Goal: Information Seeking & Learning: Learn about a topic

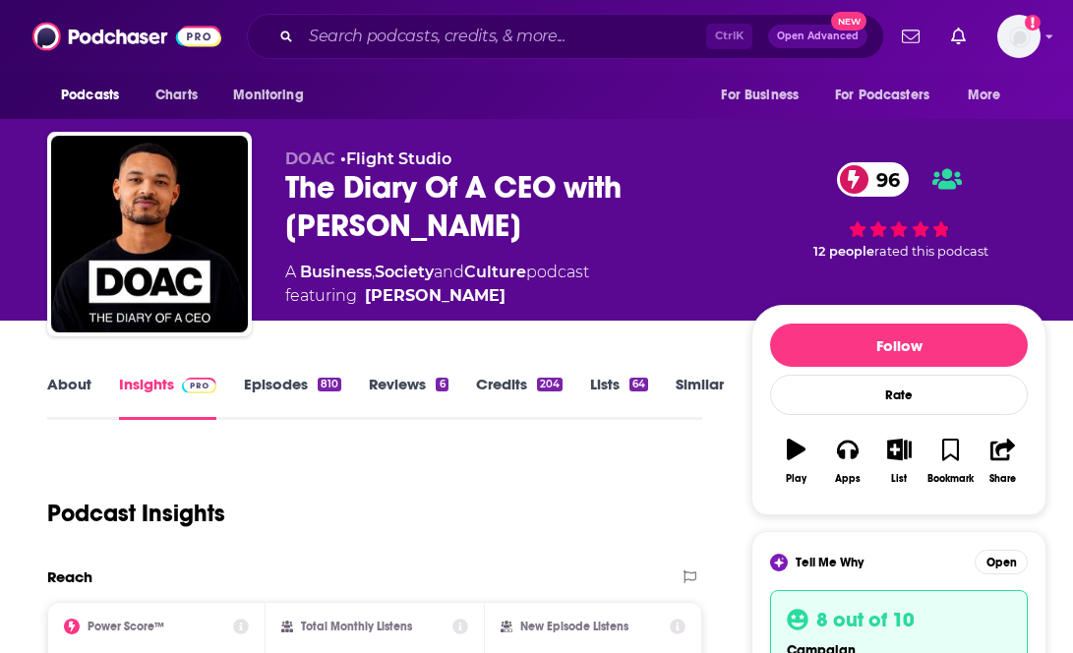
click at [681, 498] on div "Podcast Insights" at bounding box center [366, 501] width 639 height 100
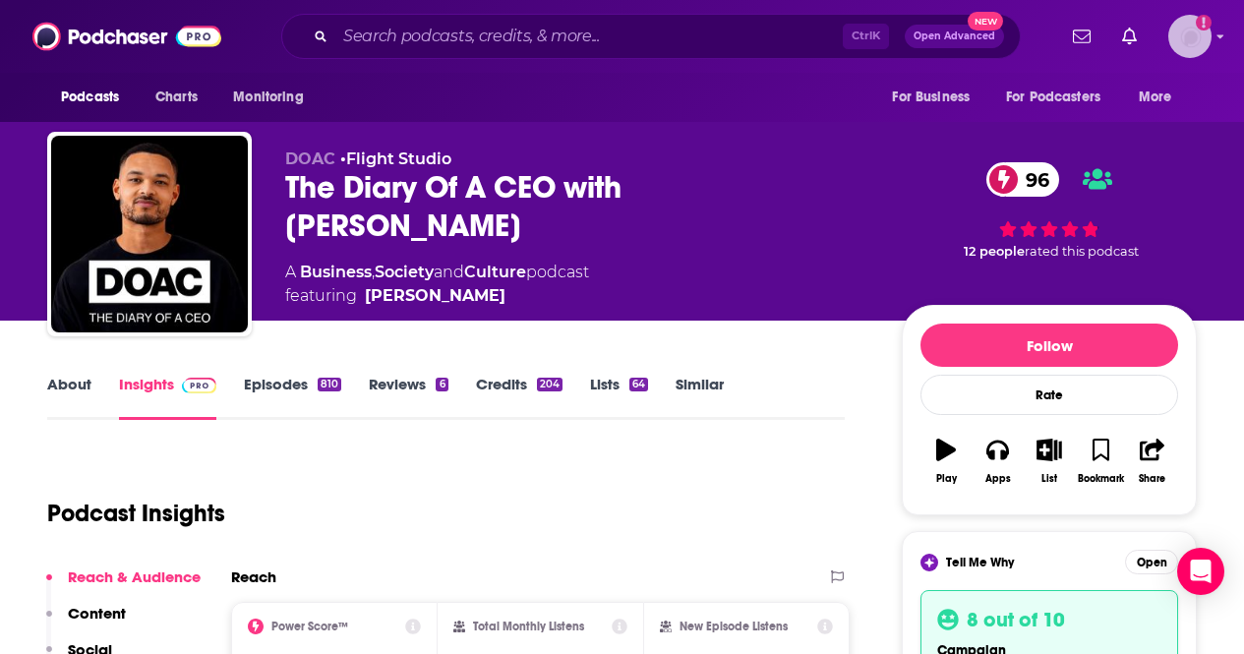
click at [1072, 31] on img "Logged in as AlexMerceron" at bounding box center [1189, 36] width 43 height 43
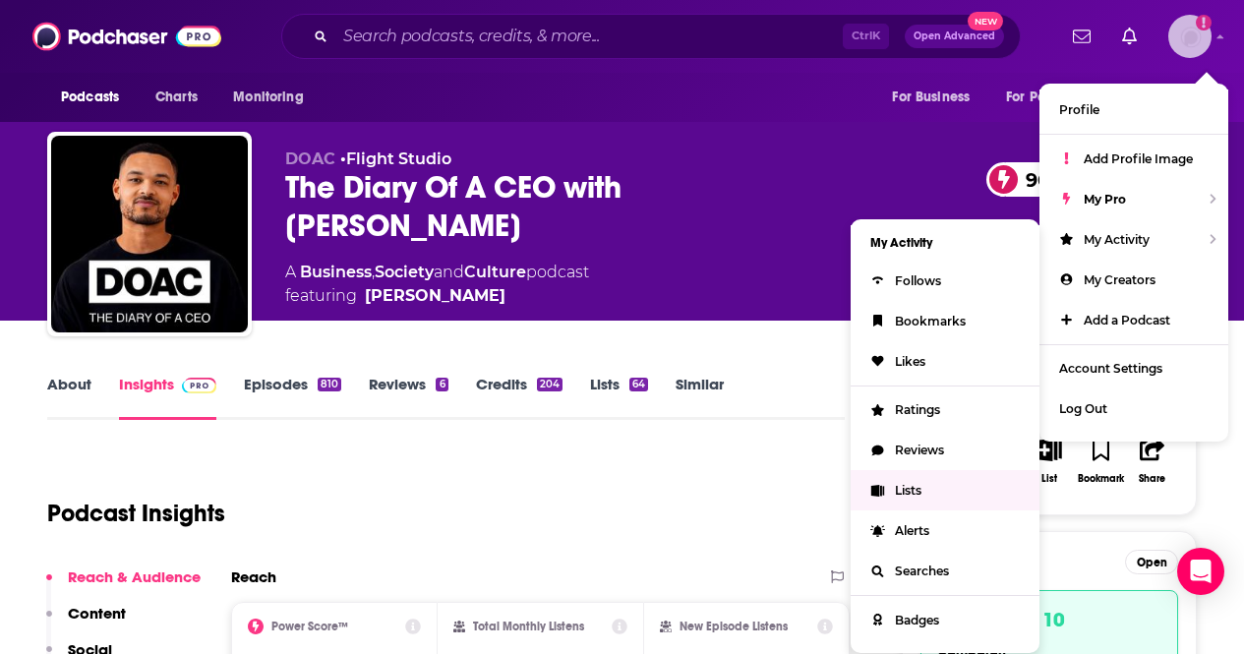
click at [910, 485] on span "Lists" at bounding box center [908, 490] width 27 height 15
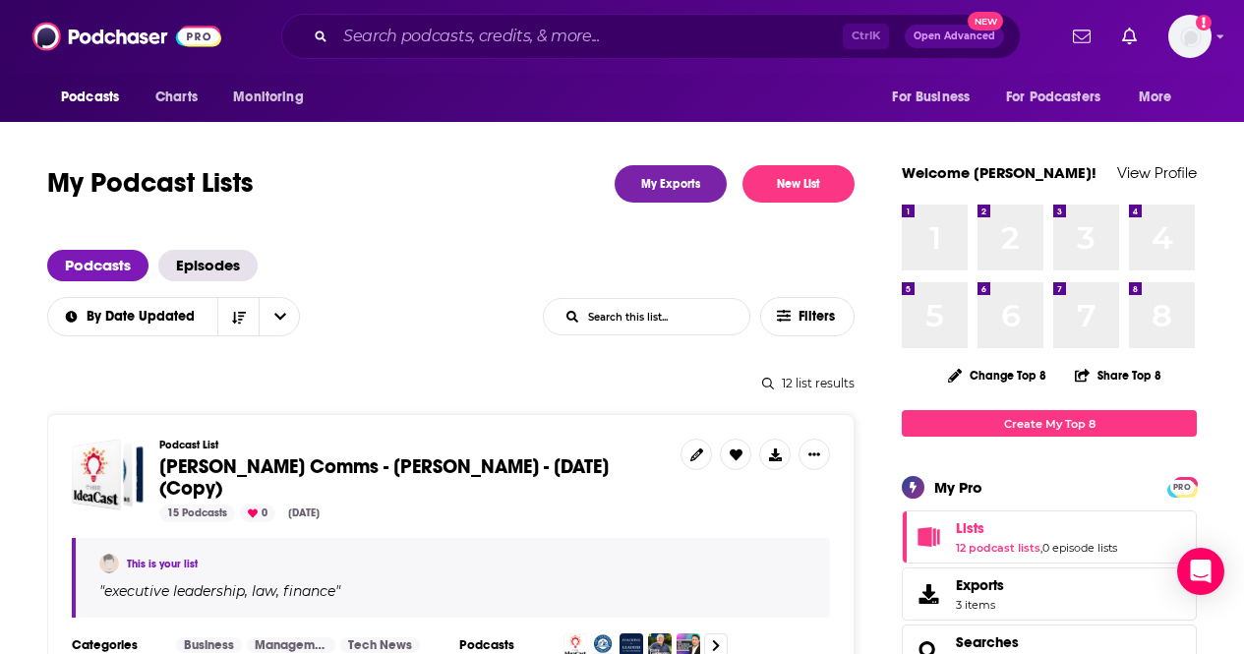
click at [455, 255] on div "Podcasts Episodes" at bounding box center [450, 265] width 807 height 31
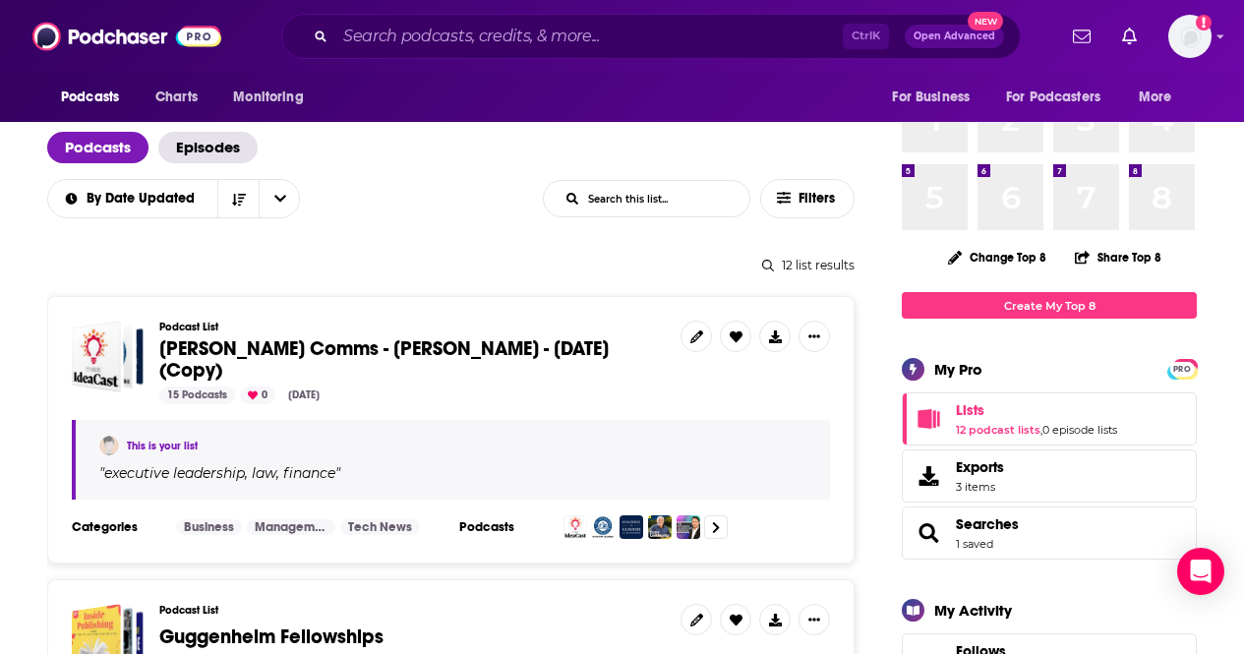
scroll to position [157, 0]
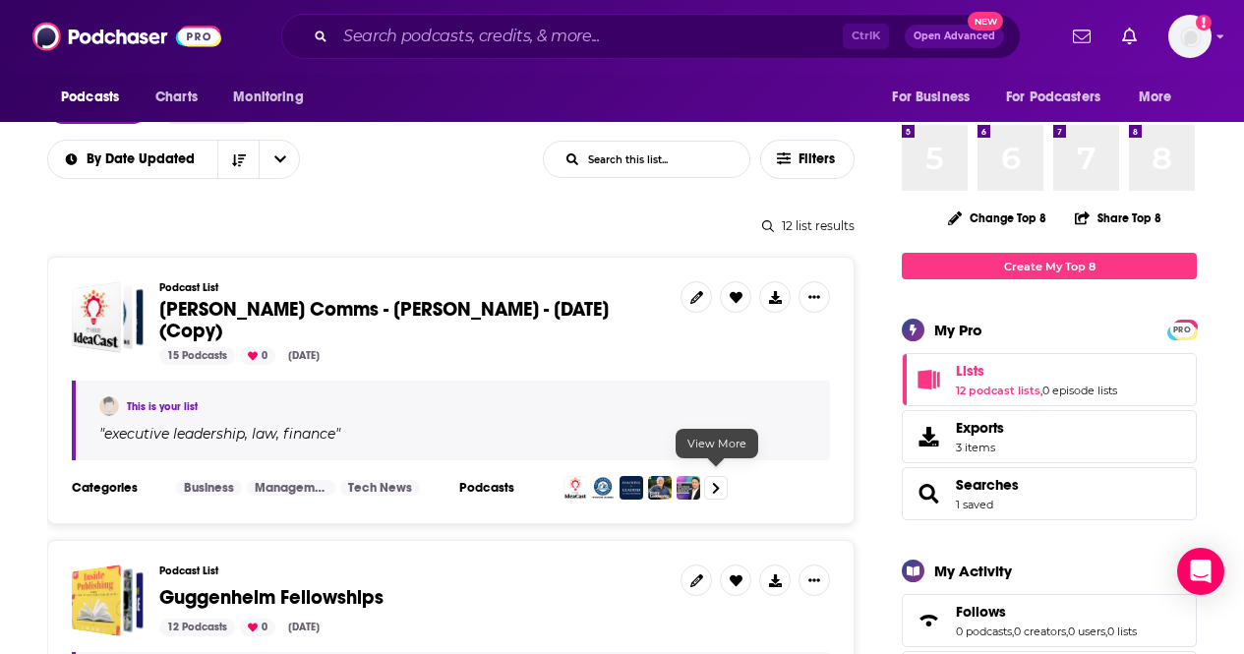
click at [719, 482] on icon at bounding box center [716, 488] width 8 height 13
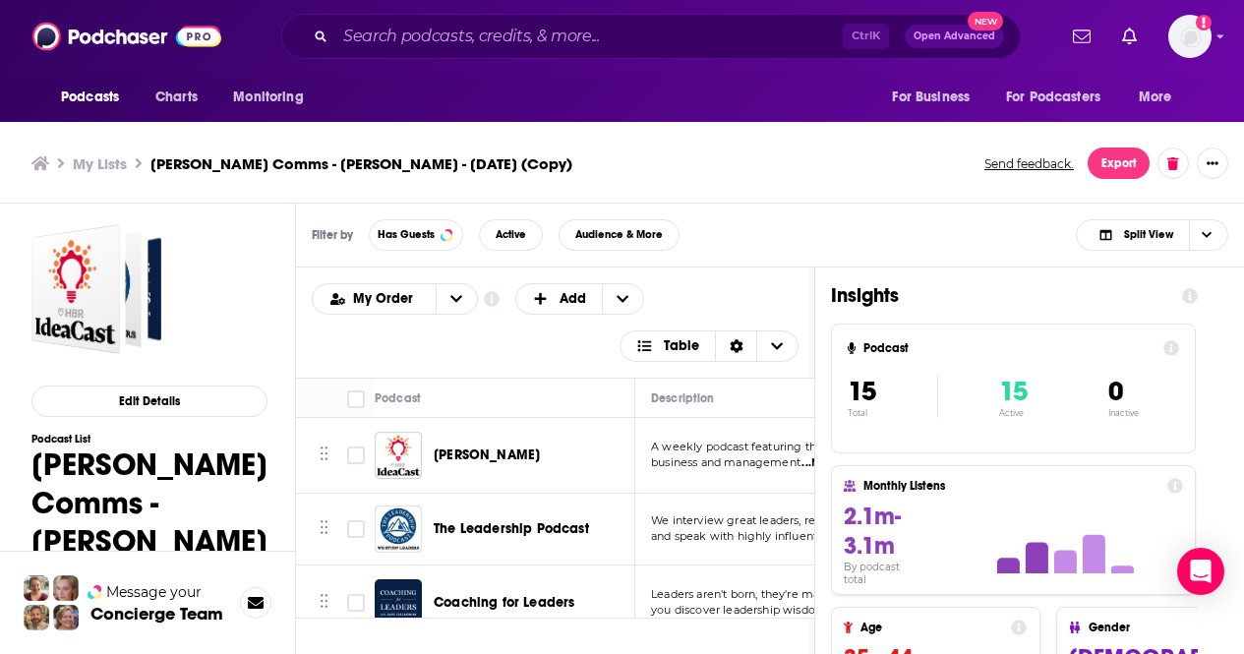
click at [790, 167] on ul "My Lists Rubenstein Comms - Jon Van Gorp - Oct 7, 2025 (Copy)" at bounding box center [496, 163] width 931 height 19
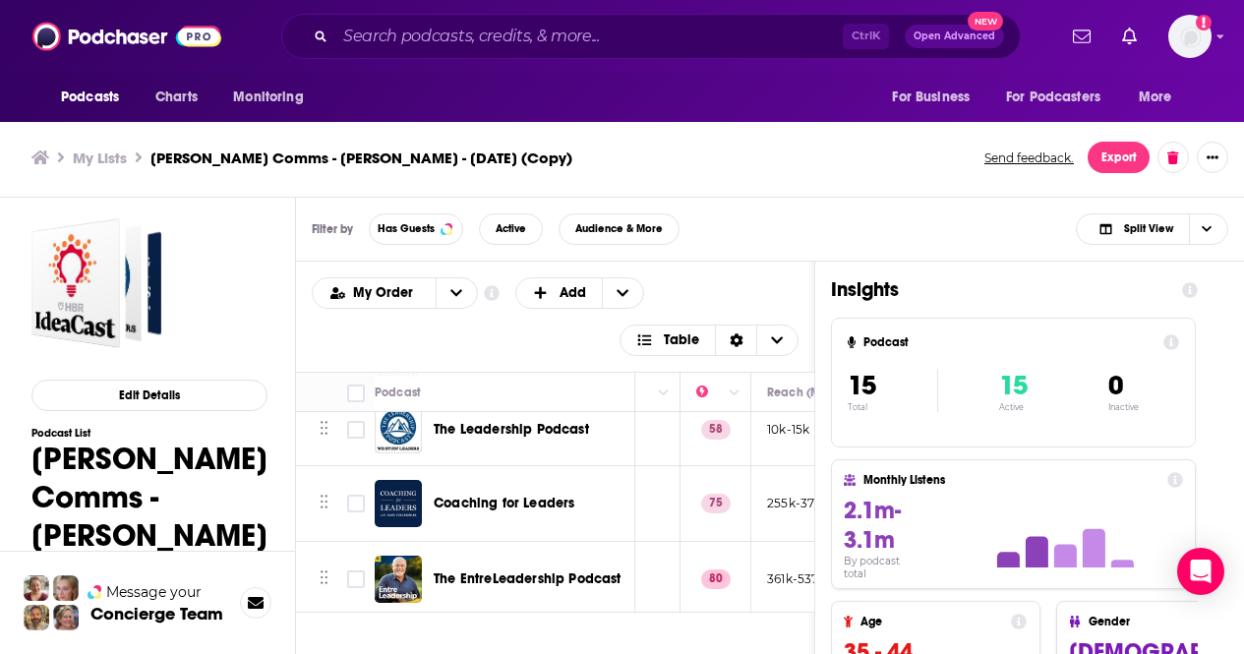
scroll to position [0, 486]
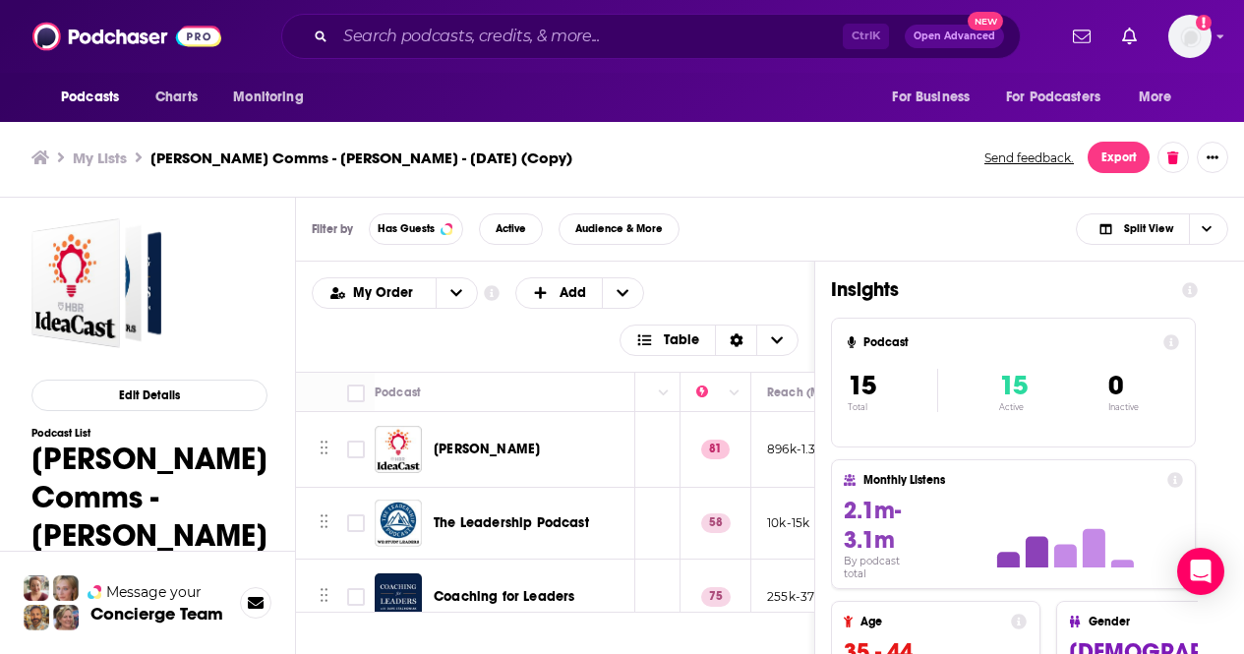
click at [872, 152] on ul "My Lists Rubenstein Comms - Jon Van Gorp - Oct 7, 2025 (Copy)" at bounding box center [496, 157] width 931 height 19
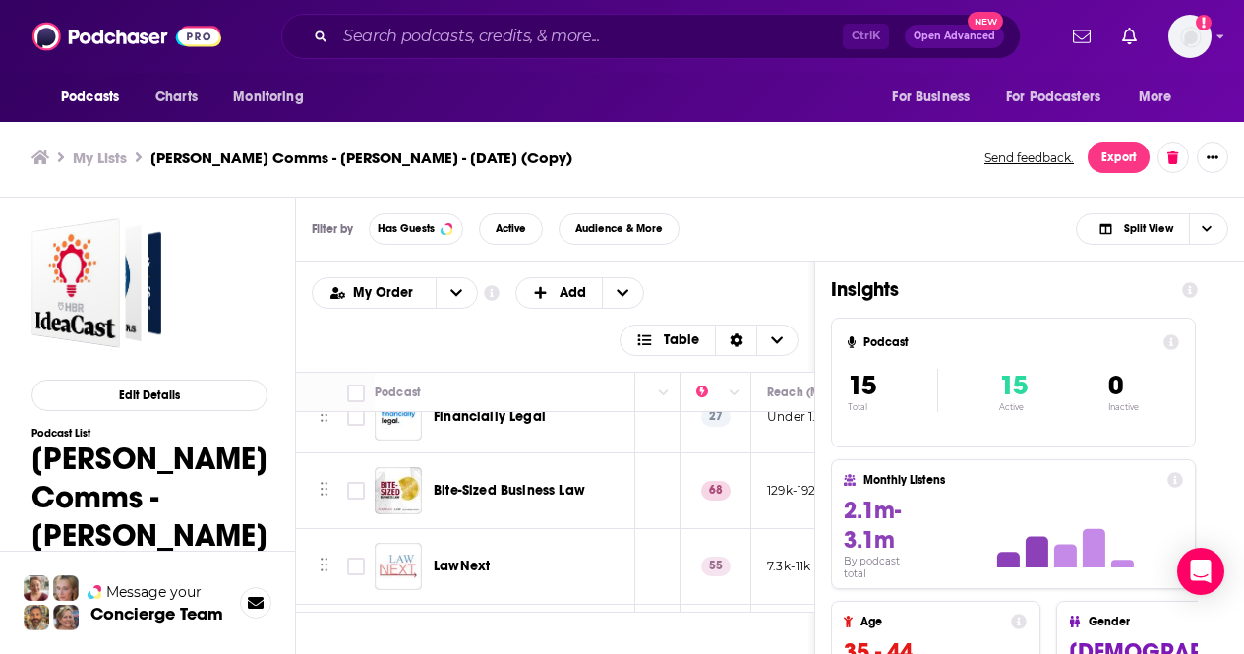
scroll to position [402, 486]
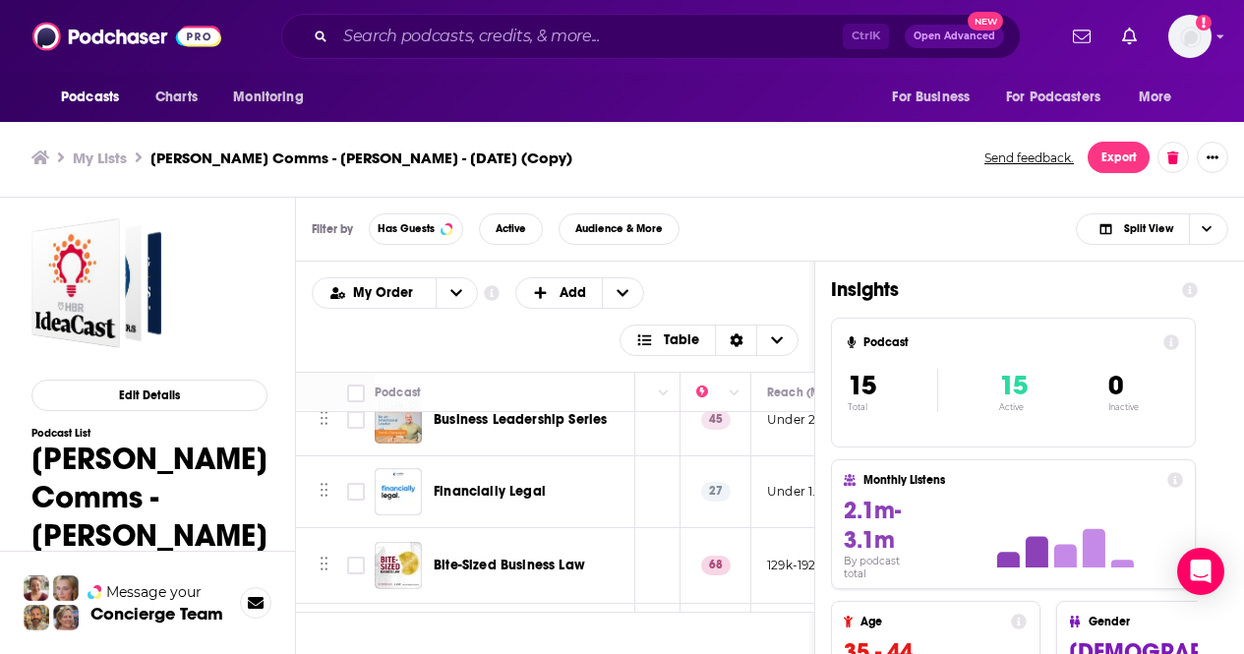
click at [1072, 477] on div "Insights Podcast 15 Total 15 Active 0 Inactive Monthly Listens 2.1m-3.1m By pod…" at bounding box center [1014, 568] width 398 height 612
click at [293, 329] on div "Edit Details Podcast List [PERSON_NAME] Comms - [PERSON_NAME] - [DATE] (Copy) 0…" at bounding box center [148, 586] width 296 height 776
click at [451, 297] on icon "open menu" at bounding box center [456, 293] width 12 height 14
click at [413, 385] on span "Power Score" at bounding box center [407, 390] width 110 height 11
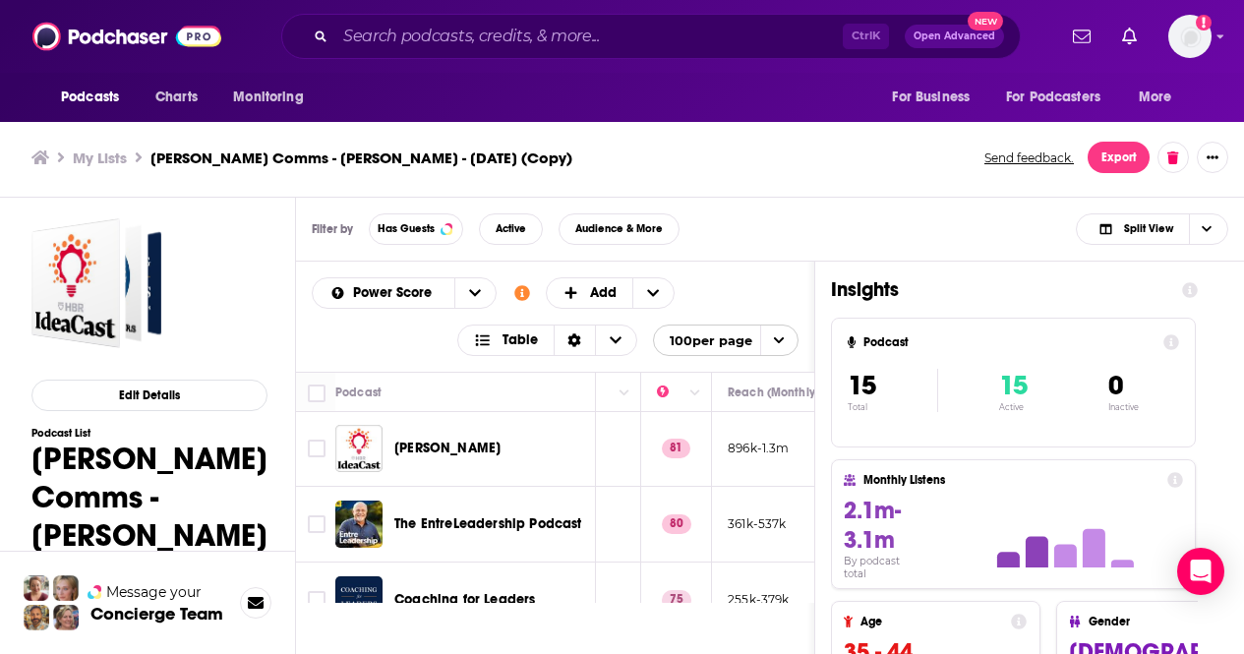
scroll to position [0, 486]
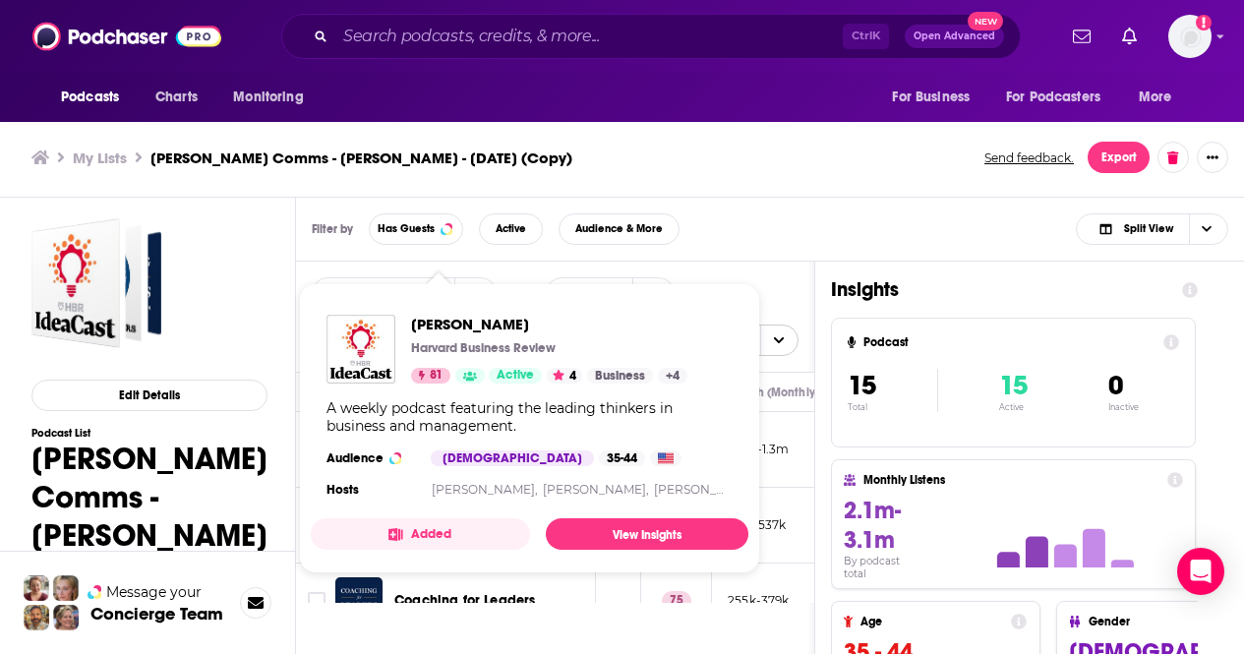
click at [632, 414] on div "A weekly podcast featuring the leading thinkers in business and management." at bounding box center [529, 416] width 406 height 35
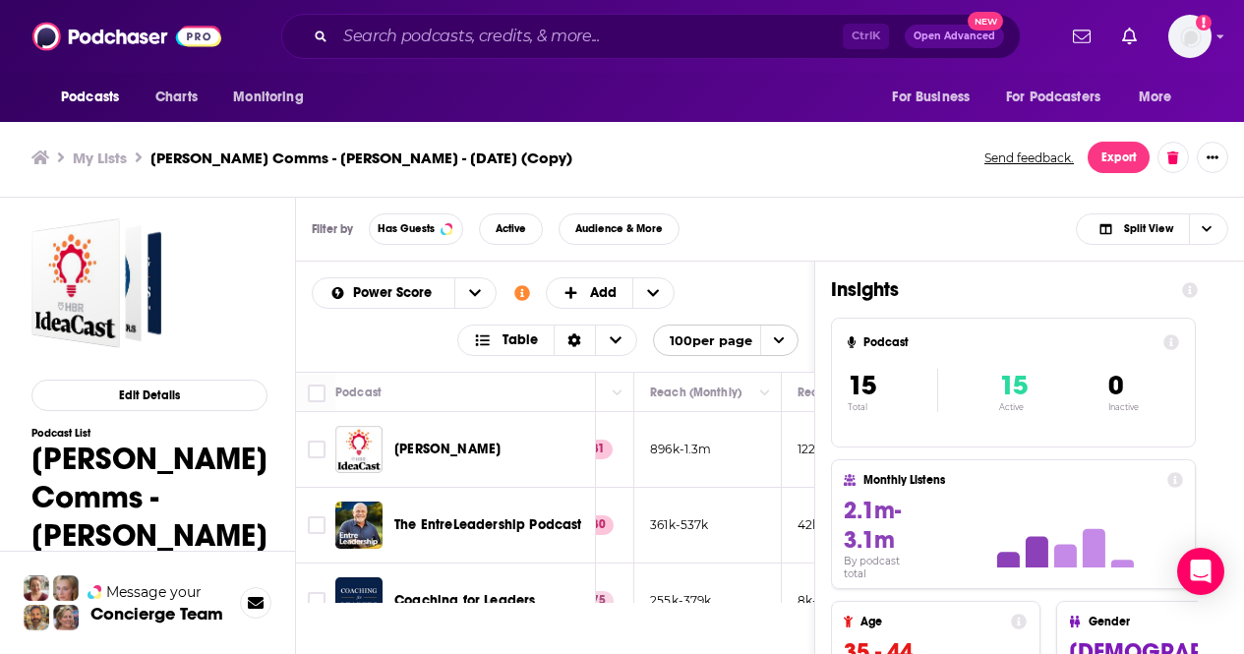
scroll to position [0, 0]
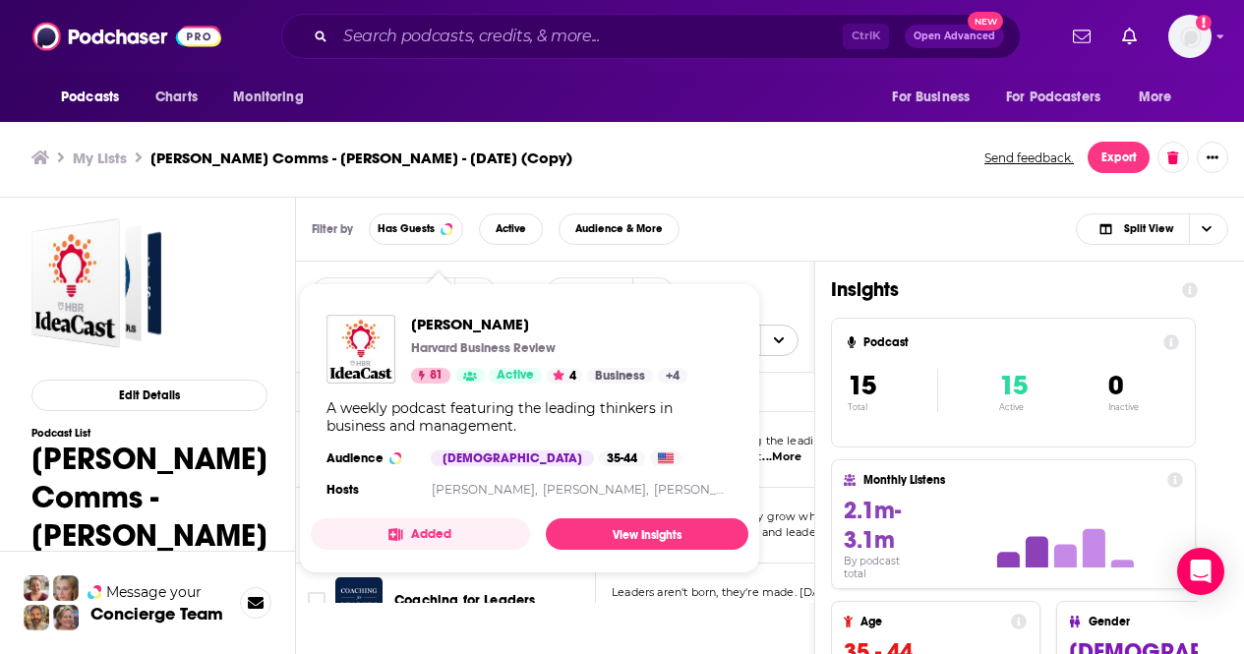
click at [444, 445] on div "Podcasts Charts Monitoring Ctrl K Open Advanced New For Business For Podcasters…" at bounding box center [622, 324] width 1244 height 660
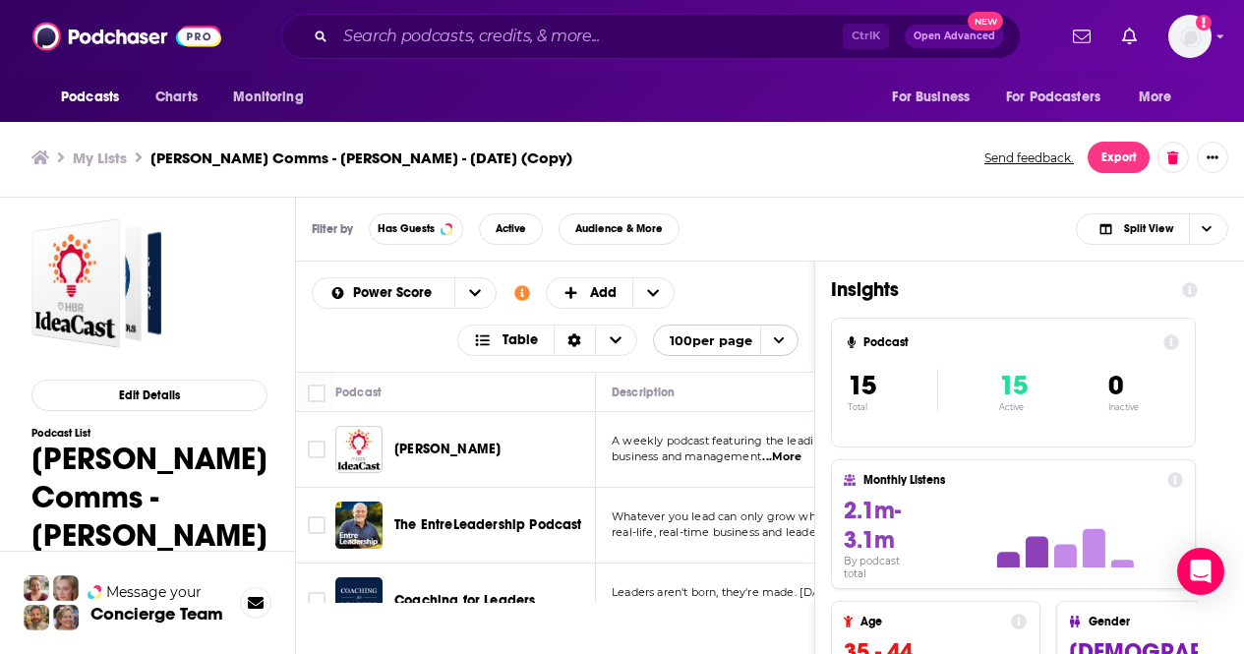
click at [1072, 516] on div "Filter by Has Guests Active Audience & More Split View Podcasts Add Power Score…" at bounding box center [770, 564] width 948 height 732
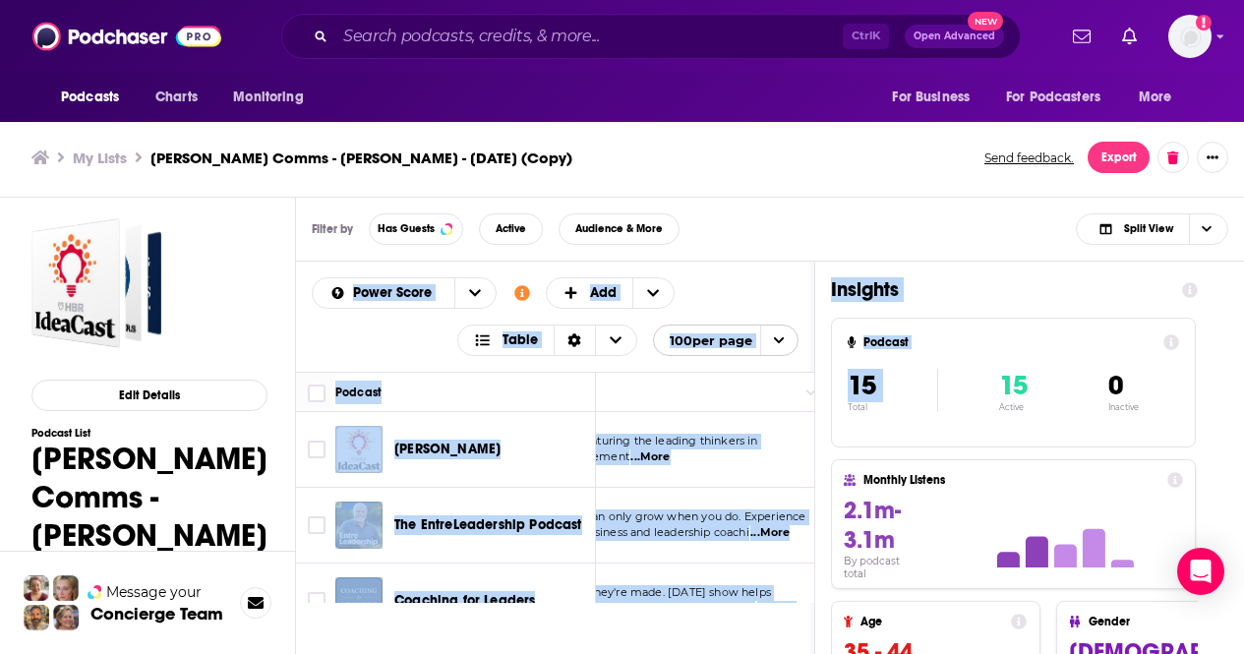
drag, startPoint x: 832, startPoint y: 440, endPoint x: 823, endPoint y: 262, distance: 179.2
click at [823, 262] on div "Podcasts Add Power Score Customize Your List Order Select the “My Order” sort a…" at bounding box center [754, 568] width 917 height 612
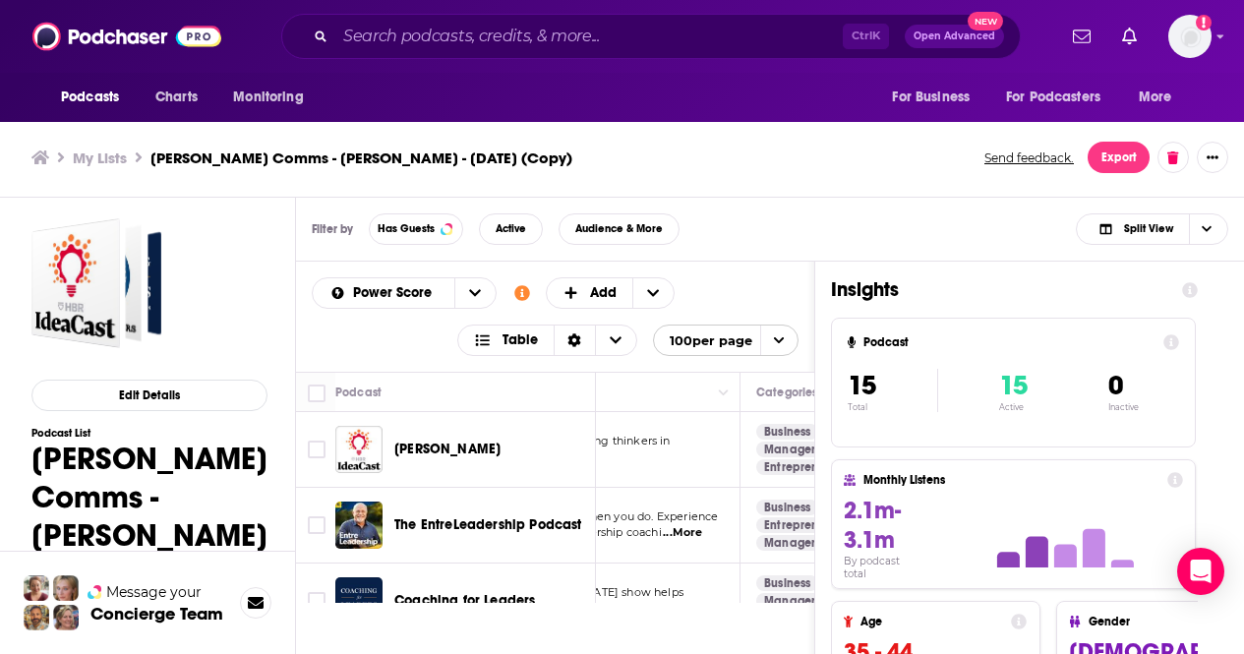
click at [830, 245] on div "Filter by Has Guests Active Audience & More Split View" at bounding box center [770, 230] width 948 height 64
click at [739, 280] on div "Power Score Customize Your List Order Select the “My Order” sort and remove all…" at bounding box center [555, 316] width 487 height 79
click at [1072, 292] on h1 "Insights" at bounding box center [998, 289] width 335 height 25
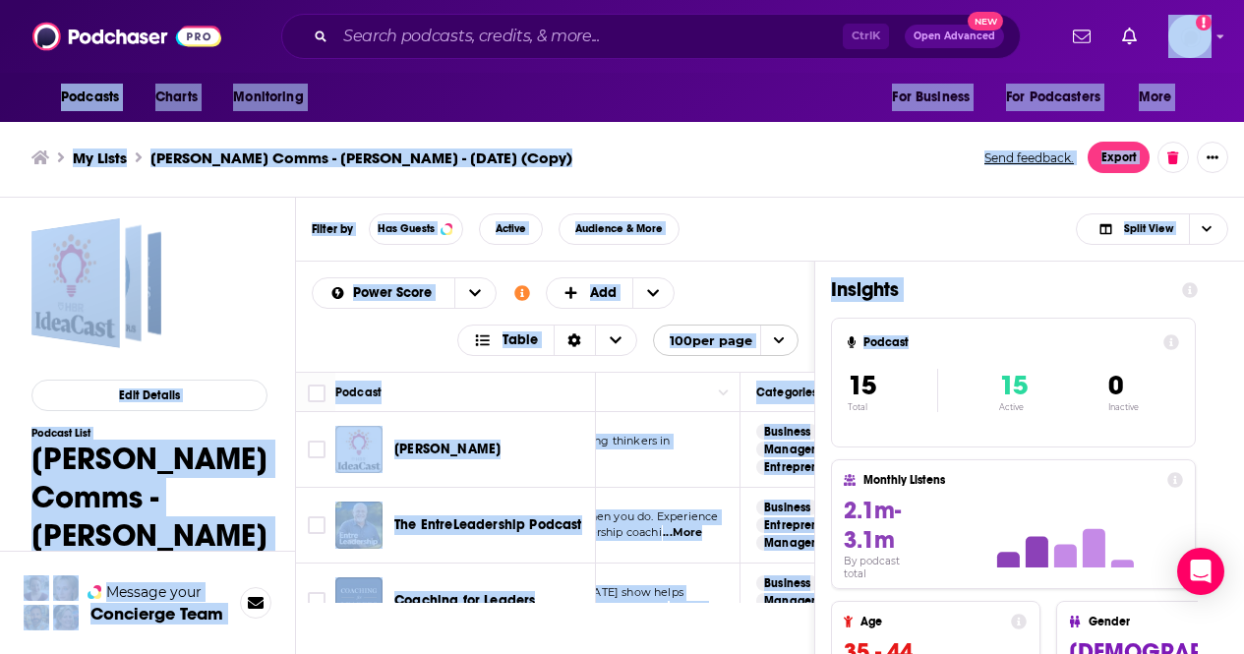
drag, startPoint x: 951, startPoint y: 326, endPoint x: 1111, endPoint y: 40, distance: 327.9
click at [1072, 40] on div "Podcasts Charts Monitoring Ctrl K Open Advanced New For Business For Podcasters…" at bounding box center [622, 324] width 1244 height 660
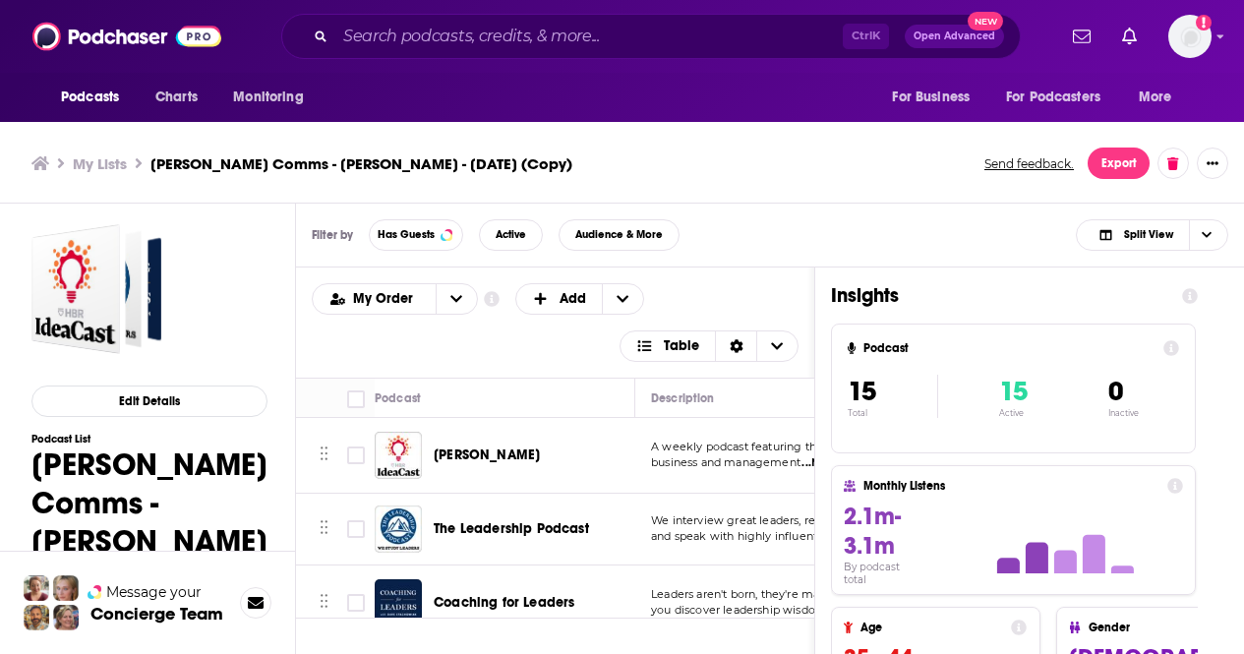
scroll to position [6, 0]
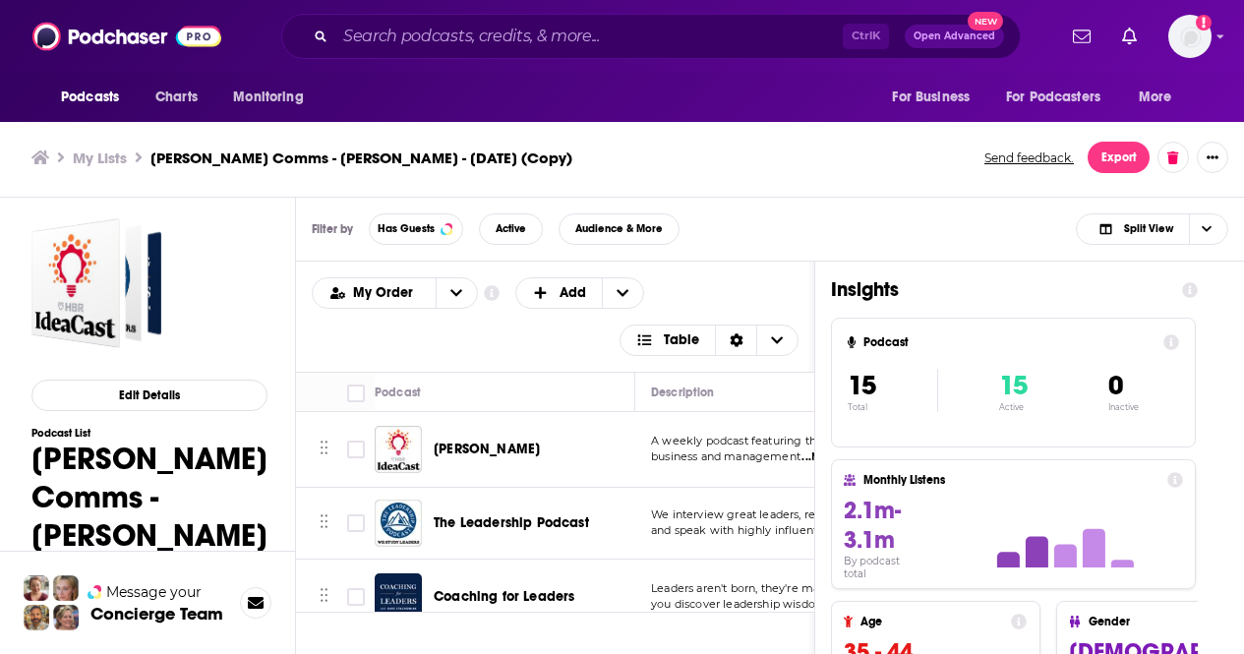
click at [1213, 531] on div "Insights Podcast 15 Total 15 Active 0 Inactive Monthly Listens 2.1m-3.1m By pod…" at bounding box center [1014, 568] width 398 height 612
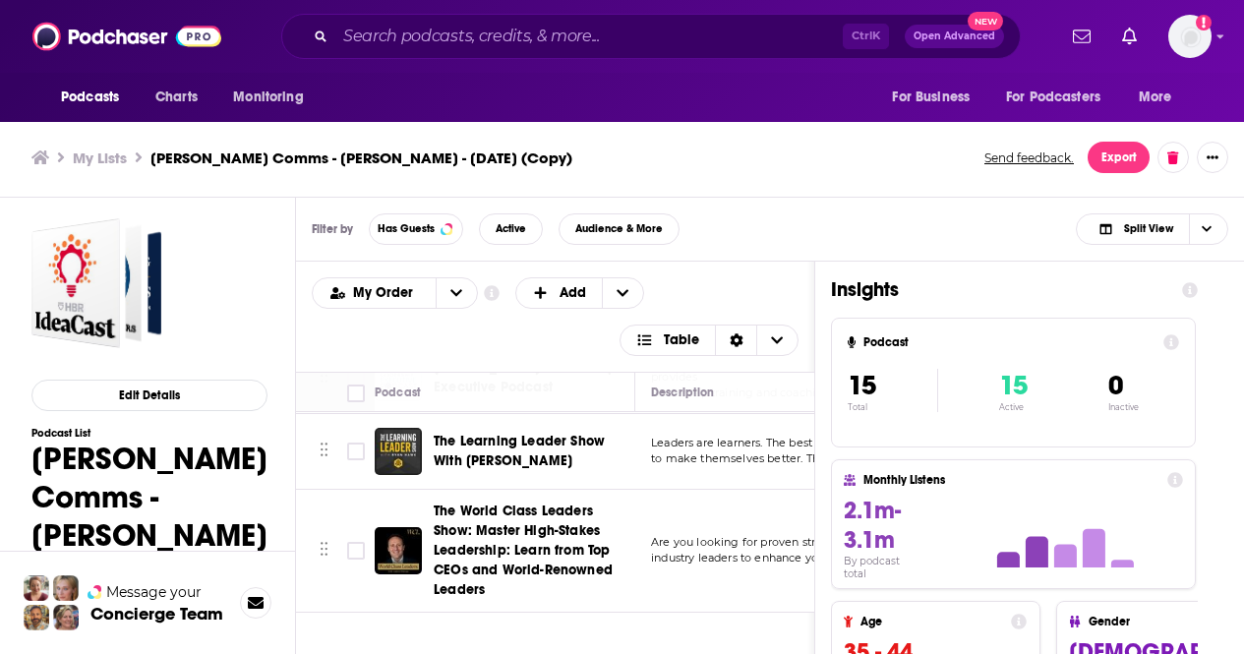
scroll to position [0, 0]
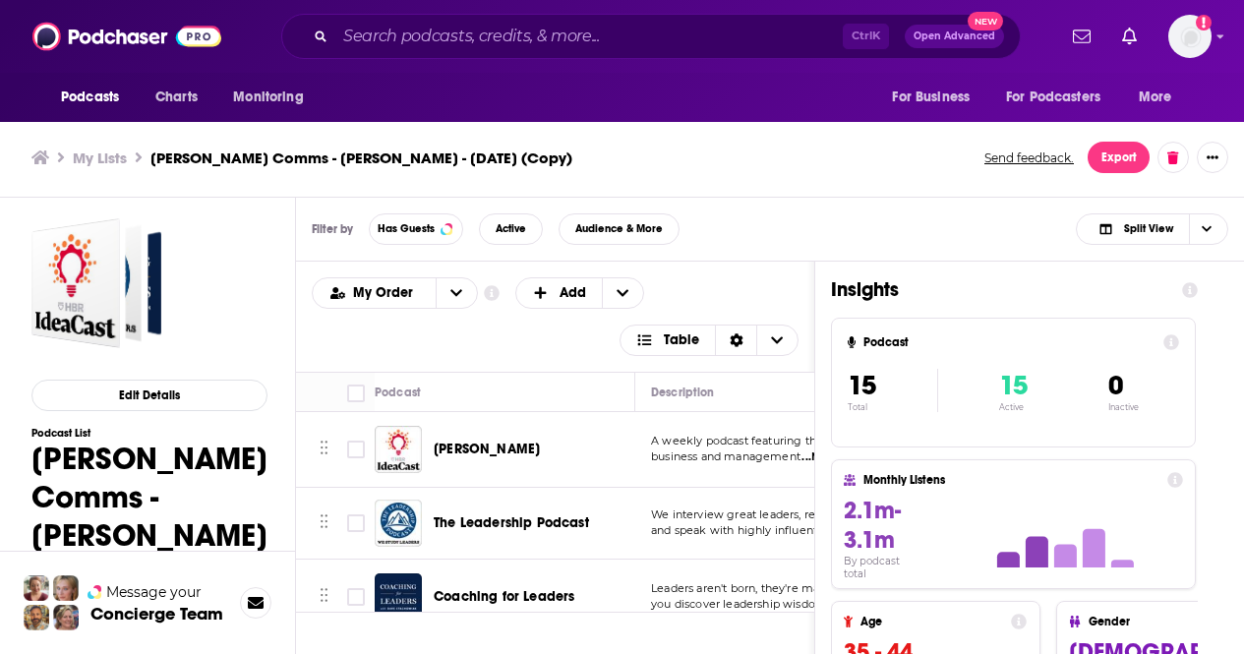
click at [1096, 310] on div "Insights Podcast 15 Total 15 Active 0 Inactive Monthly Listens 2.1m-3.1m By pod…" at bounding box center [1014, 568] width 398 height 612
click at [1120, 424] on div "15 Total 15 Active 0 Inactive" at bounding box center [1013, 390] width 331 height 96
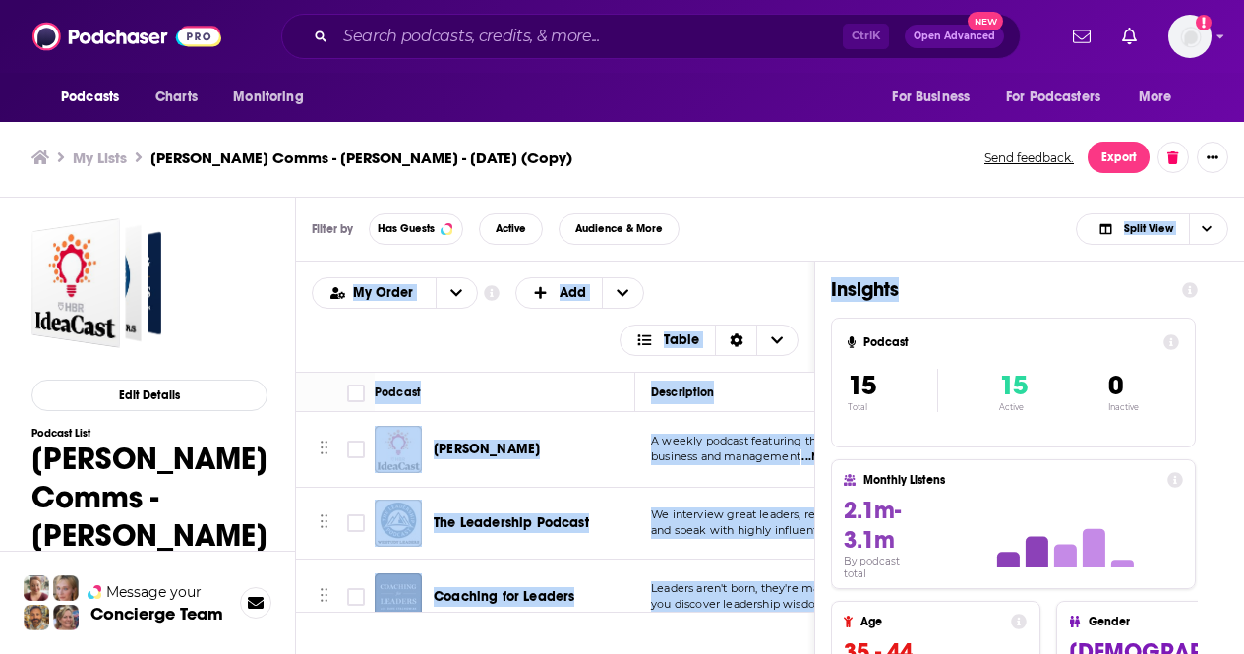
drag, startPoint x: 969, startPoint y: 293, endPoint x: 1019, endPoint y: 218, distance: 89.4
click at [1019, 218] on div "Filter by Has Guests Active Audience & More Split View Podcasts Add My Order Cu…" at bounding box center [770, 564] width 948 height 732
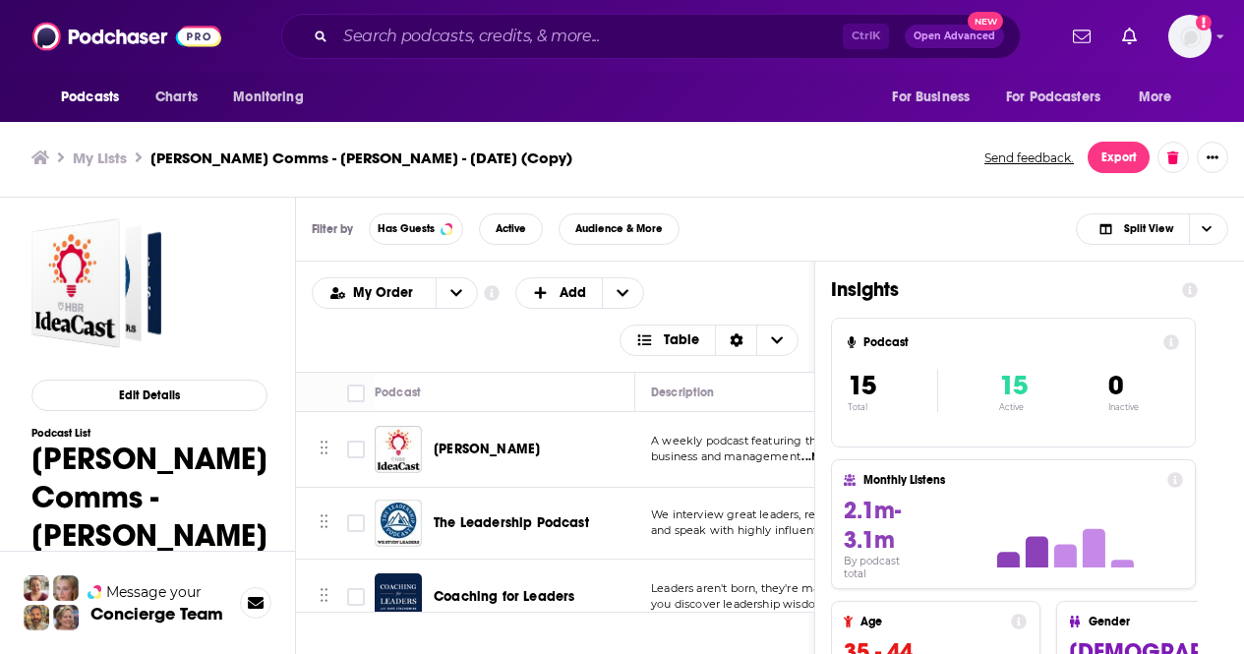
click at [1213, 328] on div "Insights Podcast 15 Total 15 Active 0 Inactive Monthly Listens 2.1m-3.1m By pod…" at bounding box center [1014, 568] width 398 height 612
click at [1156, 231] on span "Split View" at bounding box center [1148, 228] width 49 height 11
click at [1171, 322] on span "Insight Only" at bounding box center [1163, 327] width 97 height 11
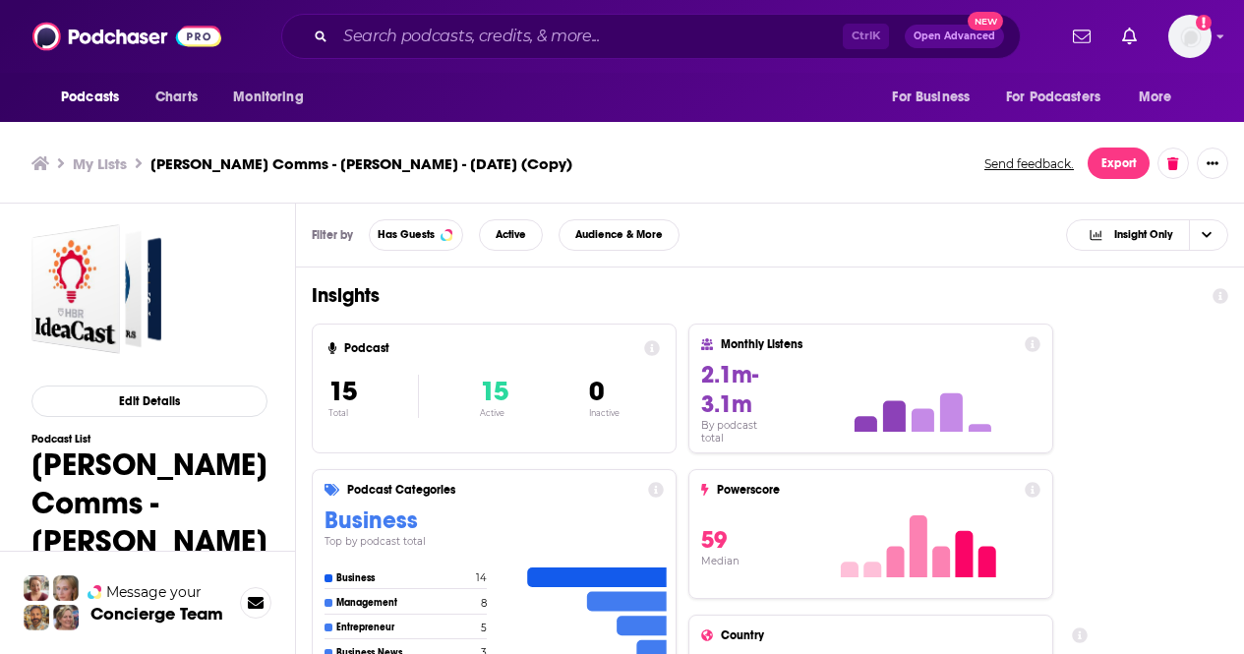
scroll to position [6, 0]
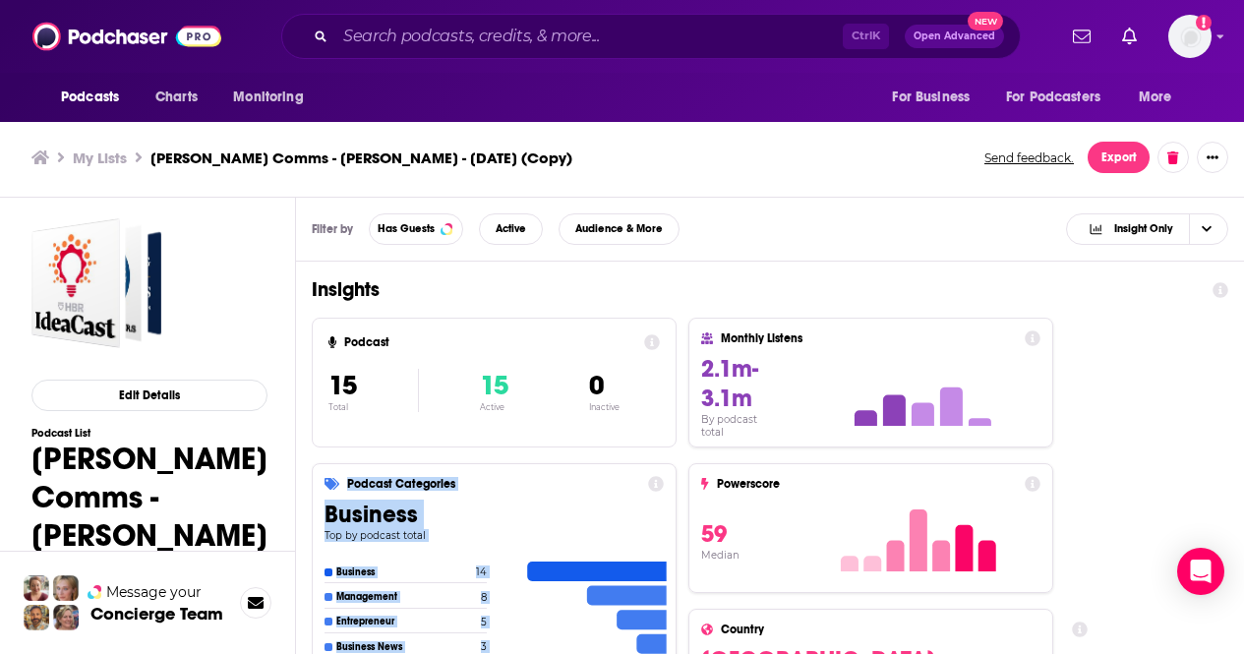
drag, startPoint x: 675, startPoint y: 449, endPoint x: 673, endPoint y: 700, distance: 250.7
click at [673, 648] on html "Podcasts Charts Monitoring Ctrl K Open Advanced New For Business For Podcasters…" at bounding box center [622, 321] width 1244 height 654
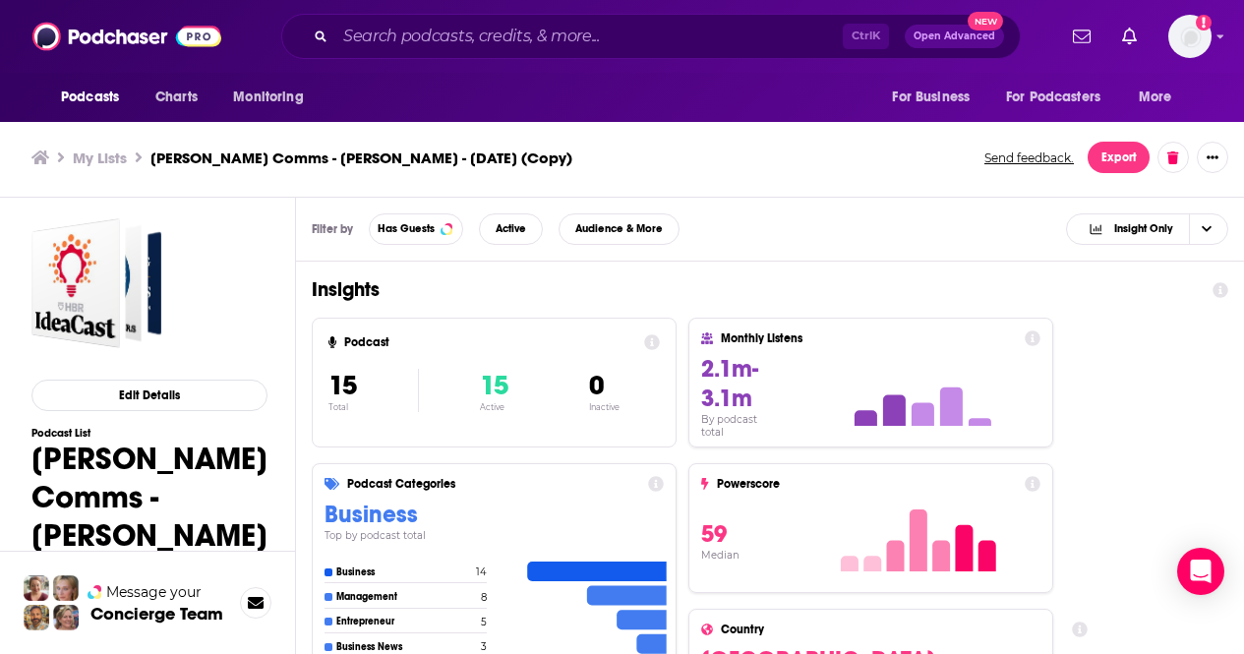
click at [748, 160] on ul "My Lists Rubenstein Comms - Jon Van Gorp - Oct 7, 2025 (Copy)" at bounding box center [496, 157] width 931 height 19
click at [1207, 223] on icon "Choose View" at bounding box center [1206, 228] width 10 height 11
click at [1157, 274] on div "Split View" at bounding box center [1147, 261] width 162 height 33
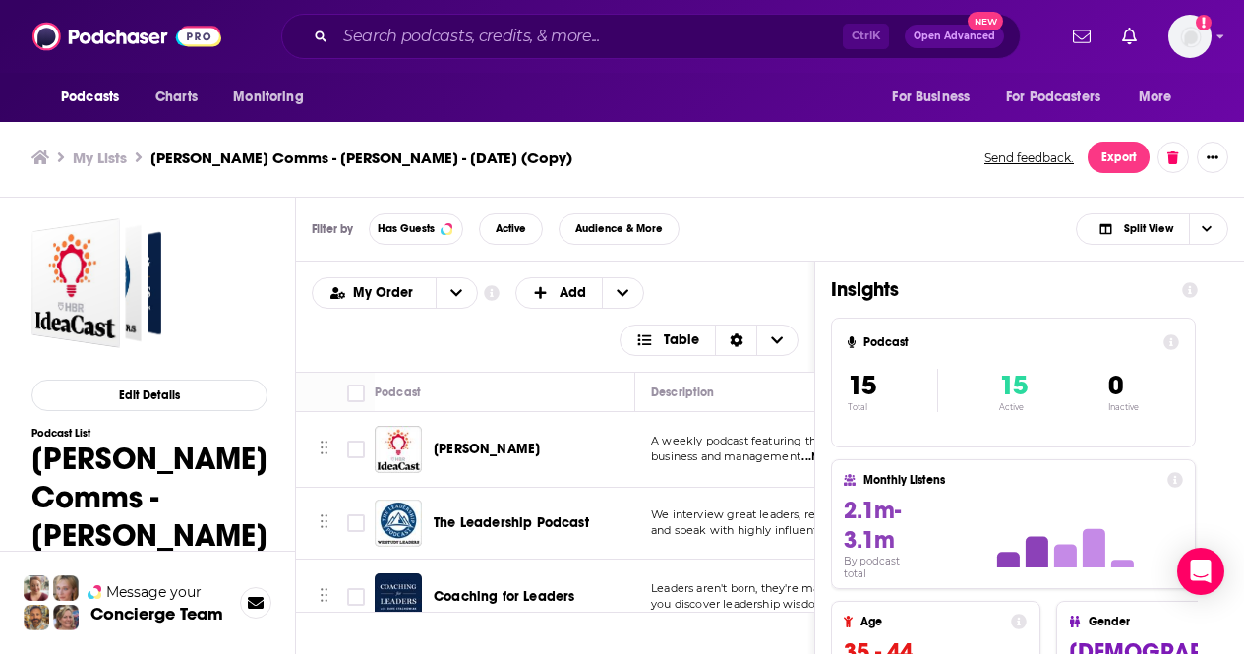
click at [1147, 469] on div "Monthly Listens 2.1m-3.1m By podcast total" at bounding box center [1013, 524] width 365 height 130
click at [336, 229] on h3 "Filter by" at bounding box center [332, 229] width 41 height 14
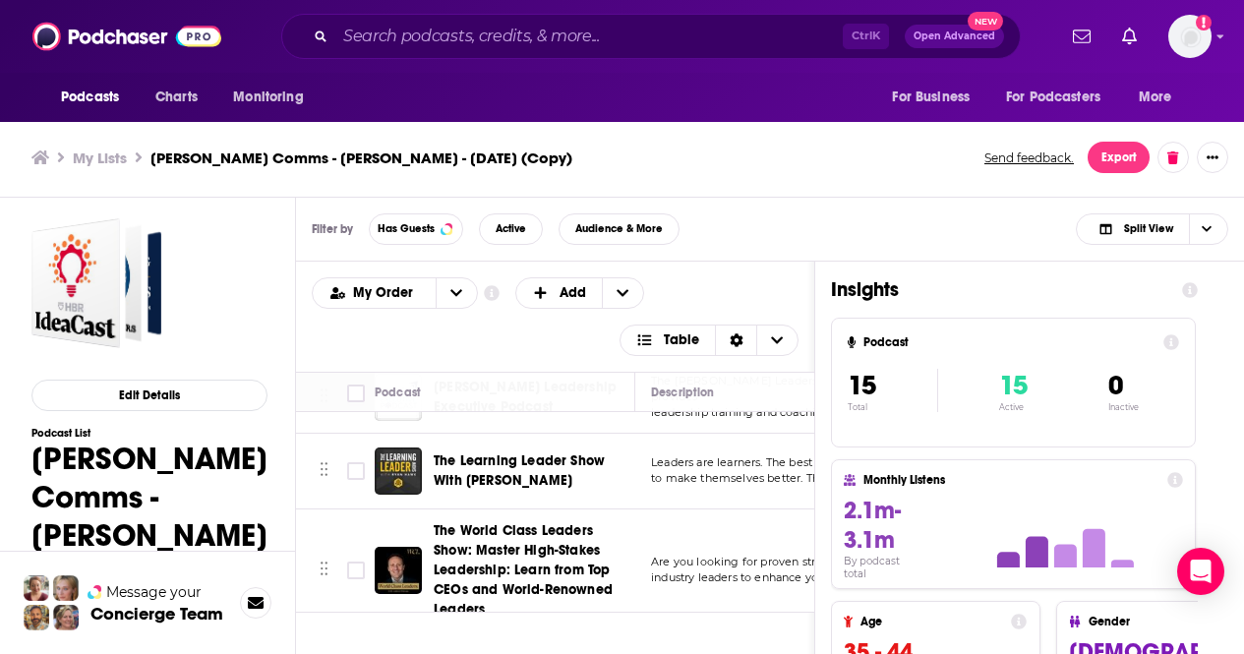
scroll to position [973, 0]
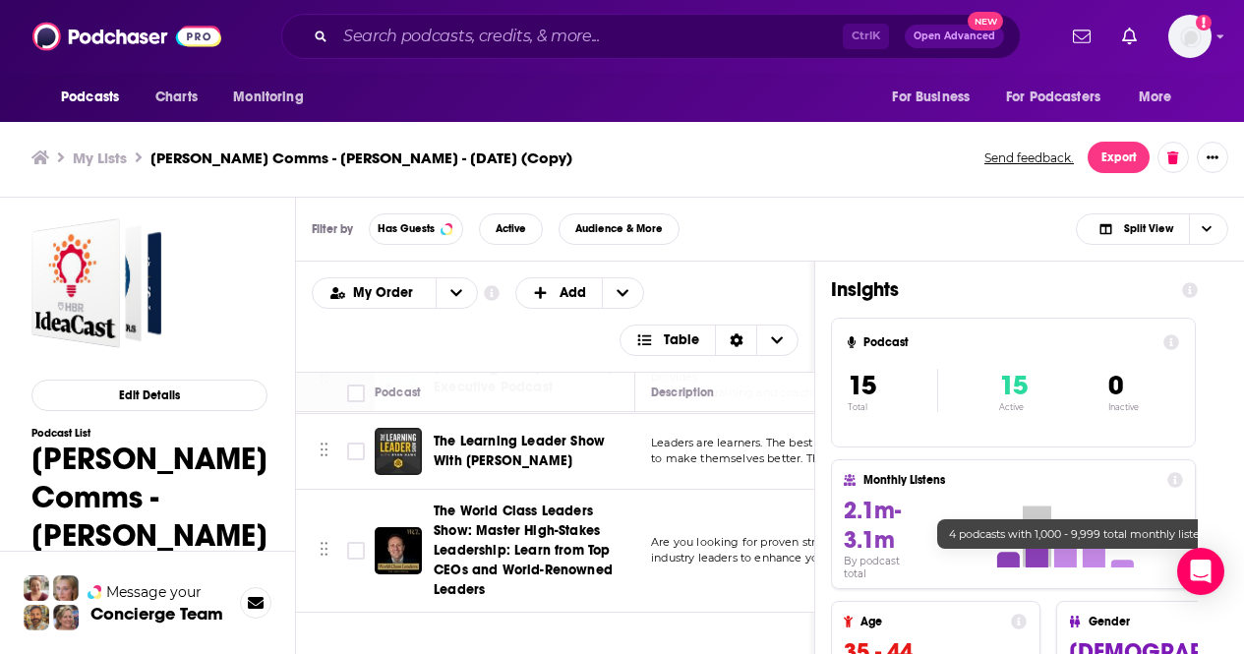
click at [1046, 508] on icon at bounding box center [1051, 536] width 238 height 72
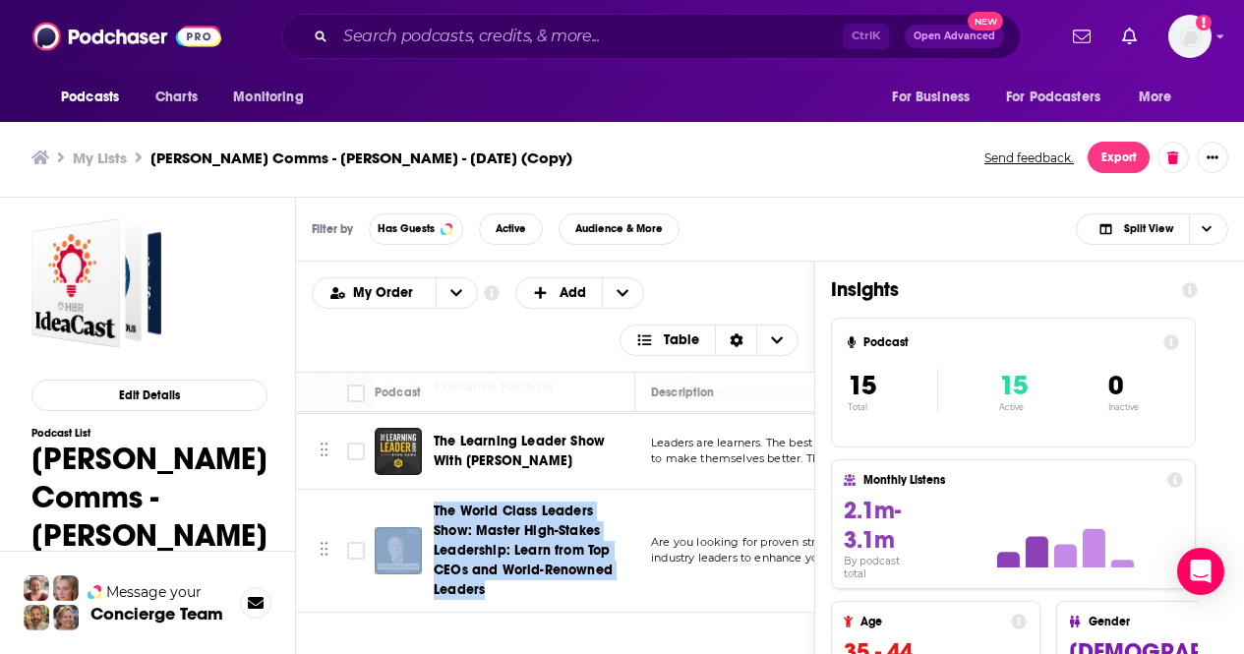
drag, startPoint x: 348, startPoint y: 594, endPoint x: 605, endPoint y: 635, distance: 259.9
click at [605, 635] on div "Podcasts Add My Order Customize Your List Order Select the “My Order” sort and …" at bounding box center [555, 568] width 519 height 612
click at [690, 338] on span "Table" at bounding box center [681, 340] width 35 height 14
click at [687, 365] on div "Card" at bounding box center [709, 372] width 180 height 33
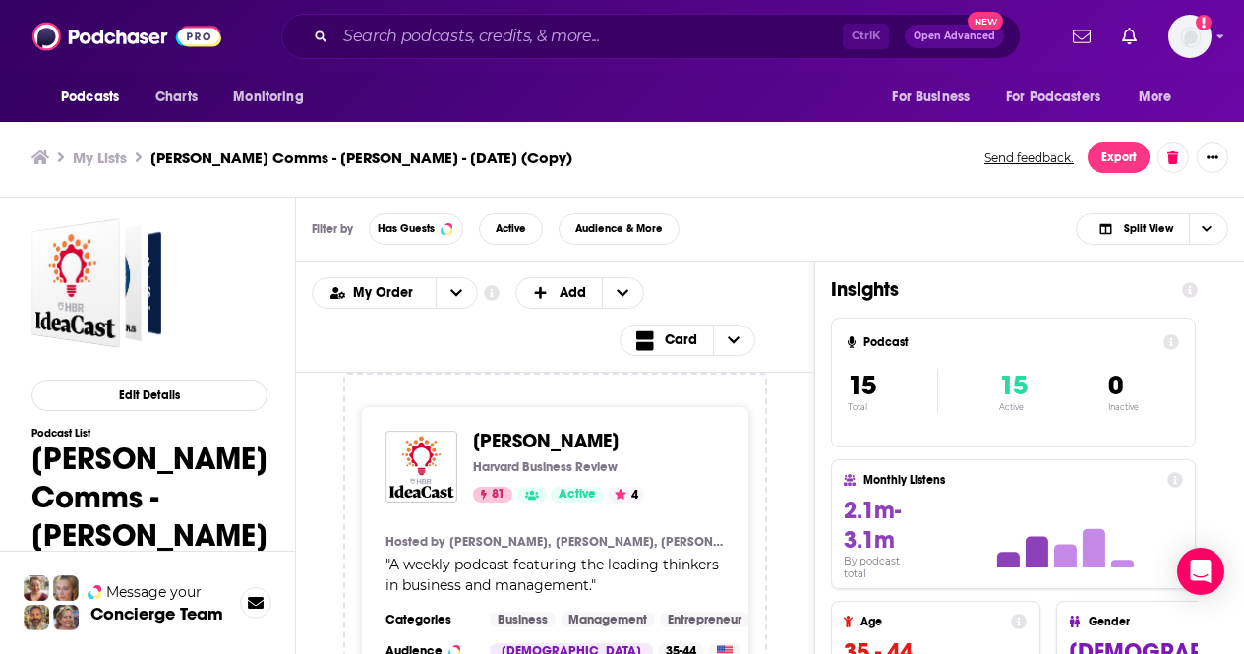
click at [806, 454] on div "HBR IdeaCast Harvard Business Review 81 Active 4 Hosted by Paul Michelman, Alis…" at bounding box center [555, 536] width 518 height 327
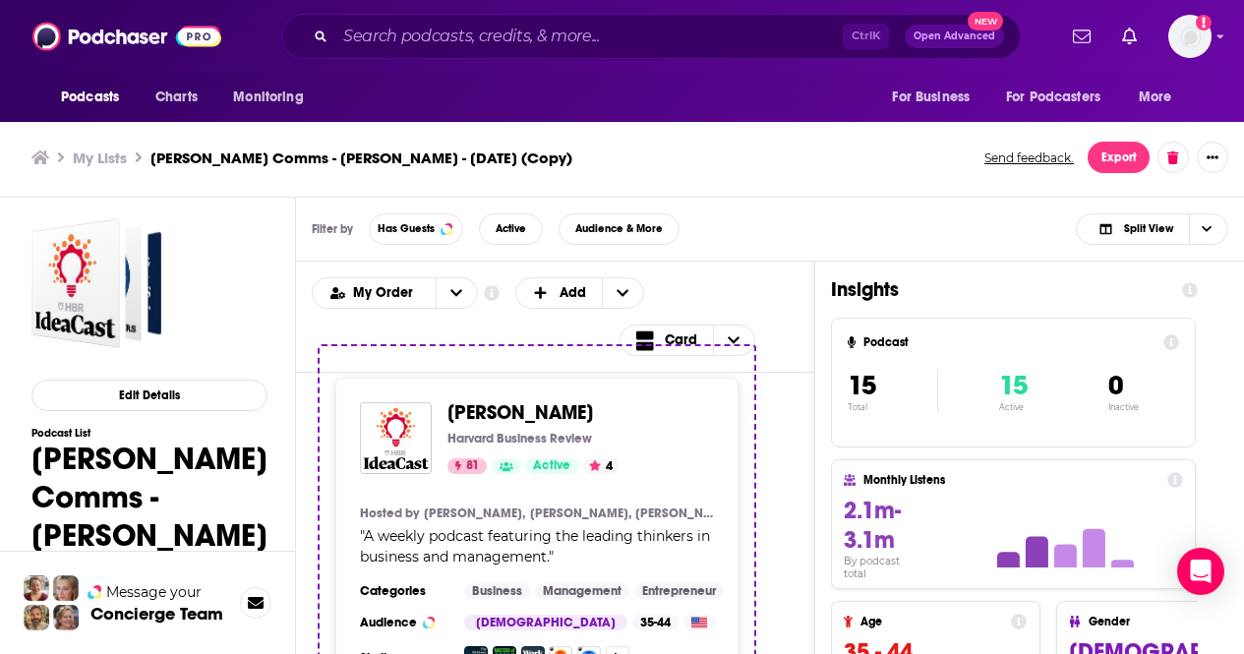
drag, startPoint x: 640, startPoint y: 596, endPoint x: 614, endPoint y: 572, distance: 35.5
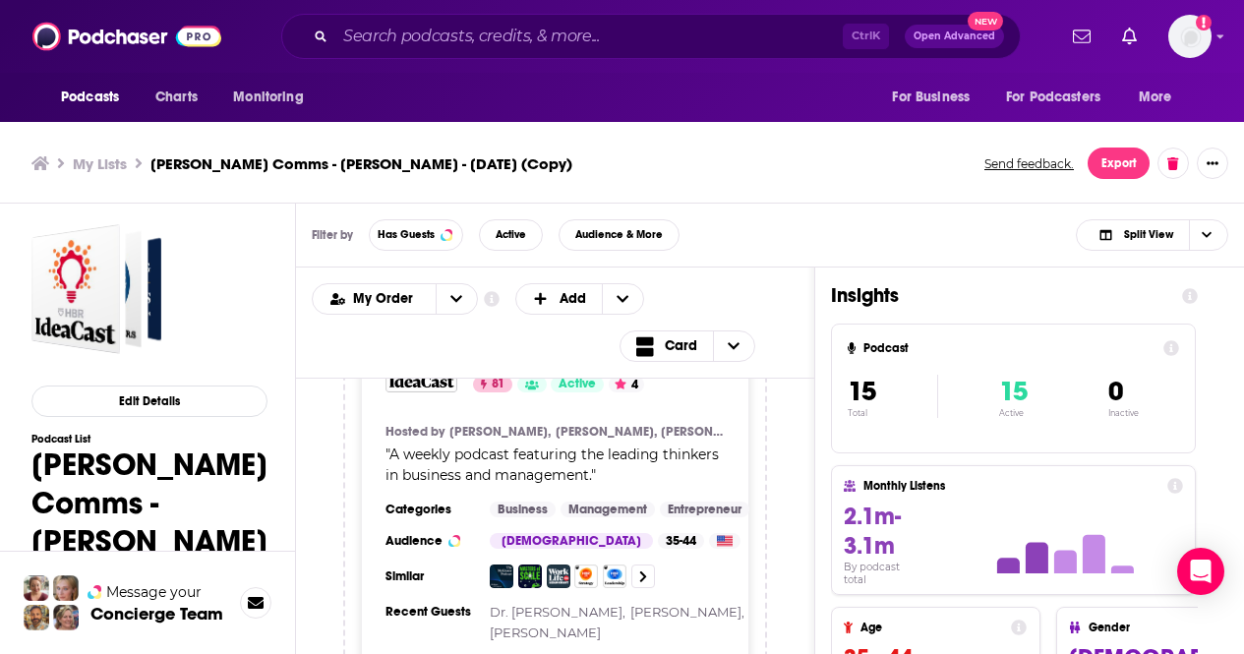
scroll to position [118, 0]
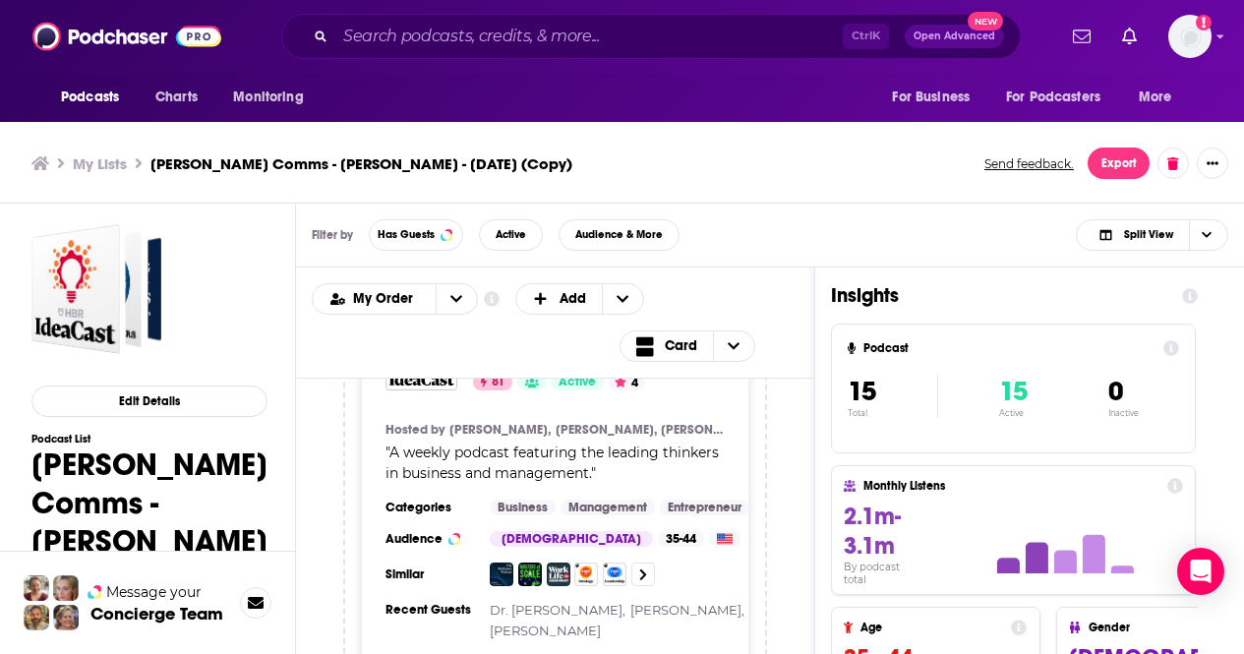
click at [749, 429] on div "HBR IdeaCast Harvard Business Review 81 Active 4 Hosted by Paul Michelman, Alis…" at bounding box center [555, 514] width 388 height 440
click at [691, 345] on span "Card" at bounding box center [681, 346] width 32 height 14
click at [687, 408] on span "Table" at bounding box center [722, 411] width 123 height 11
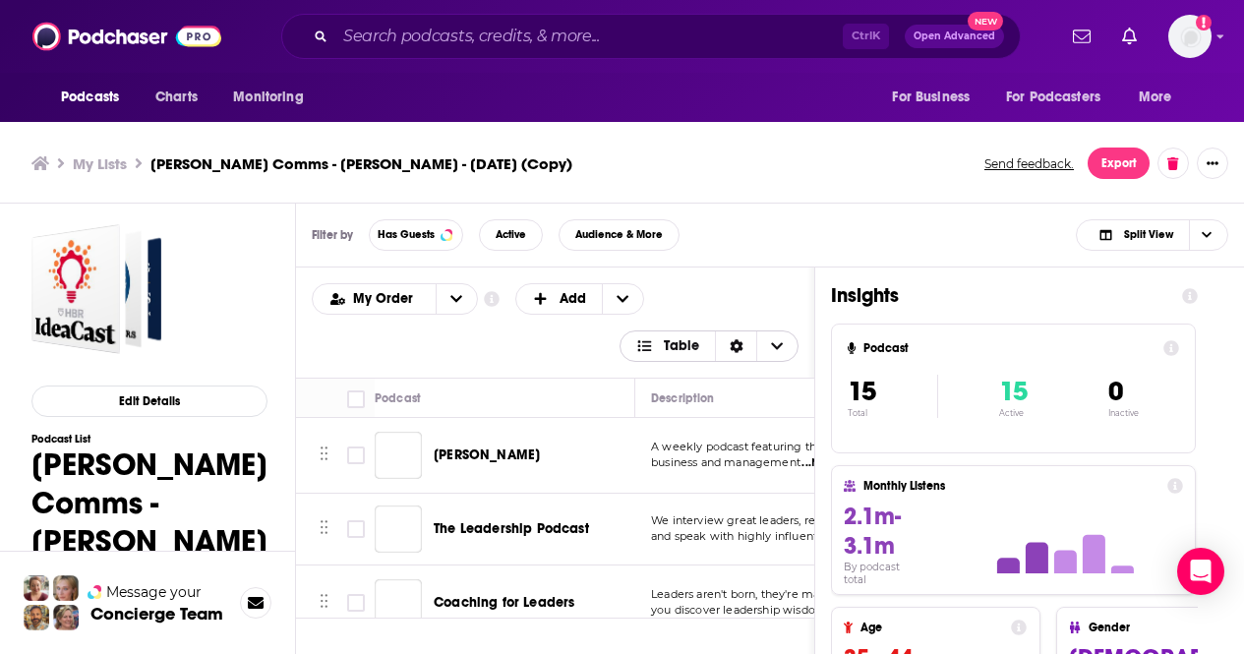
scroll to position [0, 0]
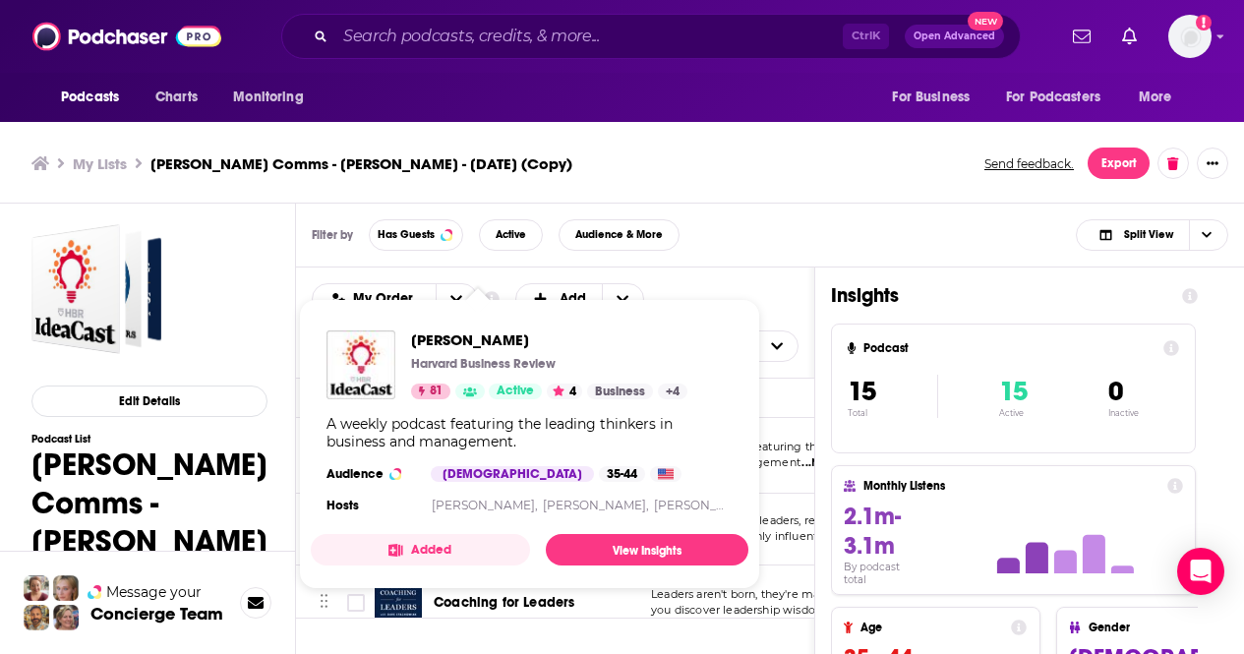
click at [498, 460] on div "HBR IdeaCast Harvard Business Review 81 Active 4 Business + 4 A weekly podcast …" at bounding box center [530, 424] width 438 height 219
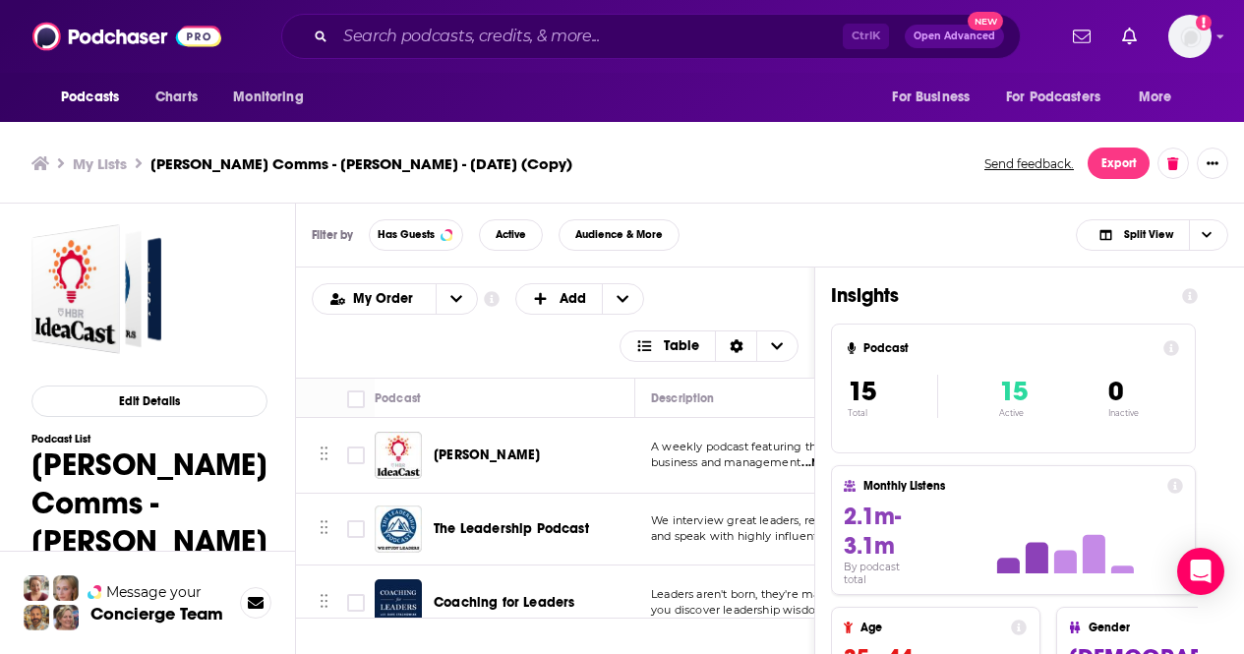
click at [1179, 379] on div "15 Total 15 Active 0 Inactive" at bounding box center [1013, 396] width 331 height 96
click at [1132, 236] on span "Split View" at bounding box center [1148, 234] width 49 height 11
click at [1132, 327] on span "Insight Only" at bounding box center [1163, 332] width 97 height 11
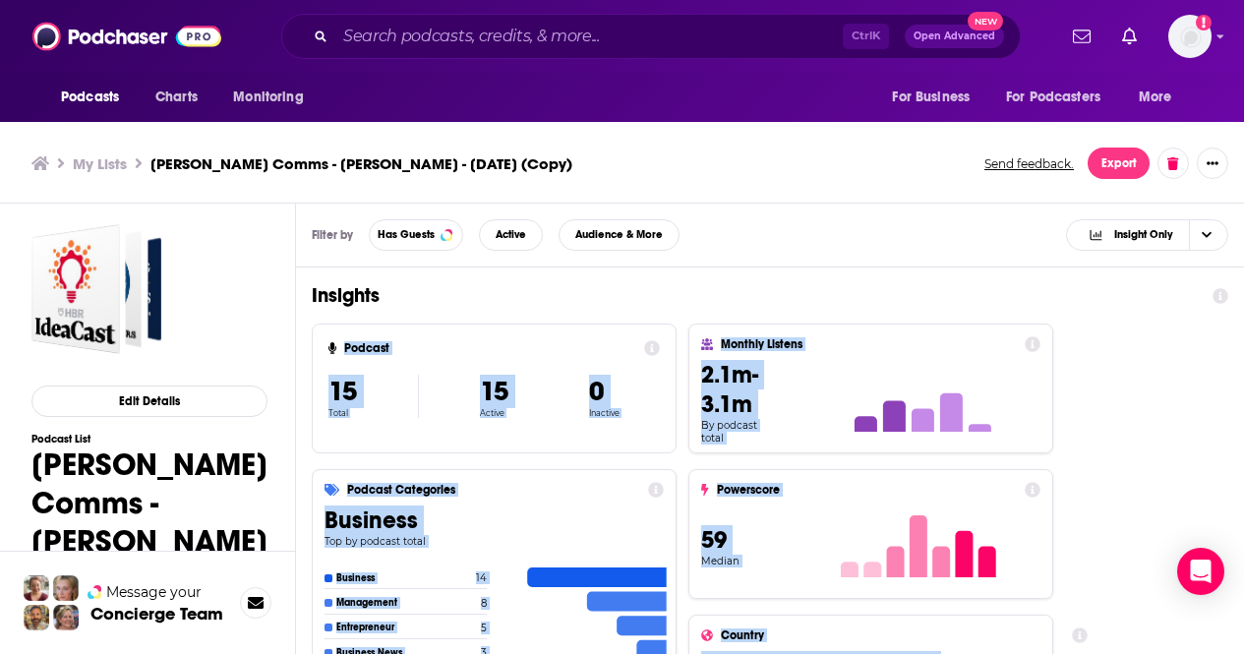
scroll to position [6, 0]
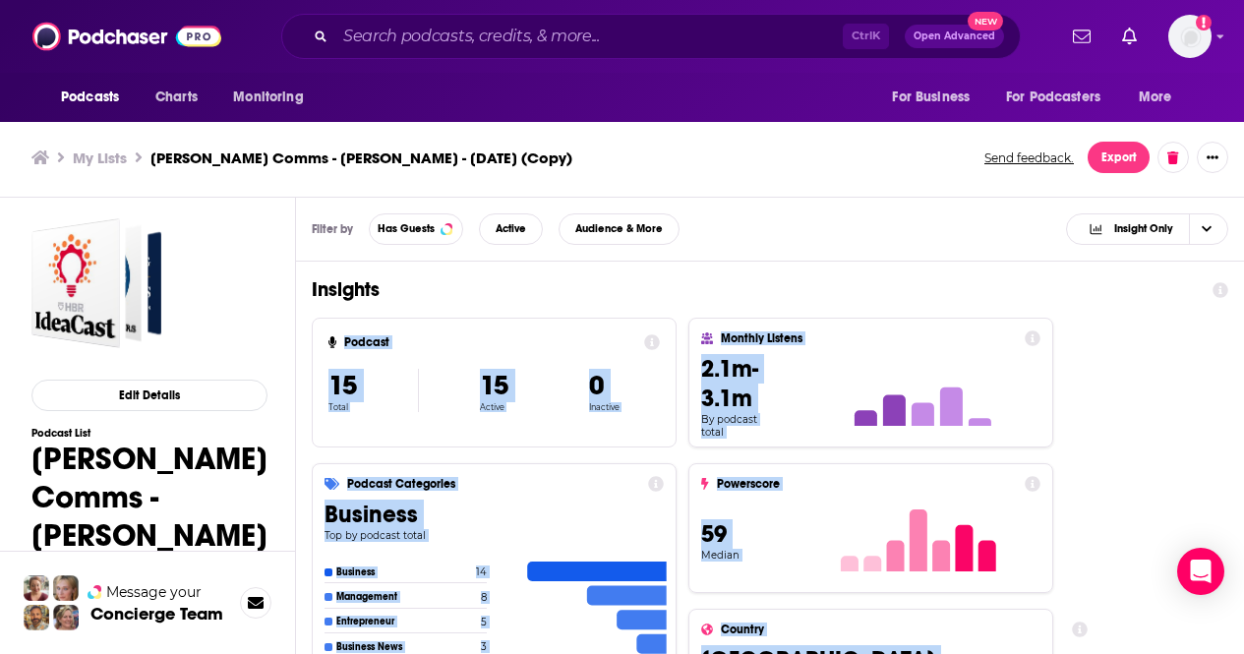
drag, startPoint x: 793, startPoint y: 291, endPoint x: 877, endPoint y: 700, distance: 417.5
click at [877, 648] on html "Podcasts Charts Monitoring Ctrl K Open Advanced New For Business For Podcasters…" at bounding box center [622, 321] width 1244 height 654
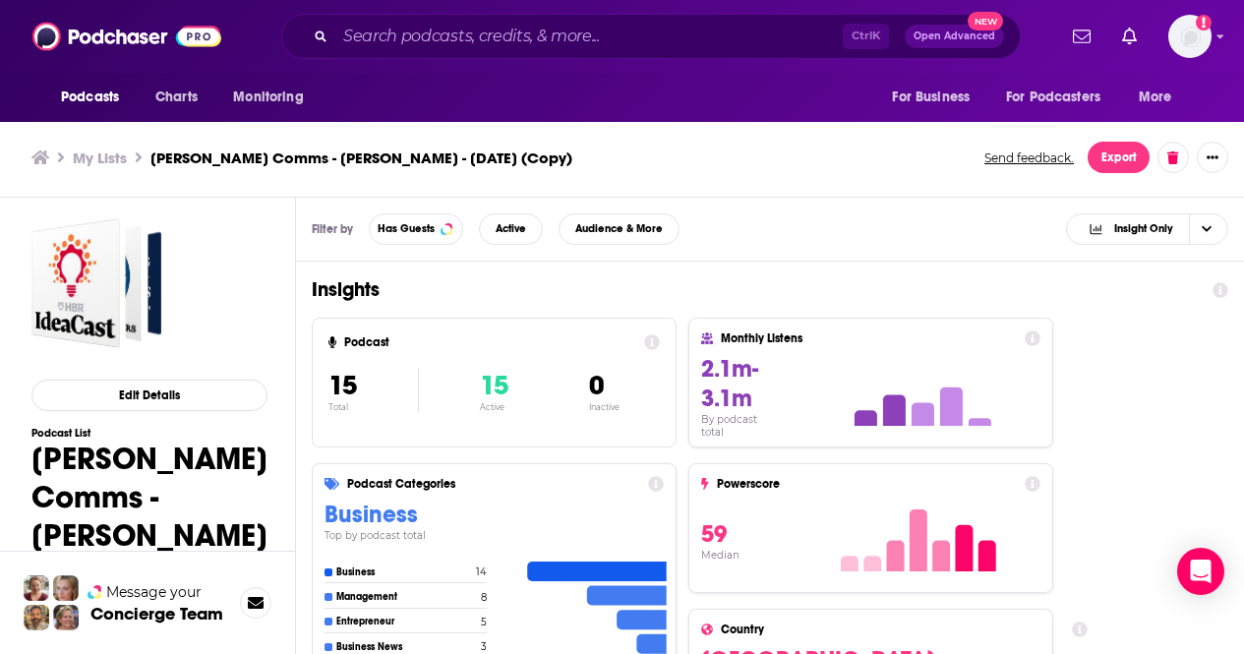
click at [540, 454] on section "Podcast 15 Total 15 Active 0 Inactive Podcast Categories Business Top by podcas…" at bounding box center [494, 601] width 365 height 566
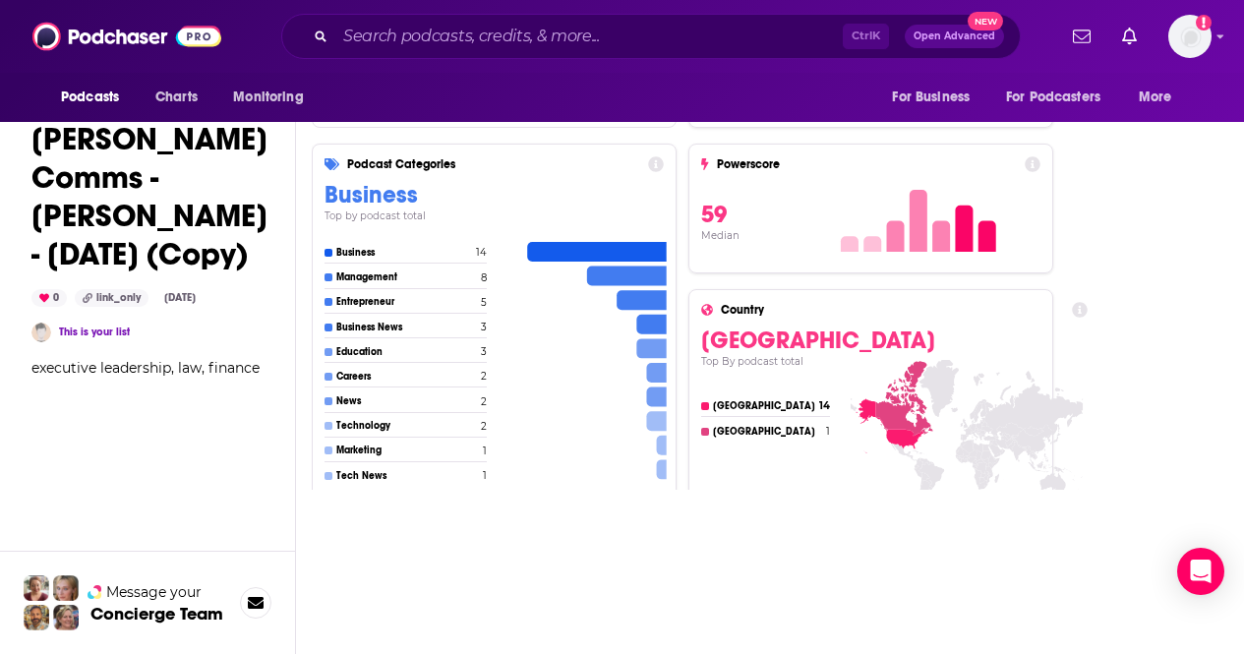
click at [732, 522] on div "Filter by Has Guests Active Audience & More Insight Only Insights Podcast 15 To…" at bounding box center [770, 244] width 948 height 732
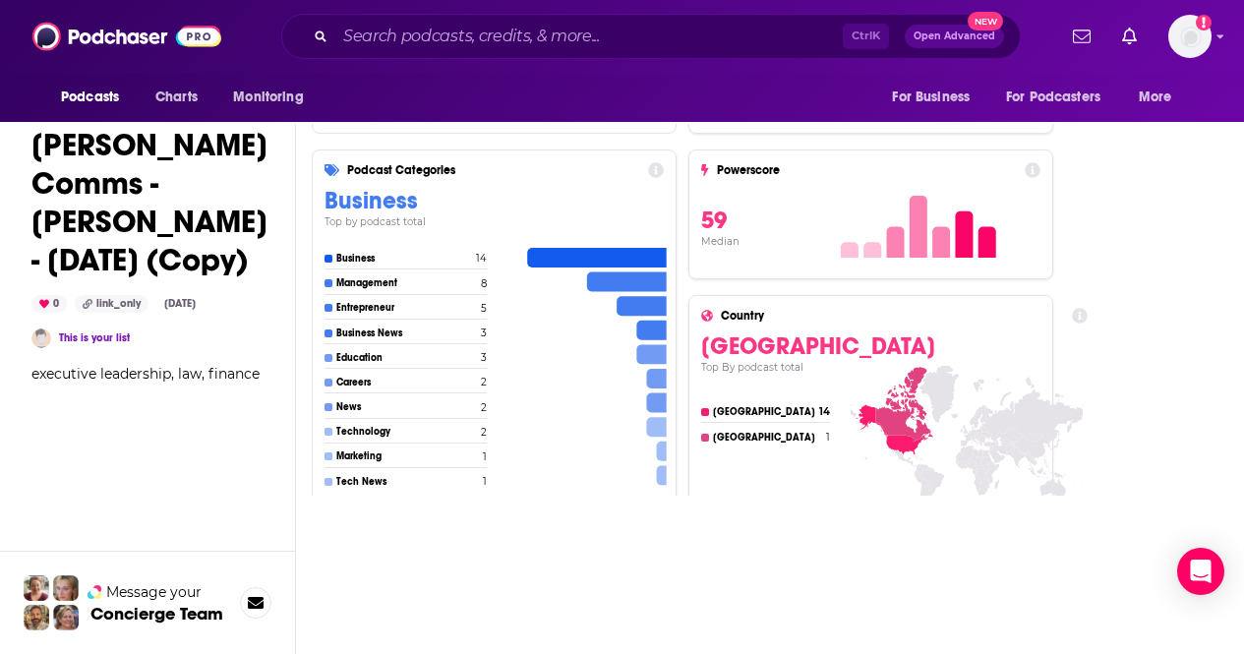
click at [975, 457] on icon at bounding box center [978, 461] width 7 height 11
click at [875, 440] on icon at bounding box center [967, 471] width 242 height 211
drag, startPoint x: 1019, startPoint y: 135, endPoint x: 1049, endPoint y: 255, distance: 123.8
click at [1049, 255] on section "Monthly Listens 2.1m-3.1m By podcast total Powerscore 59 Median Country USA Top…" at bounding box center [870, 287] width 365 height 566
click at [595, 479] on icon at bounding box center [586, 367] width 169 height 253
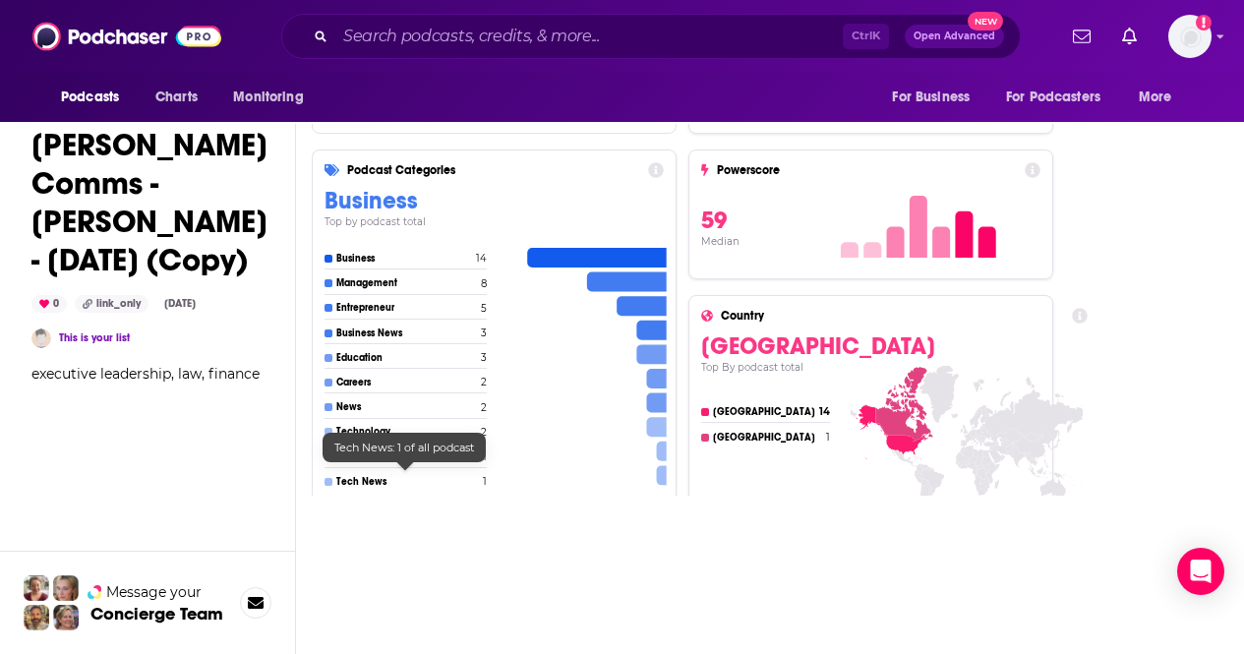
click at [449, 479] on h4 "Tech News" at bounding box center [407, 482] width 142 height 12
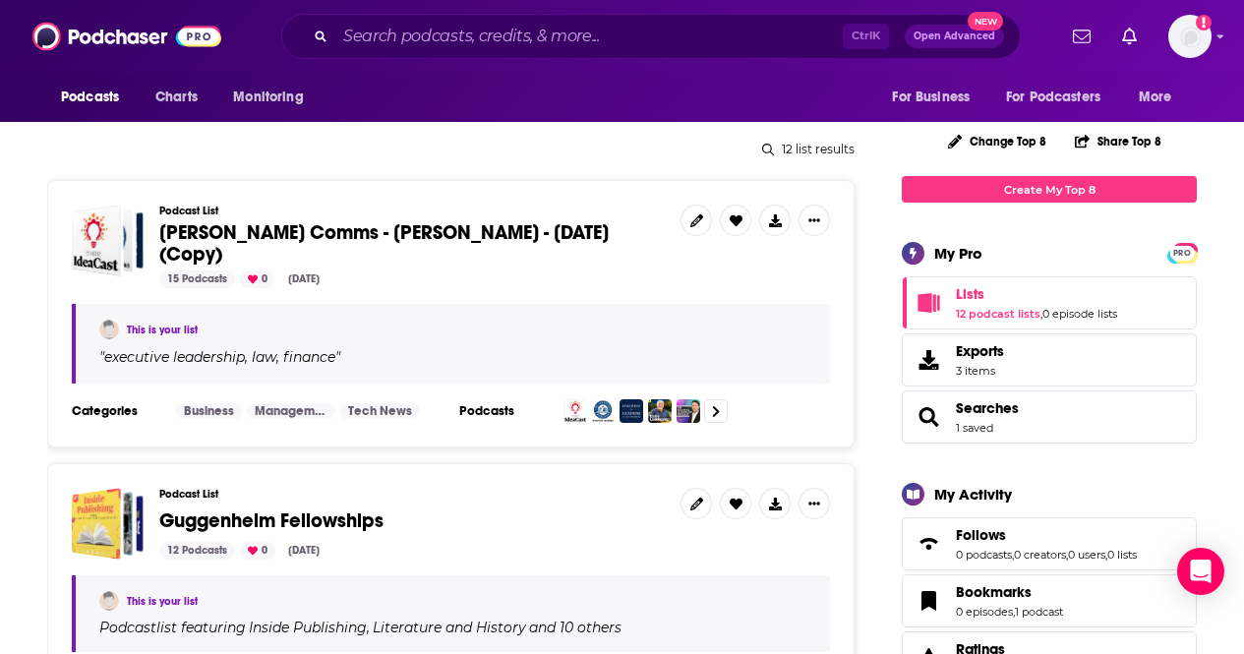
scroll to position [236, 0]
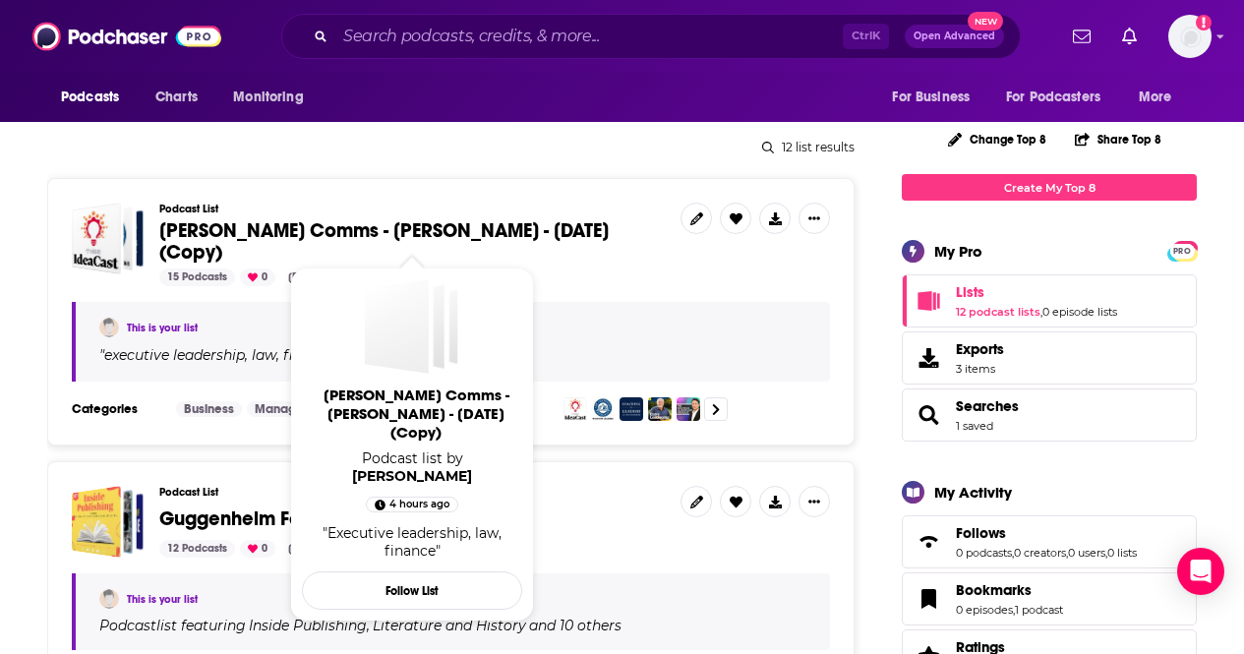
click at [362, 231] on span "Rubenstein Comms - Jon Van Gorp - Oct 7, 2025 (Copy)" at bounding box center [383, 241] width 449 height 46
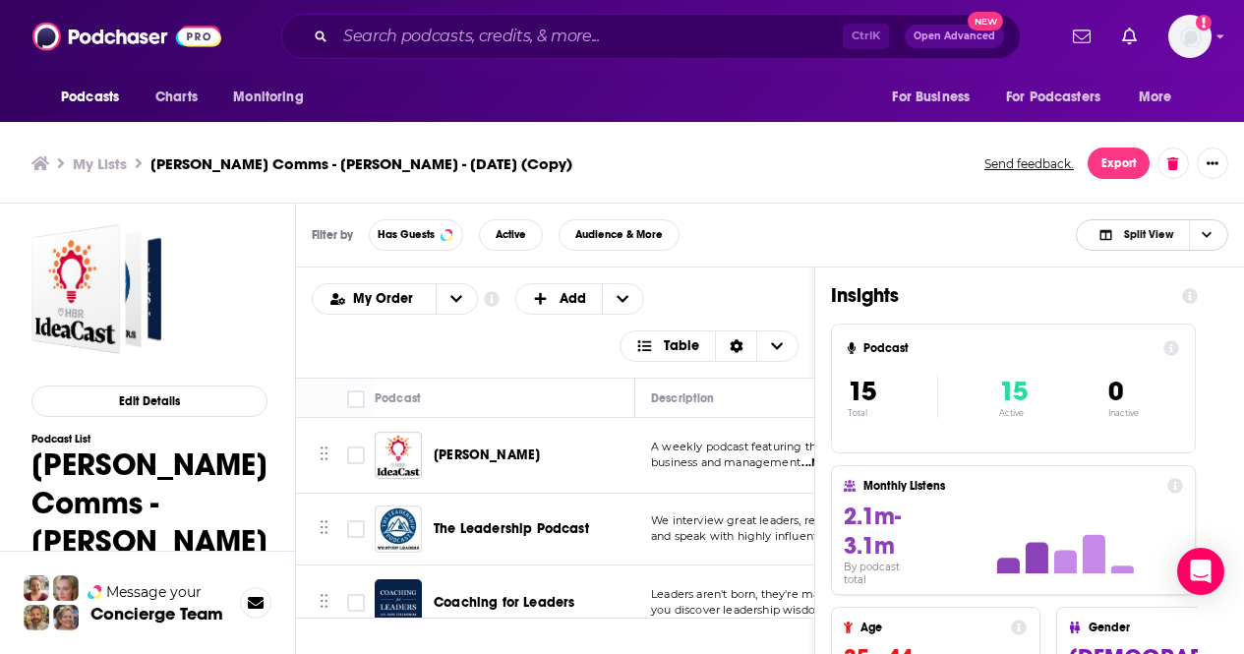
click at [1176, 226] on span "Split View" at bounding box center [1136, 235] width 108 height 28
click at [1128, 334] on span "Insight Only" at bounding box center [1163, 332] width 97 height 11
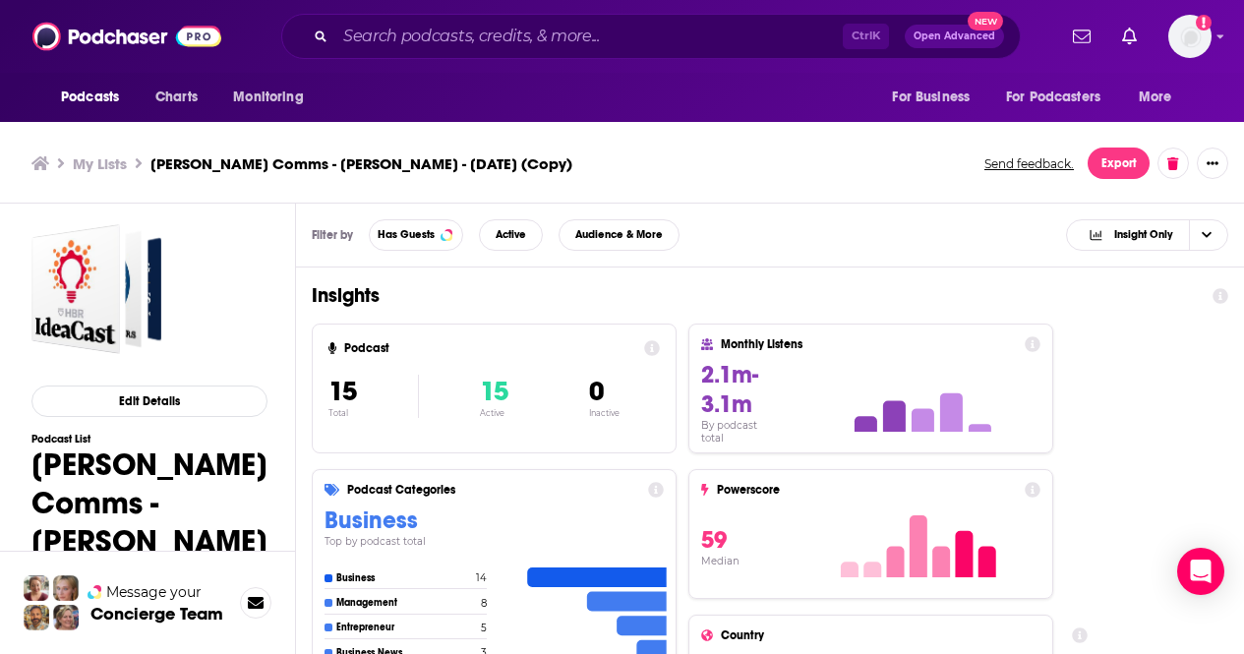
click at [1030, 527] on div at bounding box center [914, 545] width 252 height 80
click at [1029, 599] on section "Monthly Listens 2.1m-3.1m By podcast total Powerscore 59 Median Country USA Top…" at bounding box center [870, 606] width 365 height 566
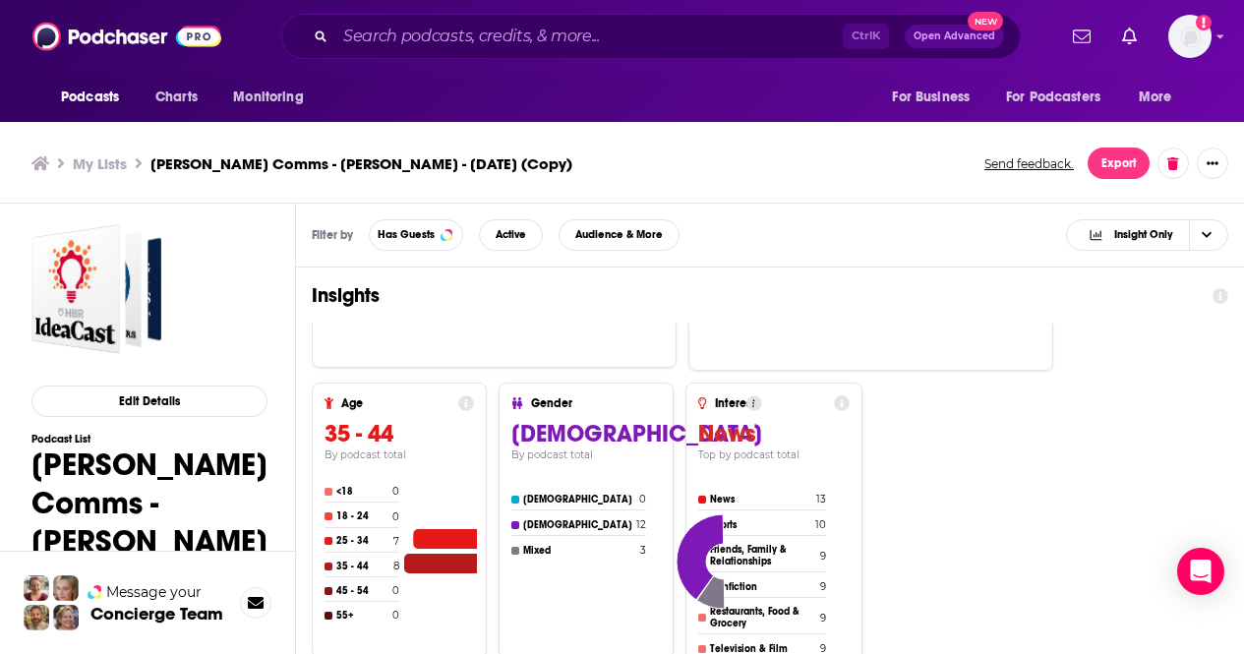
scroll to position [558, 0]
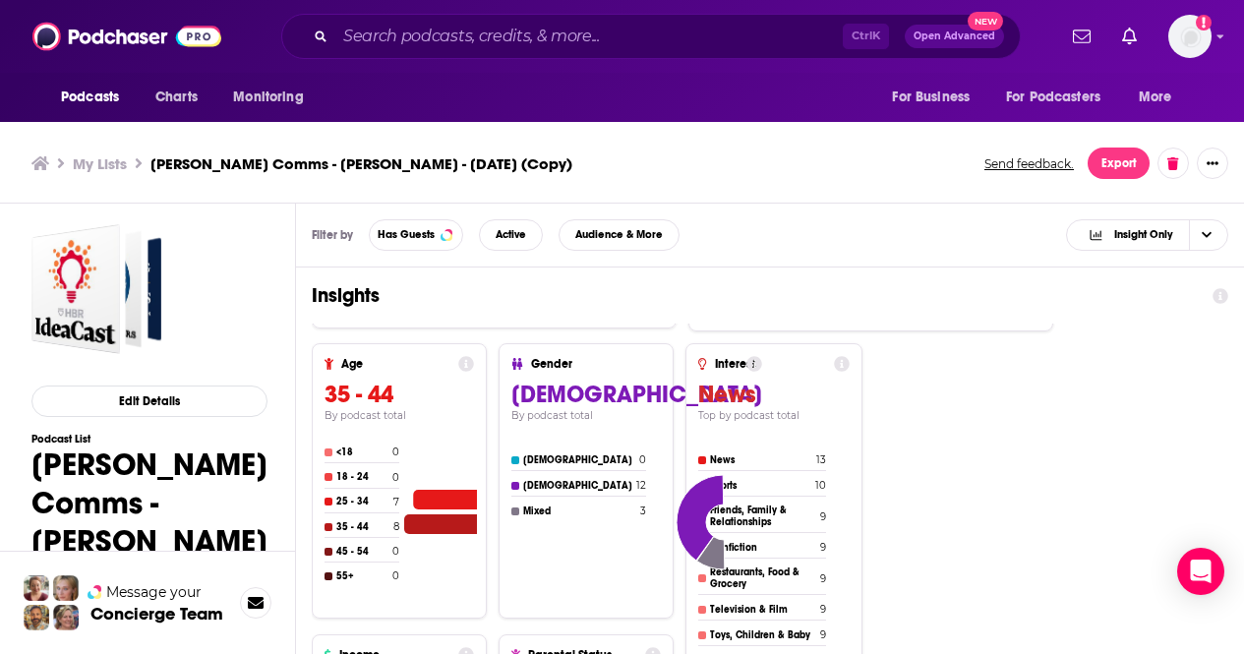
click at [957, 432] on div "Podcast 15 Total 15 Active 0 Inactive Podcast Categories Business Top by podcas…" at bounding box center [770, 337] width 916 height 1144
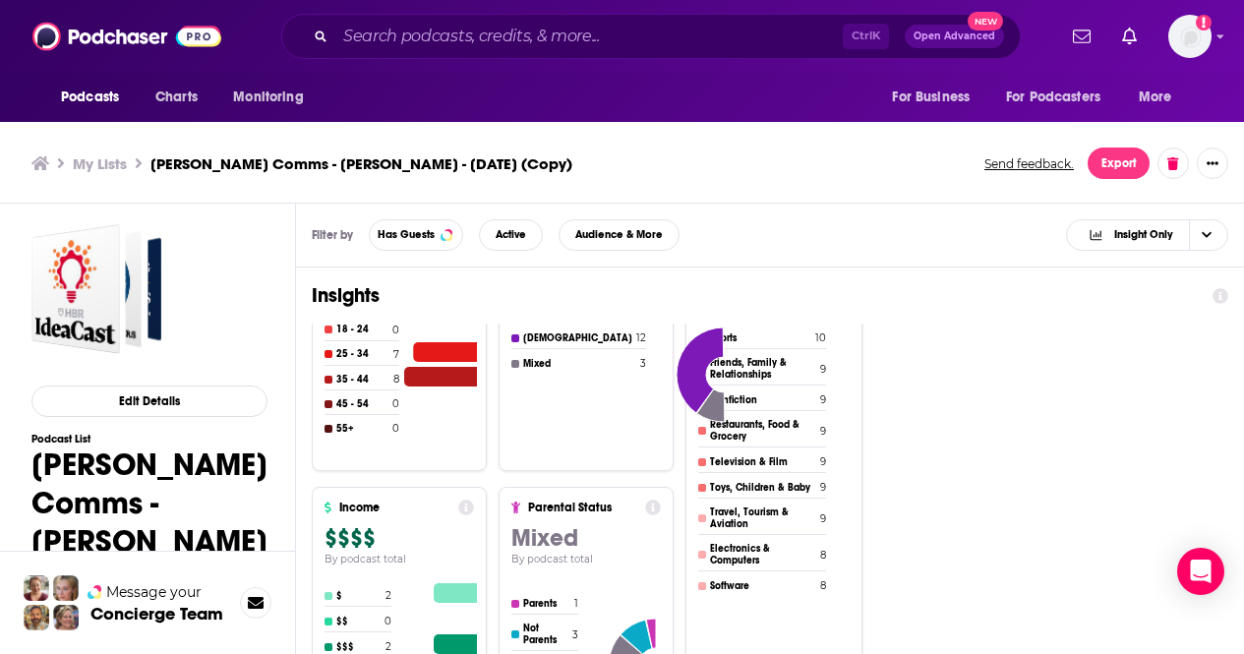
scroll to position [6, 0]
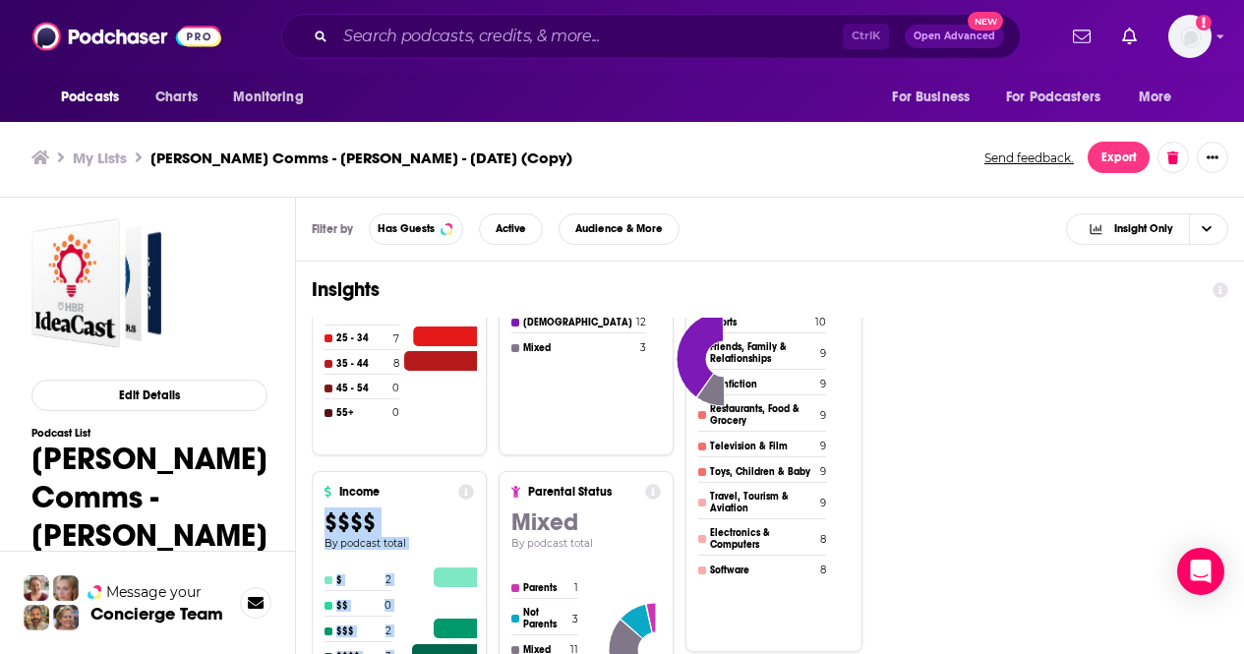
drag, startPoint x: 492, startPoint y: 490, endPoint x: 486, endPoint y: 664, distance: 174.1
click at [486, 648] on html "Podcasts Charts Monitoring Ctrl K Open Advanced New For Business For Podcasters…" at bounding box center [622, 321] width 1244 height 654
click at [1161, 335] on div "Podcast 15 Total 15 Active 0 Inactive Podcast Categories Business Top by podcas…" at bounding box center [770, 174] width 916 height 1144
click at [968, 351] on div "Podcast 15 Total 15 Active 0 Inactive Podcast Categories Business Top by podcas…" at bounding box center [770, 174] width 916 height 1144
drag, startPoint x: 628, startPoint y: 467, endPoint x: 615, endPoint y: 441, distance: 28.6
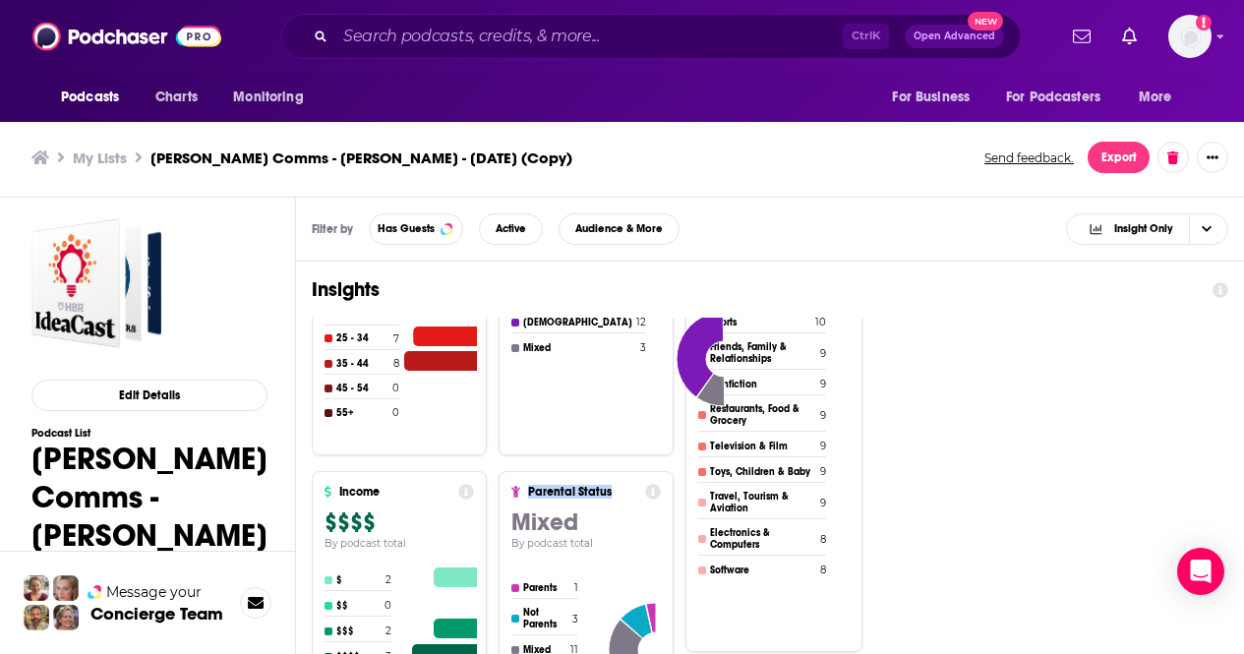
click at [615, 441] on section "Gender Male By podcast total Female 0 Male 12 Mixed 3 Parental Status Mixed By …" at bounding box center [585, 463] width 175 height 566
click at [566, 487] on h4 "Parental Status" at bounding box center [582, 492] width 108 height 14
click at [612, 522] on h3 "Mixed" at bounding box center [585, 521] width 148 height 29
click at [396, 521] on h3 "$$$$" at bounding box center [398, 521] width 148 height 29
click at [300, 458] on div "Insights Podcast 15 Total 15 Active 0 Inactive Podcast Categories Business Top …" at bounding box center [770, 536] width 948 height 548
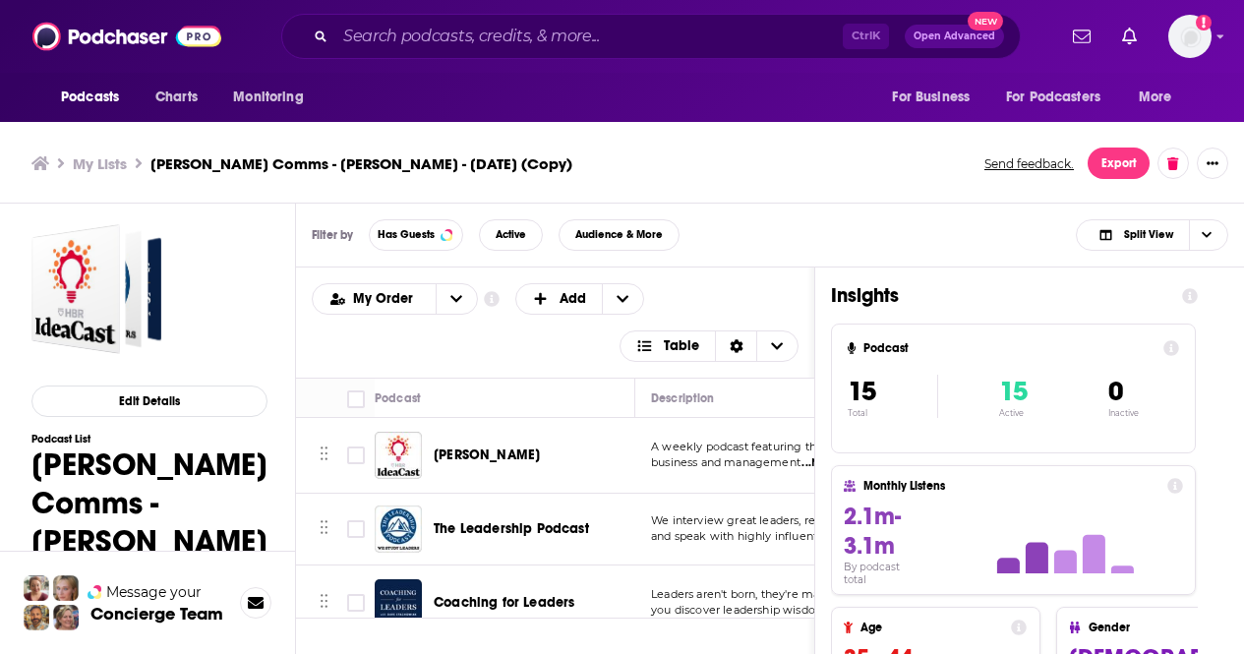
click at [1204, 230] on icon "Choose View" at bounding box center [1206, 234] width 10 height 11
click at [1158, 334] on span "Insight Only" at bounding box center [1163, 332] width 97 height 11
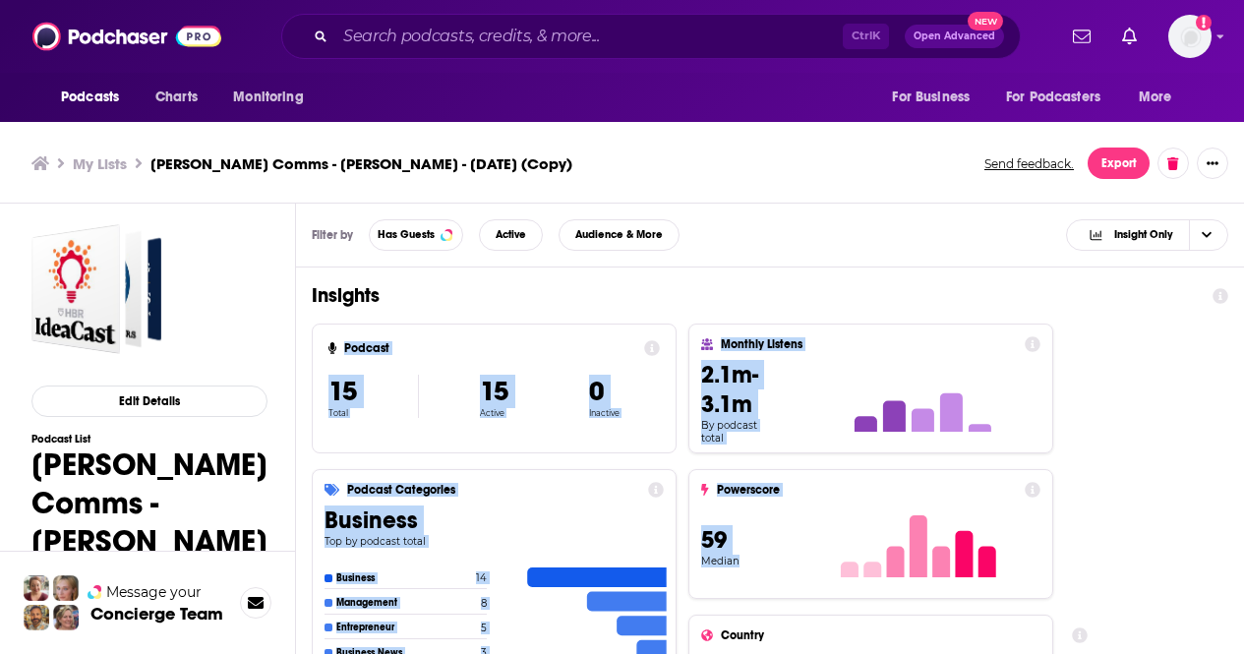
scroll to position [6, 0]
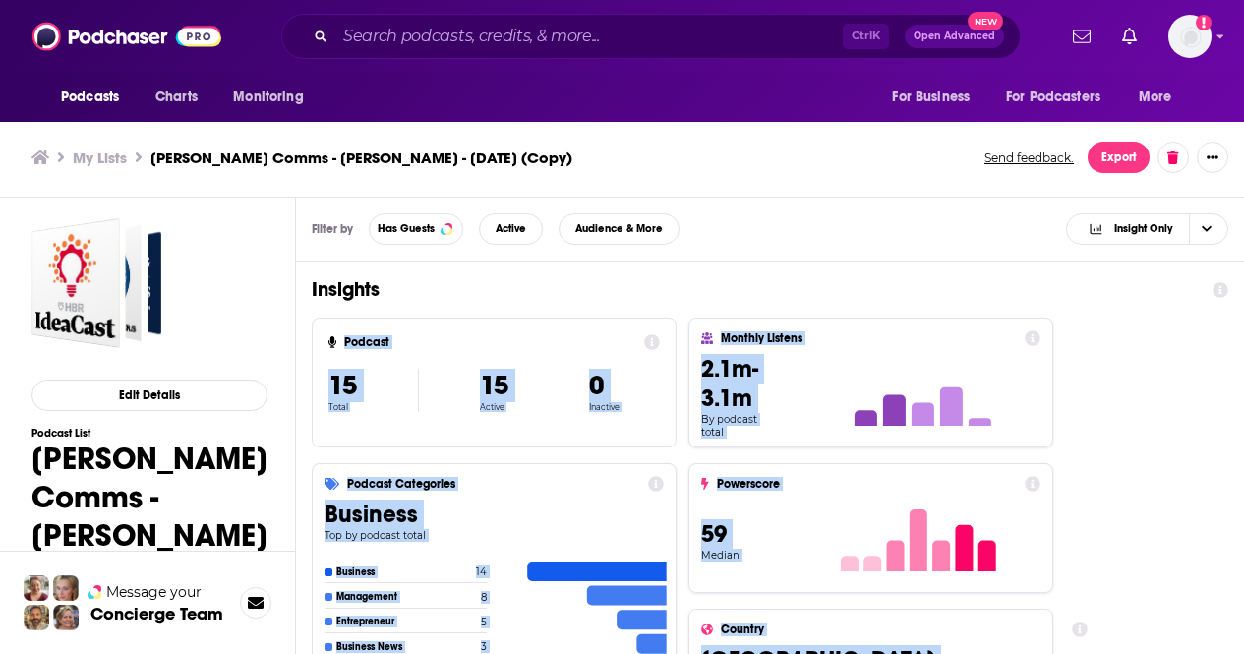
drag, startPoint x: 1066, startPoint y: 306, endPoint x: 1068, endPoint y: 700, distance: 394.3
click at [1068, 648] on html "Podcasts Charts Monitoring Ctrl K Open Advanced New For Business For Podcasters…" at bounding box center [622, 321] width 1244 height 654
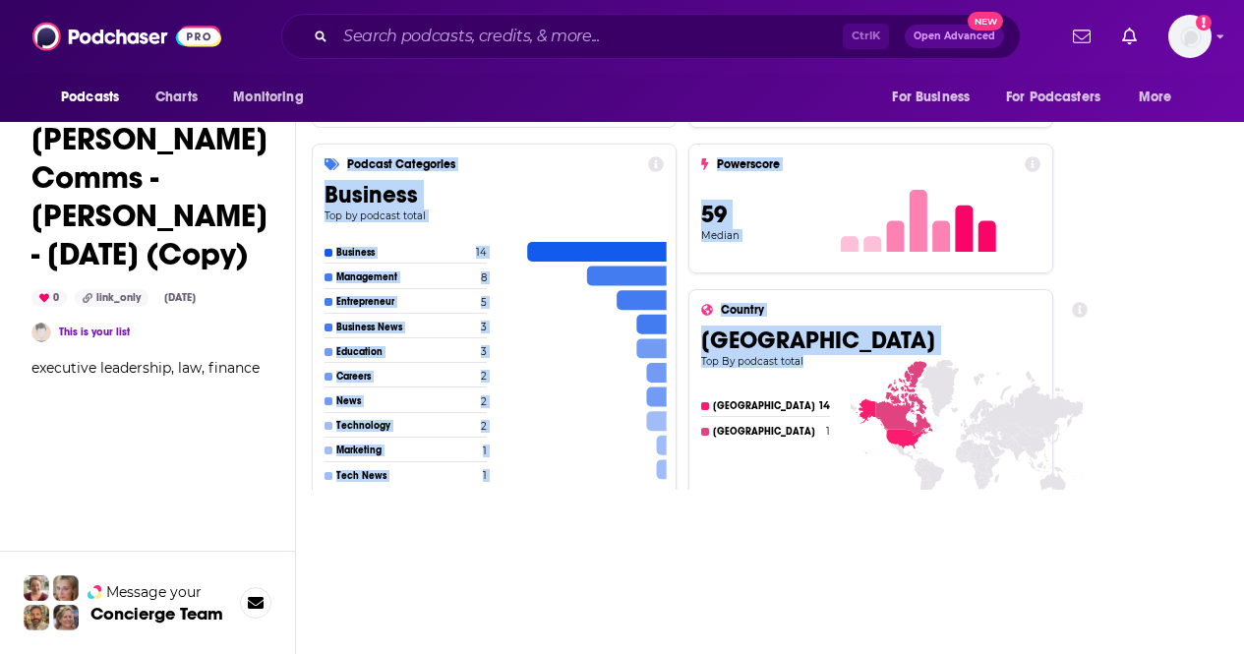
scroll to position [0, 0]
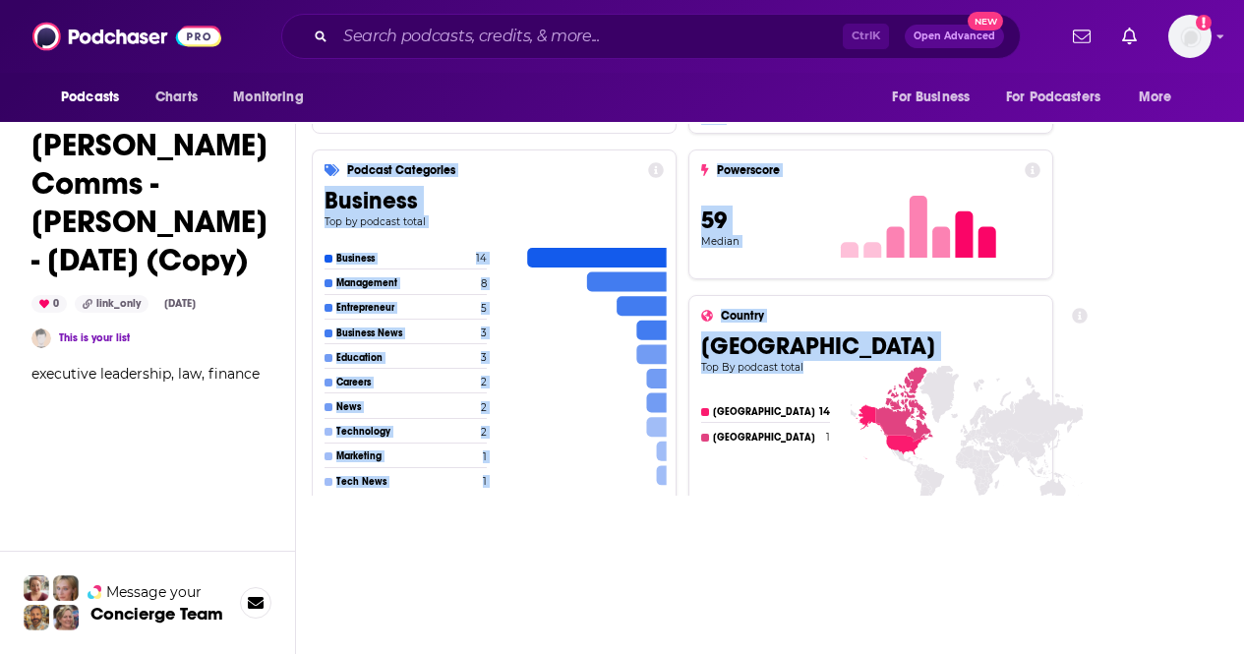
click at [1007, 494] on icon at bounding box center [967, 471] width 242 height 211
click at [1160, 305] on div "Podcast 15 Total 15 Active 0 Inactive Podcast Categories Business Top by podcas…" at bounding box center [770, 576] width 916 height 1144
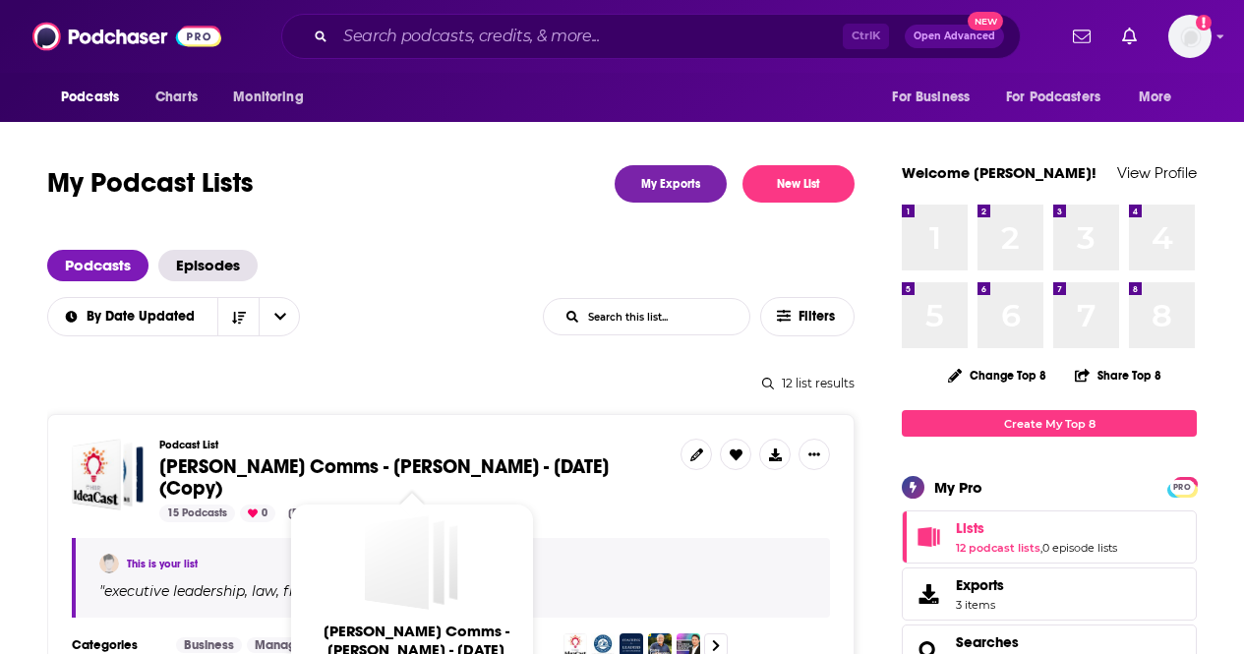
click at [464, 475] on span "[PERSON_NAME] Comms - [PERSON_NAME] - [DATE] (Copy)" at bounding box center [383, 477] width 449 height 46
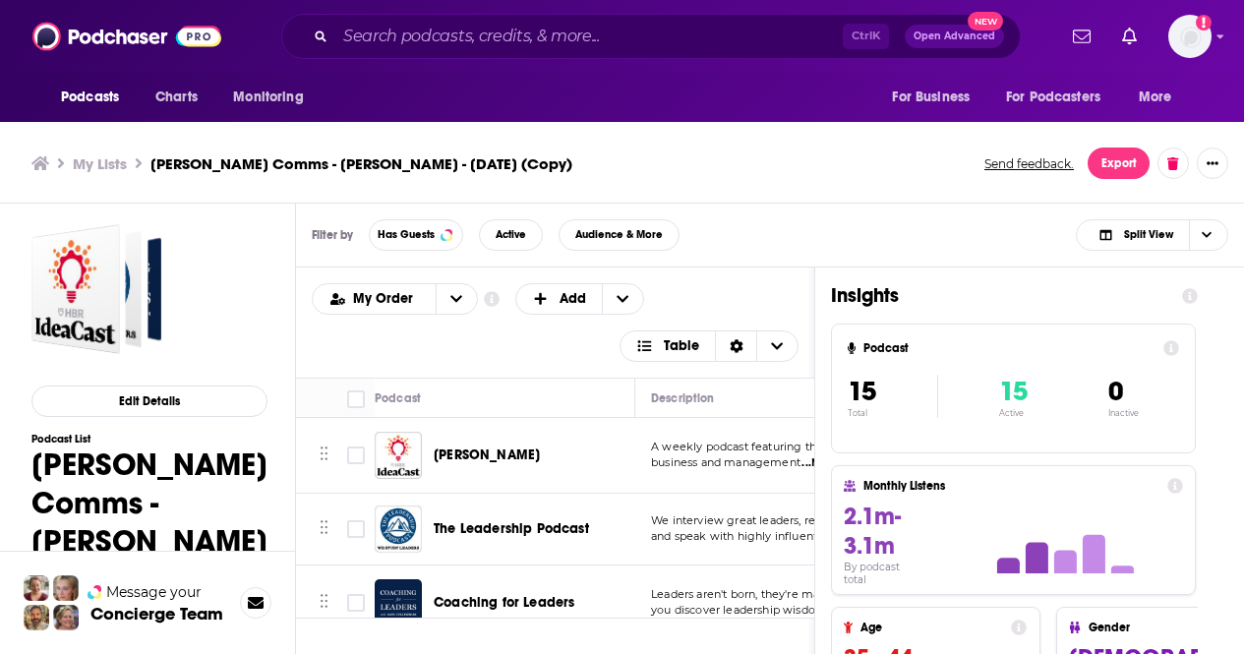
scroll to position [6, 0]
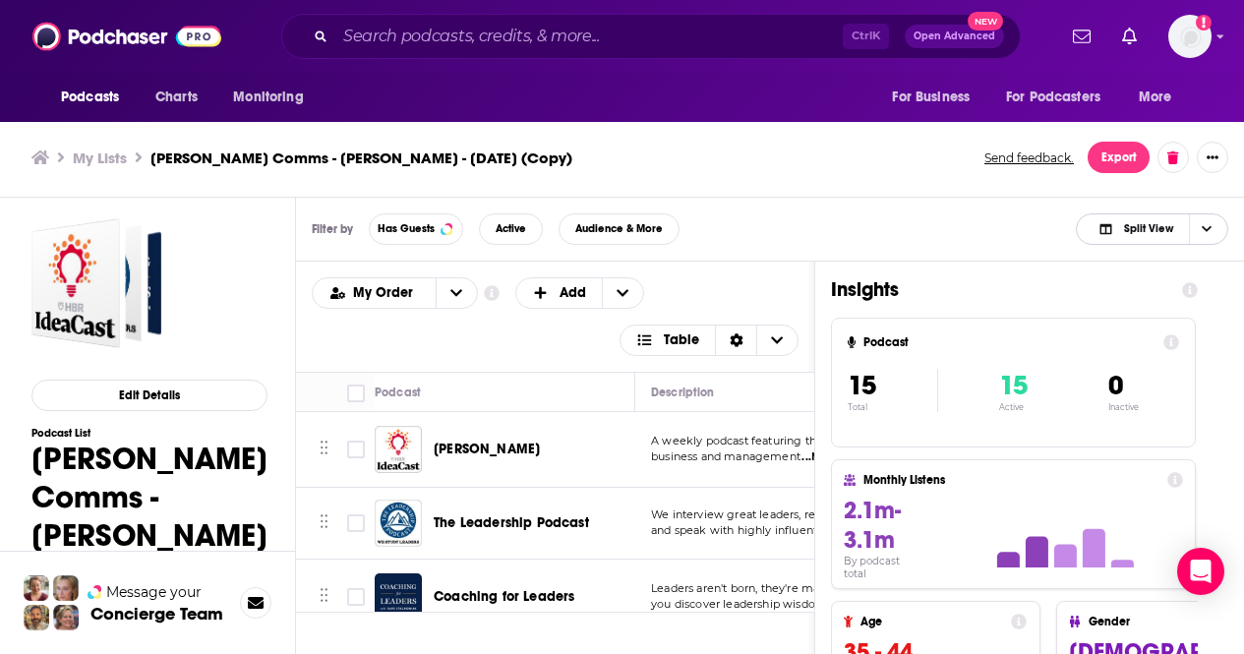
click at [1203, 220] on span "Choose View" at bounding box center [1205, 228] width 33 height 29
click at [1144, 326] on span "Insight Only" at bounding box center [1163, 327] width 97 height 11
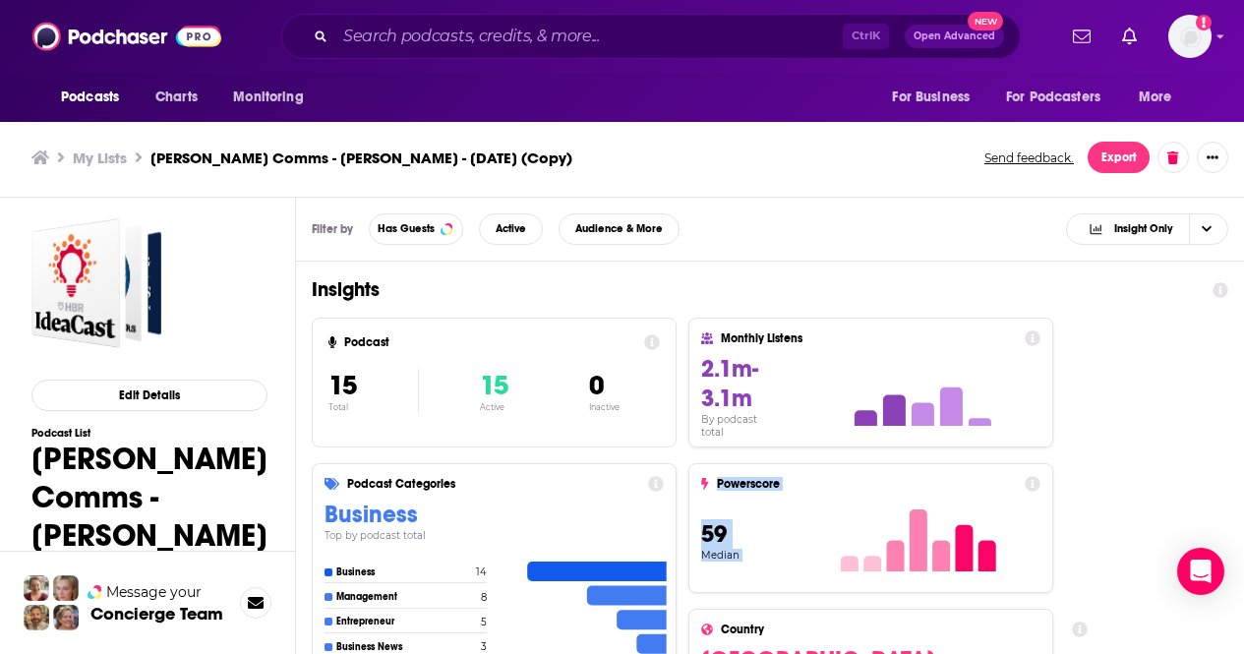
drag, startPoint x: 1115, startPoint y: 449, endPoint x: 1127, endPoint y: 519, distance: 70.8
click at [1015, 594] on section "Monthly Listens 2.1m-3.1m By podcast total Powerscore 59 Median Country USA Top…" at bounding box center [870, 601] width 365 height 566
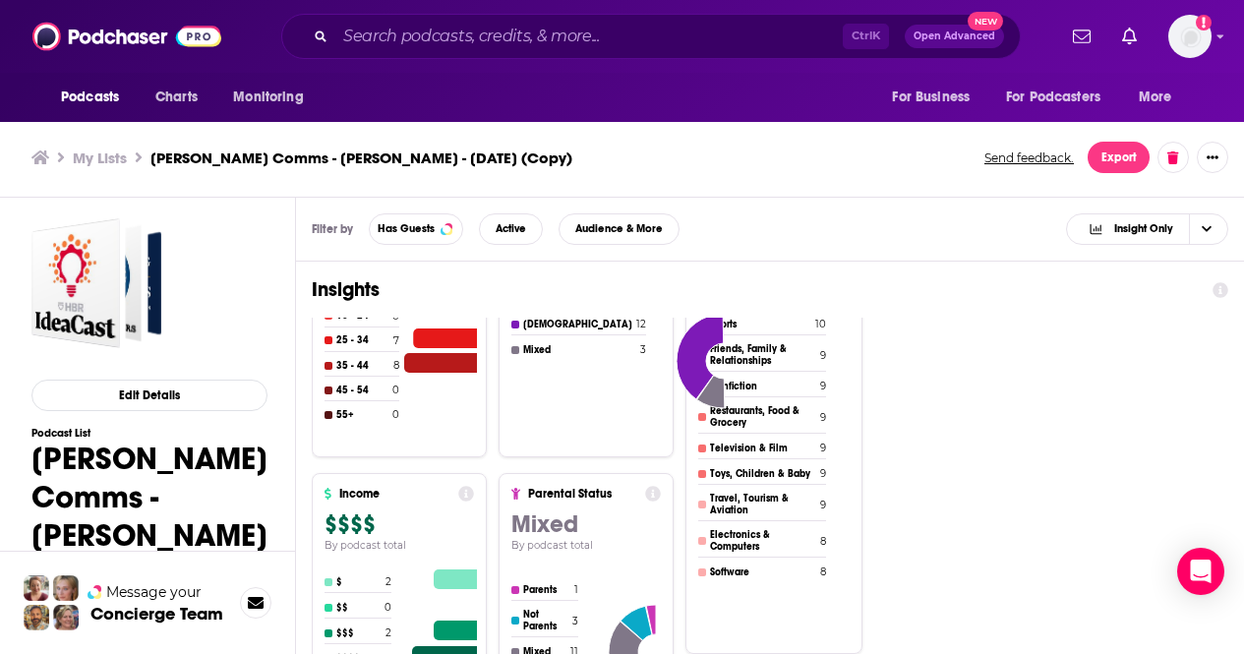
scroll to position [716, 0]
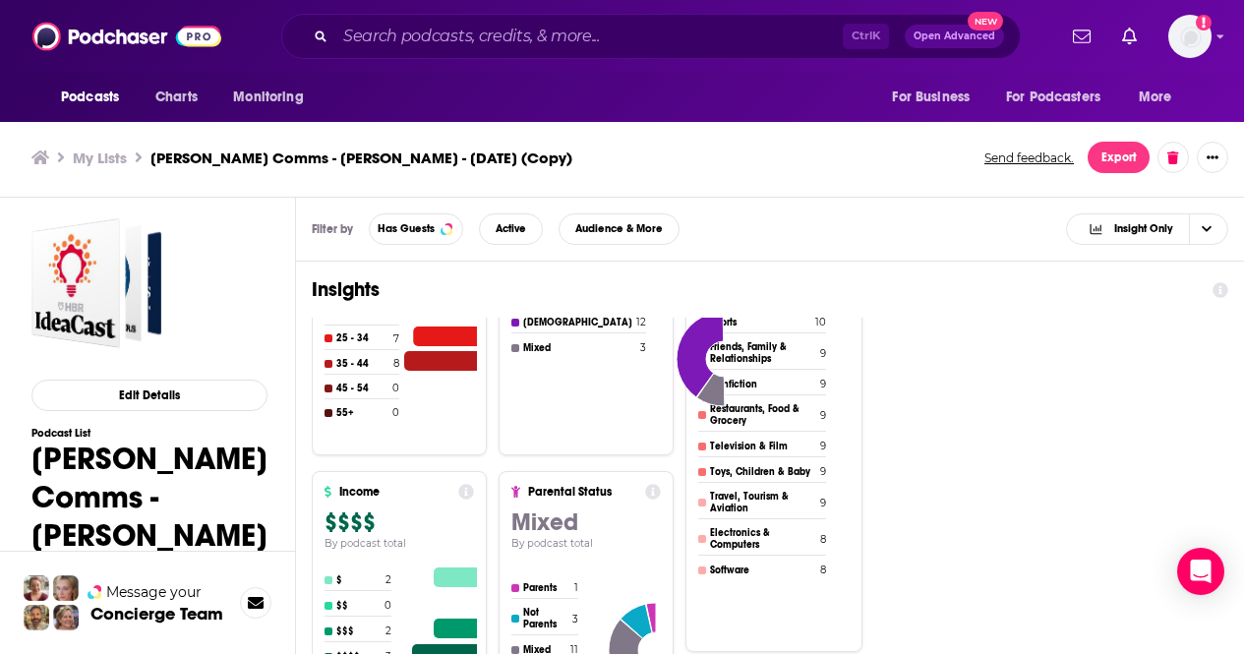
click at [464, 492] on icon at bounding box center [466, 492] width 16 height 16
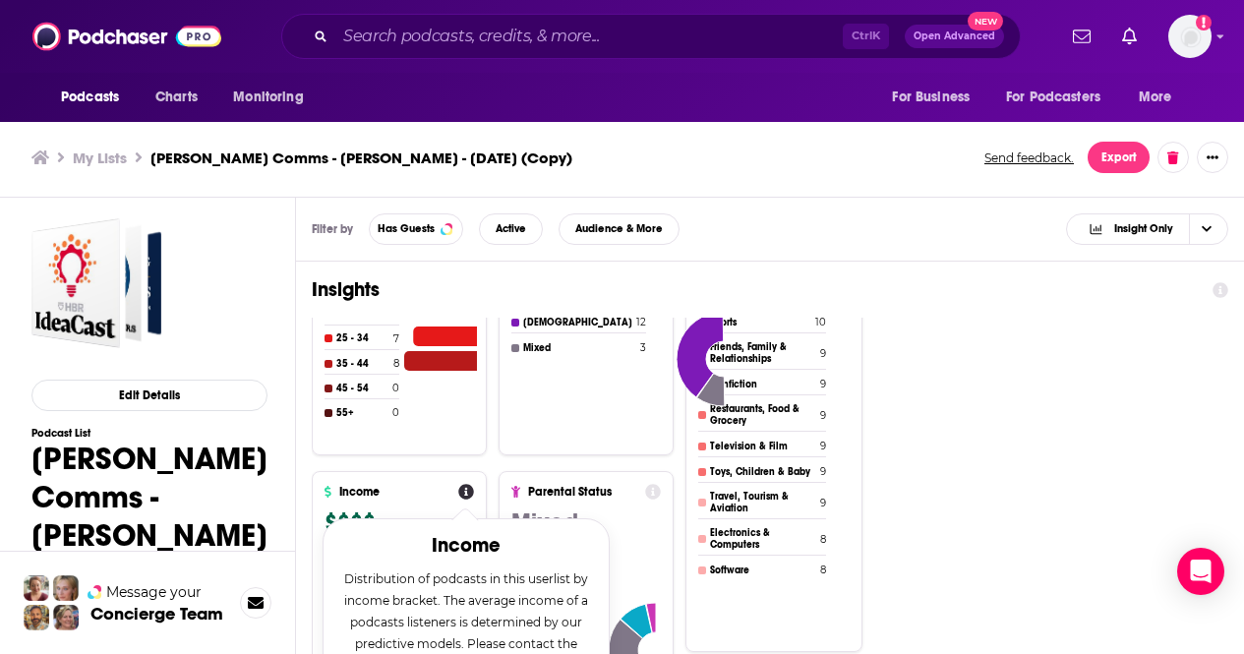
click at [530, 482] on div "Parental Status Mixed By podcast total Parents 1 Not Parents 3 Mixed 11" at bounding box center [585, 608] width 175 height 275
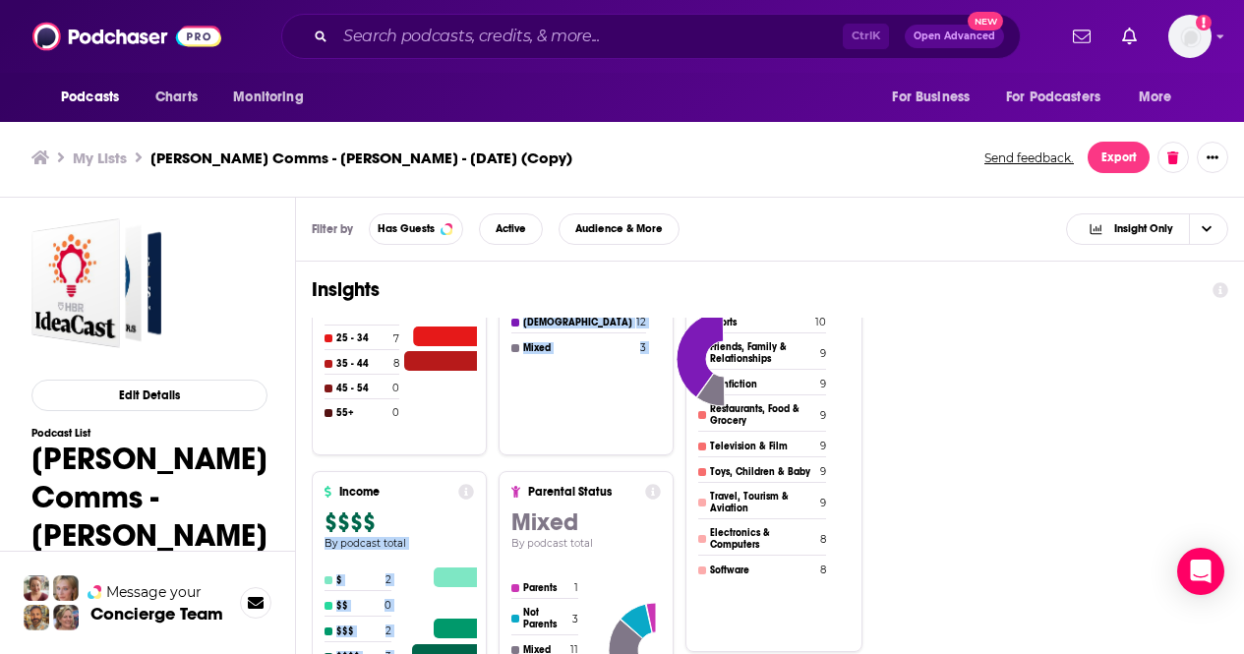
drag, startPoint x: 493, startPoint y: 484, endPoint x: 491, endPoint y: 509, distance: 25.6
click at [491, 509] on div "Podcast 15 Total 15 Active 0 Inactive Podcast Categories Business Top by podcas…" at bounding box center [770, 174] width 916 height 1144
click at [954, 500] on div "Podcast 15 Total 15 Active 0 Inactive Podcast Categories Business Top by podcas…" at bounding box center [770, 174] width 916 height 1144
click at [1020, 346] on div "Podcast 15 Total 15 Active 0 Inactive Podcast Categories Business Top by podcas…" at bounding box center [770, 174] width 916 height 1144
click at [576, 234] on span "Audience & More" at bounding box center [619, 228] width 88 height 11
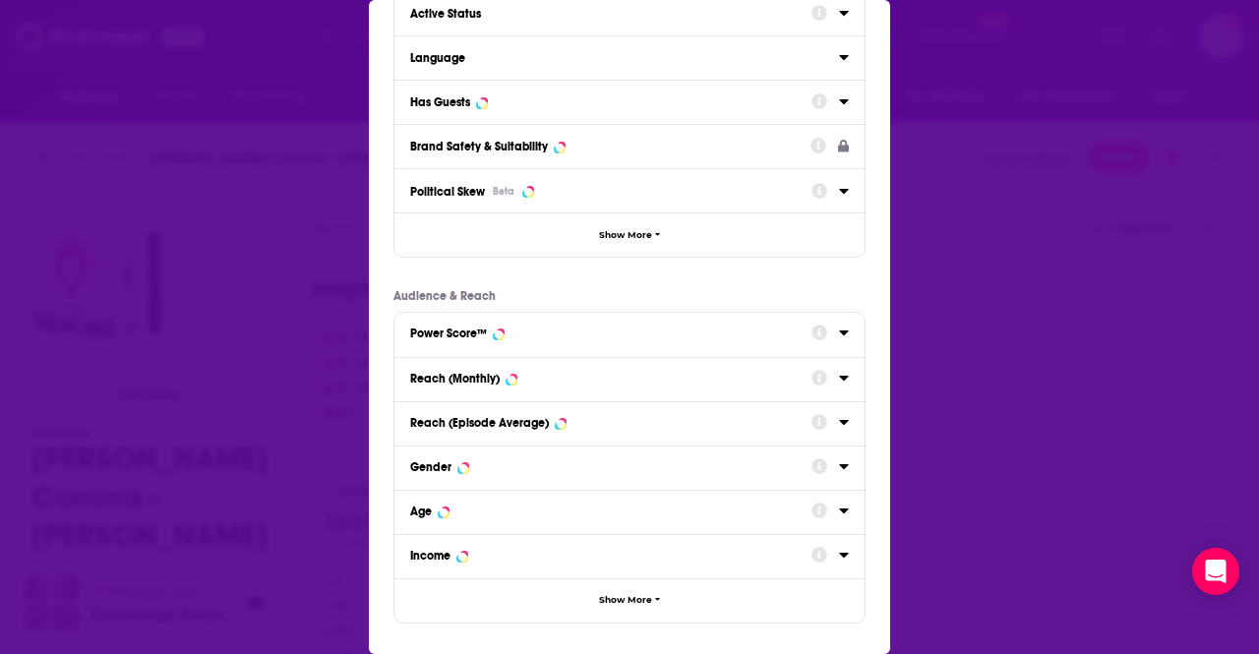
scroll to position [0, 0]
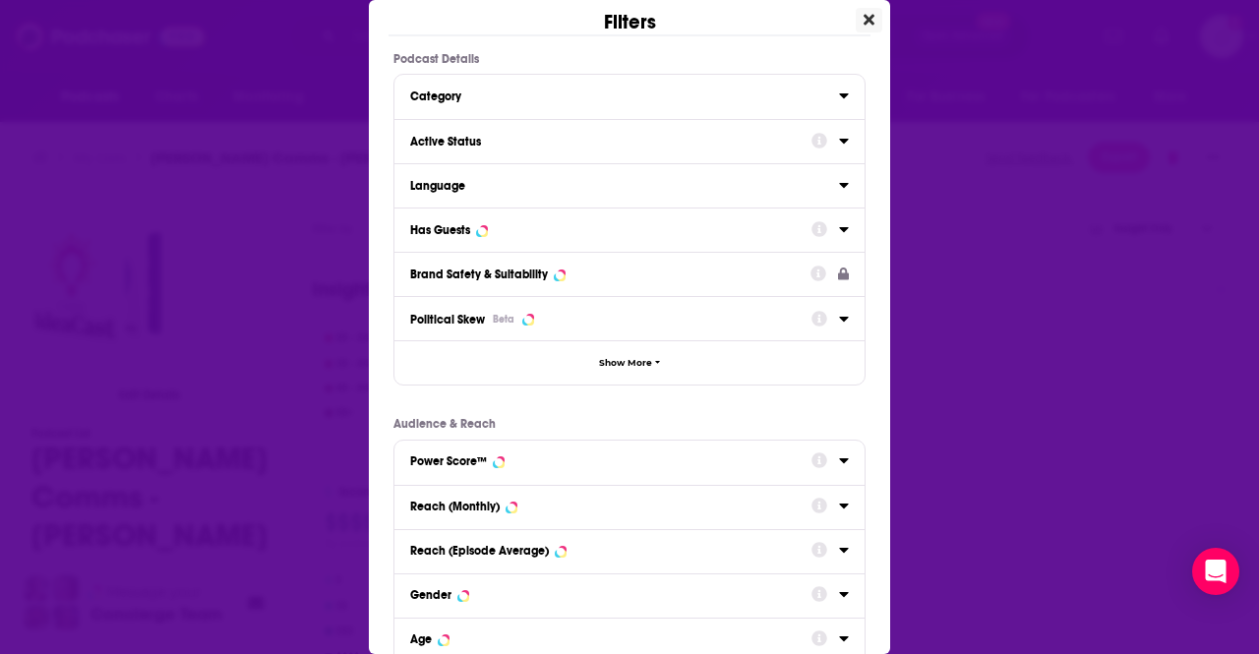
click at [855, 11] on button "Close" at bounding box center [868, 20] width 27 height 25
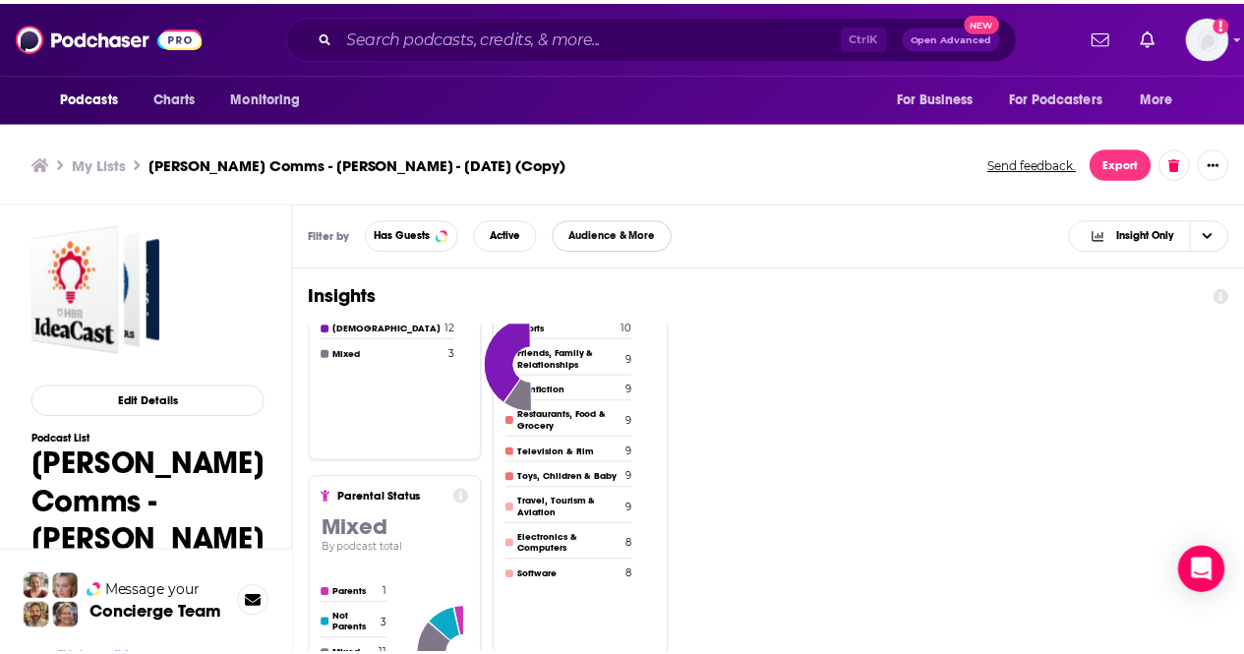
scroll to position [6, 0]
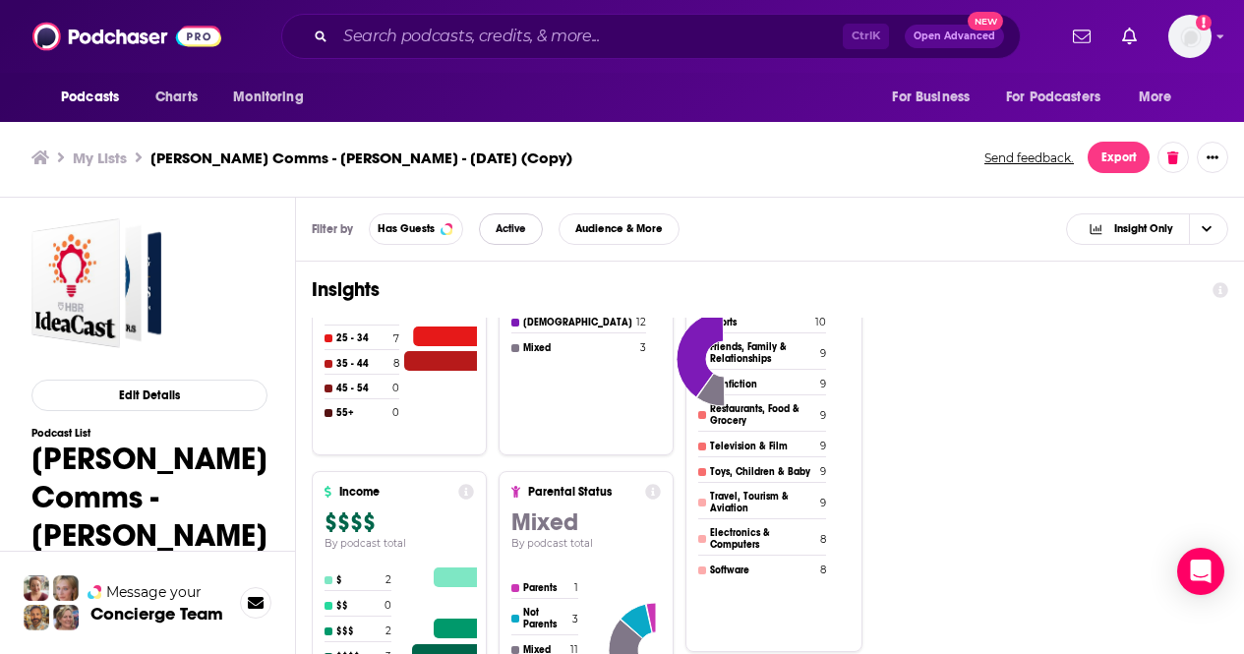
click at [502, 230] on span "Active" at bounding box center [511, 228] width 30 height 11
click at [436, 225] on button "Has Guests" at bounding box center [416, 228] width 94 height 31
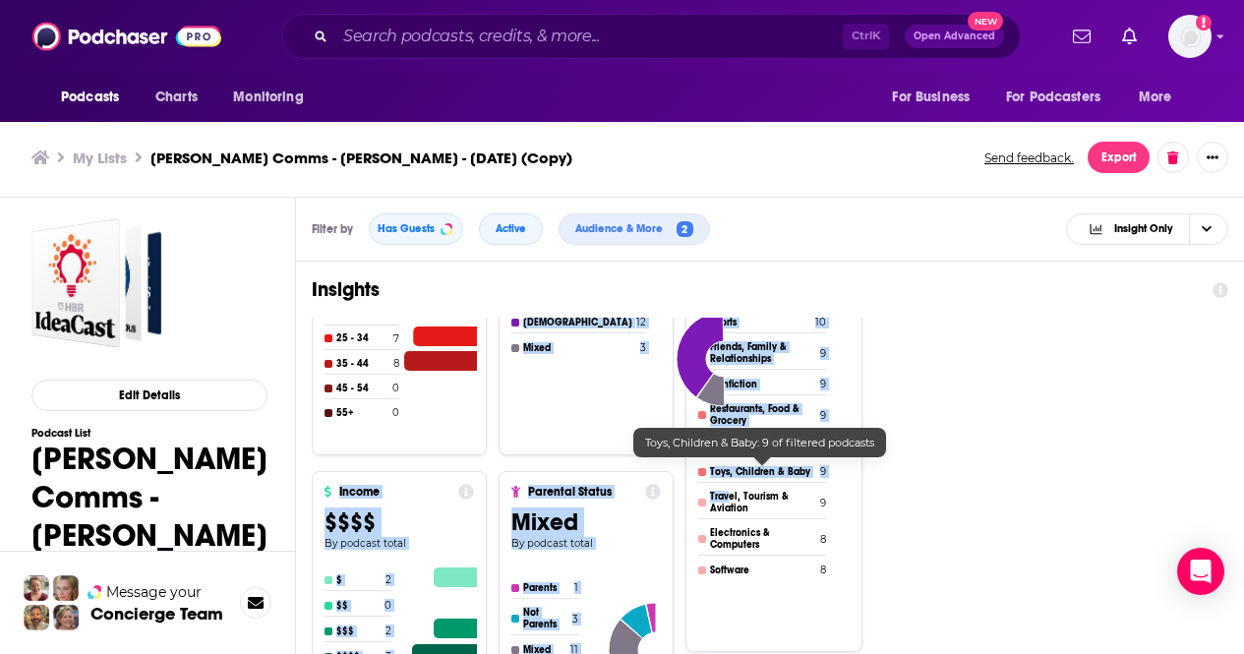
drag, startPoint x: 486, startPoint y: 331, endPoint x: 727, endPoint y: 485, distance: 285.6
click at [727, 485] on div "Podcast 15 Total 15 Active 0 Inactive Podcast Categories Business Top by podcas…" at bounding box center [770, 174] width 916 height 1144
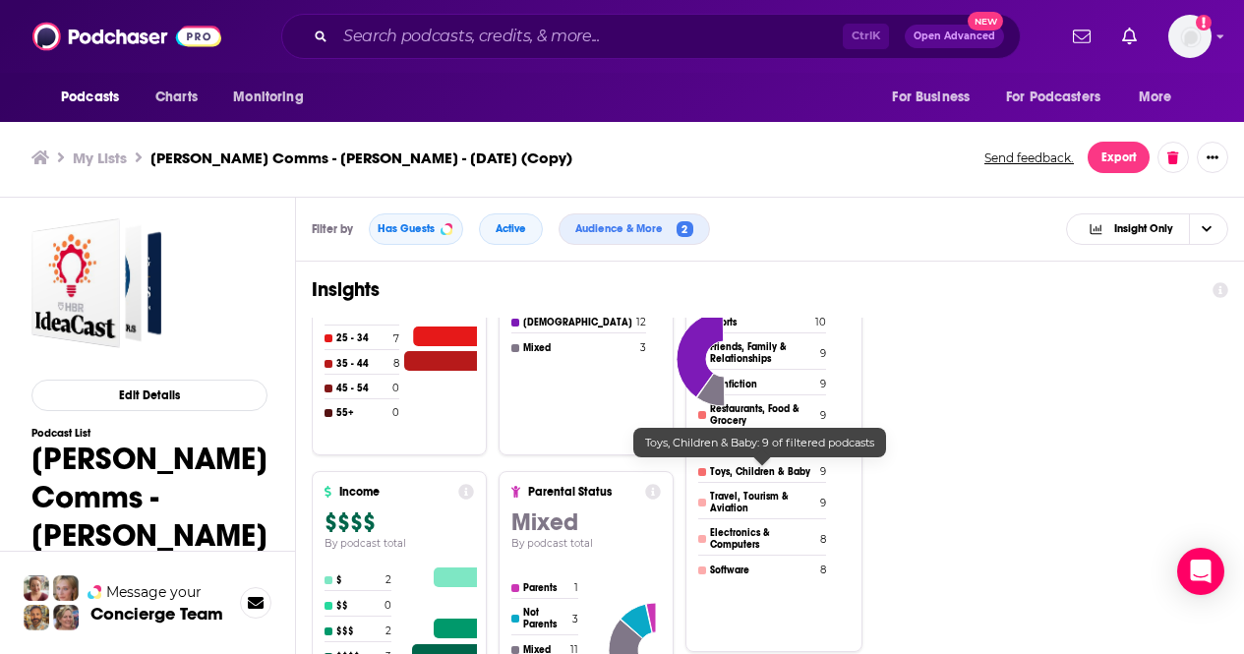
click at [1021, 491] on div "Podcast 15 Total 15 Active 0 Inactive Podcast Categories Business Top by podcas…" at bounding box center [770, 174] width 916 height 1144
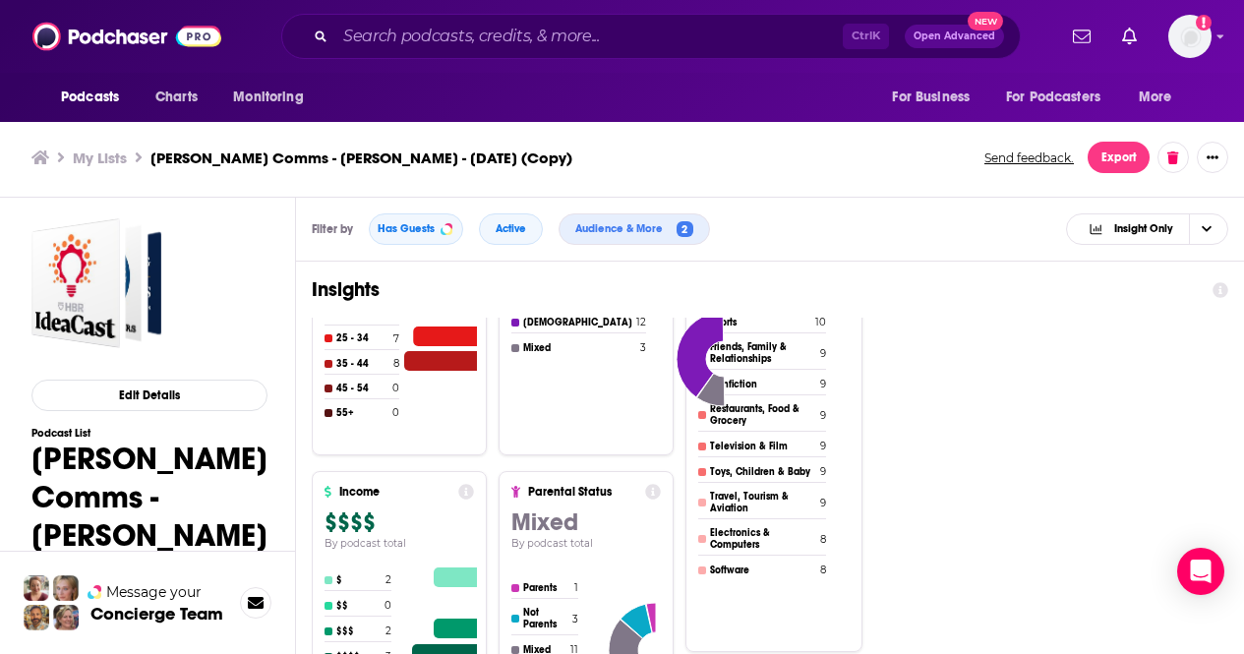
click at [601, 534] on h3 "Mixed" at bounding box center [585, 521] width 148 height 29
click at [689, 218] on button "Audience & More 2" at bounding box center [633, 228] width 151 height 31
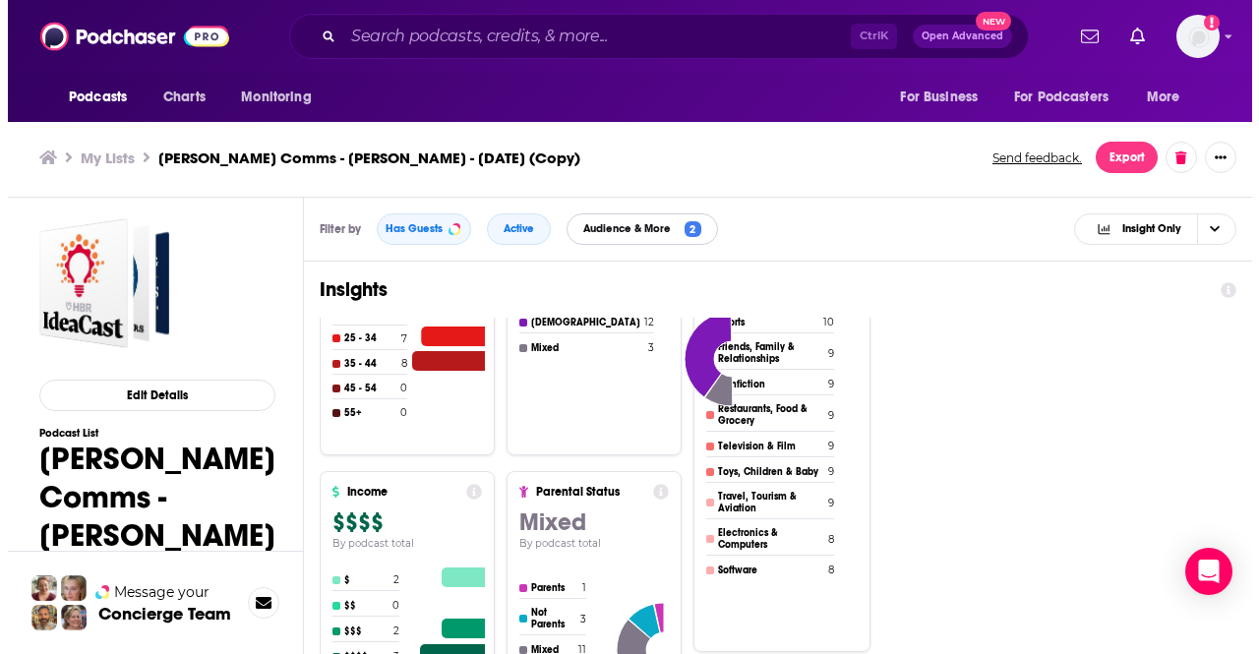
scroll to position [0, 0]
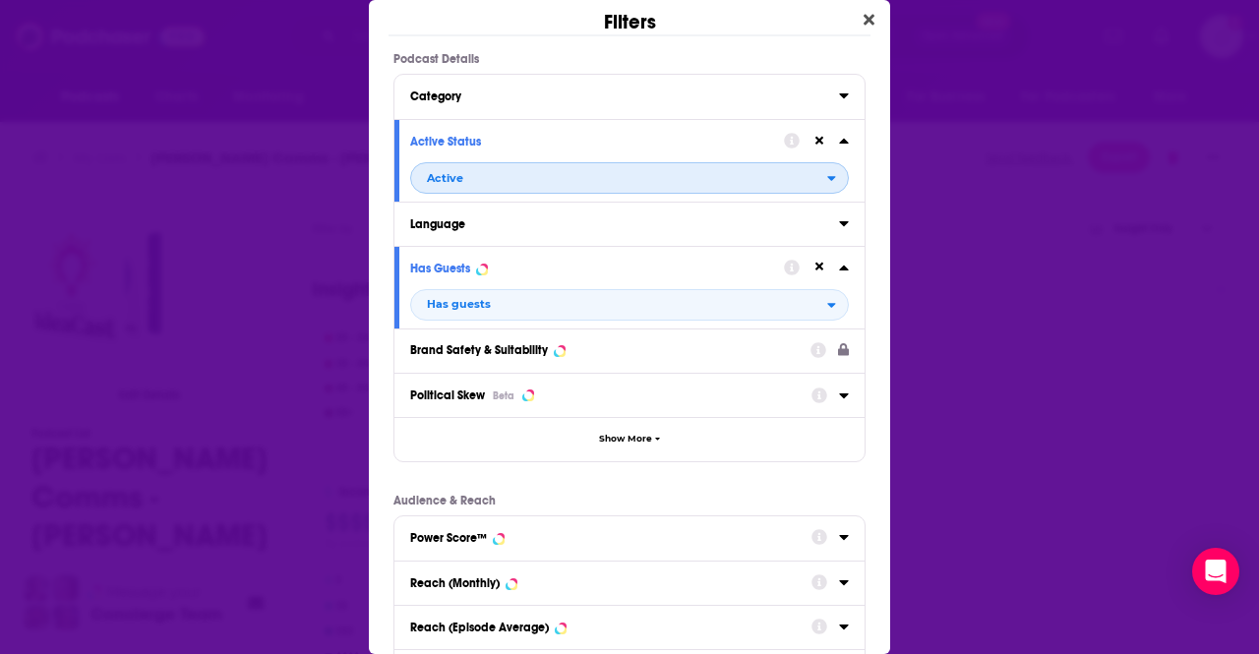
click at [827, 174] on icon "open menu" at bounding box center [831, 178] width 9 height 14
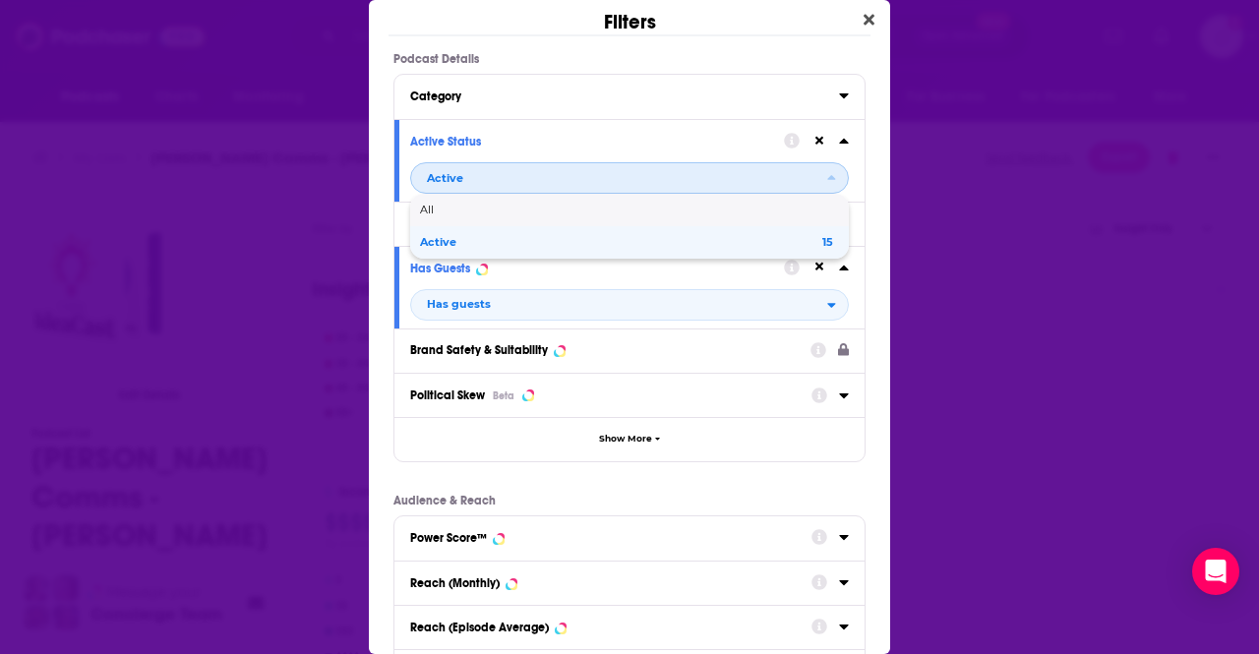
click at [746, 207] on span "All" at bounding box center [626, 210] width 413 height 11
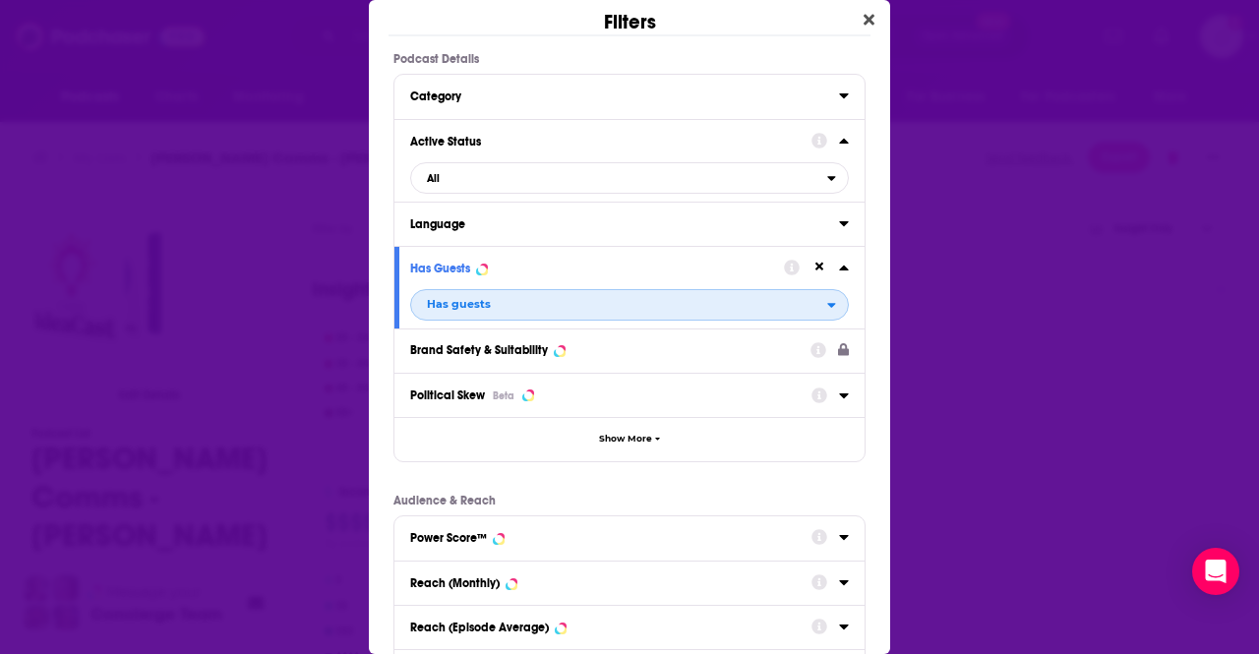
click at [676, 298] on span "Has guests" at bounding box center [619, 305] width 416 height 26
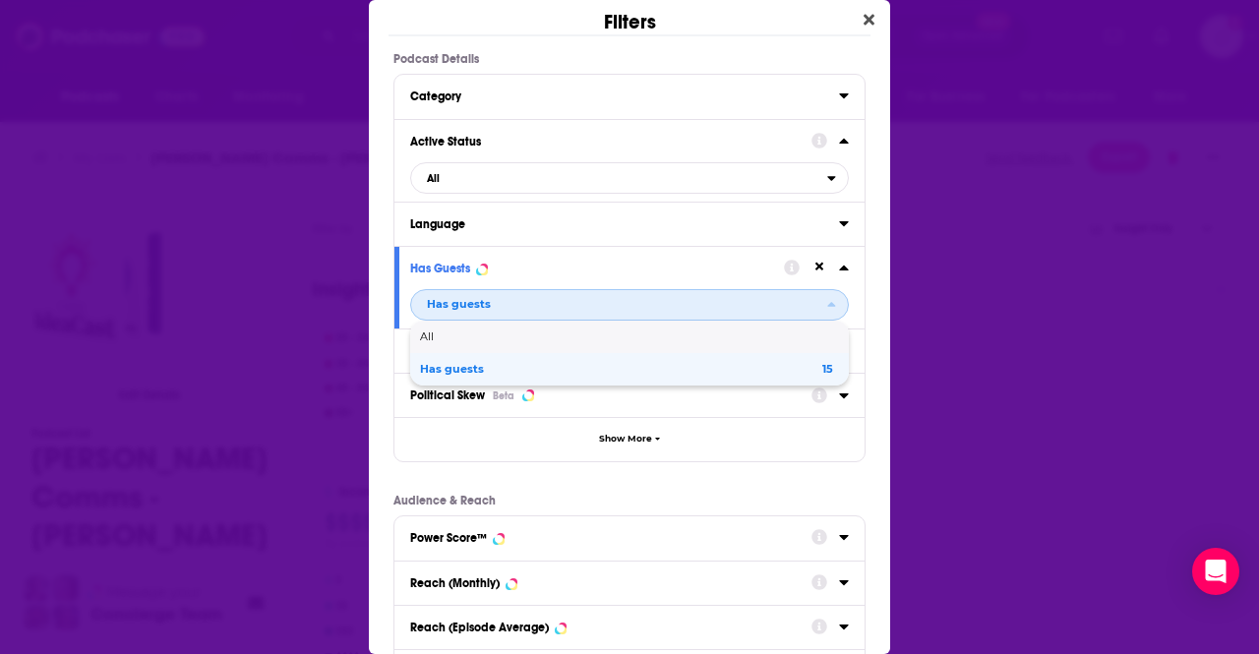
click at [666, 337] on span "All" at bounding box center [626, 336] width 413 height 11
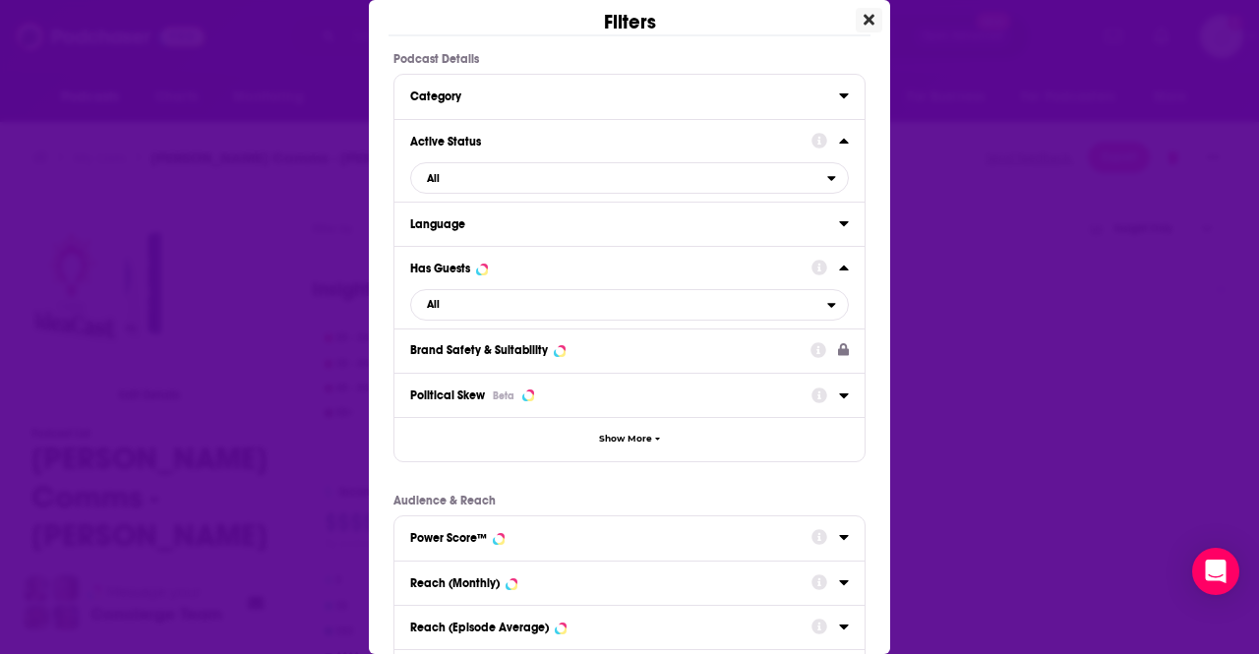
click at [863, 17] on icon "Close" at bounding box center [868, 20] width 11 height 11
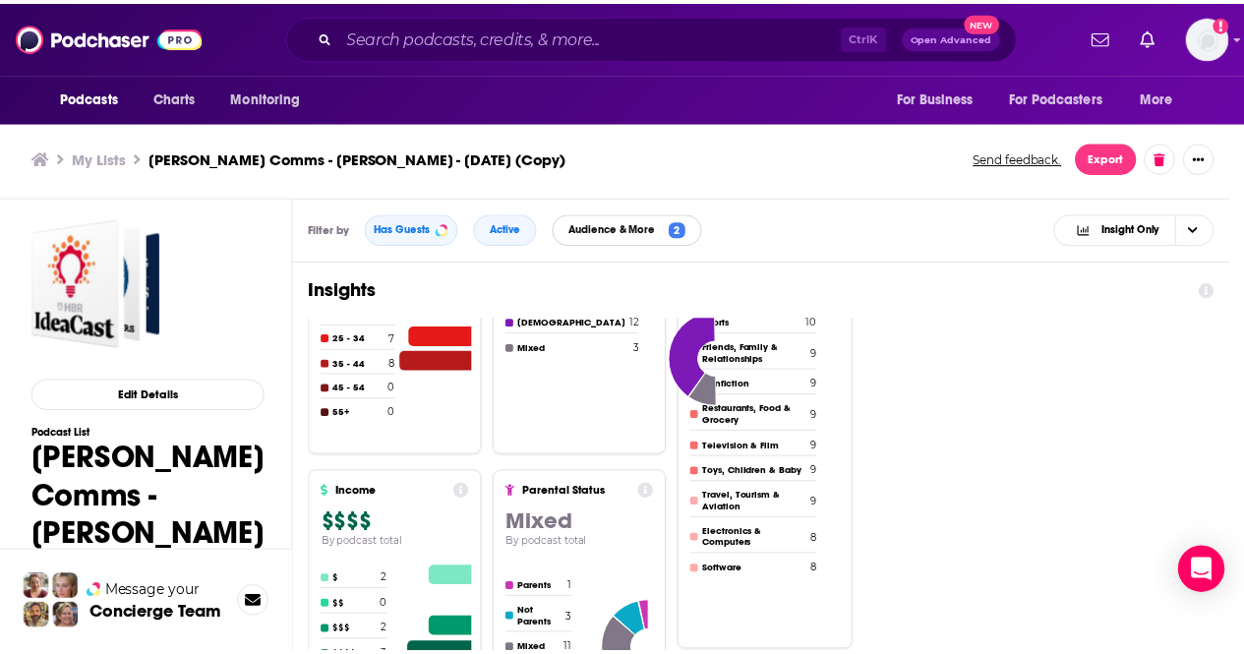
scroll to position [6, 0]
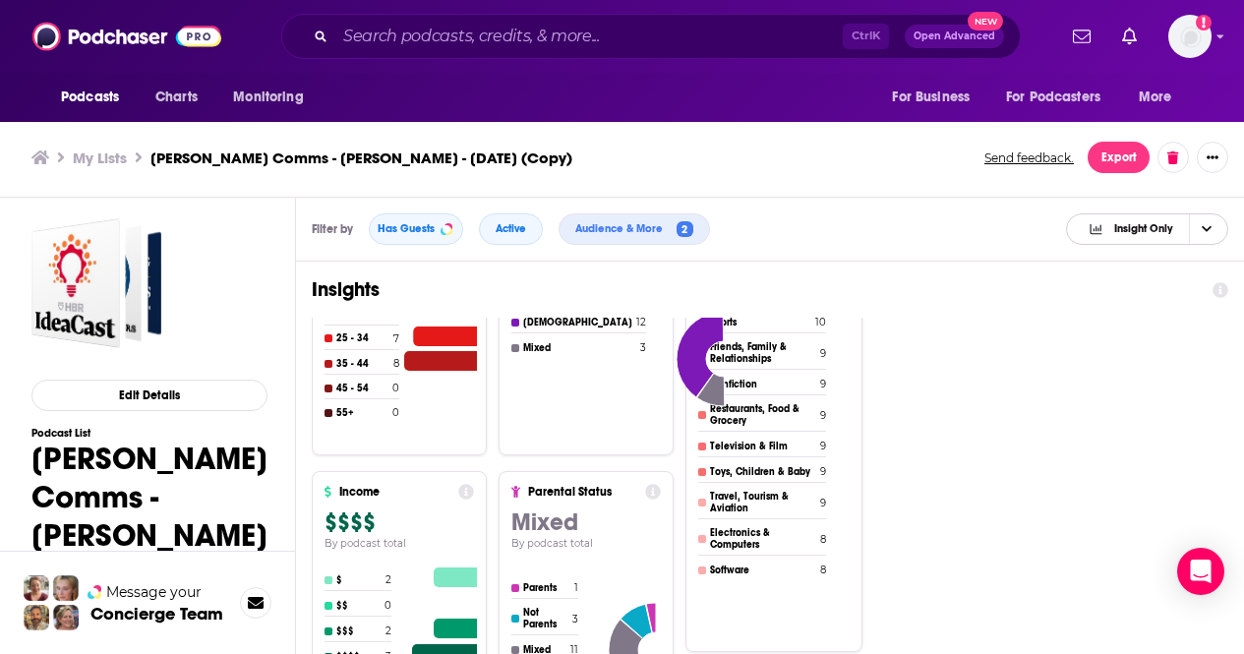
click at [1126, 237] on span "Insight Only" at bounding box center [1131, 229] width 118 height 28
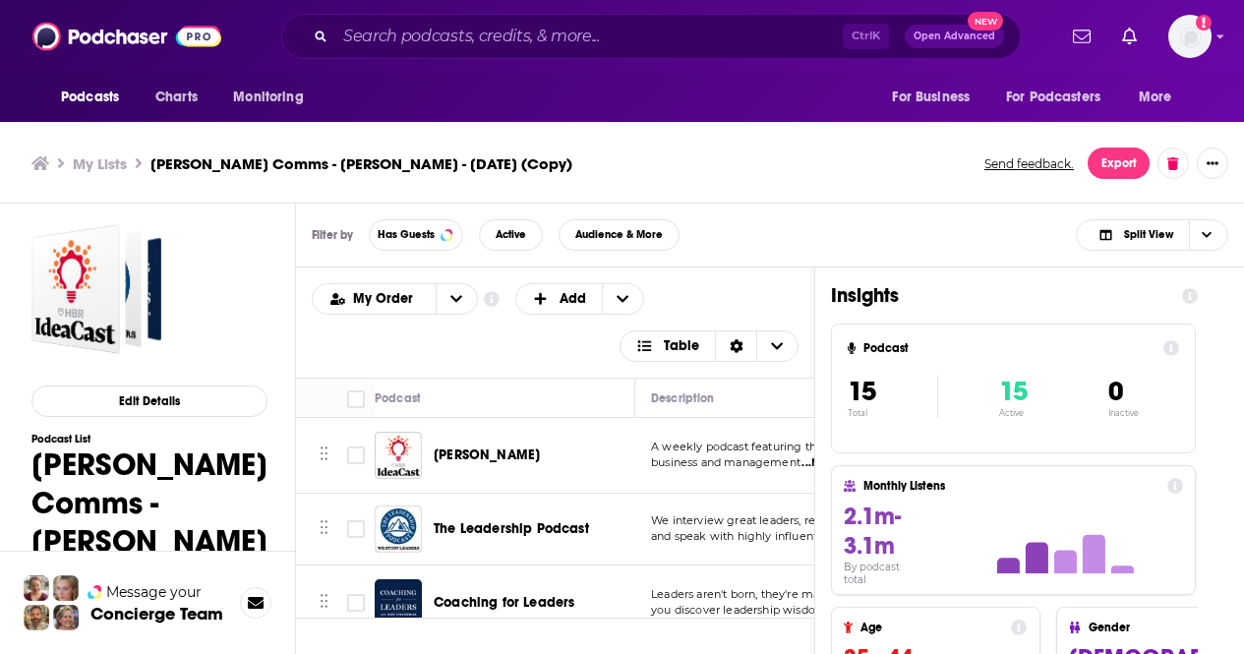
scroll to position [6, 0]
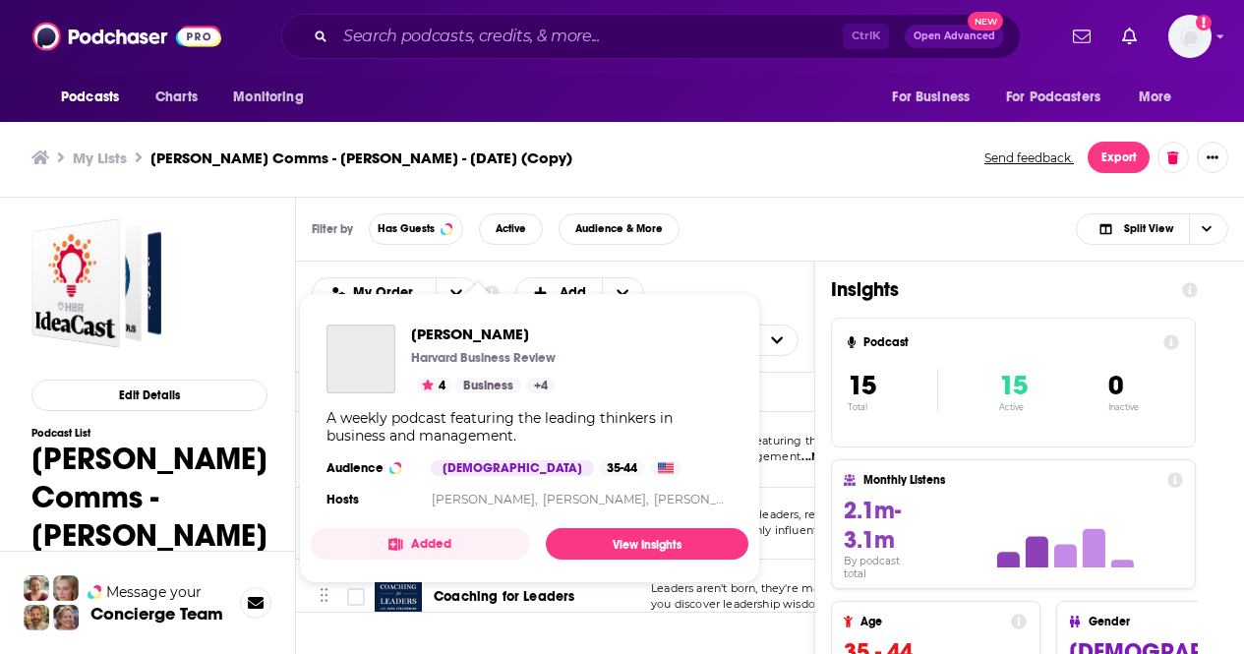
click at [502, 444] on div "[PERSON_NAME] Harvard Business Review 4 Business + 4 A weekly podcast featuring…" at bounding box center [530, 418] width 438 height 219
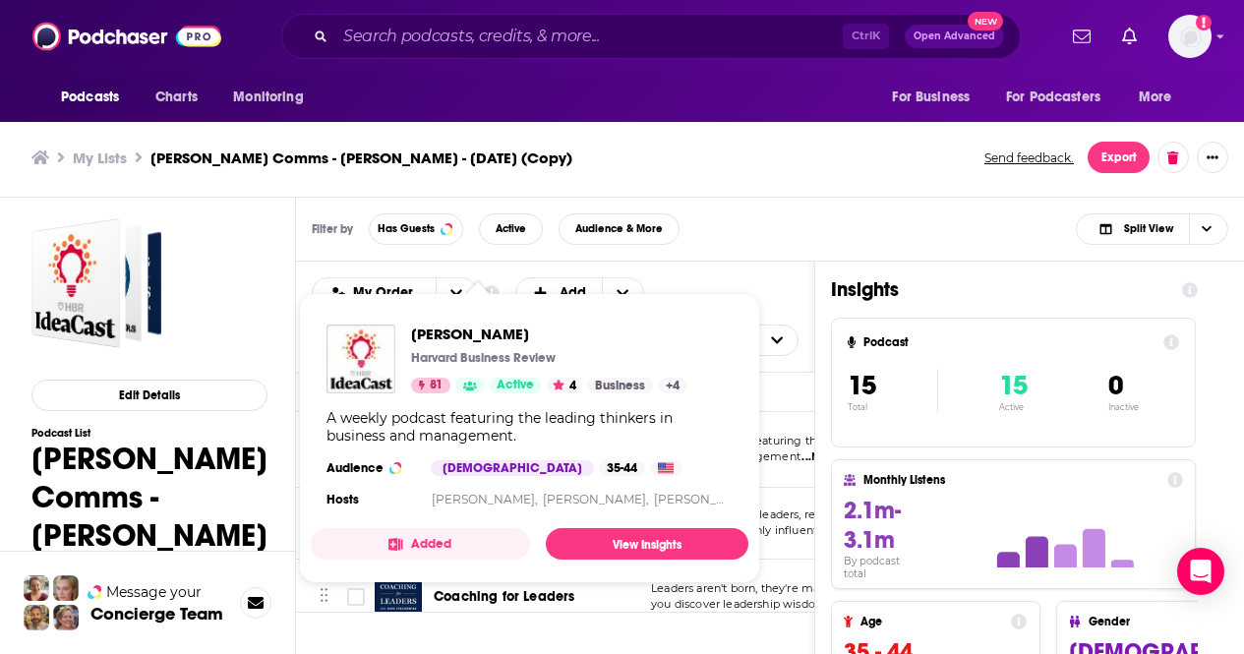
click at [299, 296] on span "[PERSON_NAME] Harvard Business Review 81 Active 4 Business + 4 A weekly podcast…" at bounding box center [529, 438] width 461 height 314
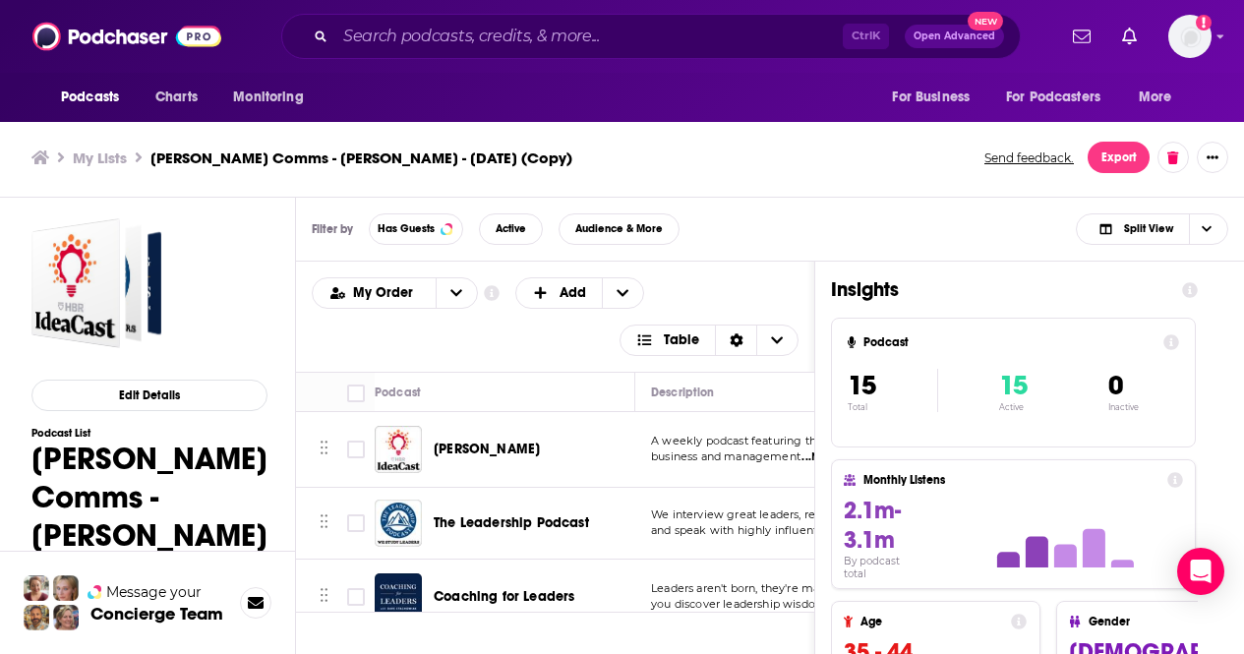
click at [287, 374] on div "Edit Details Podcast List [PERSON_NAME] Comms - [PERSON_NAME] - [DATE] (Copy) 0…" at bounding box center [148, 586] width 296 height 776
click at [593, 322] on div "My Order Customize Your List Order Select the “My Order” sort and remove all fi…" at bounding box center [555, 316] width 487 height 79
click at [1148, 223] on span "Split View" at bounding box center [1148, 228] width 49 height 11
click at [1144, 295] on span "Podcast Only" at bounding box center [1163, 294] width 97 height 11
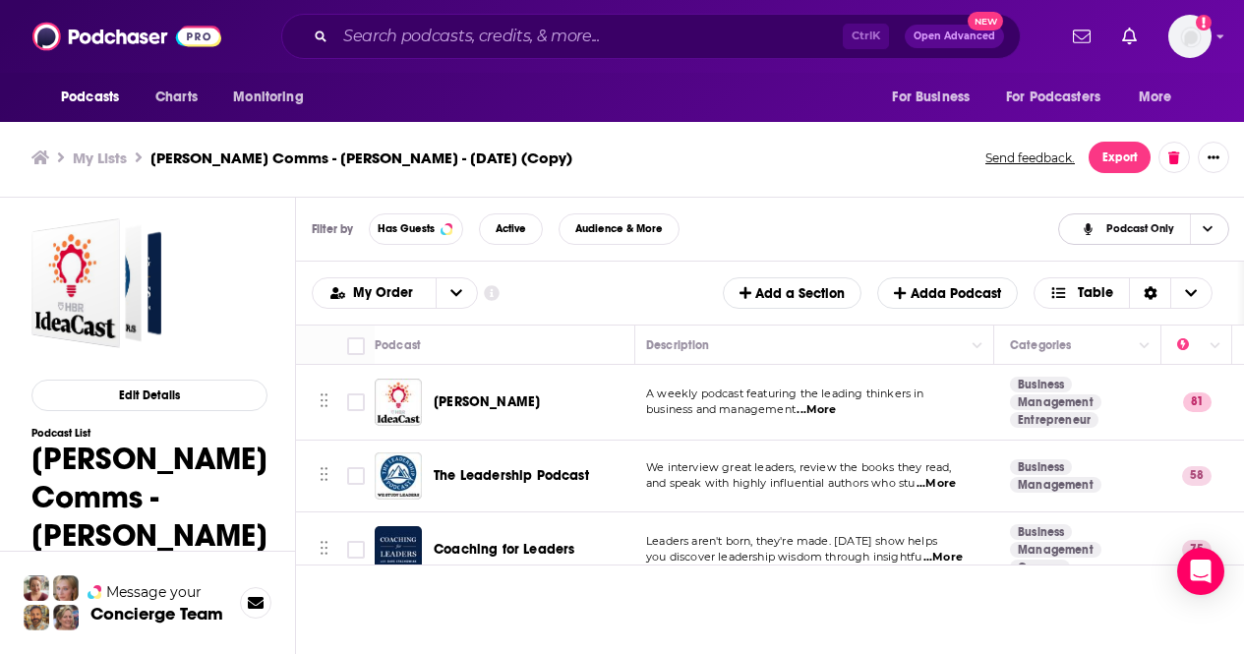
scroll to position [0, 0]
click at [1091, 282] on span "Table" at bounding box center [1081, 292] width 95 height 33
click at [1075, 322] on span "Choose View" at bounding box center [1062, 325] width 26 height 25
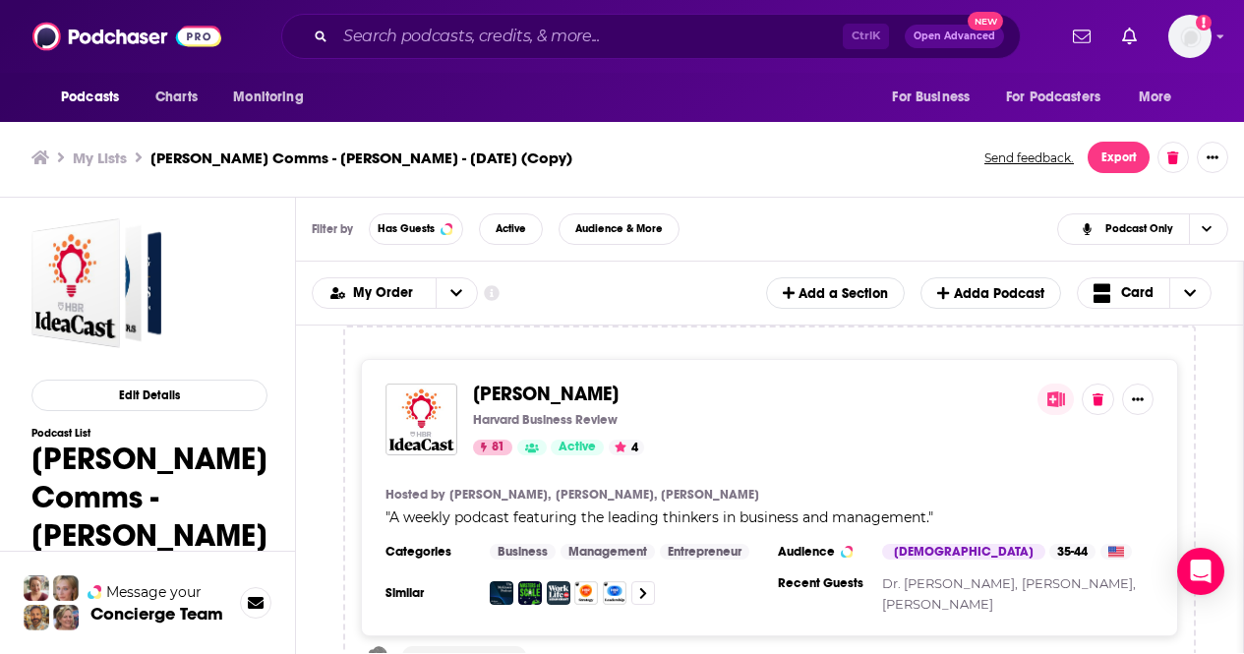
drag, startPoint x: 1243, startPoint y: 362, endPoint x: 1256, endPoint y: 494, distance: 132.4
click at [1244, 494] on html "Podcasts Charts Monitoring Ctrl K Open Advanced New For Business For Podcasters…" at bounding box center [622, 321] width 1244 height 654
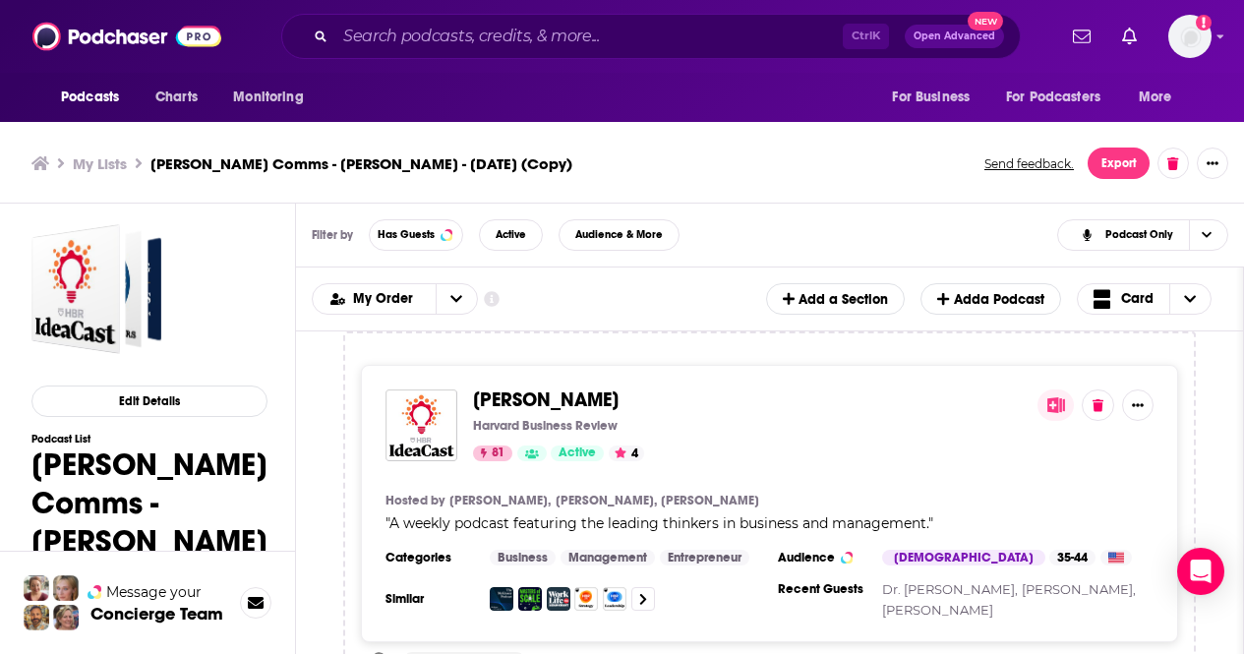
scroll to position [6, 0]
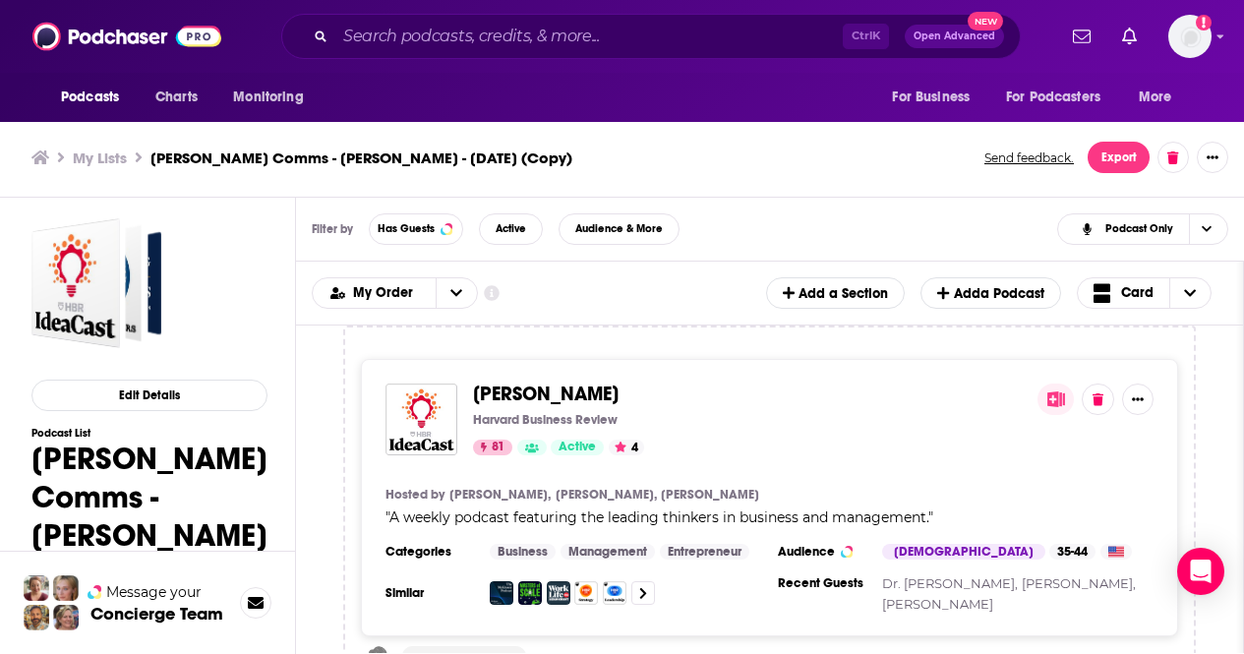
click at [515, 401] on span "[PERSON_NAME]" at bounding box center [546, 393] width 146 height 25
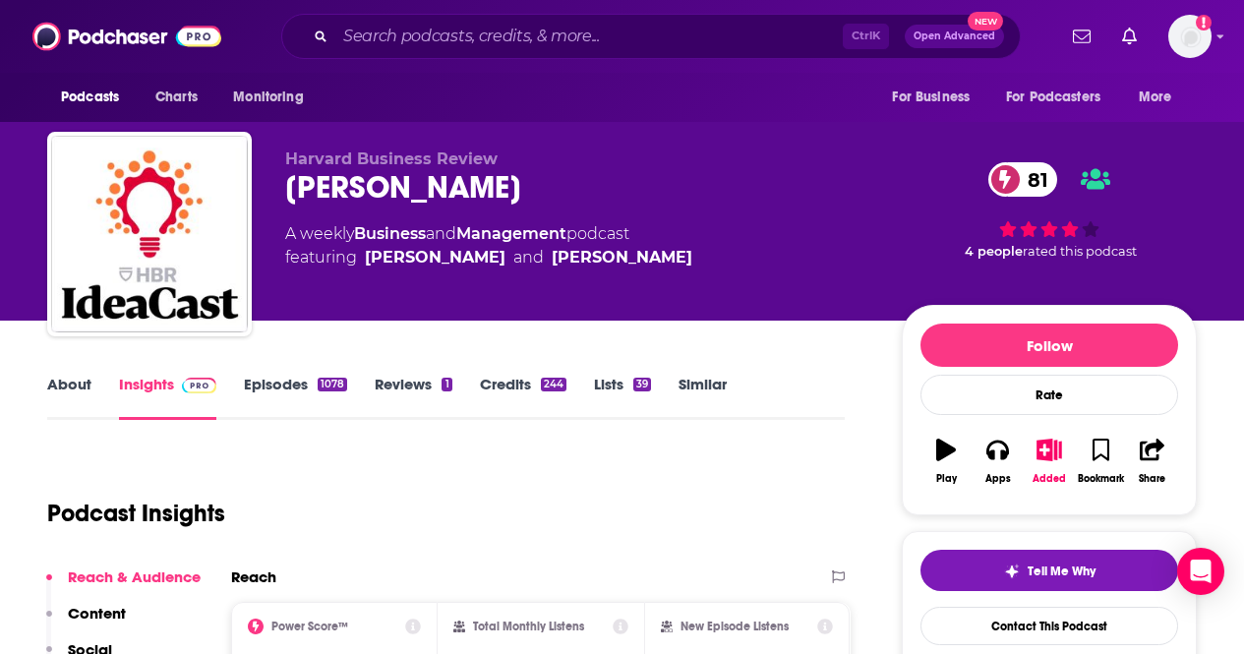
click at [303, 380] on link "Episodes 1078" at bounding box center [295, 397] width 103 height 45
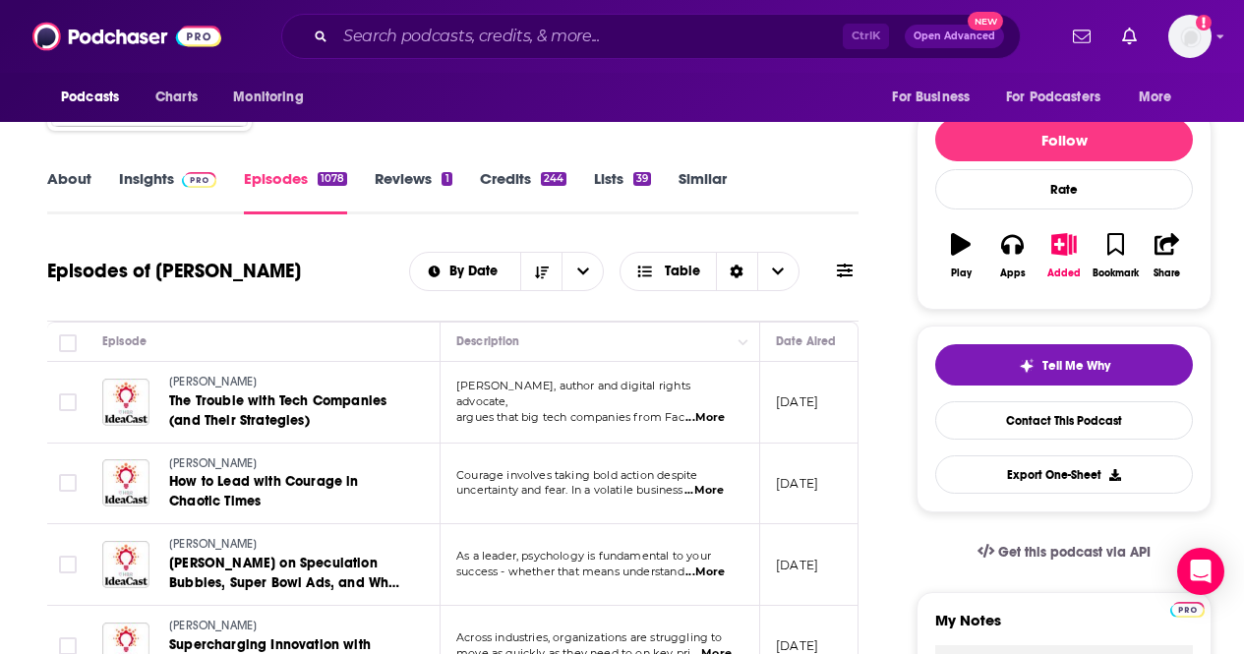
scroll to position [236, 0]
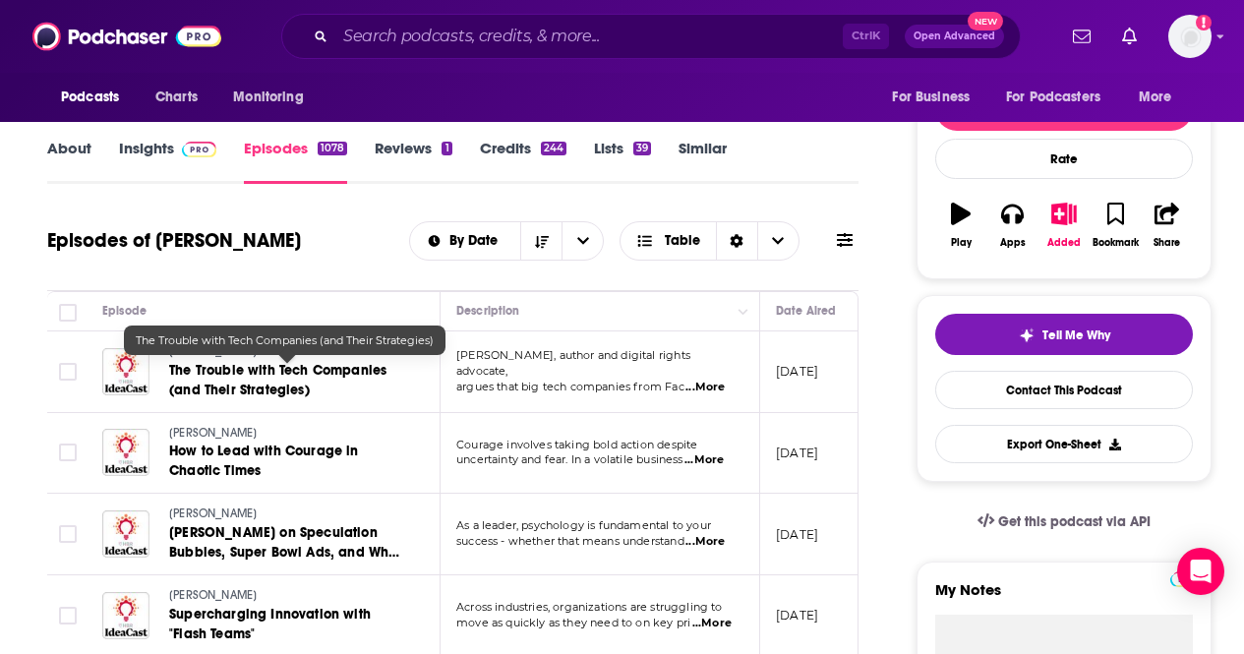
click at [337, 376] on span "The Trouble with Tech Companies (and Their Strategies)" at bounding box center [277, 380] width 217 height 36
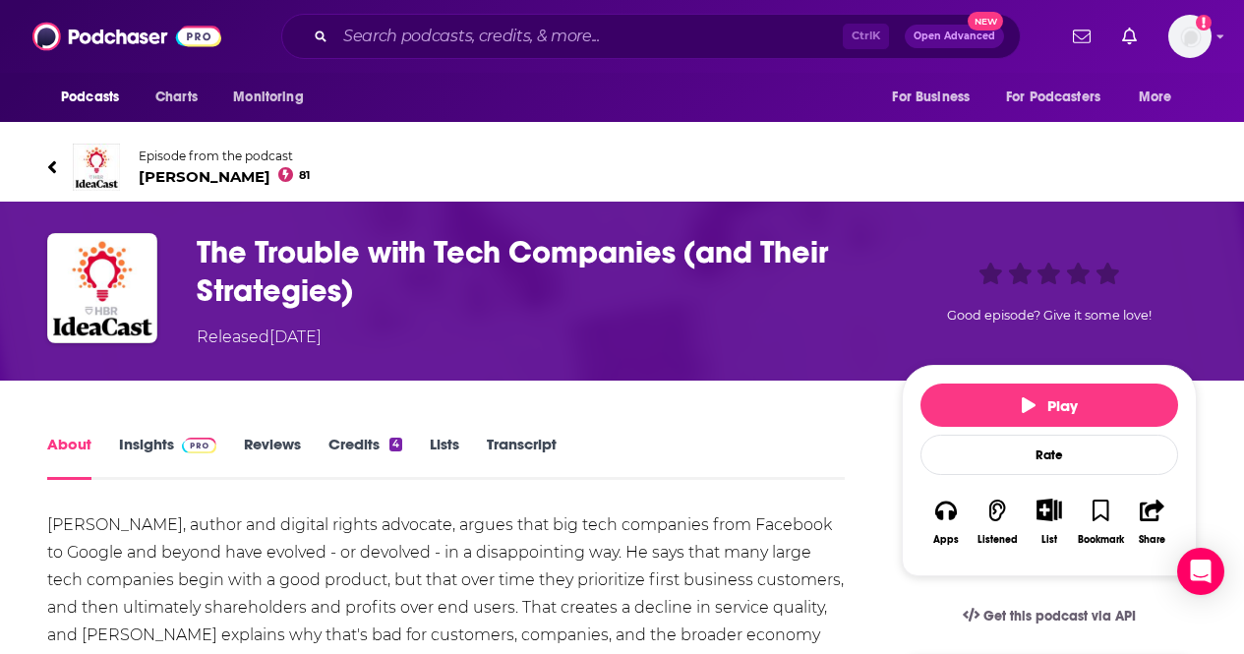
click at [538, 446] on link "Transcript" at bounding box center [522, 457] width 70 height 45
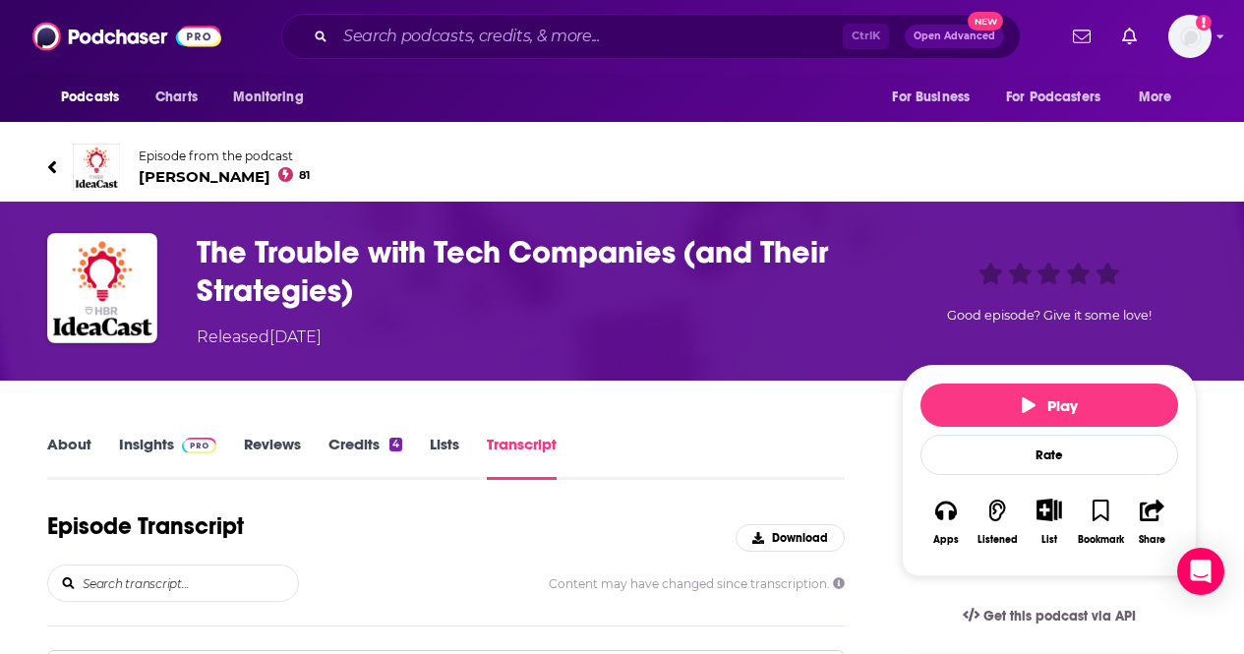
click at [813, 468] on div "About Insights Reviews Credits 4 Lists Transcript" at bounding box center [445, 456] width 797 height 48
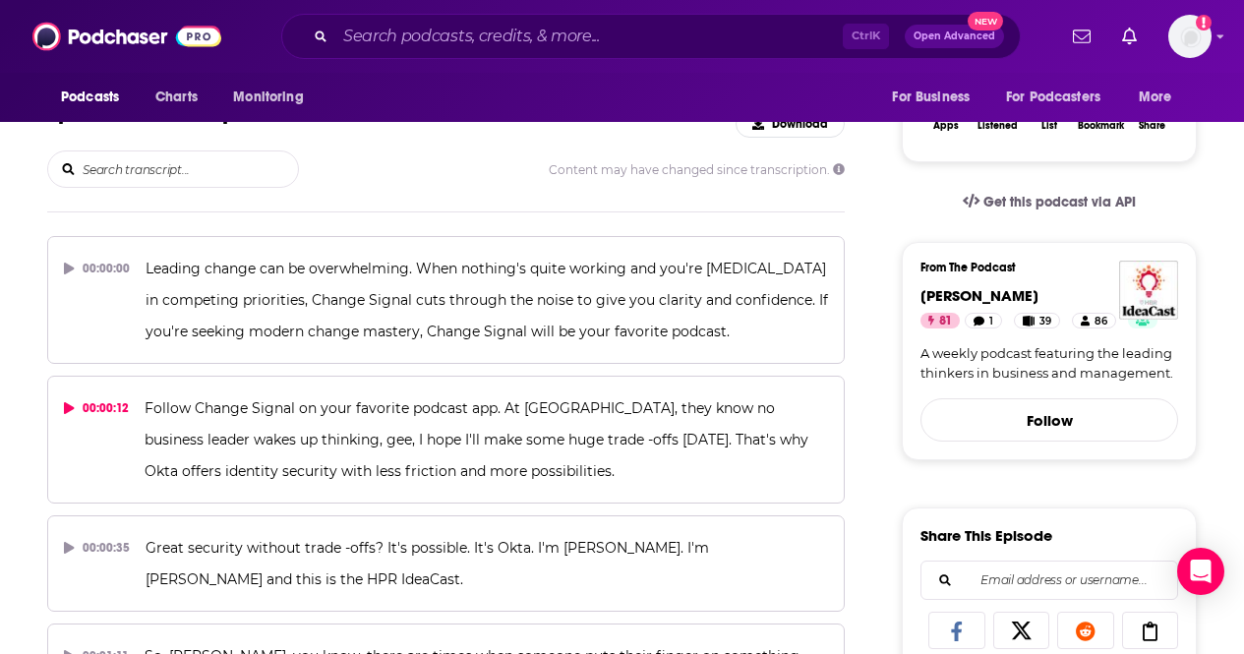
scroll to position [433, 0]
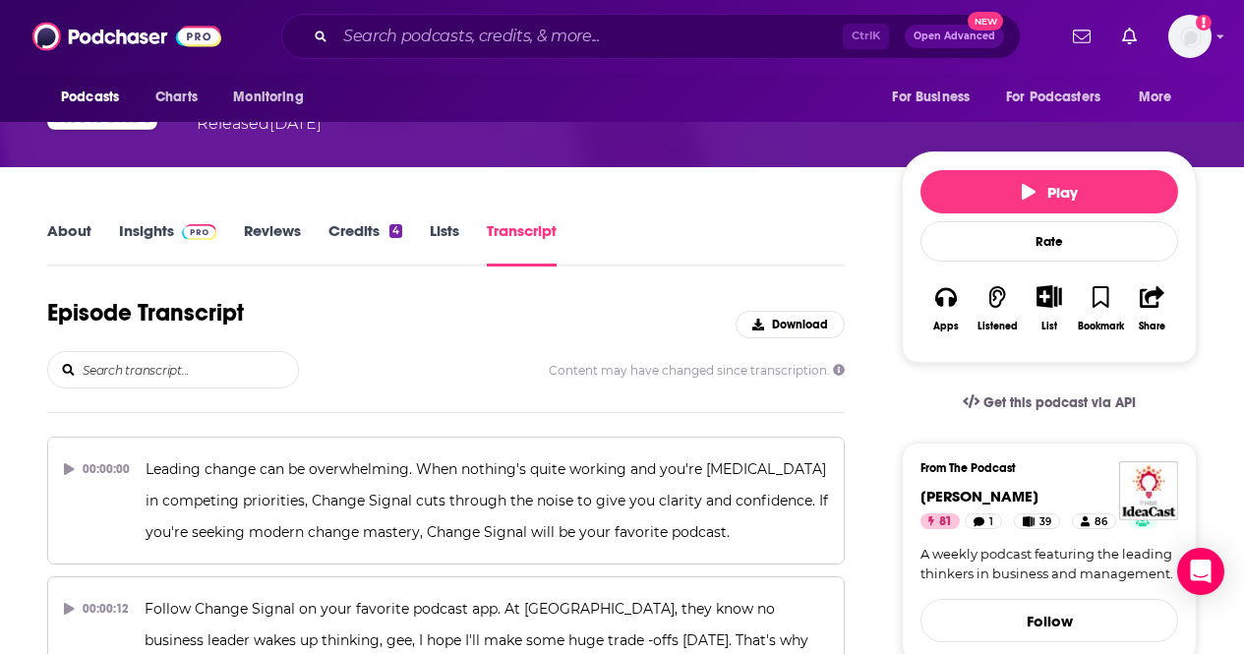
scroll to position [197, 0]
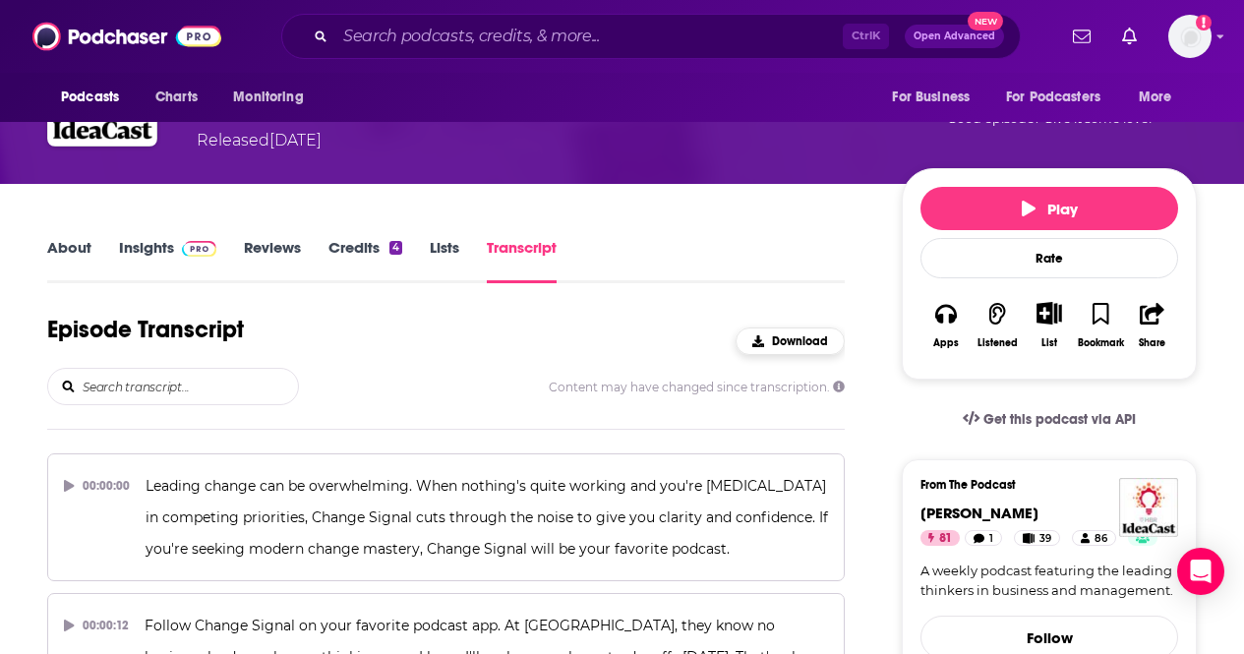
click at [762, 340] on icon "button" at bounding box center [758, 341] width 12 height 12
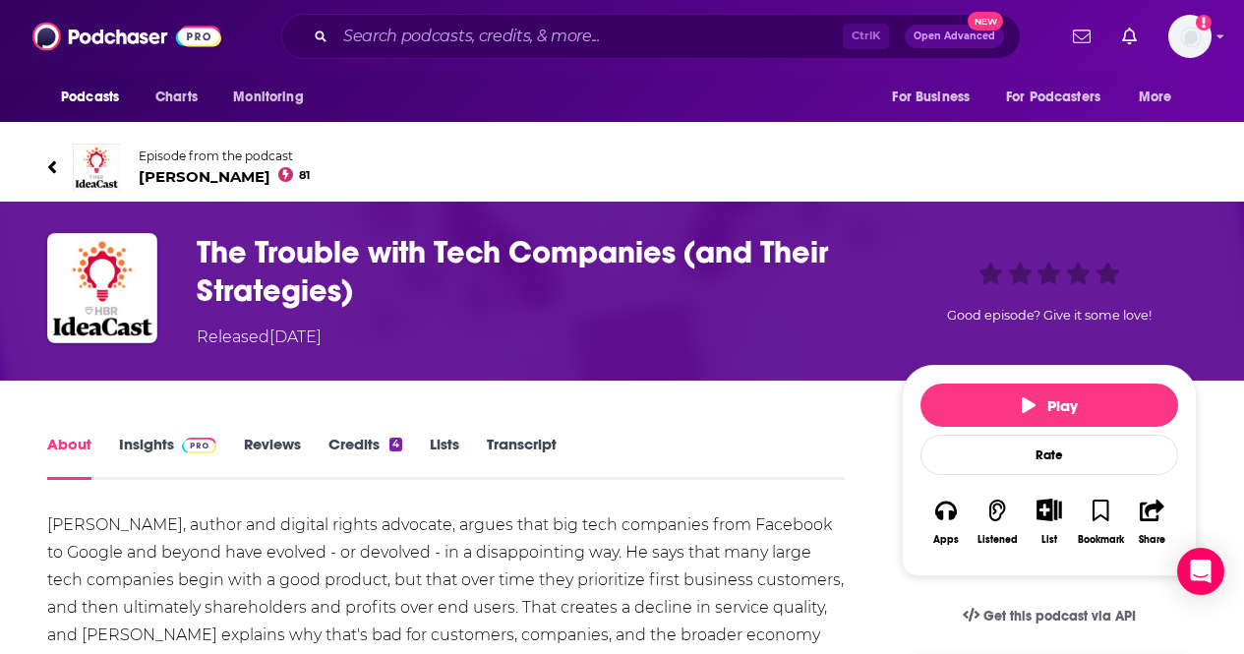
click at [517, 440] on link "Transcript" at bounding box center [522, 457] width 70 height 45
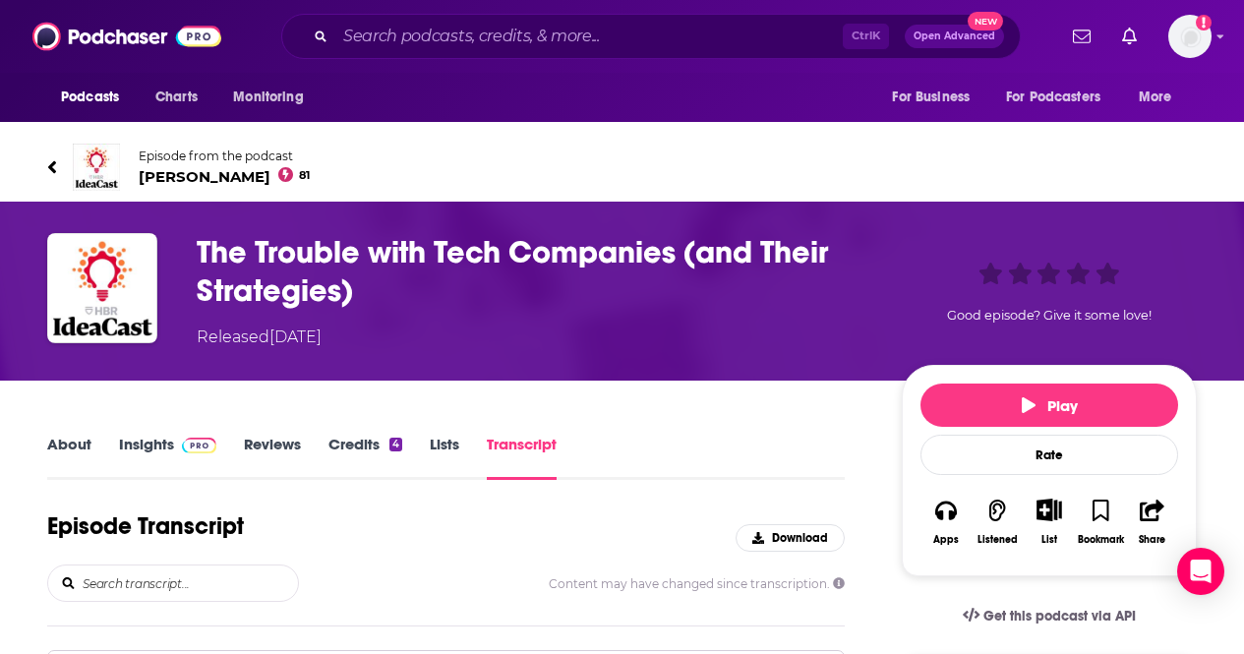
drag, startPoint x: 527, startPoint y: 512, endPoint x: 486, endPoint y: 502, distance: 42.4
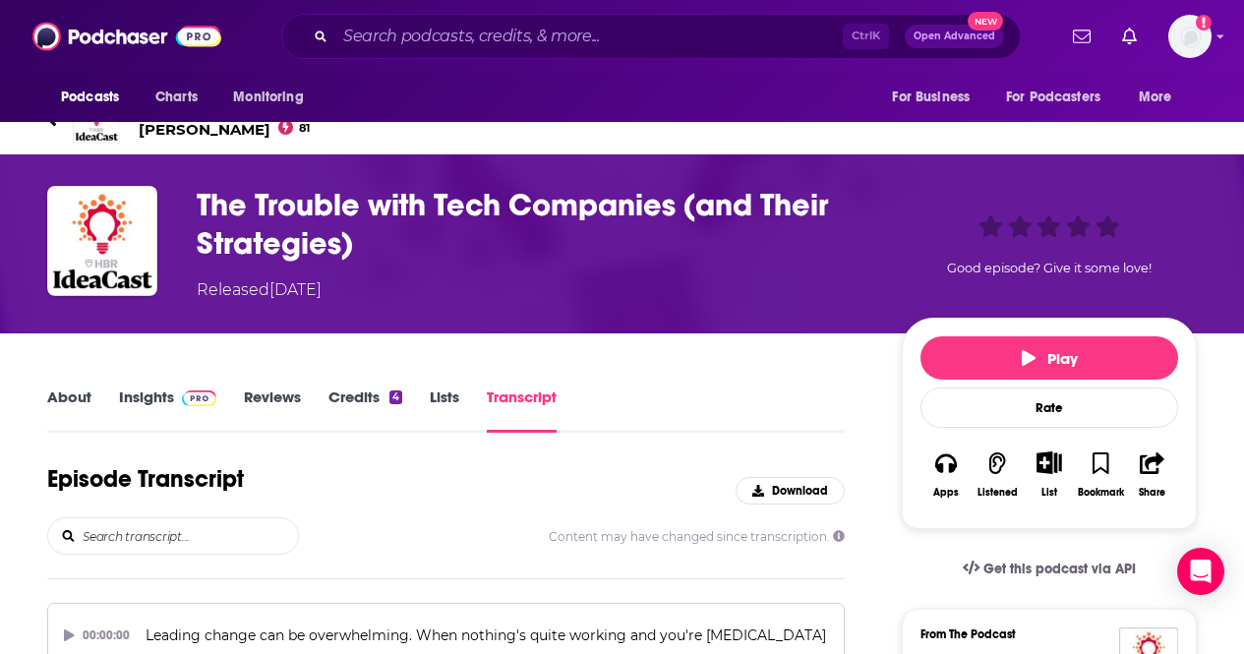
scroll to position [79, 0]
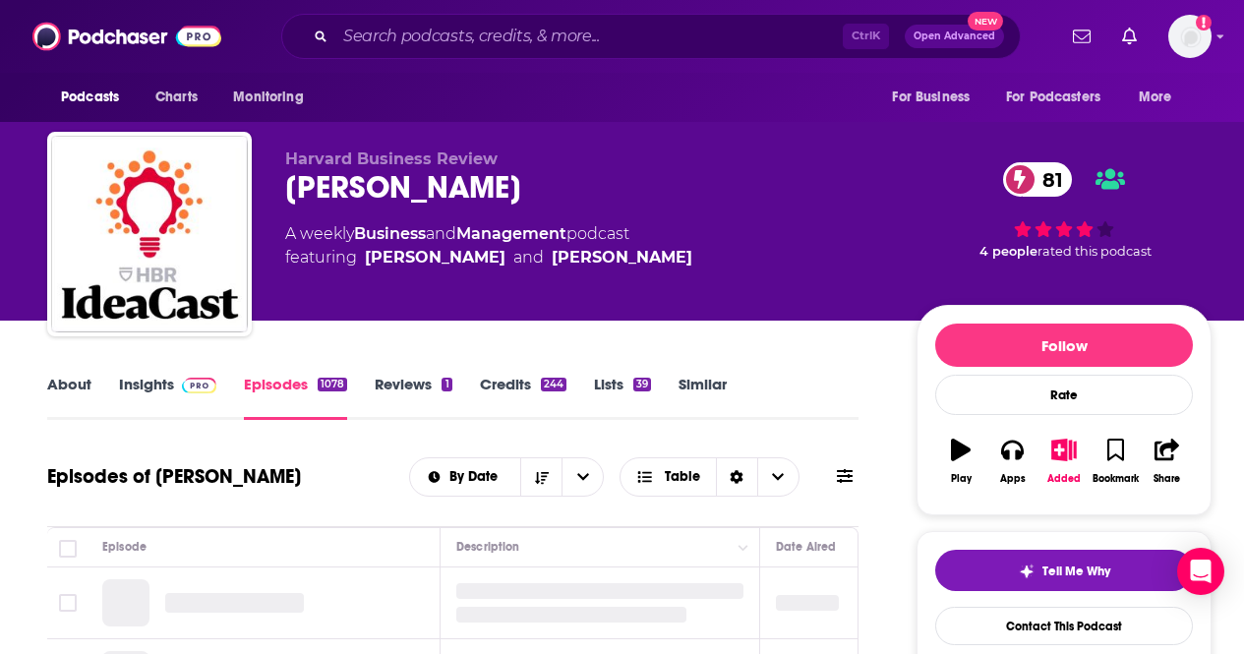
click at [830, 401] on div "About Insights Episodes 1078 Reviews 1 Credits 244 Lists 39 Similar" at bounding box center [452, 396] width 811 height 48
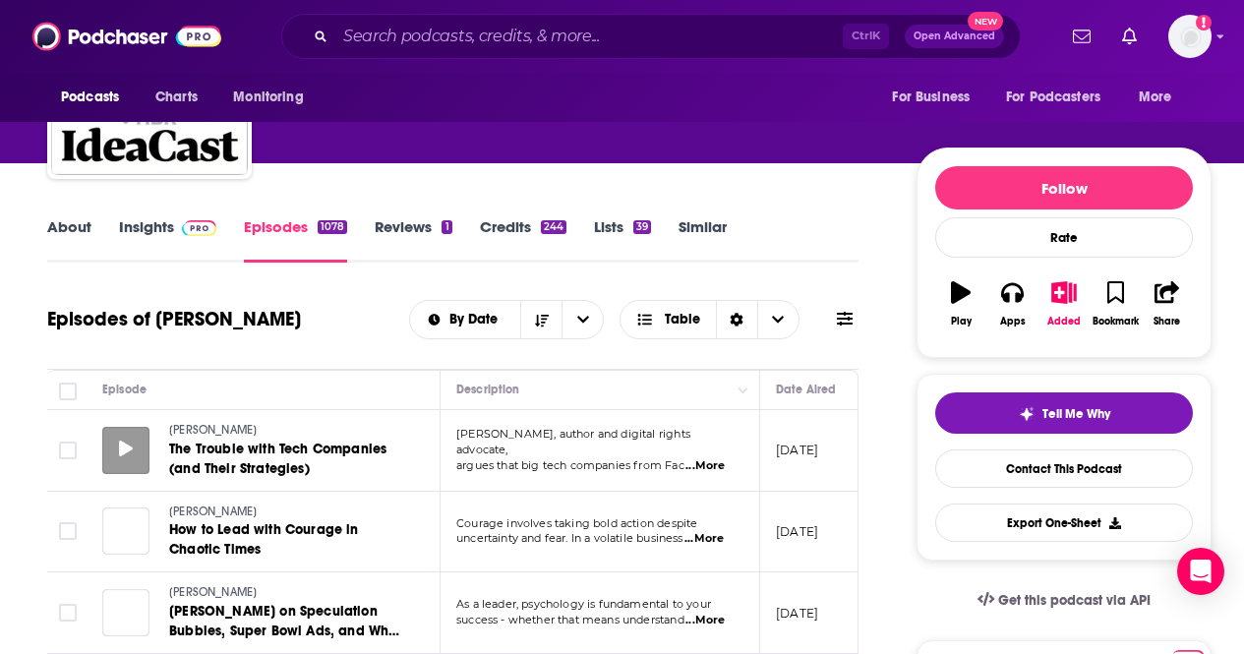
scroll to position [315, 0]
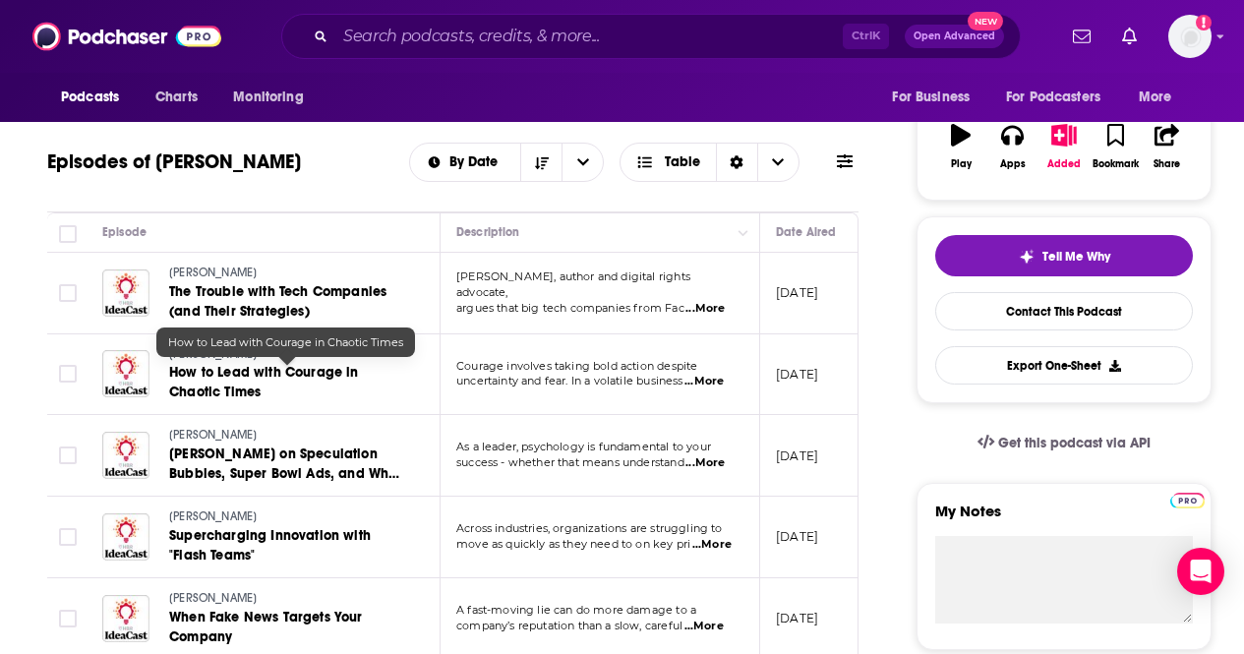
click at [286, 375] on span "How to Lead with Courage in Chaotic Times" at bounding box center [264, 382] width 190 height 36
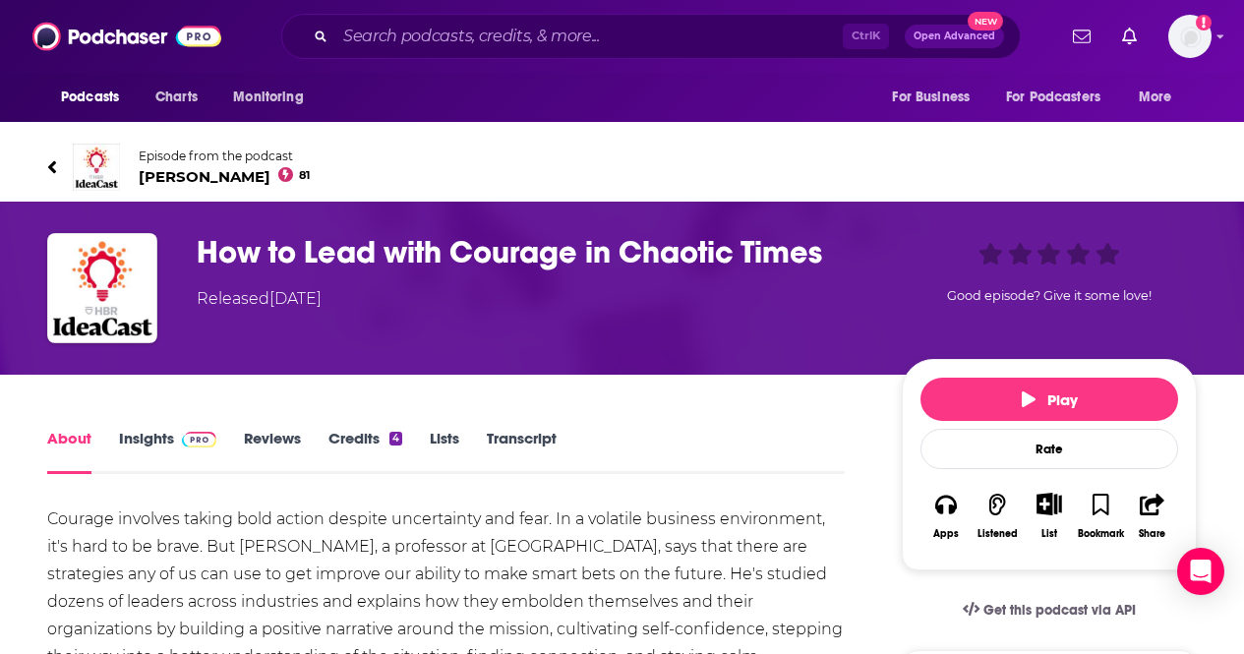
click at [534, 436] on link "Transcript" at bounding box center [522, 451] width 70 height 45
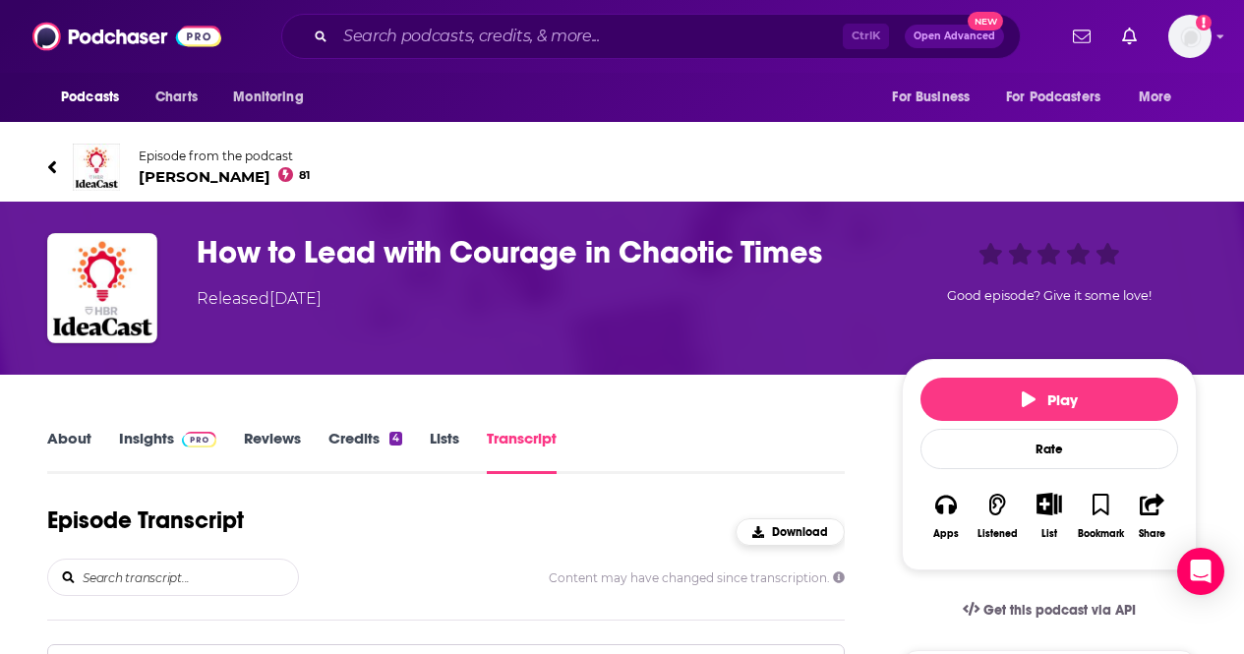
click at [801, 527] on span "Download" at bounding box center [800, 532] width 56 height 14
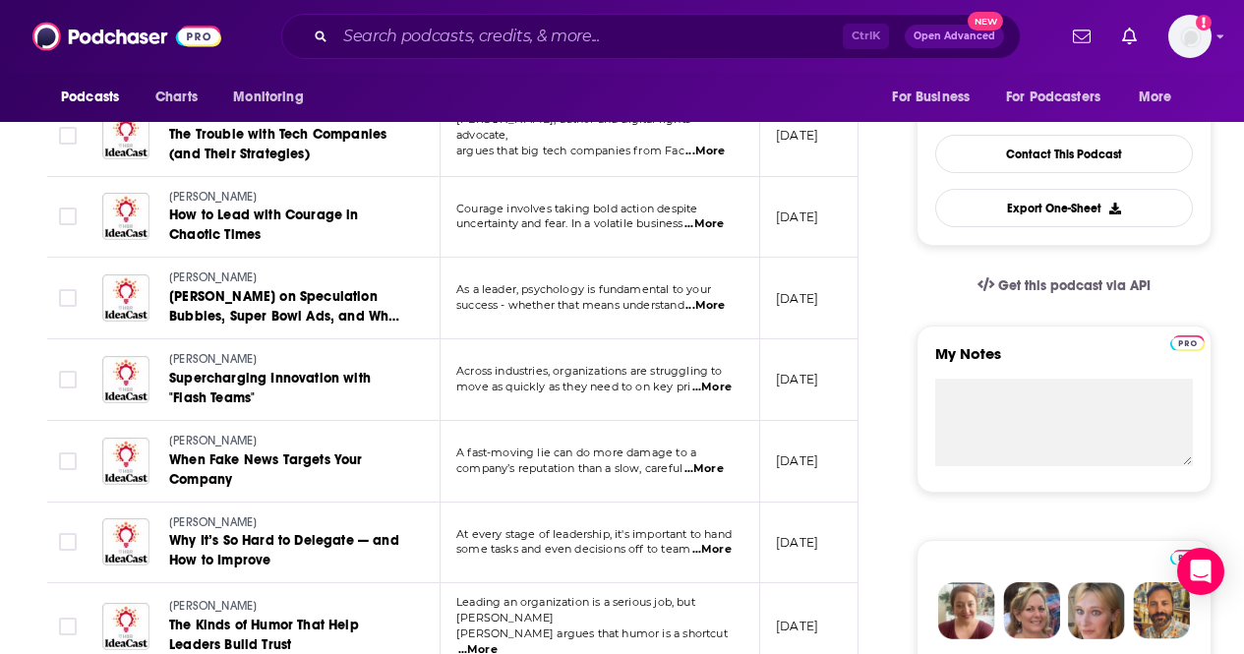
scroll to position [511, 0]
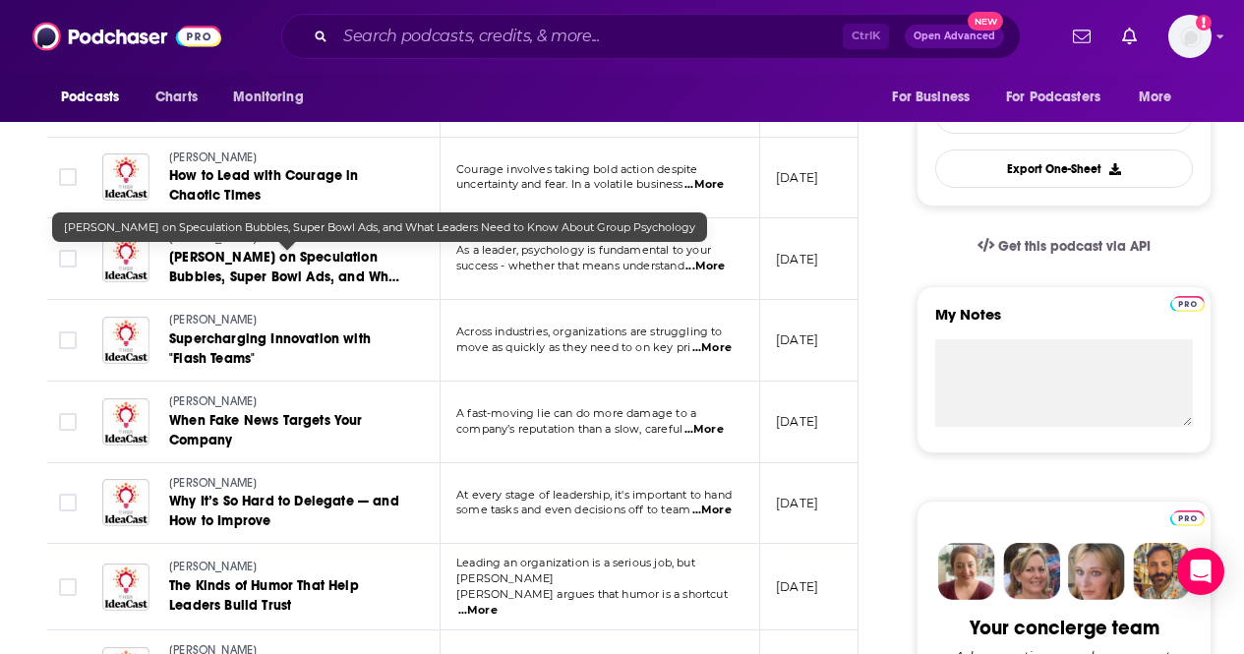
click at [313, 268] on link "Steven Pinker on Speculation Bubbles, Super Bowl Ads, and What Leaders Need to …" at bounding box center [287, 267] width 236 height 39
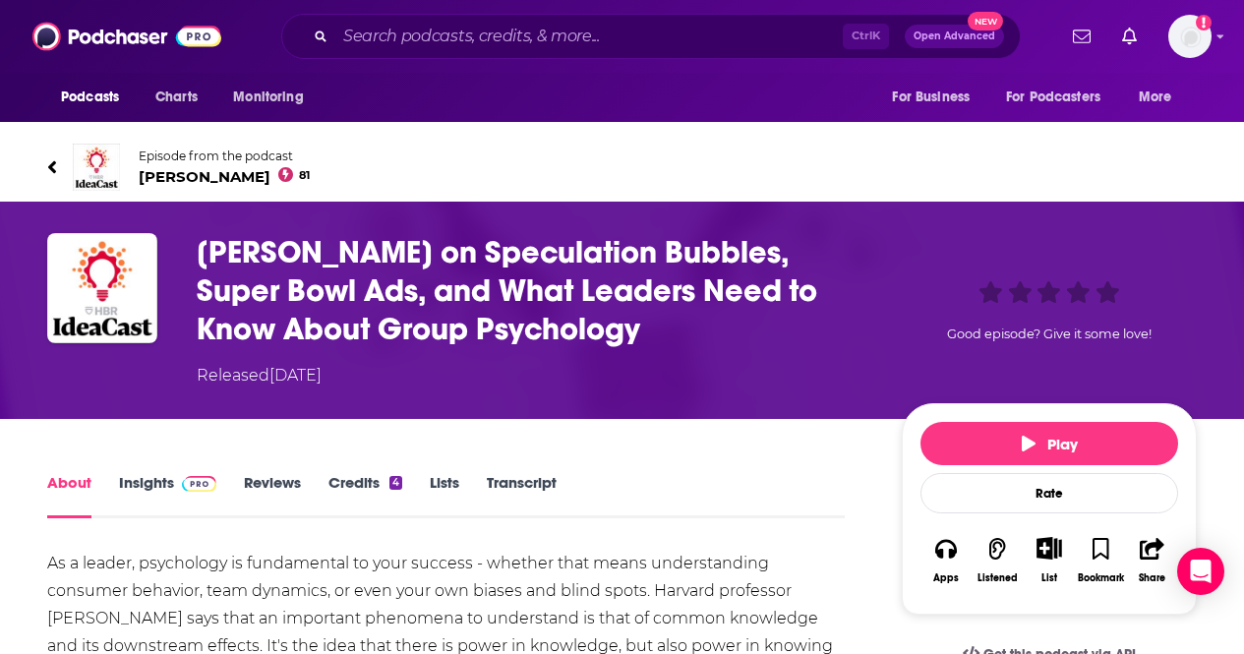
click at [528, 482] on link "Transcript" at bounding box center [522, 495] width 70 height 45
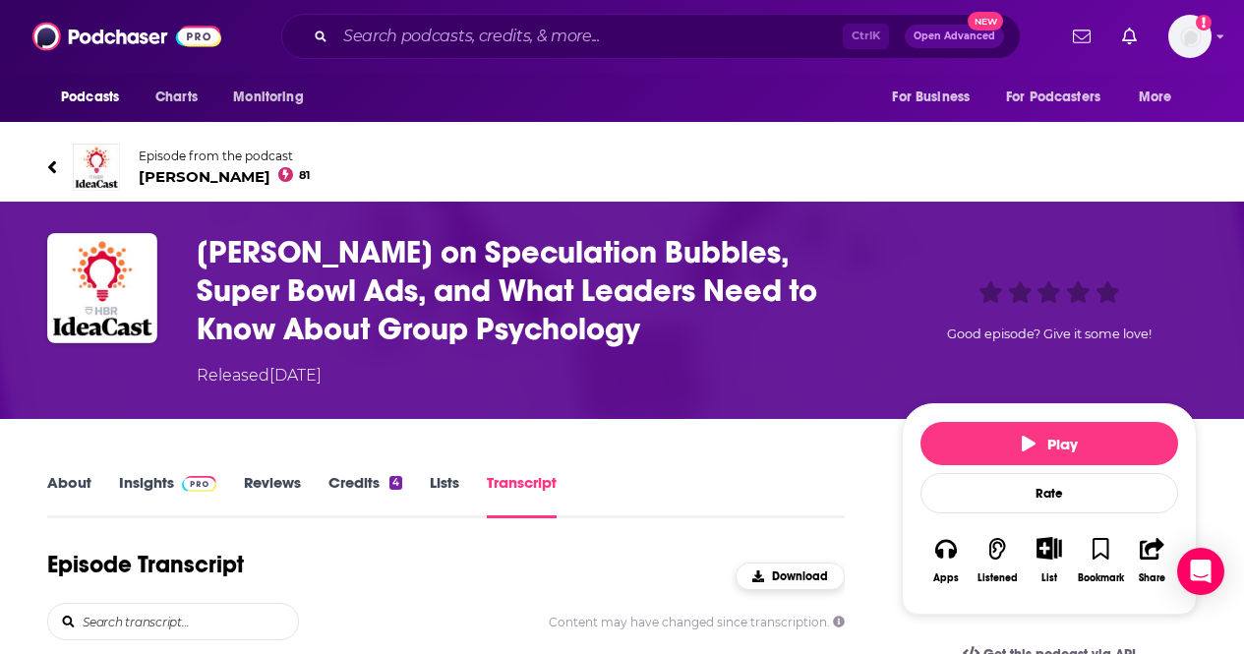
click at [787, 571] on span "Download" at bounding box center [800, 576] width 56 height 14
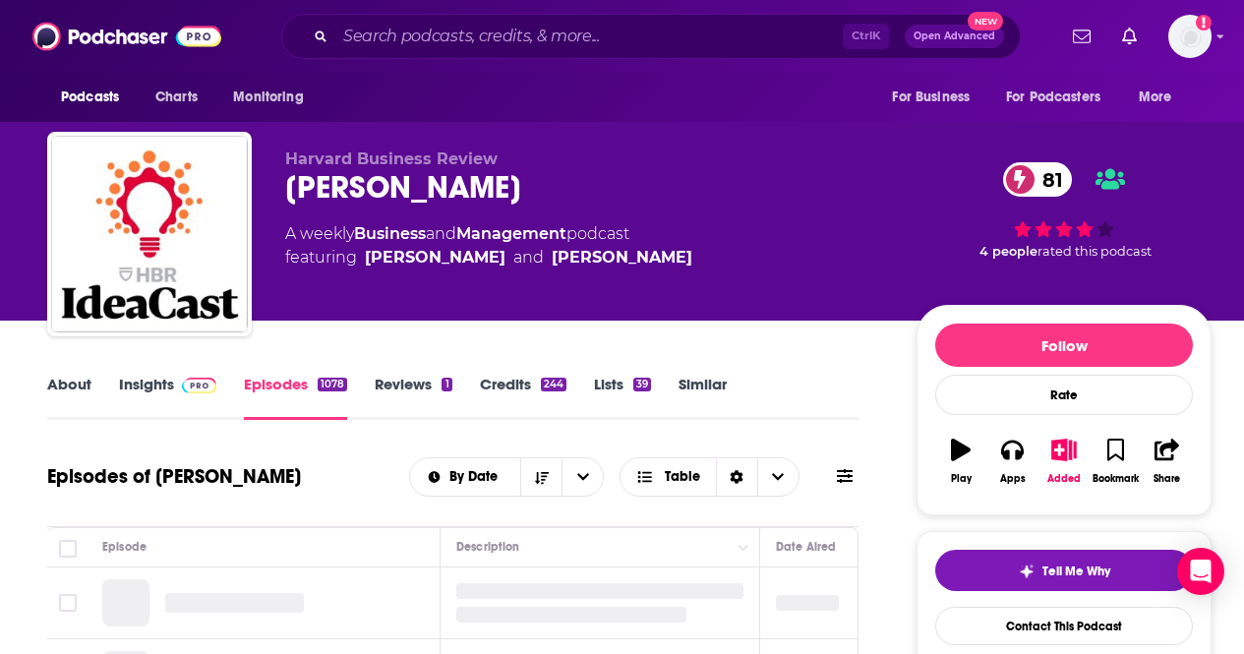
click at [392, 457] on div "Episodes of HBR IdeaCast By Date Table" at bounding box center [452, 476] width 811 height 51
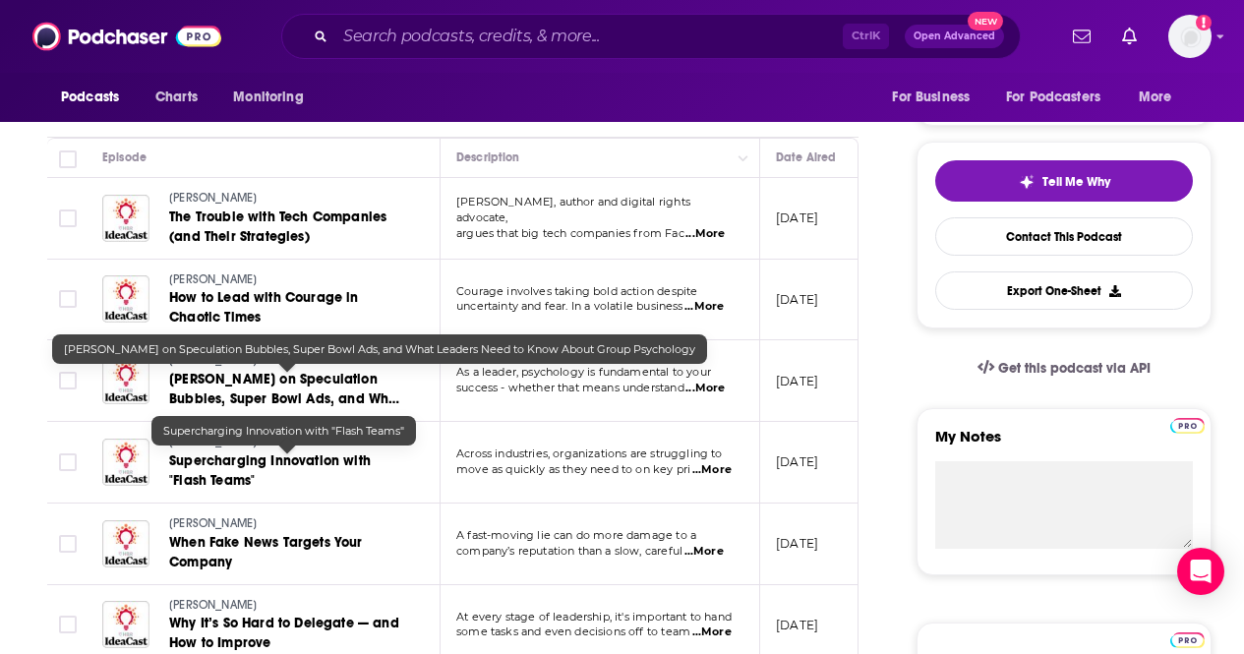
scroll to position [393, 0]
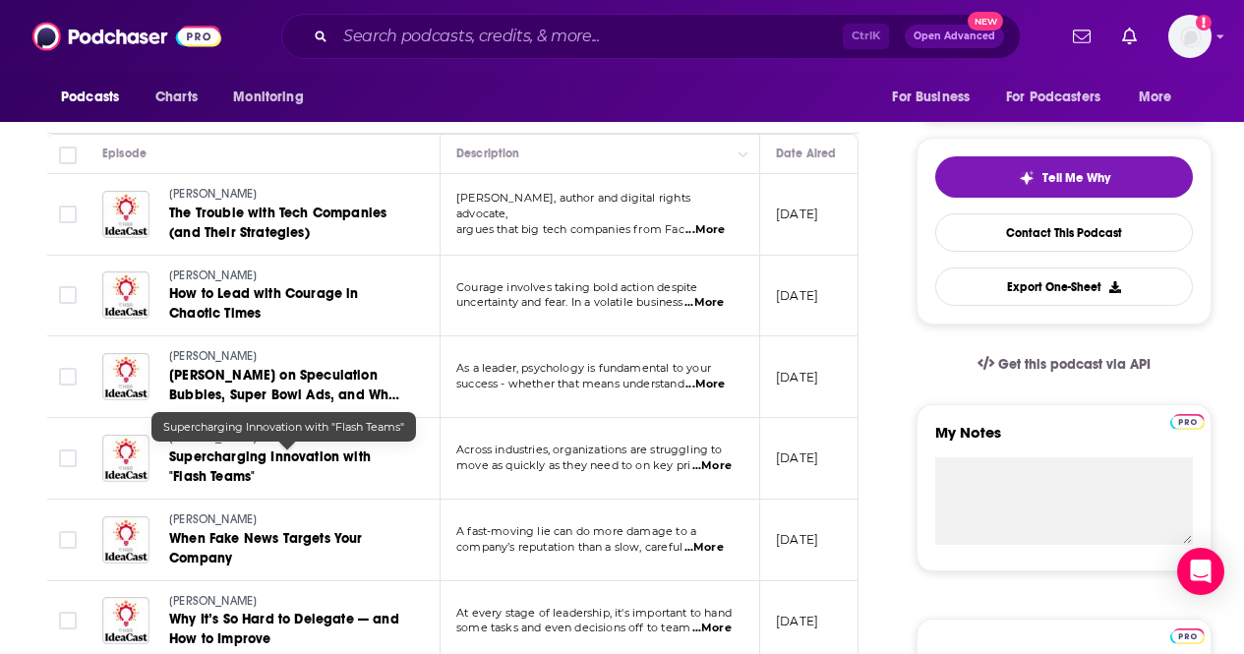
click at [326, 452] on span "Supercharging Innovation with "Flash Teams"" at bounding box center [270, 466] width 202 height 36
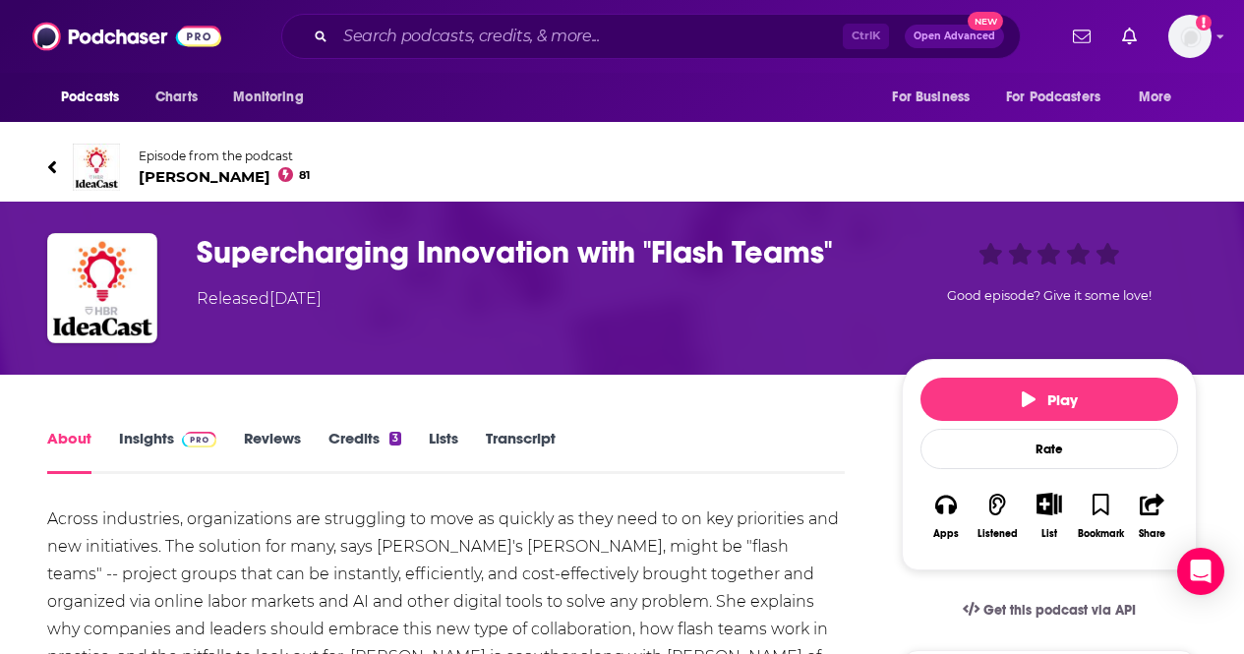
click at [505, 435] on link "Transcript" at bounding box center [521, 451] width 70 height 45
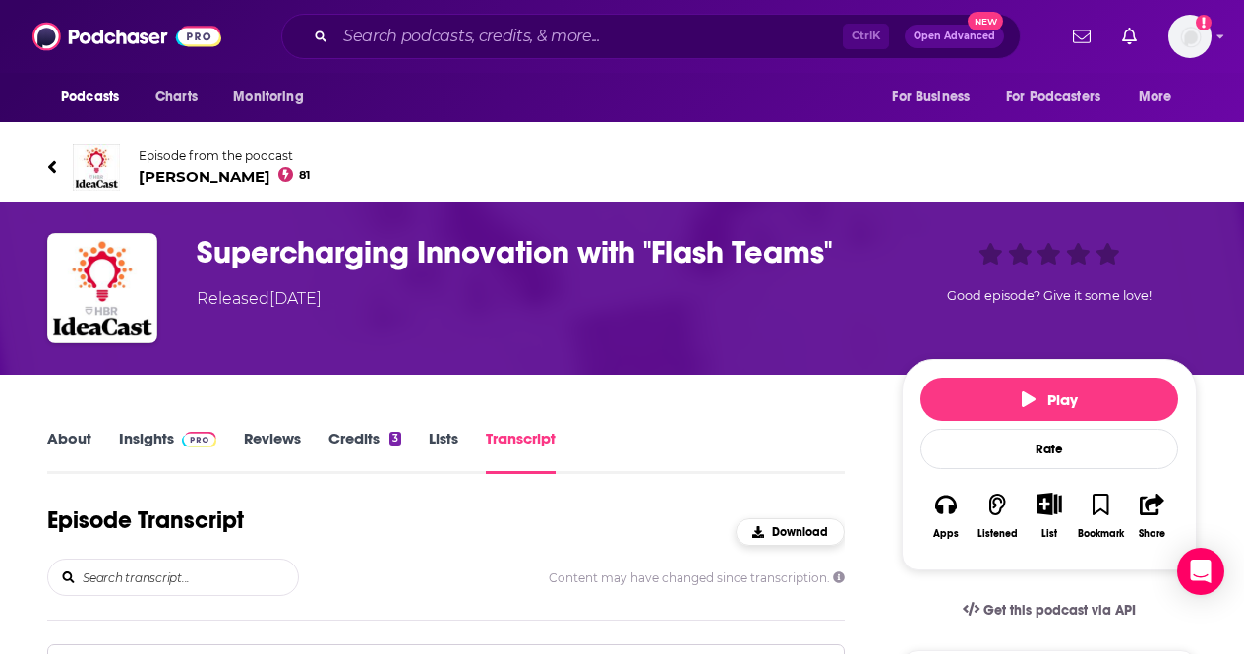
click at [770, 534] on div "Download" at bounding box center [790, 532] width 76 height 14
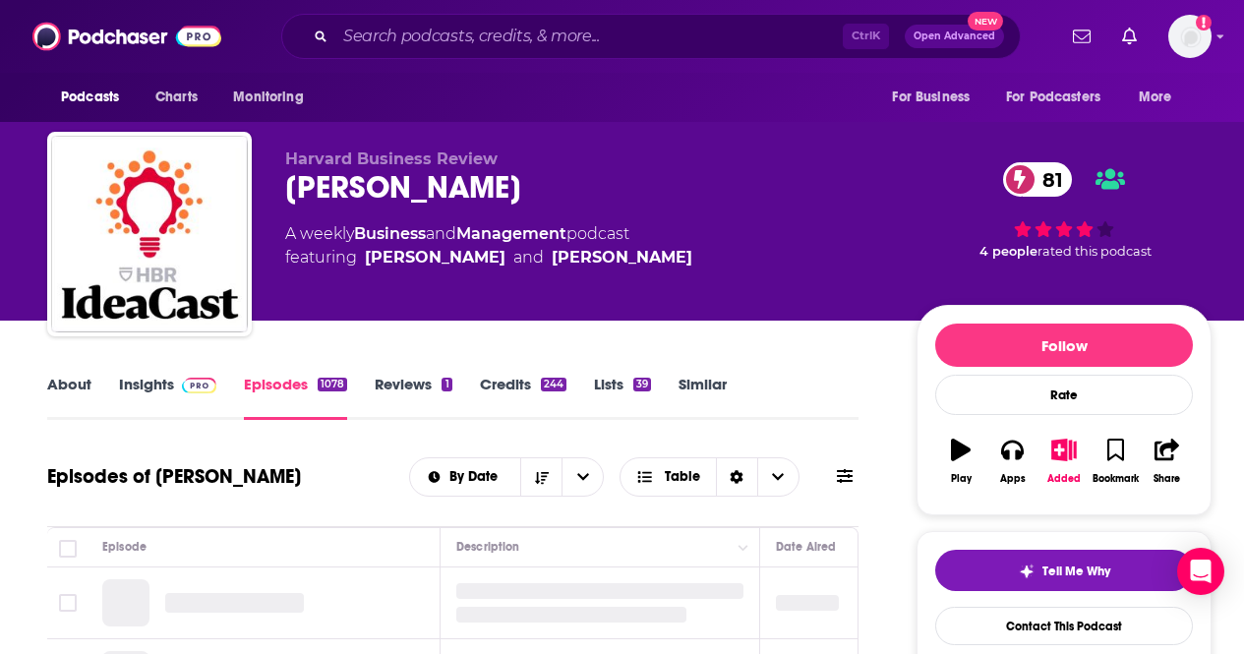
click at [315, 501] on div "Episodes of HBR IdeaCast By Date Table" at bounding box center [452, 476] width 811 height 51
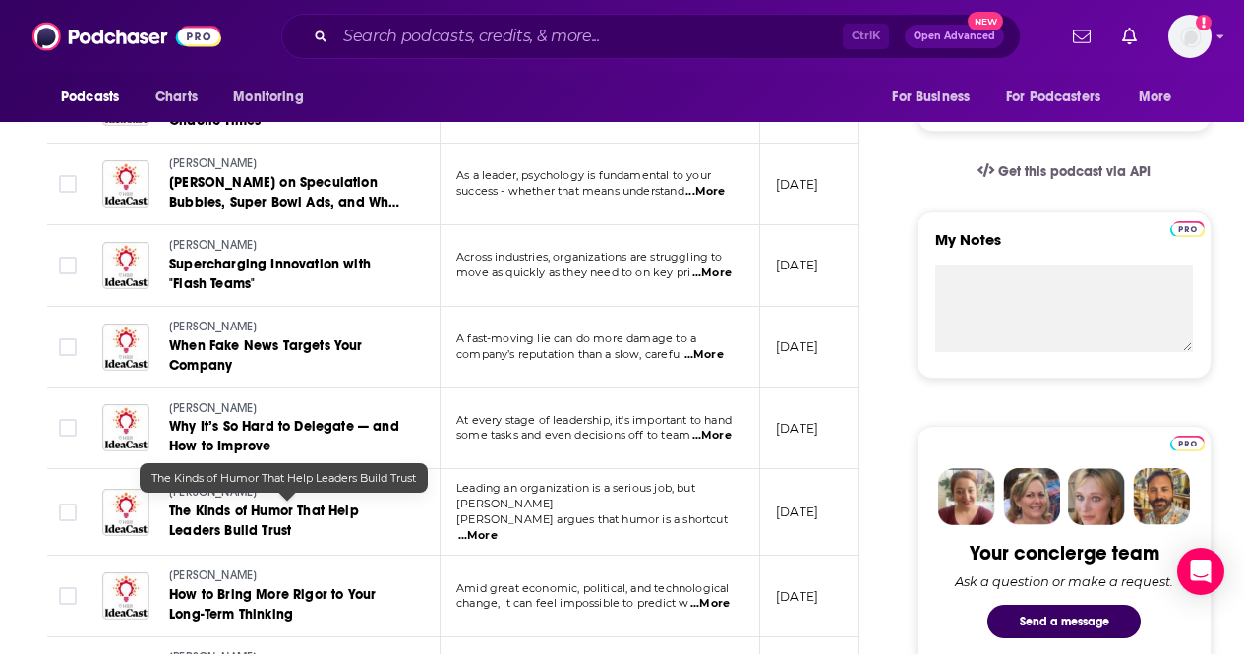
scroll to position [590, 0]
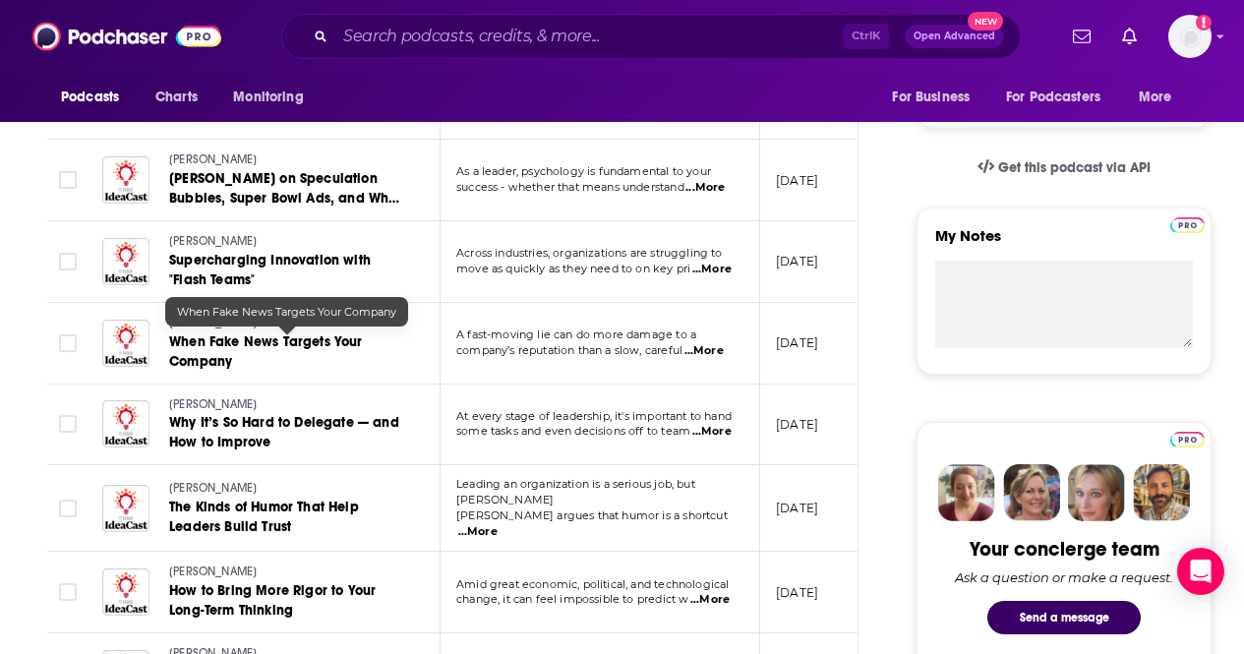
click at [270, 334] on span "When Fake News Targets Your Company" at bounding box center [266, 351] width 194 height 36
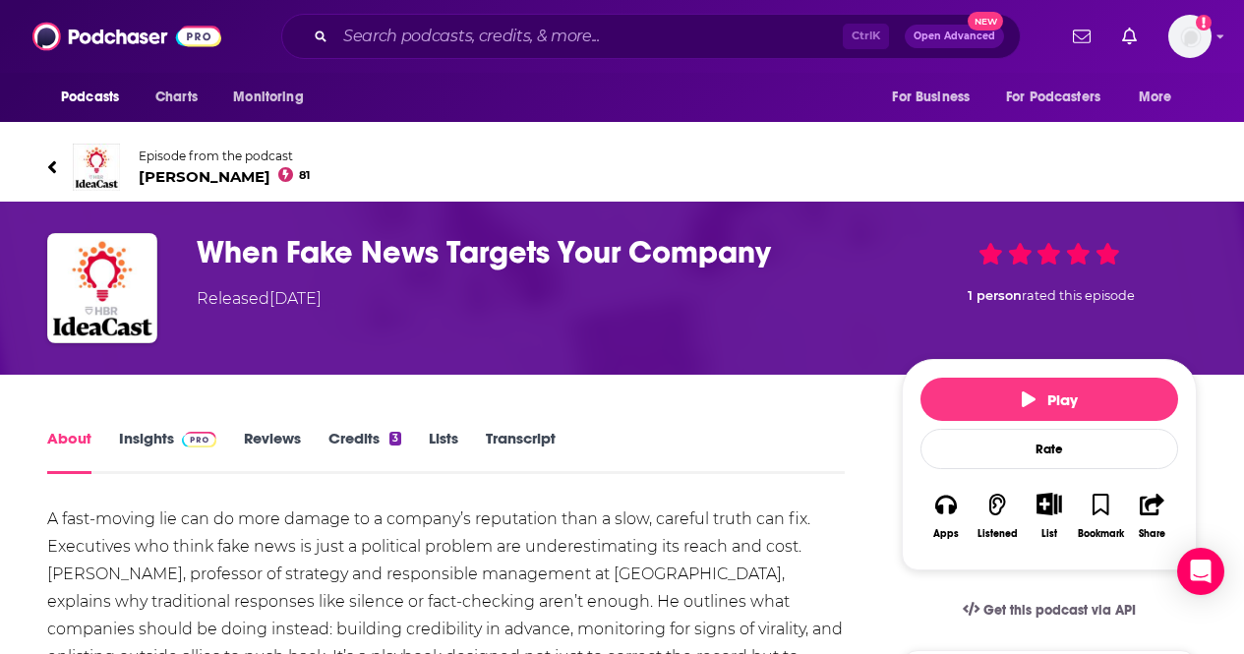
click at [535, 439] on link "Transcript" at bounding box center [521, 451] width 70 height 45
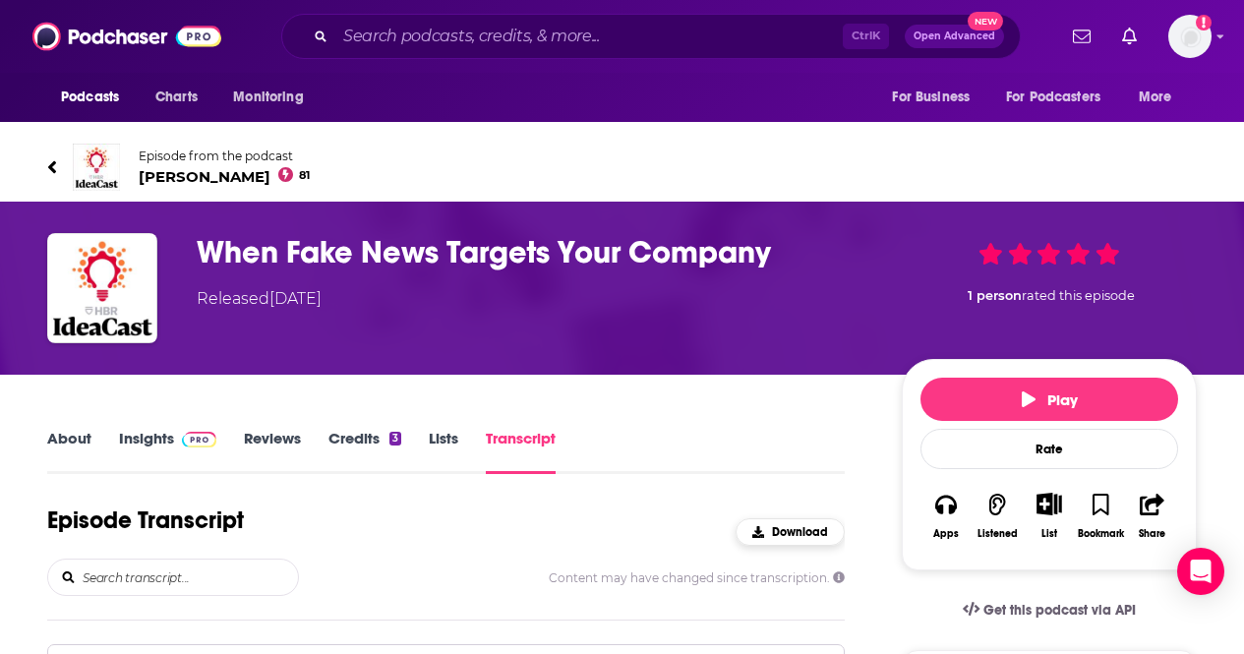
click at [793, 522] on button "Download" at bounding box center [789, 532] width 109 height 28
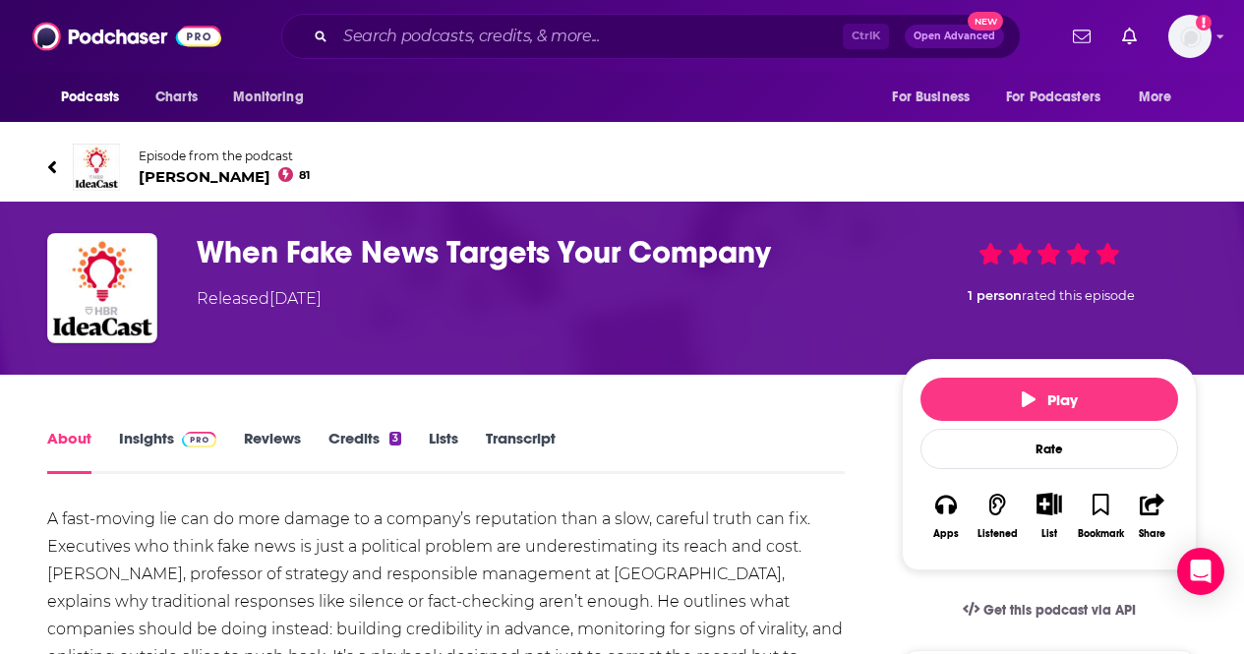
click at [516, 437] on link "Transcript" at bounding box center [521, 451] width 70 height 45
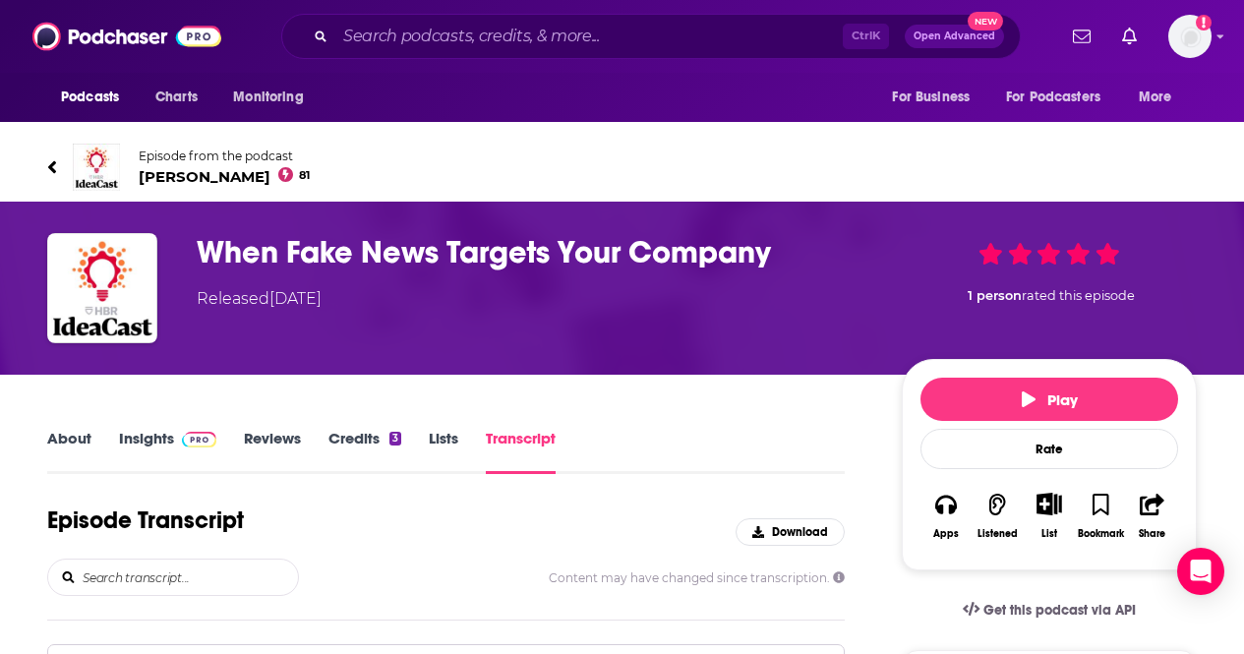
click at [598, 535] on div "Episode Transcript Download" at bounding box center [445, 531] width 797 height 53
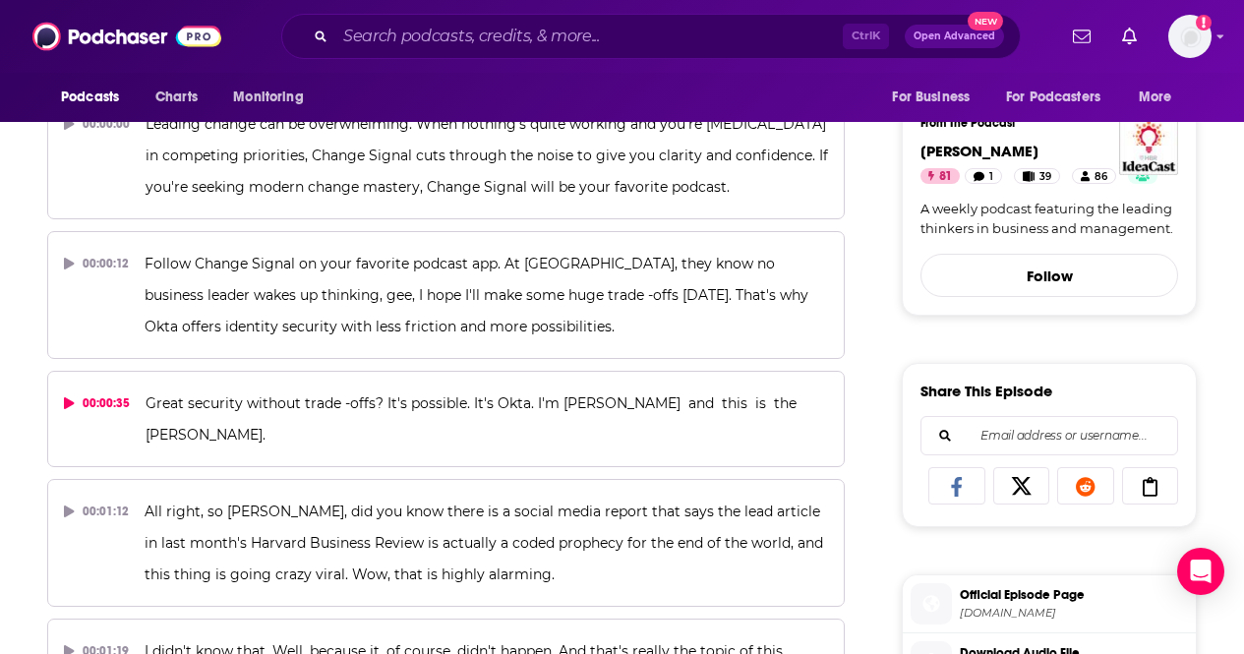
scroll to position [590, 0]
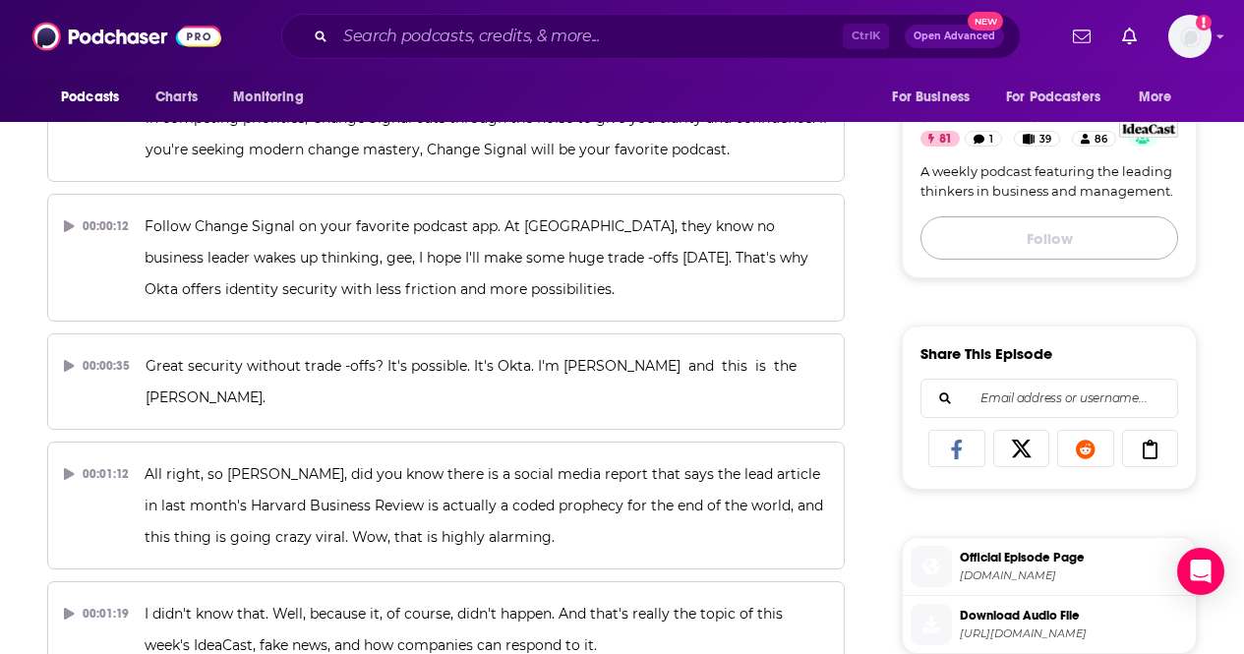
click at [1035, 251] on button "Follow" at bounding box center [1049, 237] width 258 height 43
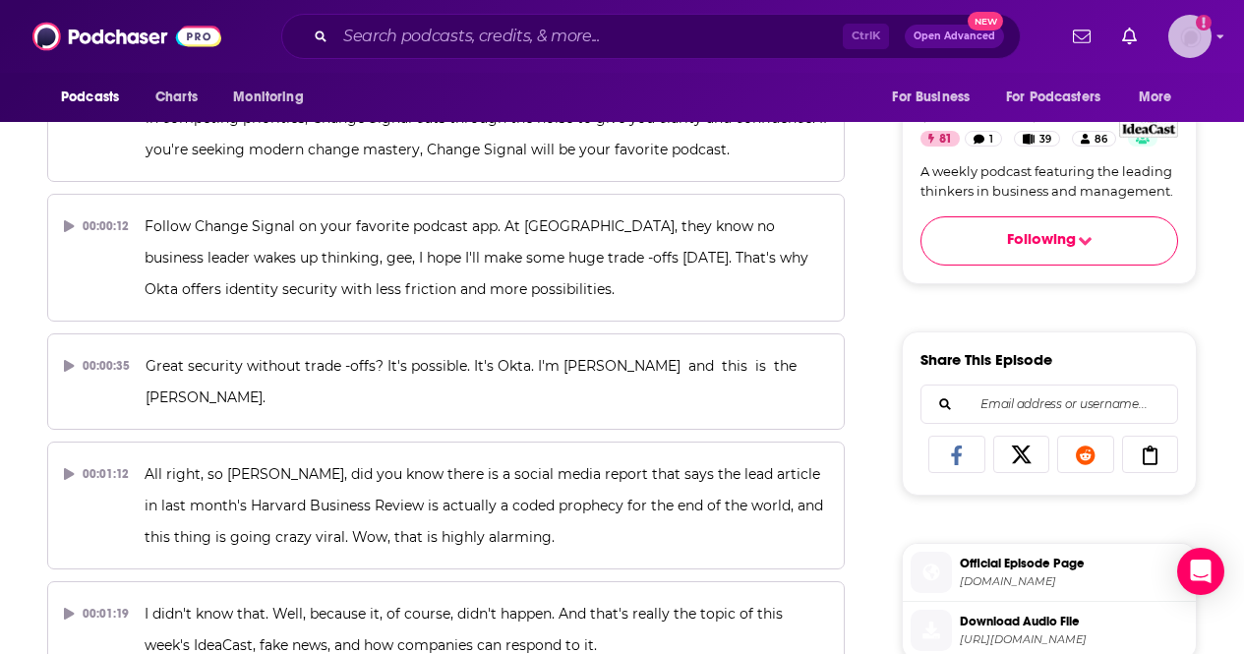
click at [1201, 38] on img "Logged in as AlexMerceron" at bounding box center [1189, 36] width 43 height 43
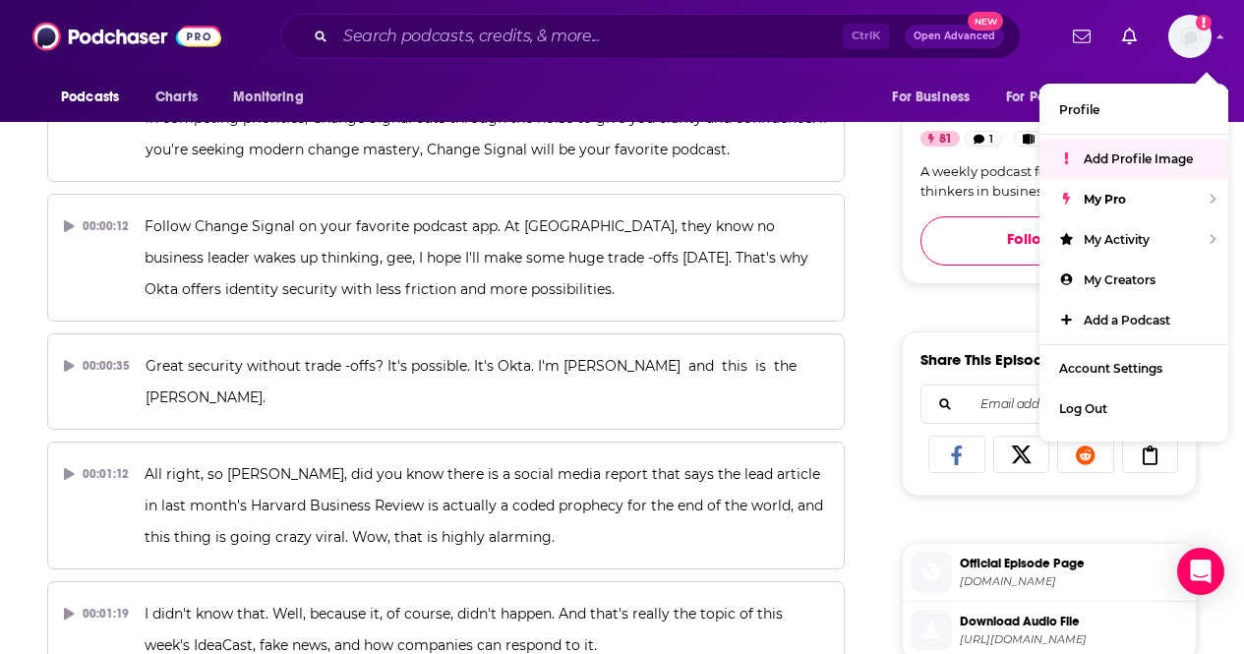
click at [834, 71] on div "Podcasts Charts Monitoring Ctrl K Open Advanced New For Business For Podcasters…" at bounding box center [622, 36] width 1244 height 73
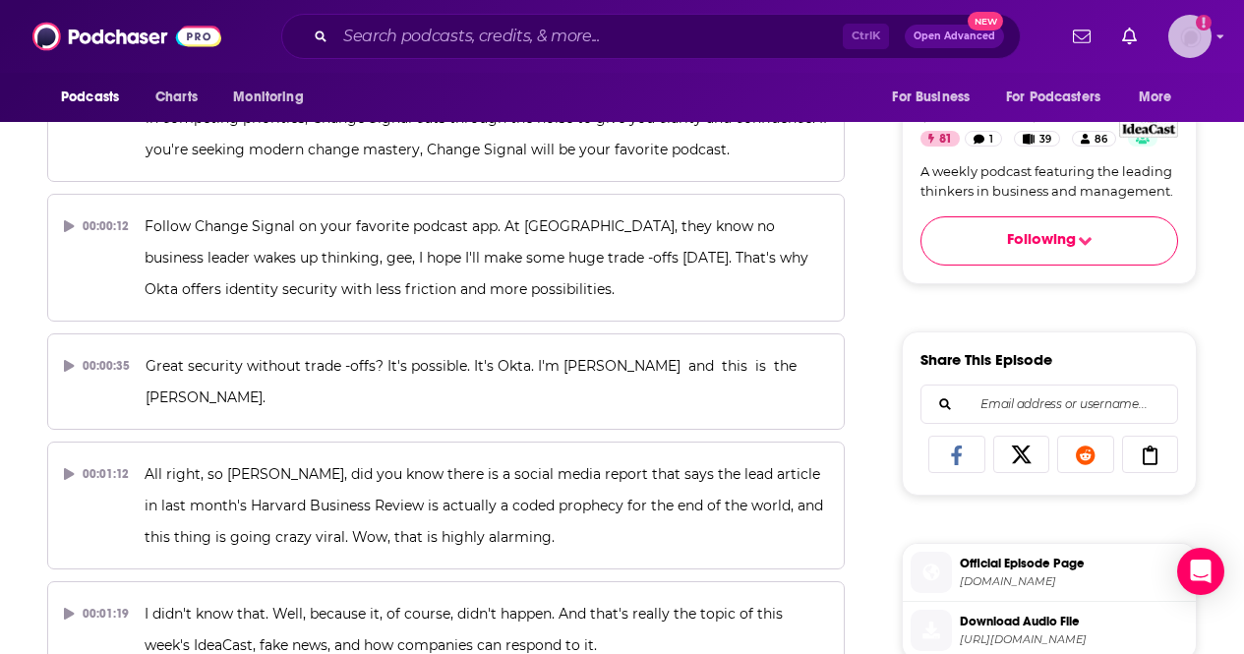
click at [1201, 44] on img "Logged in as AlexMerceron" at bounding box center [1189, 36] width 43 height 43
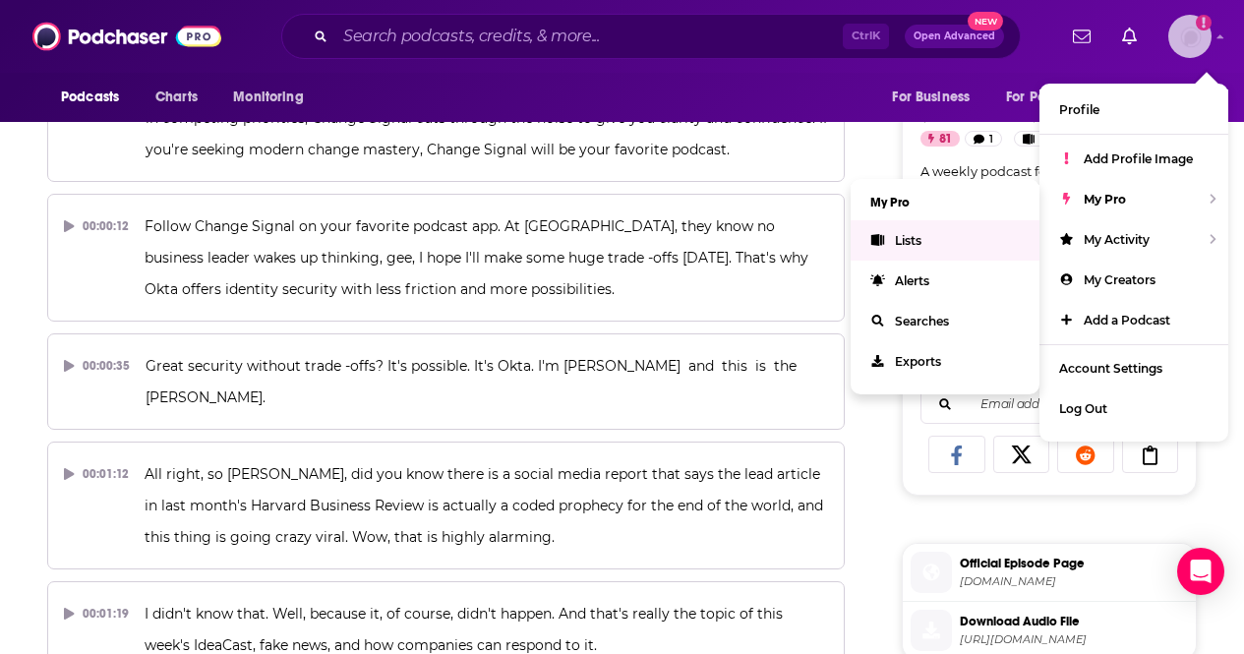
click at [916, 247] on link "Lists" at bounding box center [944, 240] width 189 height 40
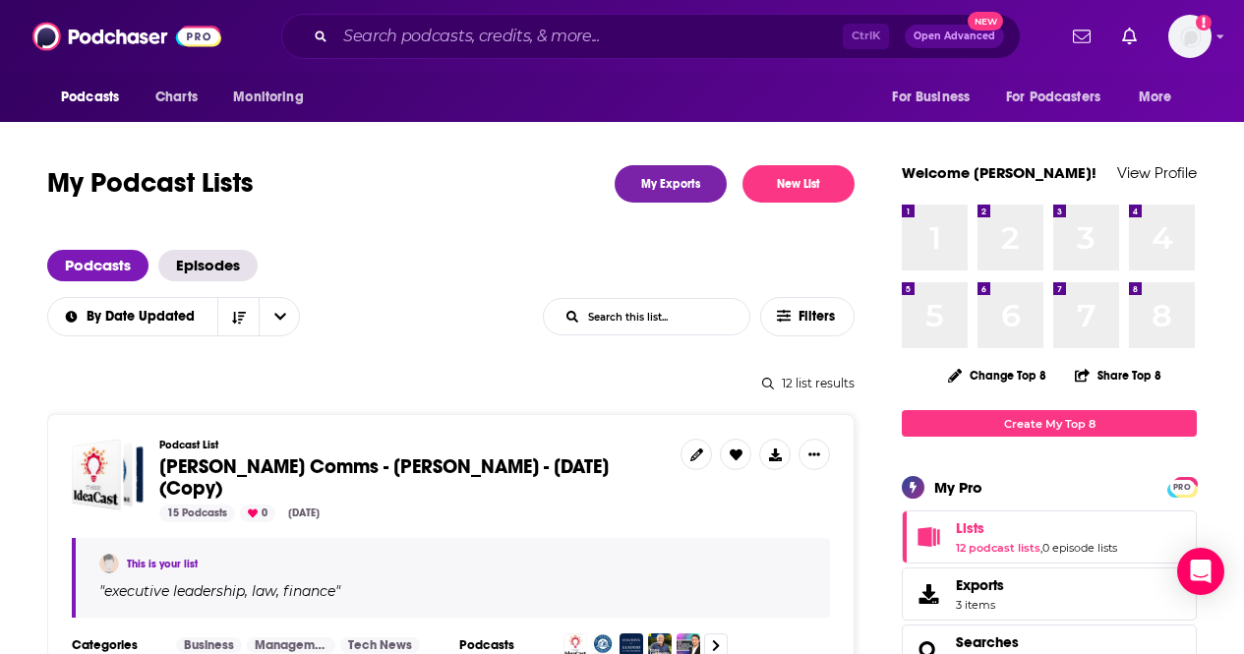
click at [591, 380] on div "12 list results" at bounding box center [450, 383] width 807 height 15
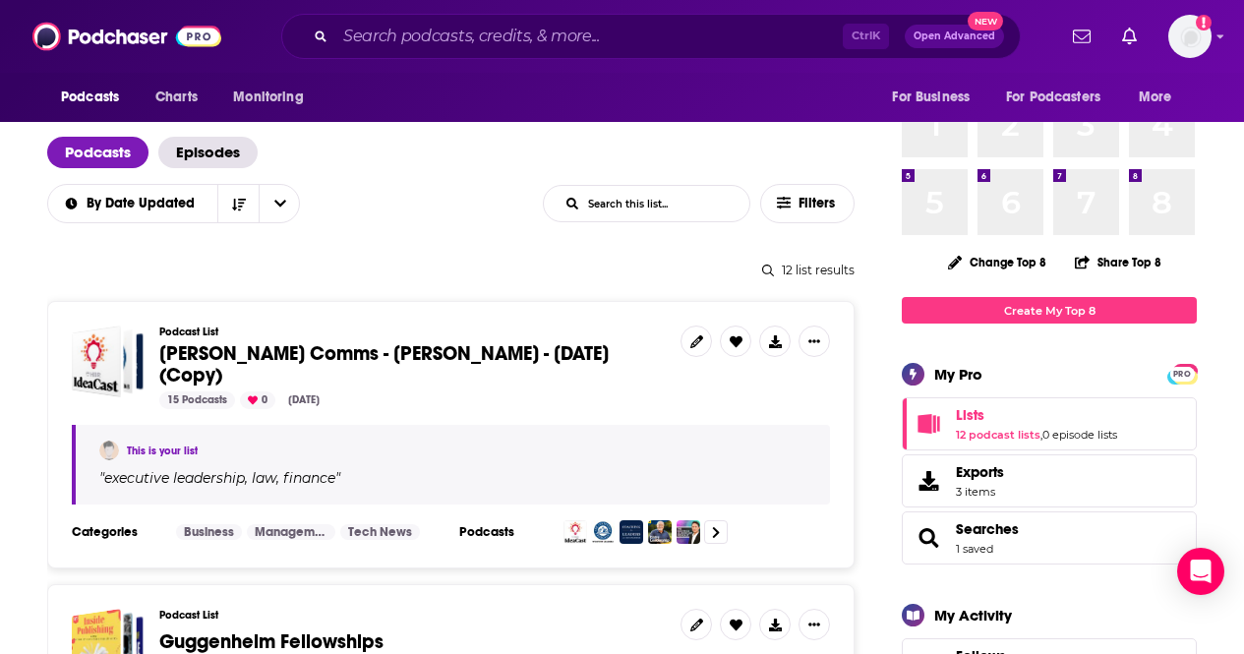
scroll to position [118, 0]
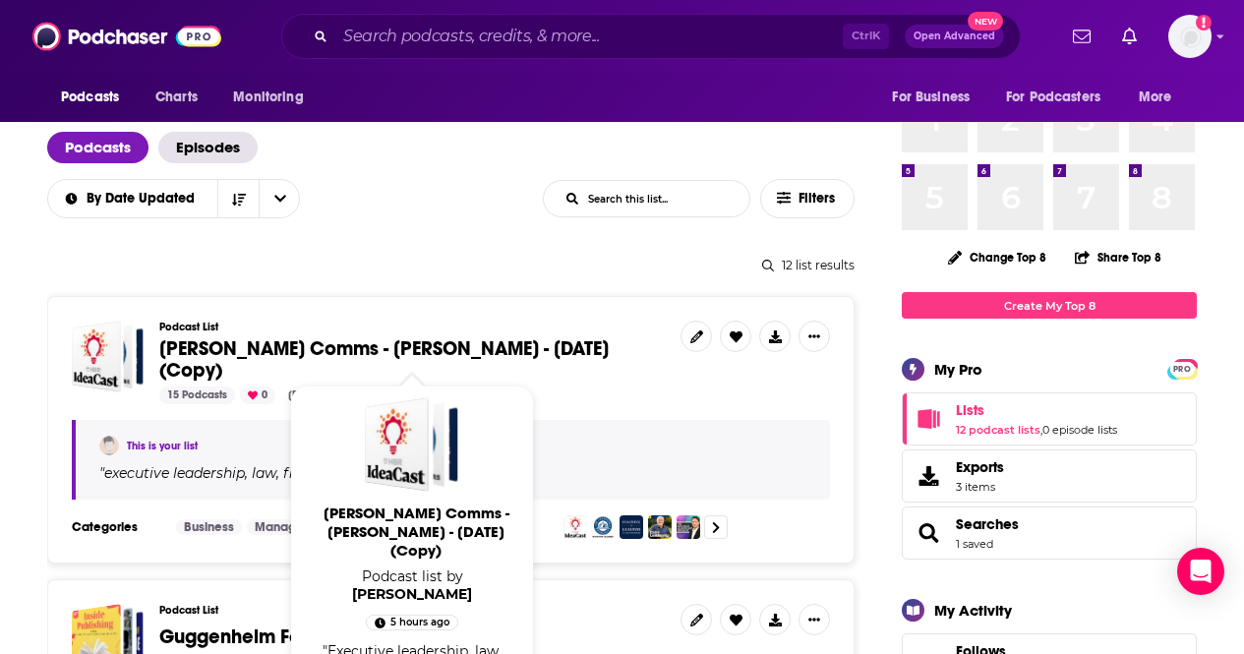
click at [354, 354] on span "Rubenstein Comms - Jon Van Gorp - Oct 7, 2025 (Copy)" at bounding box center [383, 359] width 449 height 46
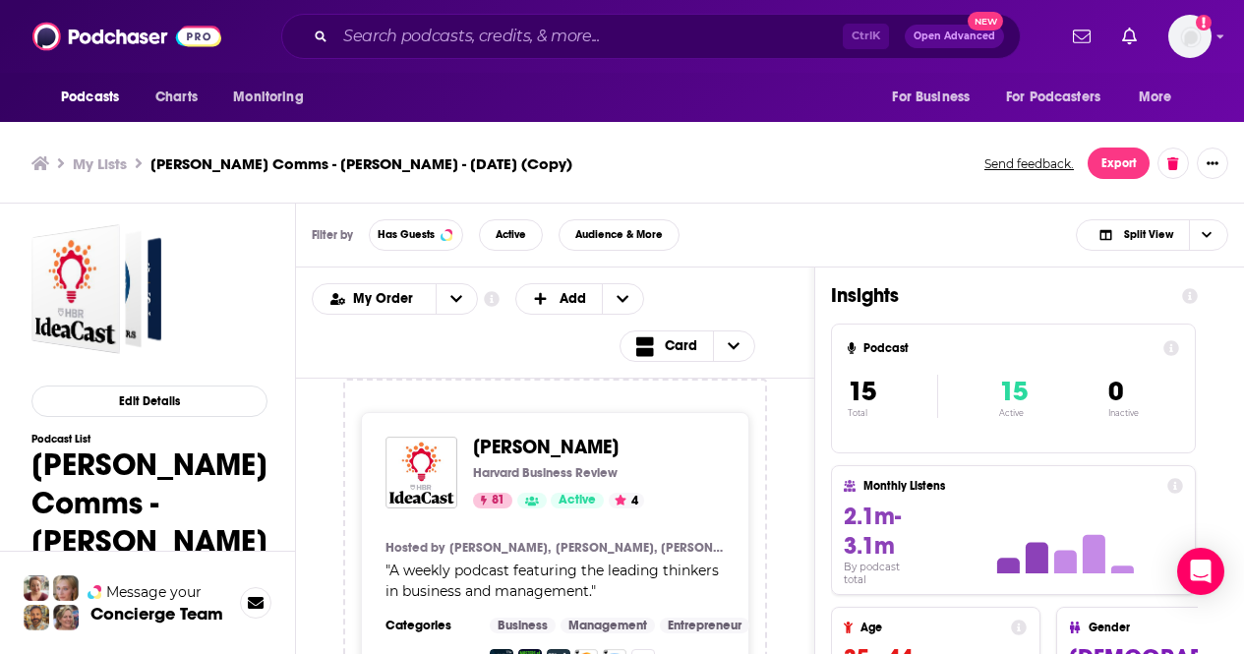
scroll to position [6, 0]
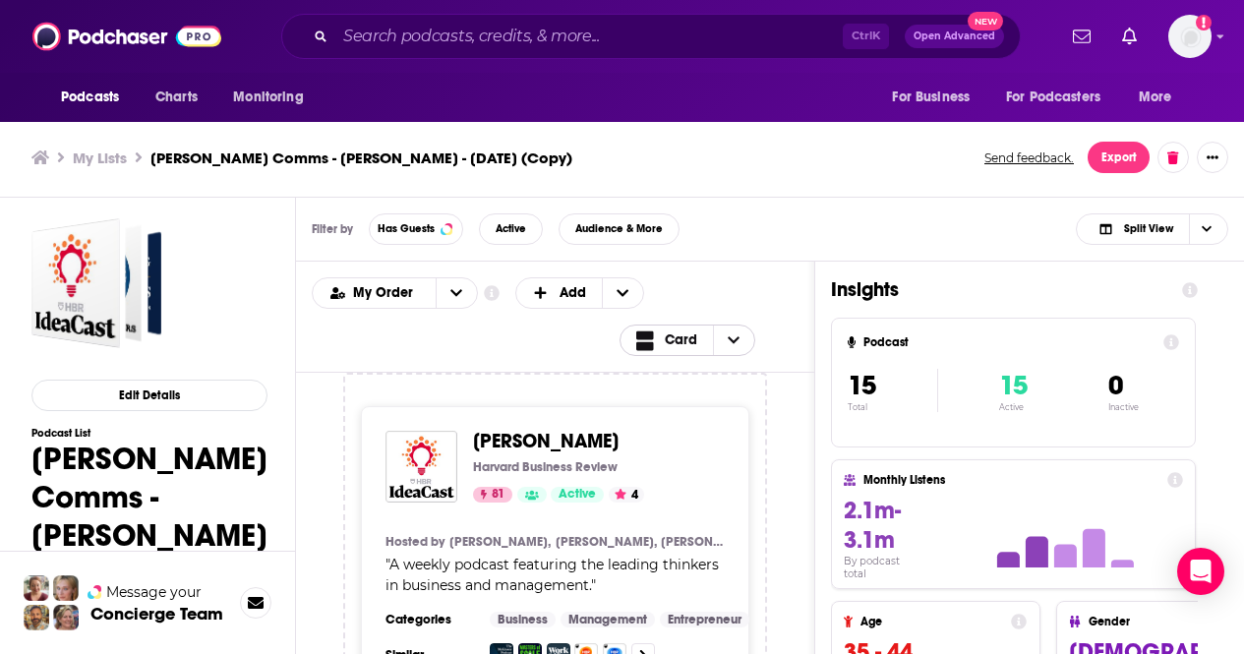
click at [739, 336] on icon "Choose View" at bounding box center [734, 340] width 12 height 14
click at [684, 404] on span "Table" at bounding box center [722, 405] width 123 height 11
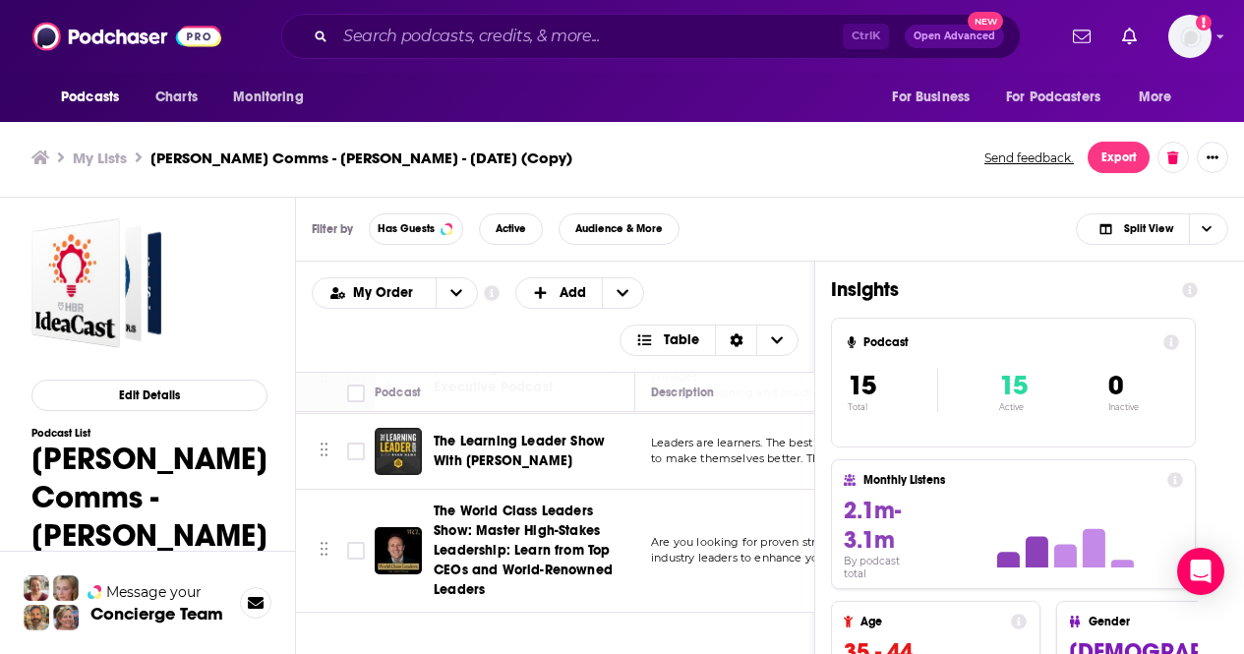
scroll to position [0, 0]
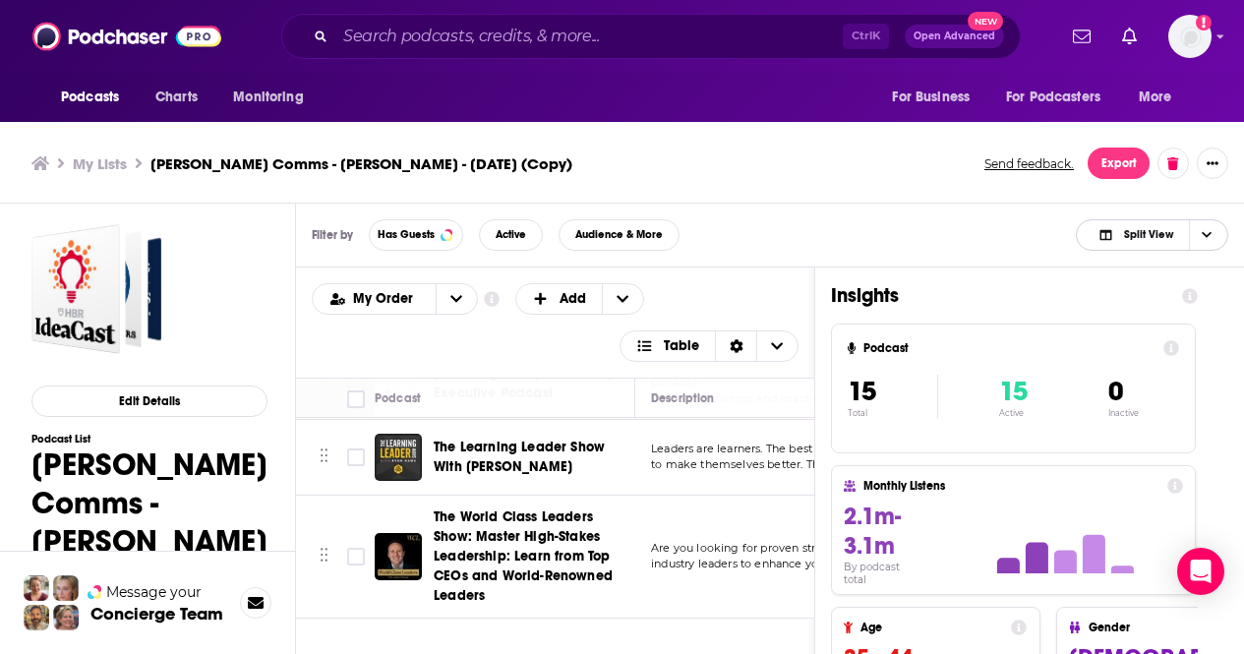
click at [1163, 229] on span "Split View" at bounding box center [1148, 234] width 49 height 11
click at [1139, 298] on span "Podcast Only" at bounding box center [1163, 300] width 97 height 11
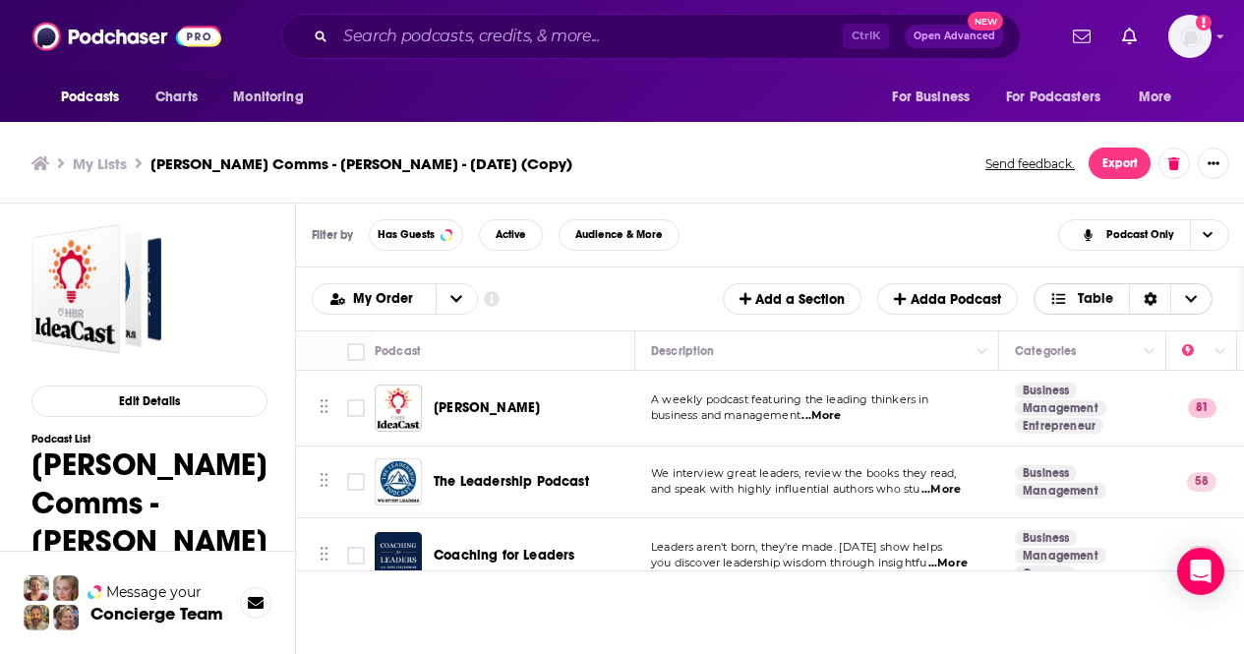
click at [1110, 303] on span "Table" at bounding box center [1095, 299] width 35 height 14
click at [1100, 327] on span "Card" at bounding box center [1135, 330] width 123 height 11
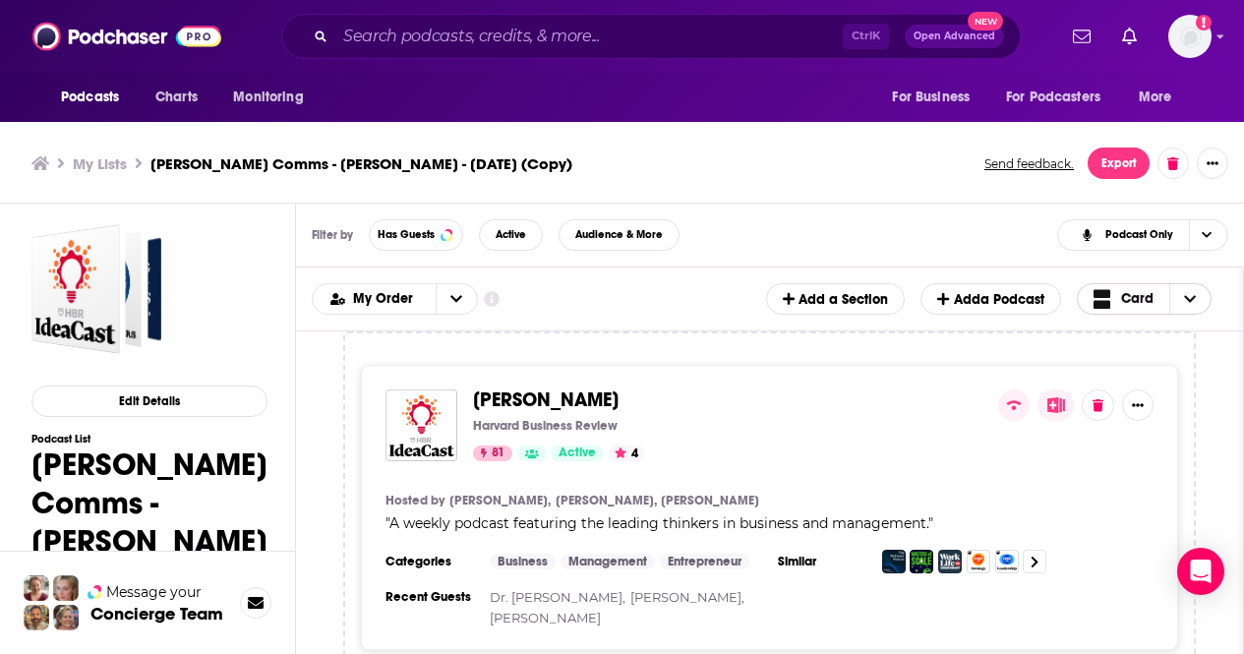
click at [1123, 293] on span "Card" at bounding box center [1137, 299] width 32 height 14
click at [1124, 360] on span "Table" at bounding box center [1156, 364] width 79 height 11
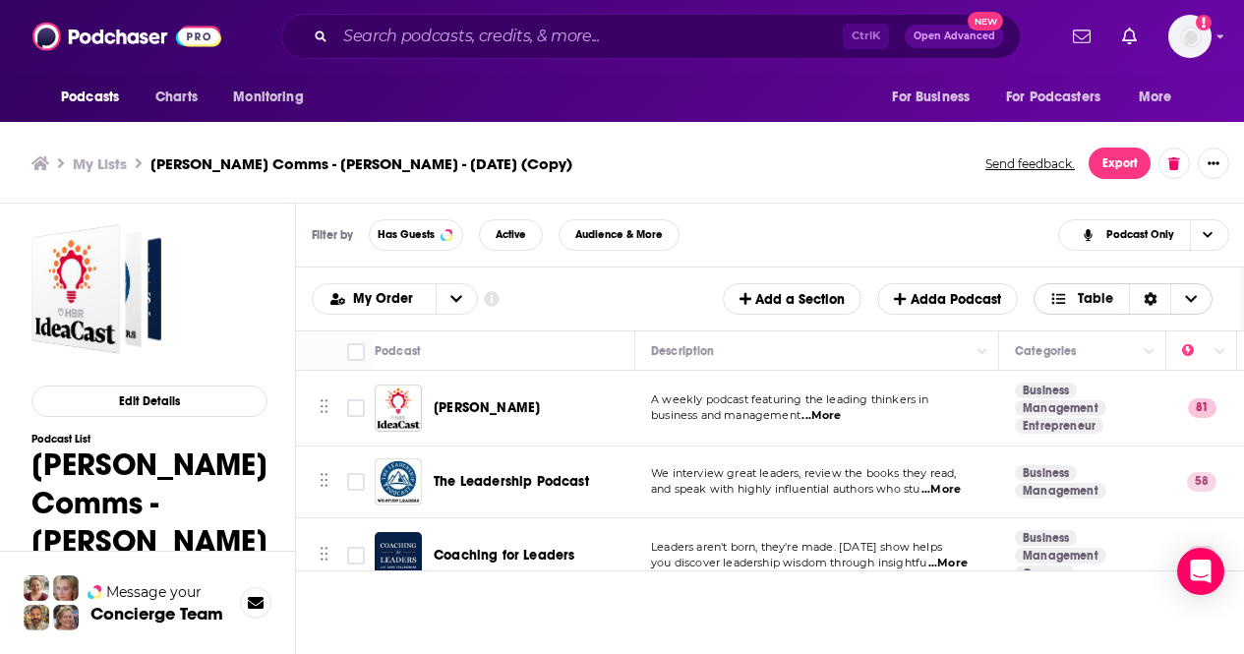
click at [1197, 292] on icon "Choose View" at bounding box center [1191, 299] width 12 height 14
click at [1222, 222] on span "Choose View" at bounding box center [1206, 234] width 33 height 29
click at [1167, 329] on span "Insight Only" at bounding box center [1155, 332] width 116 height 11
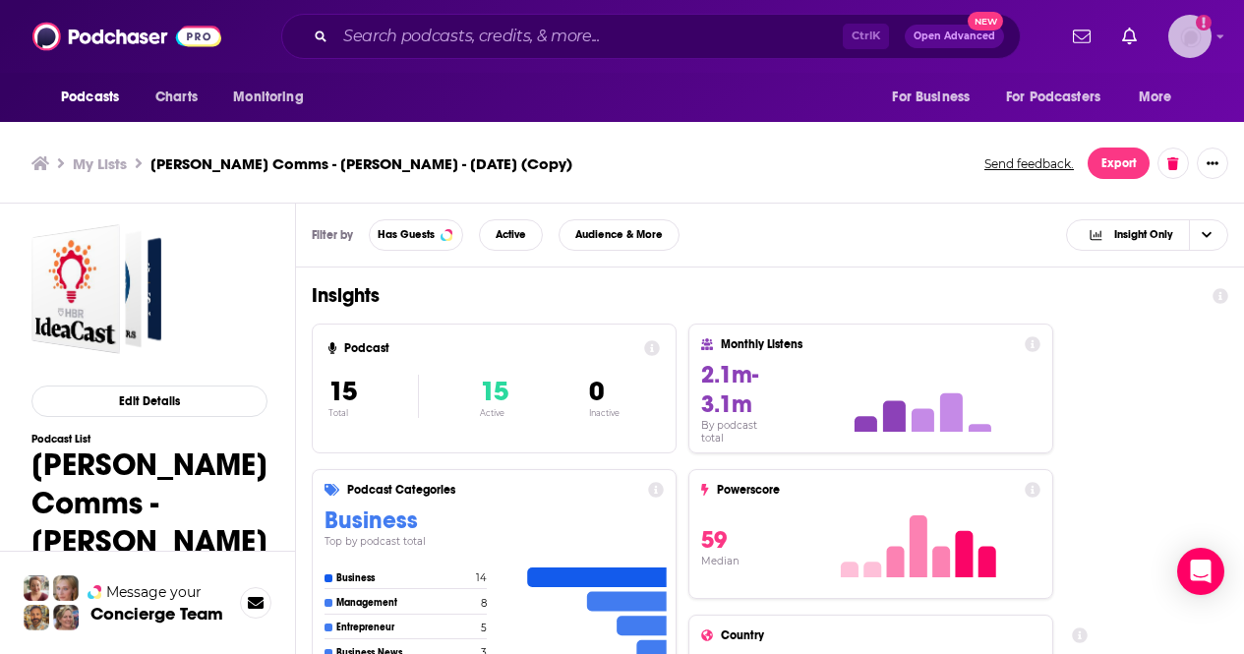
click at [1200, 53] on img "Logged in as AlexMerceron" at bounding box center [1189, 36] width 43 height 43
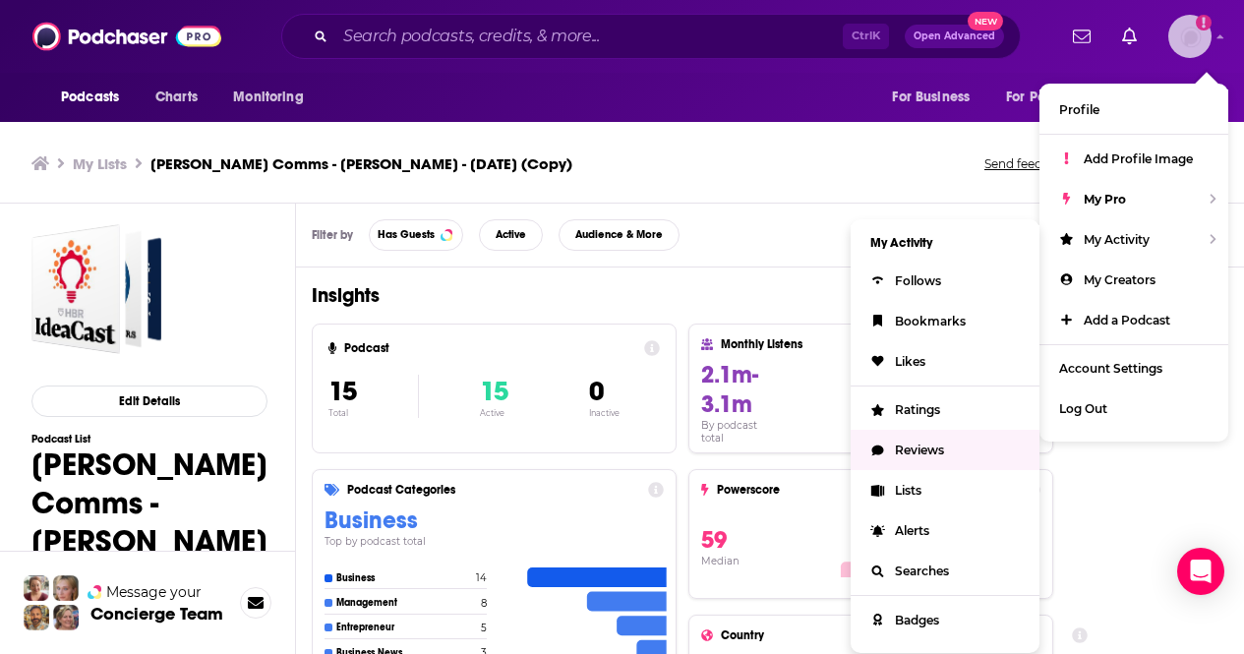
drag, startPoint x: 907, startPoint y: 353, endPoint x: 905, endPoint y: 464, distance: 111.1
click at [905, 464] on ul "My Activity Follows Bookmarks Likes Ratings Reviews Lists Alerts Searches Badges" at bounding box center [944, 436] width 189 height 434
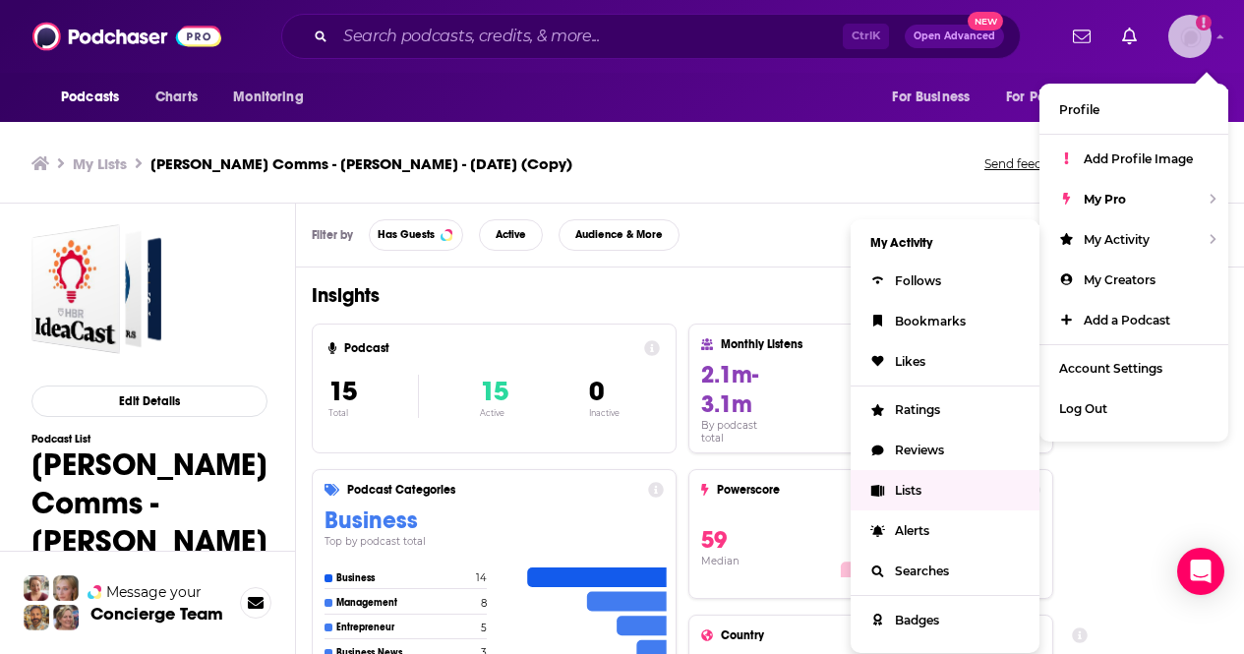
click at [906, 483] on span "Lists" at bounding box center [908, 490] width 27 height 15
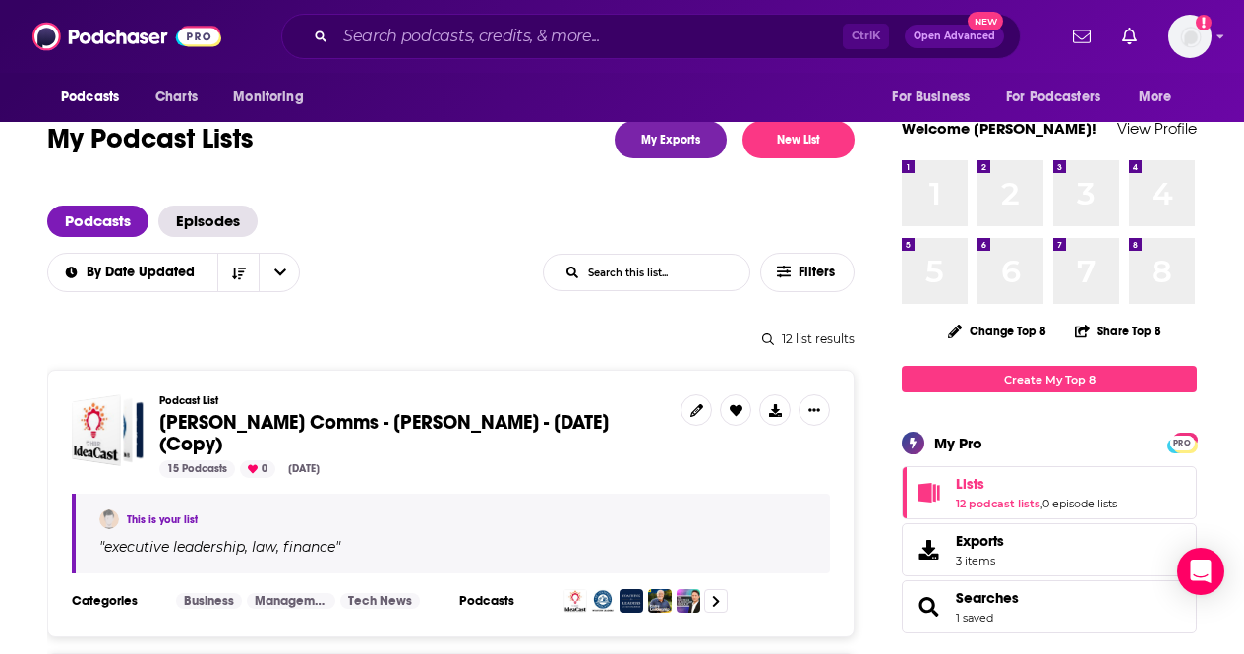
scroll to position [79, 0]
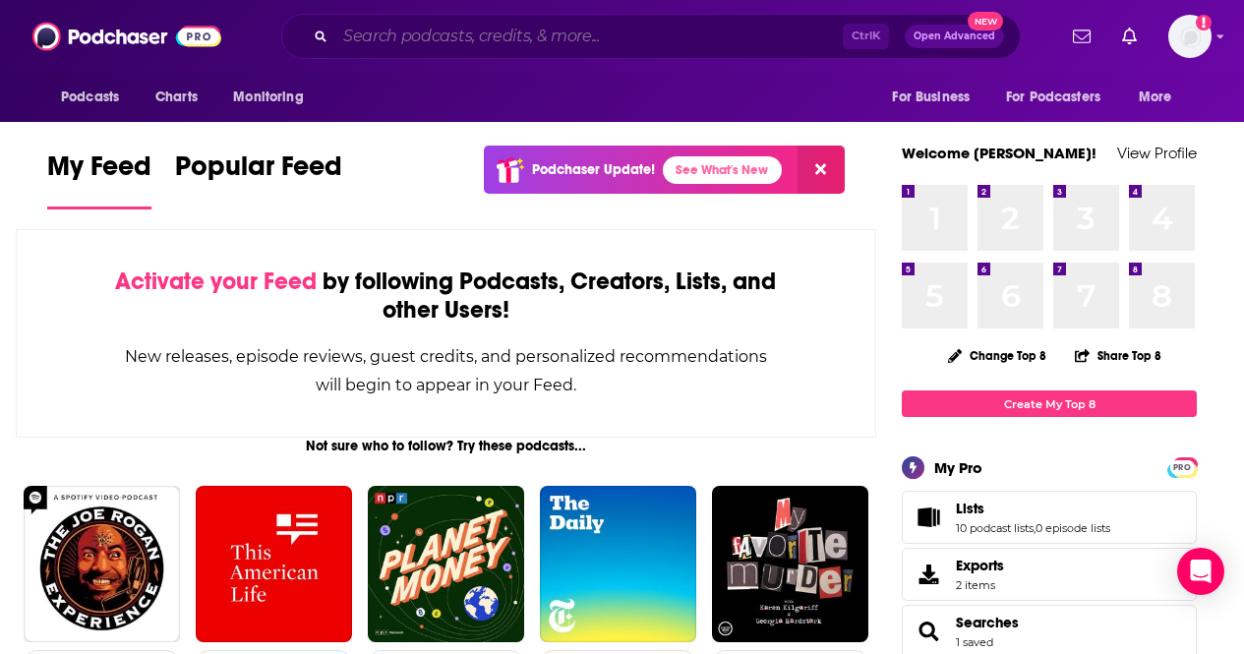
click at [513, 39] on input "Search podcasts, credits, & more..." at bounding box center [588, 36] width 507 height 31
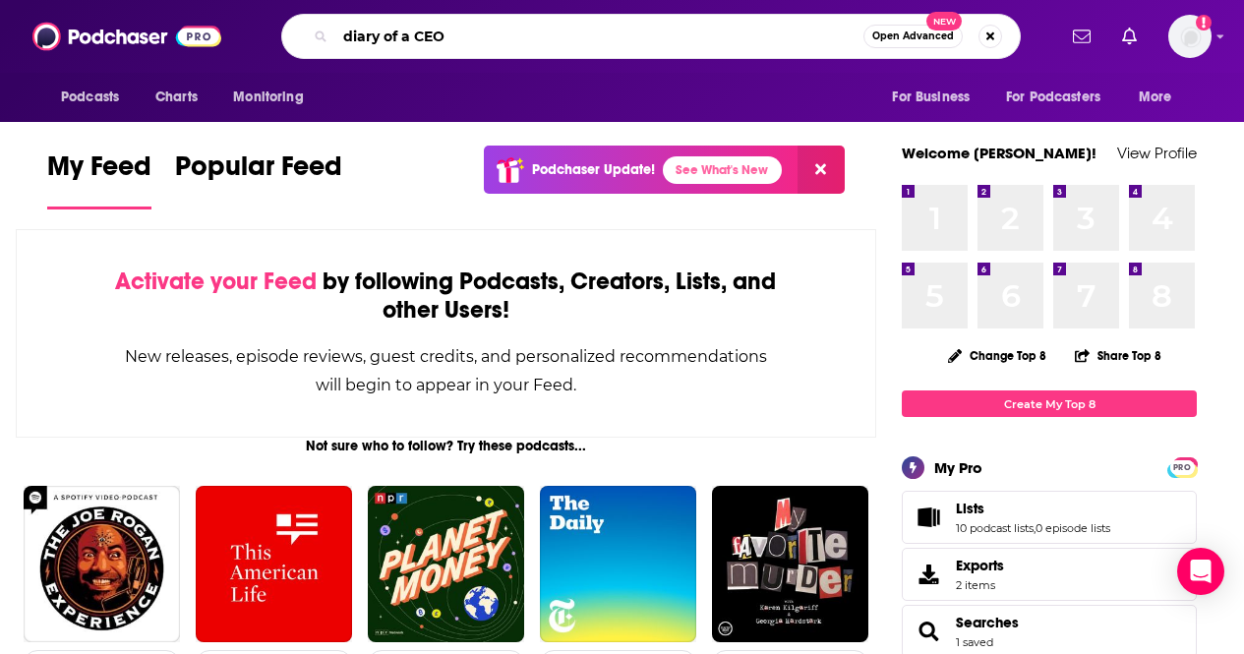
type input "diary of a CEO"
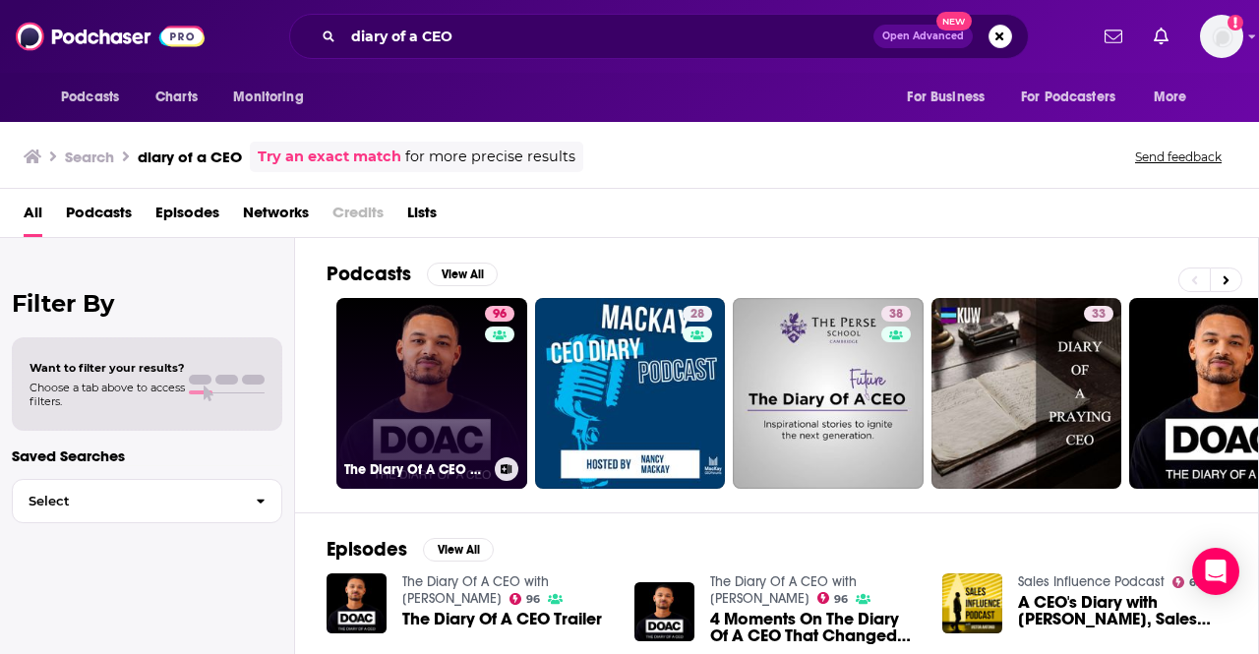
click at [421, 408] on link "96 The Diary Of A CEO with [PERSON_NAME]" at bounding box center [431, 393] width 191 height 191
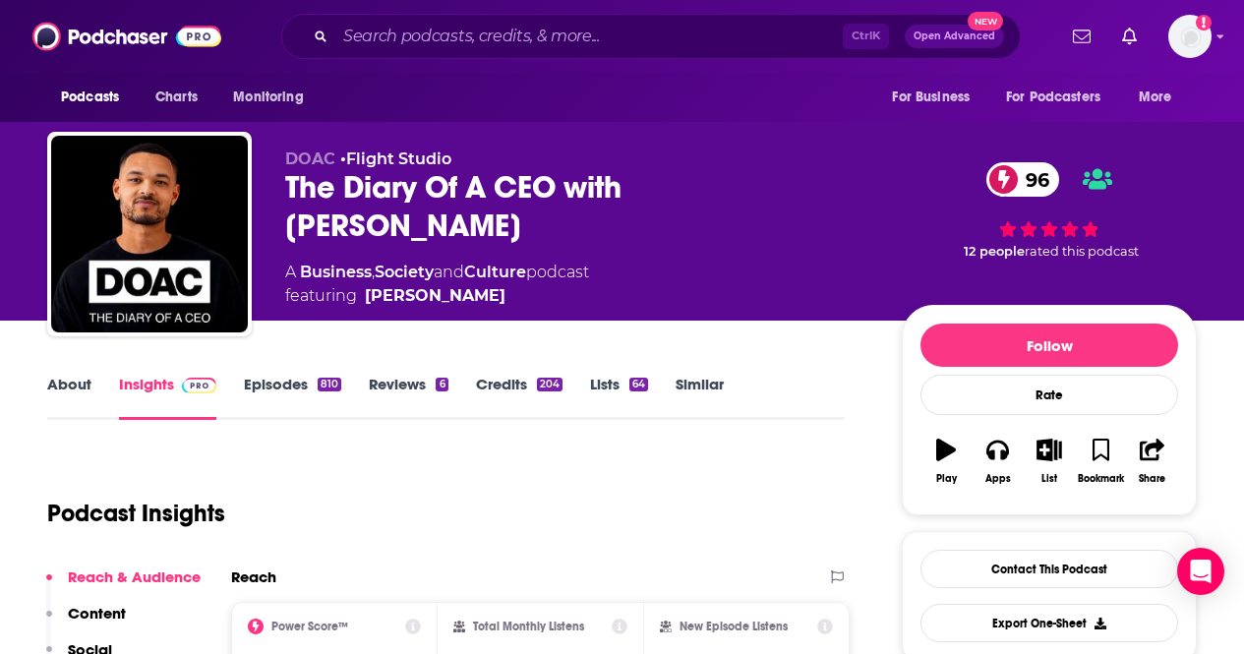
click at [329, 182] on div "The Diary Of A CEO with [PERSON_NAME] 96" at bounding box center [577, 206] width 585 height 77
click at [85, 381] on link "About" at bounding box center [69, 397] width 44 height 45
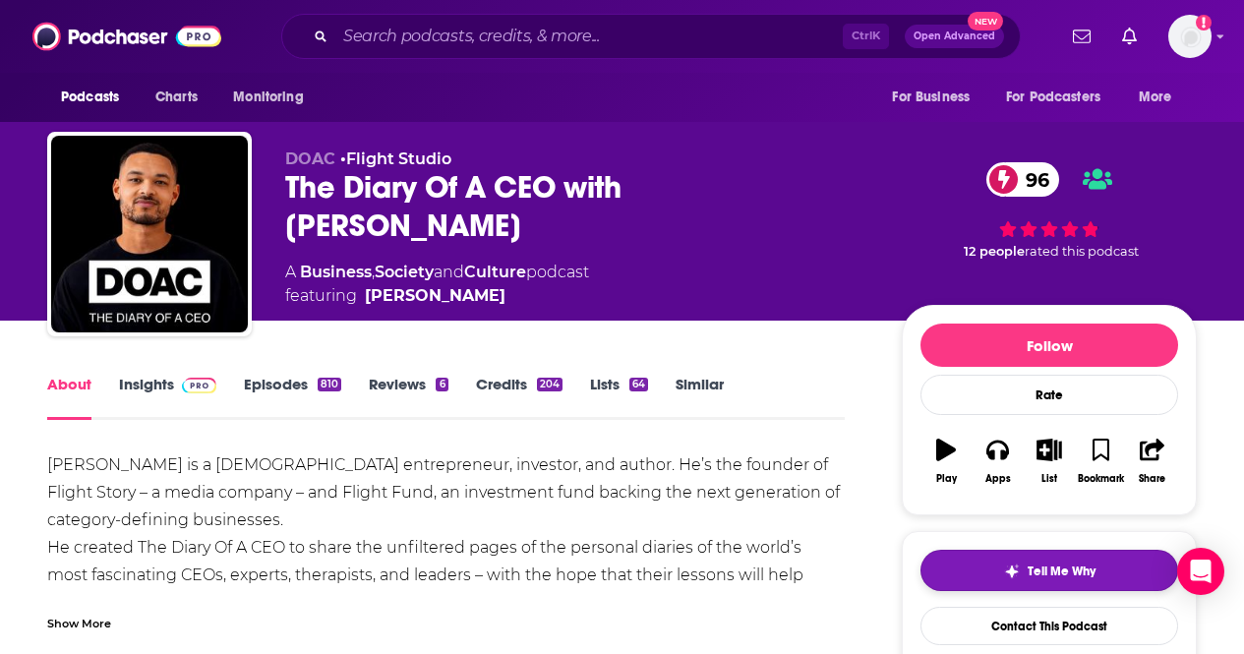
click at [1060, 580] on button "Tell Me Why" at bounding box center [1049, 570] width 258 height 41
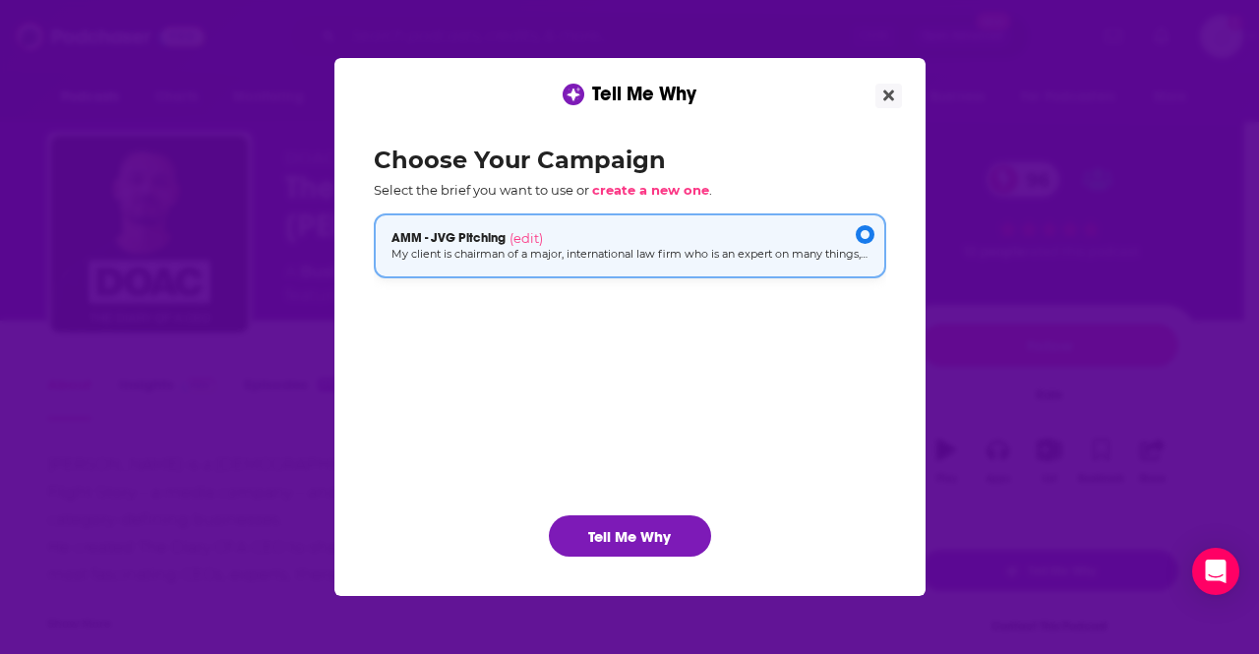
click at [662, 240] on div "AMM - JVG Pitching (edit)" at bounding box center [629, 238] width 477 height 16
click at [632, 529] on button "Tell Me Why" at bounding box center [630, 535] width 162 height 41
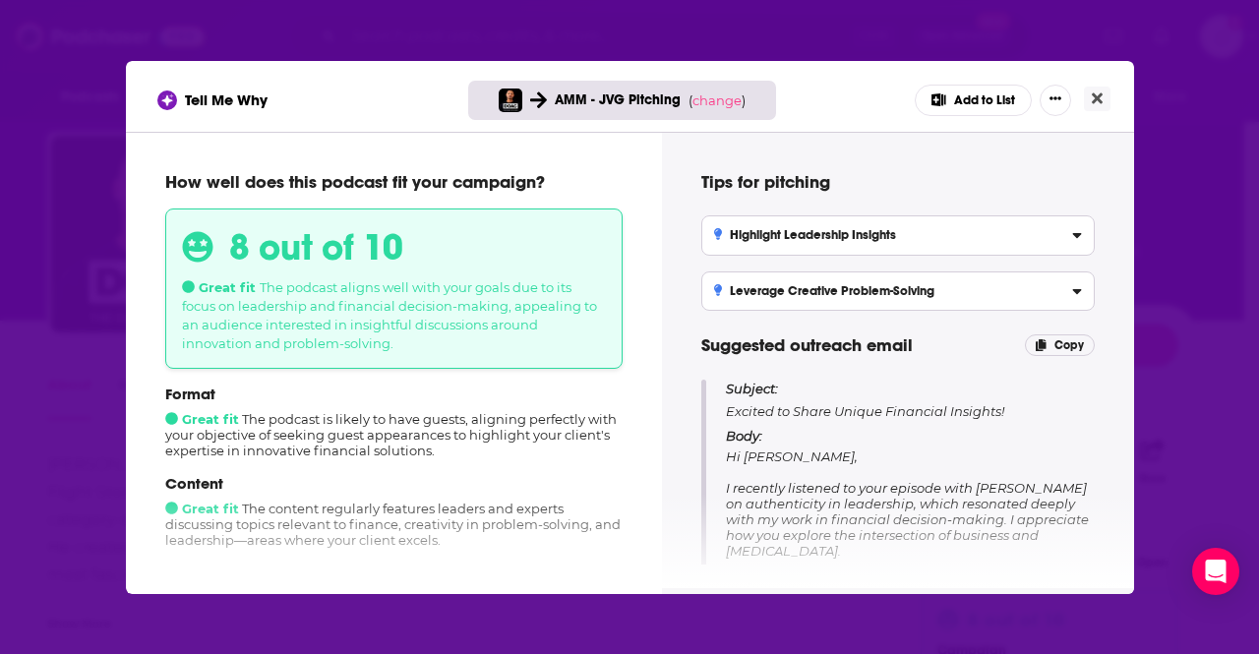
click at [346, 113] on div "Tell Me Why AMM - JVG Pitching ( change ) Add to List" at bounding box center [629, 100] width 945 height 31
click at [732, 361] on div "Tips for pitching Highlight Leadership Insights Position your client to share u…" at bounding box center [897, 359] width 425 height 409
click at [744, 400] on p "Subject: Excited to Share Unique Financial Insights!" at bounding box center [910, 400] width 368 height 40
click at [1049, 341] on p "Copy" at bounding box center [1059, 345] width 70 height 22
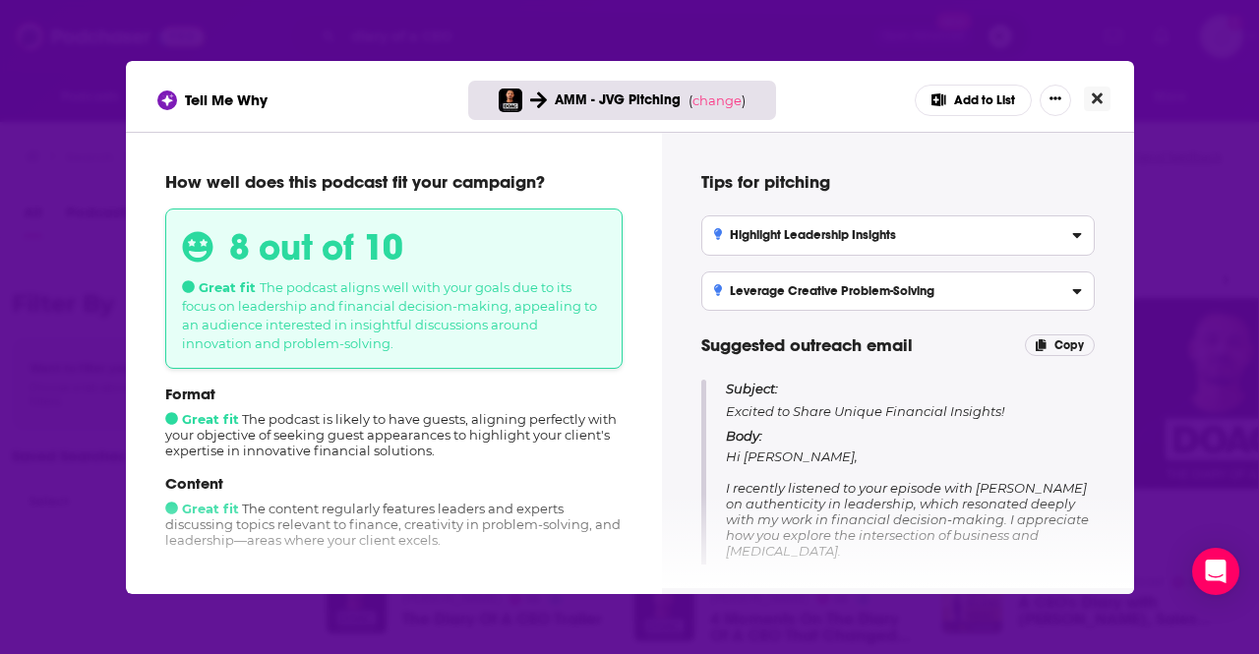
click at [1087, 91] on button "Close" at bounding box center [1096, 99] width 27 height 25
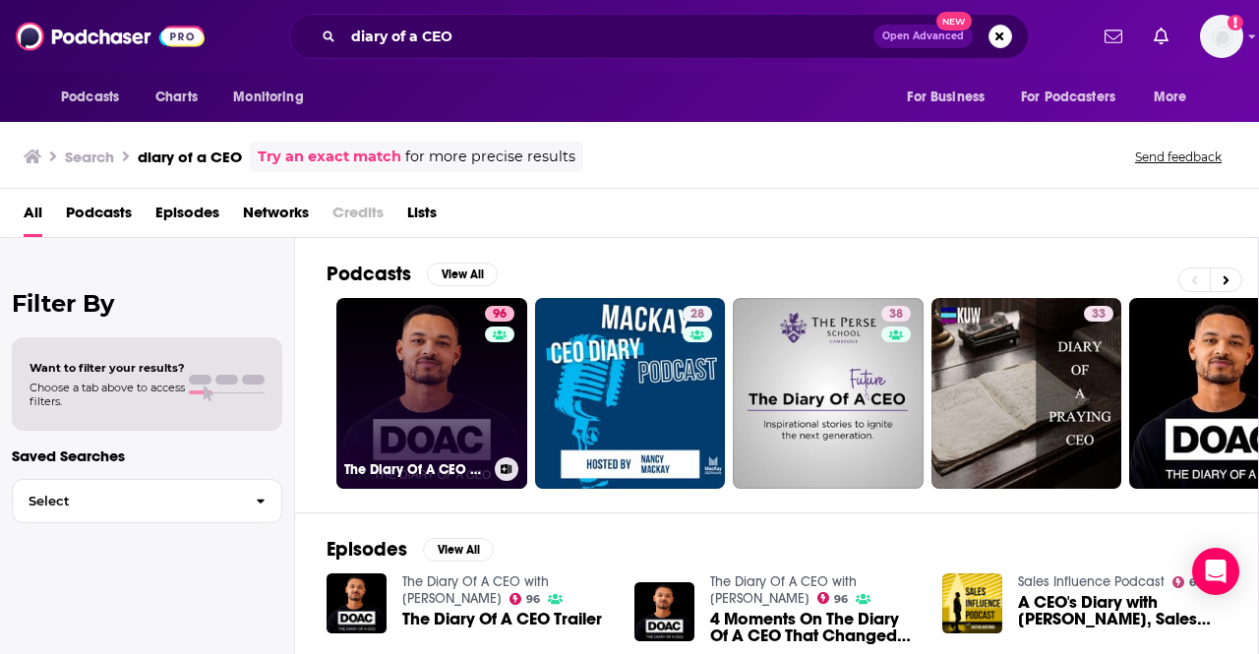
click at [451, 360] on link "96 The Diary Of A CEO with [PERSON_NAME]" at bounding box center [431, 393] width 191 height 191
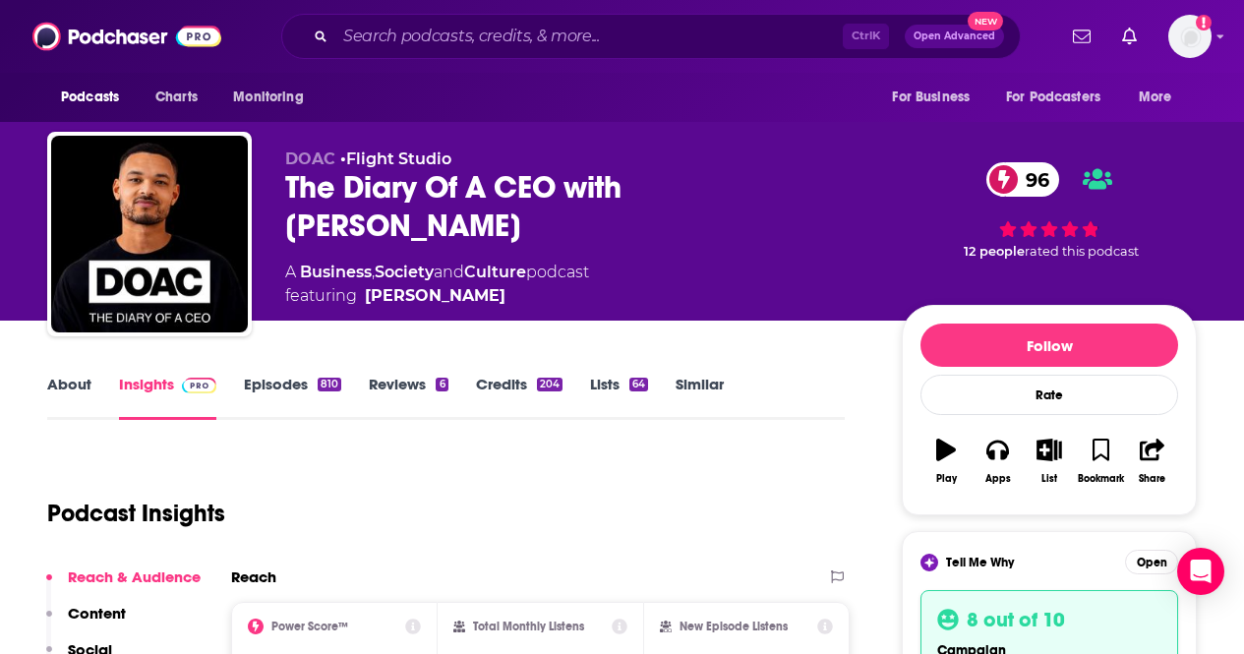
click at [773, 496] on div "Podcast Insights" at bounding box center [438, 501] width 782 height 100
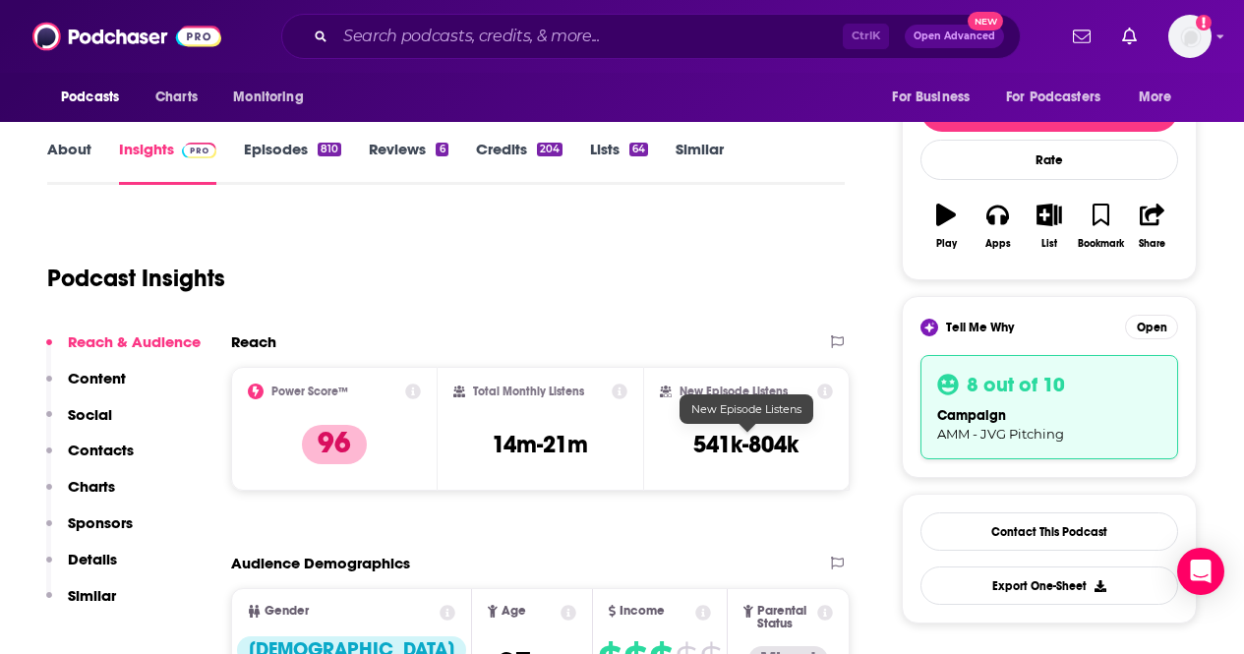
scroll to position [236, 0]
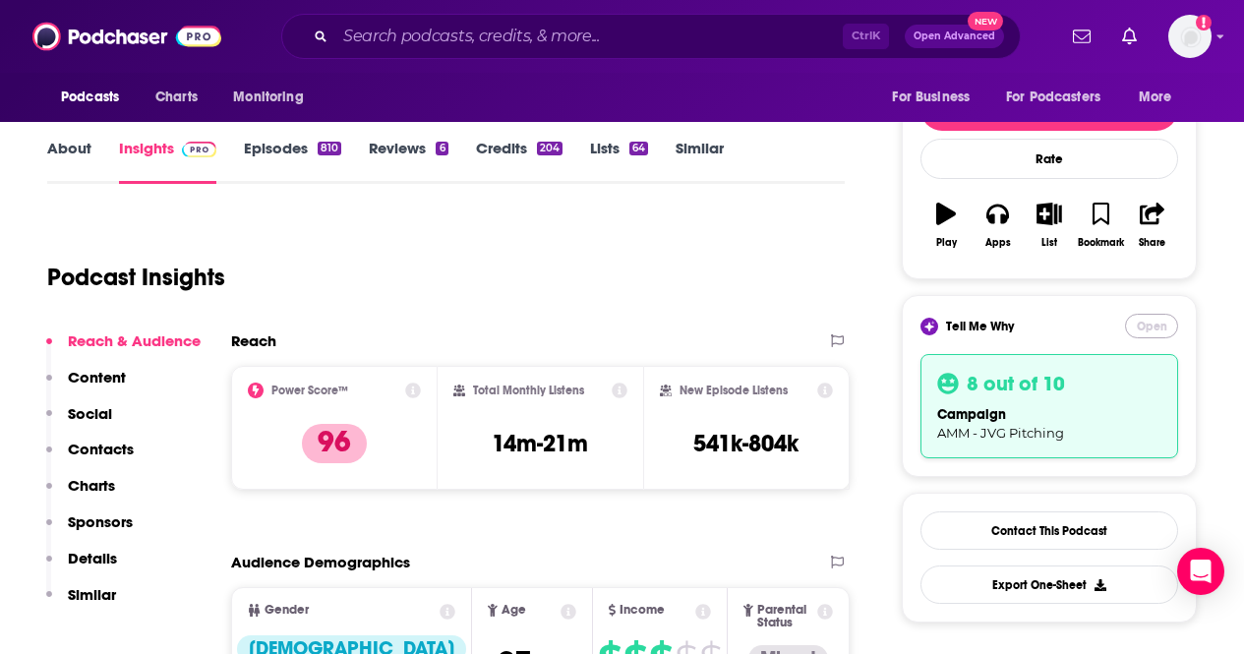
click at [1143, 323] on button "Open" at bounding box center [1151, 326] width 53 height 25
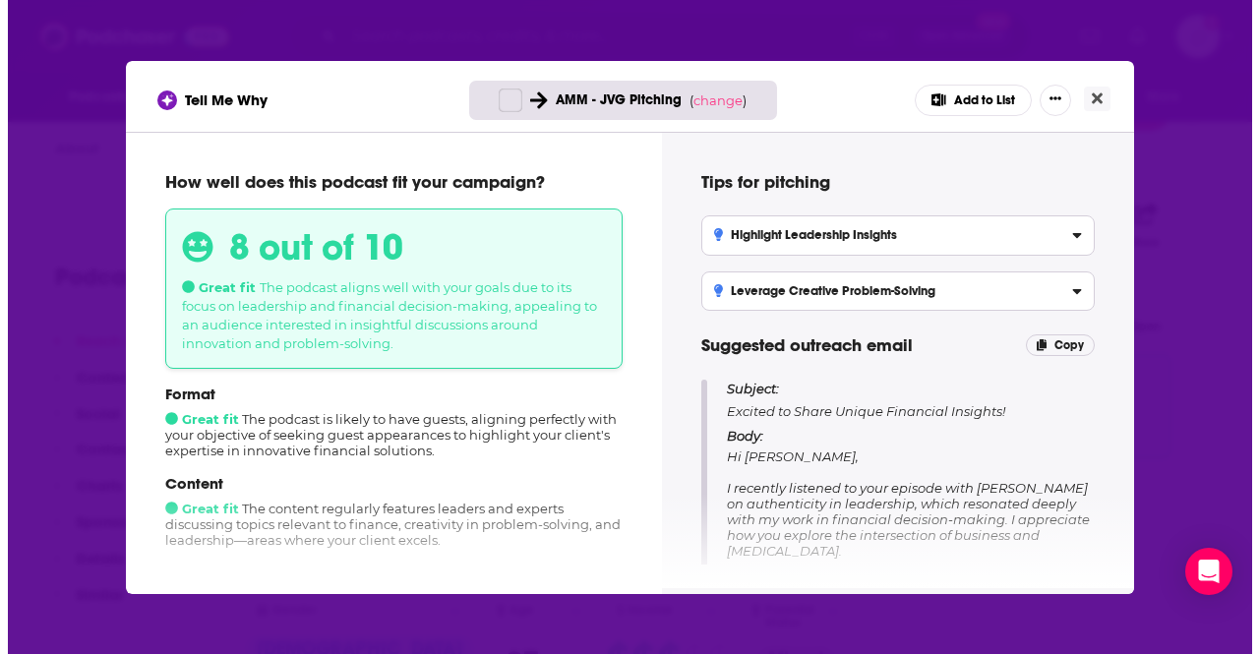
scroll to position [0, 0]
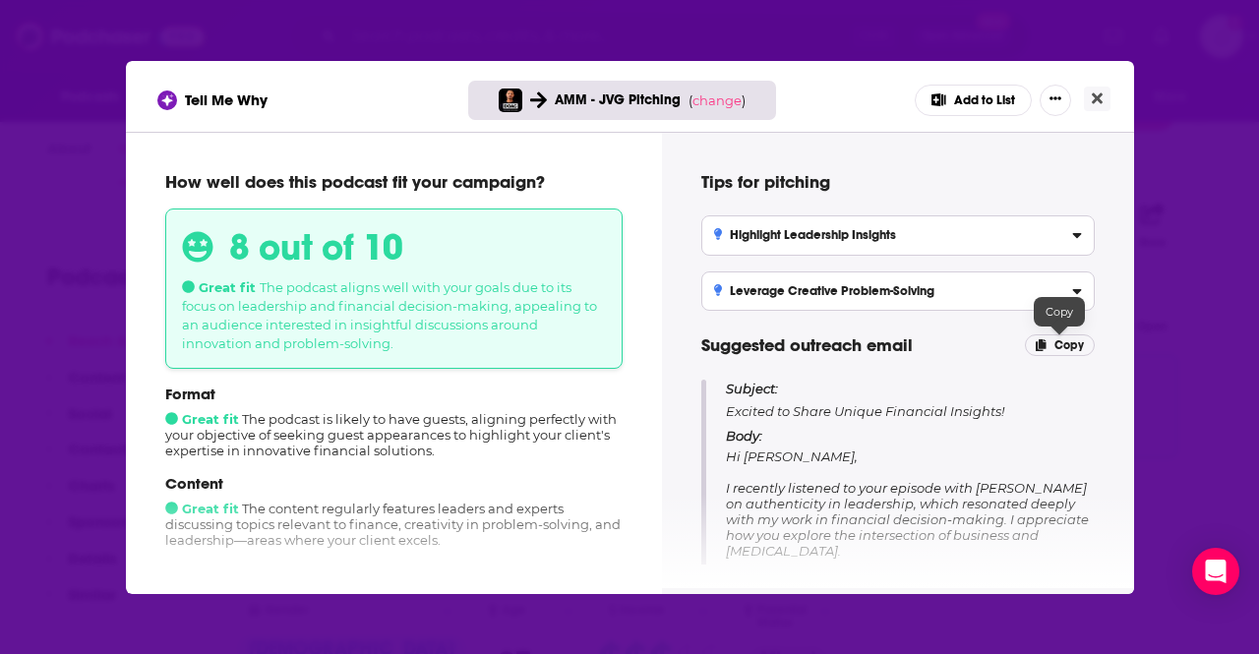
click at [1050, 341] on p "Copy" at bounding box center [1059, 345] width 70 height 22
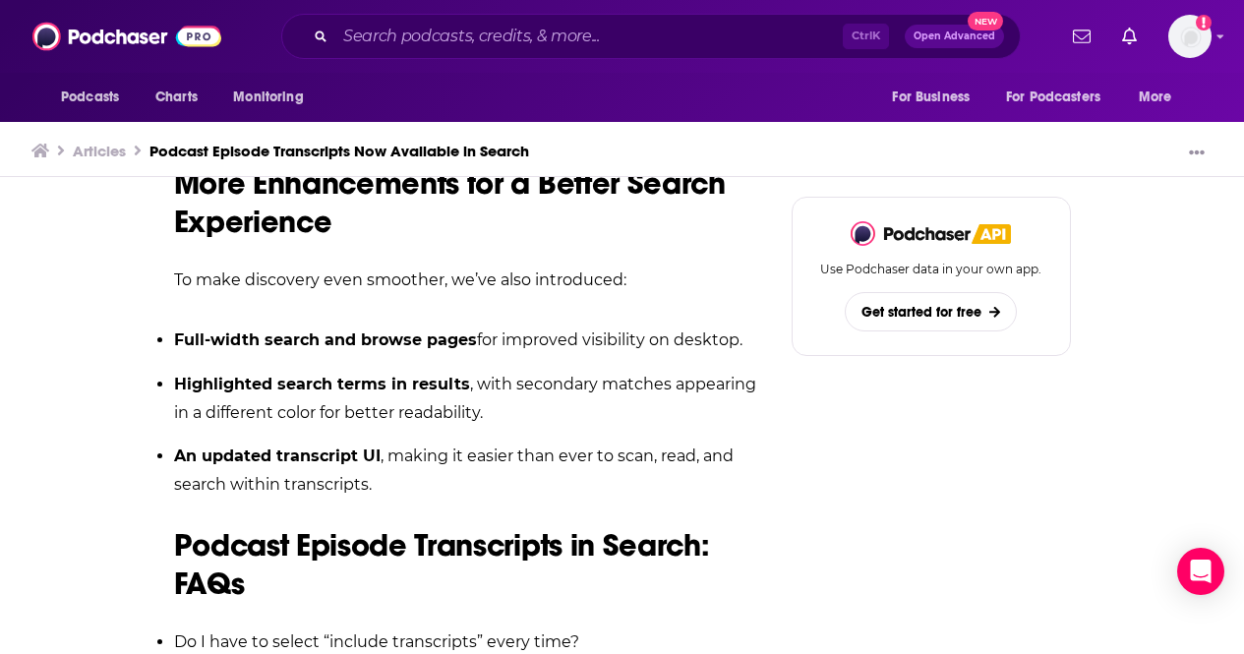
scroll to position [2596, 0]
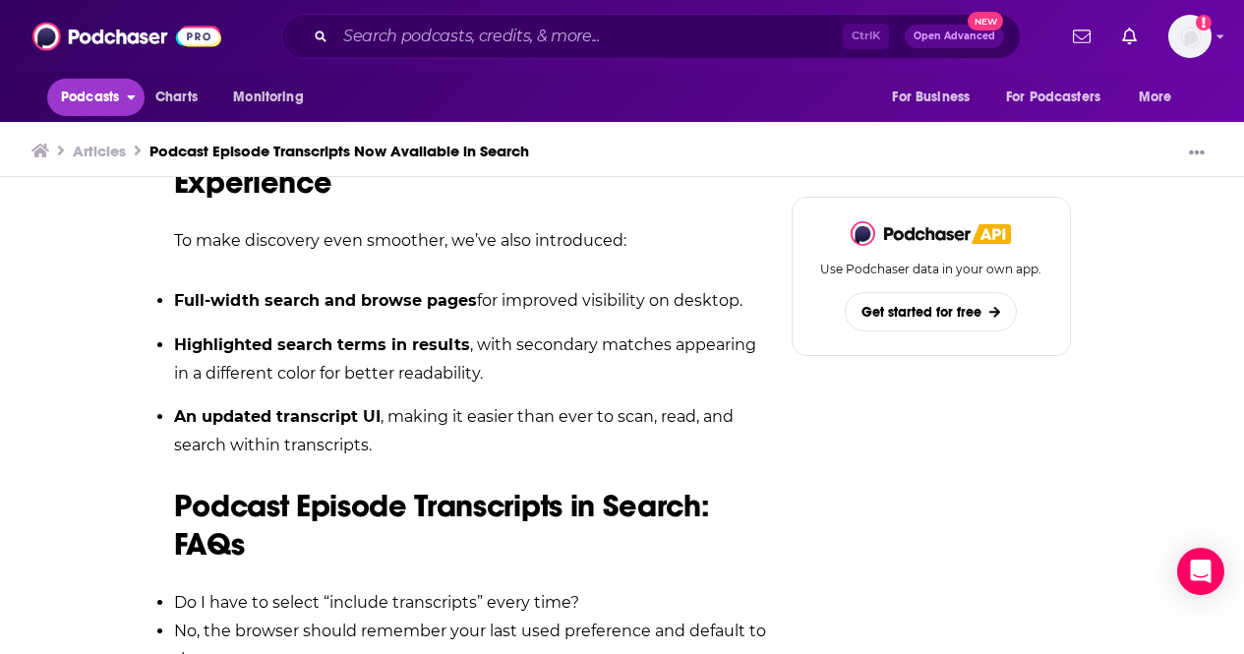
click at [96, 92] on span "Podcasts" at bounding box center [90, 98] width 58 height 28
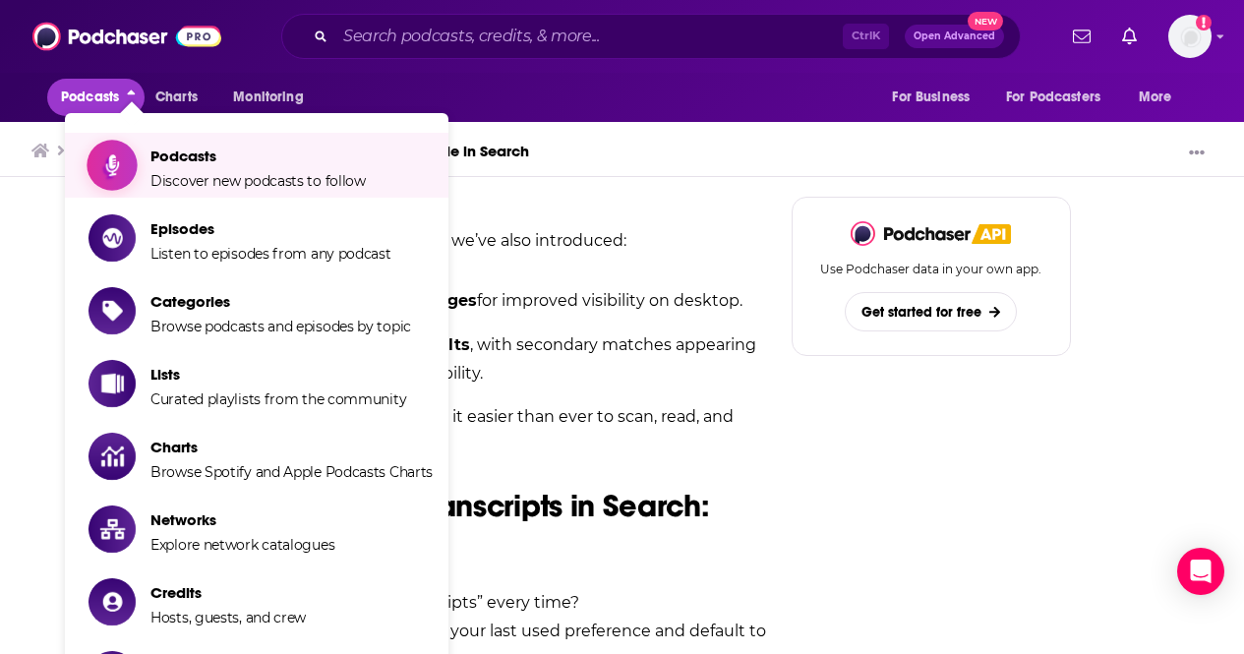
click at [217, 155] on span "Podcasts" at bounding box center [257, 155] width 215 height 19
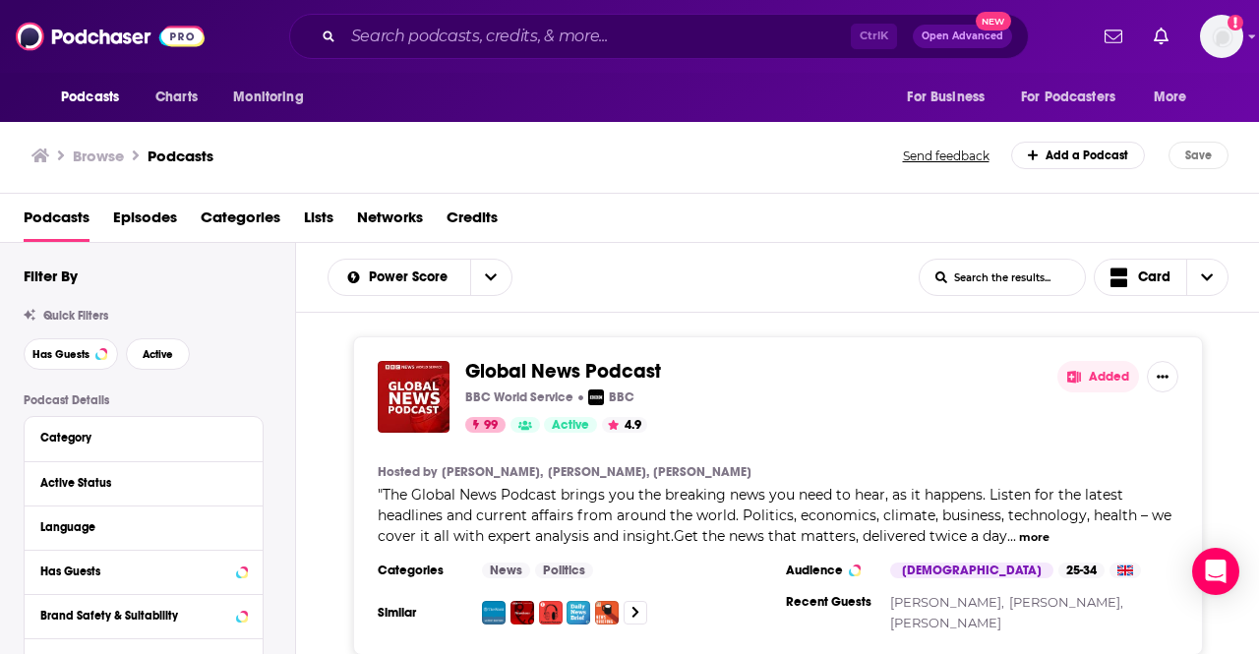
click at [72, 212] on span "Podcasts" at bounding box center [57, 222] width 66 height 40
click at [480, 37] on input "Search podcasts, credits, & more..." at bounding box center [596, 36] width 507 height 31
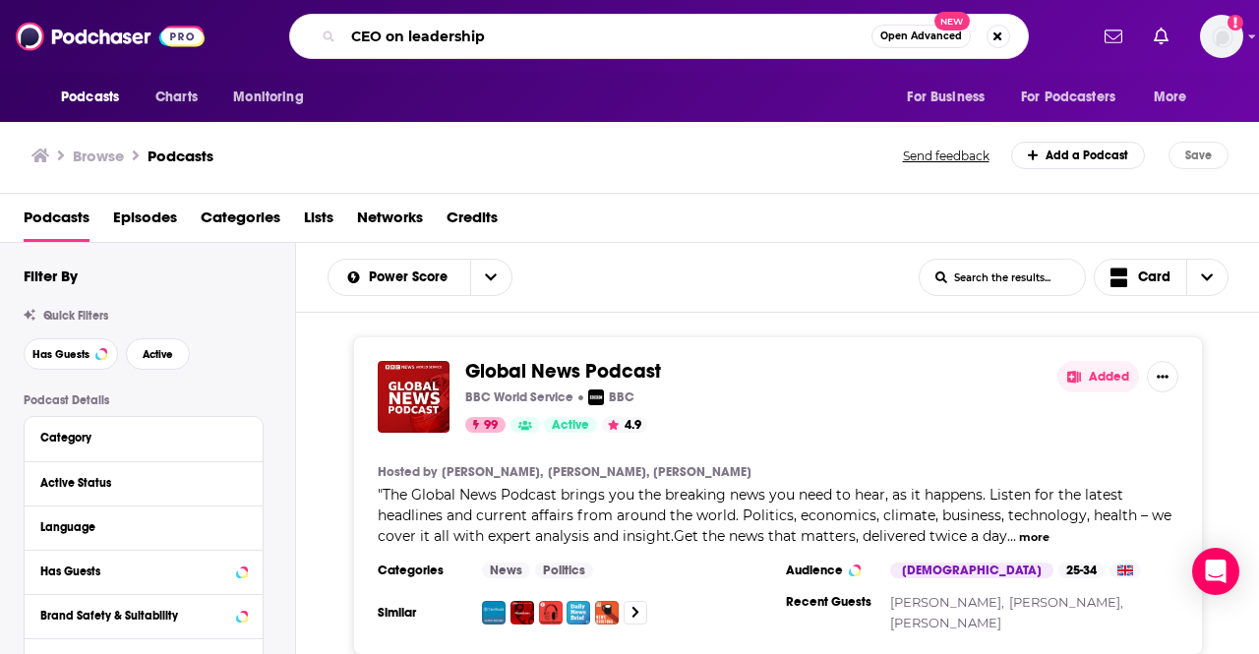
drag, startPoint x: 405, startPoint y: 33, endPoint x: 321, endPoint y: 29, distance: 84.6
click at [321, 29] on div "CEO on leadership Open Advanced New" at bounding box center [658, 36] width 739 height 45
type input "executive leadership"
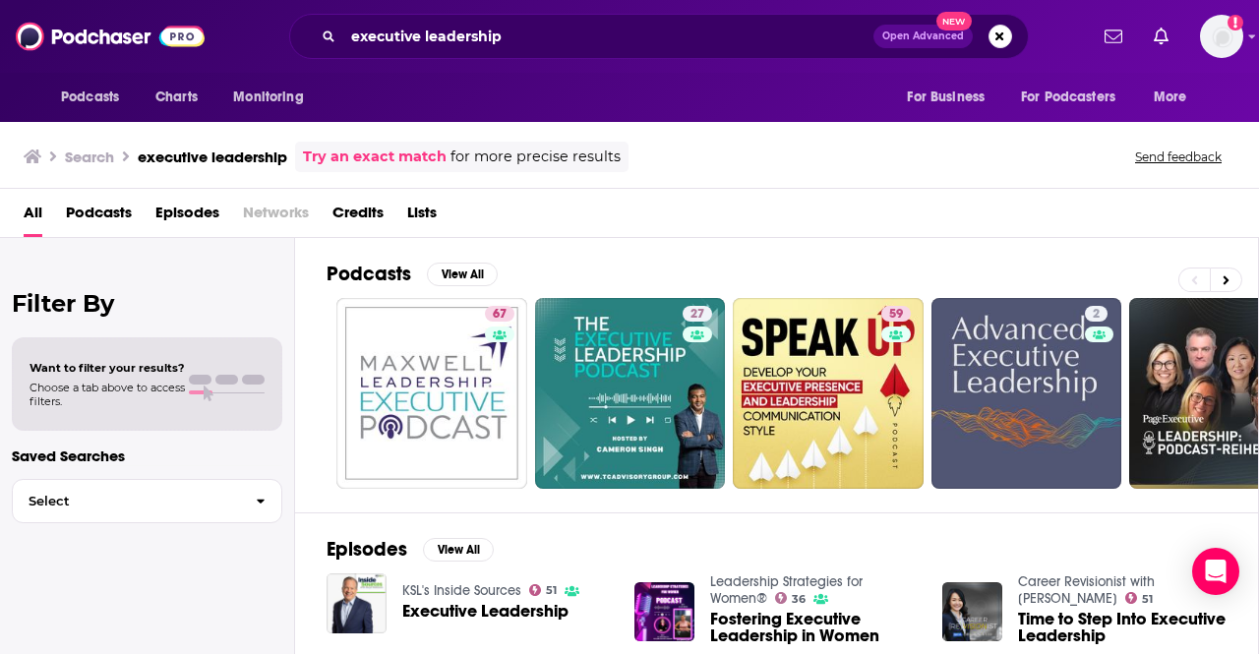
click at [94, 205] on span "Podcasts" at bounding box center [99, 217] width 66 height 40
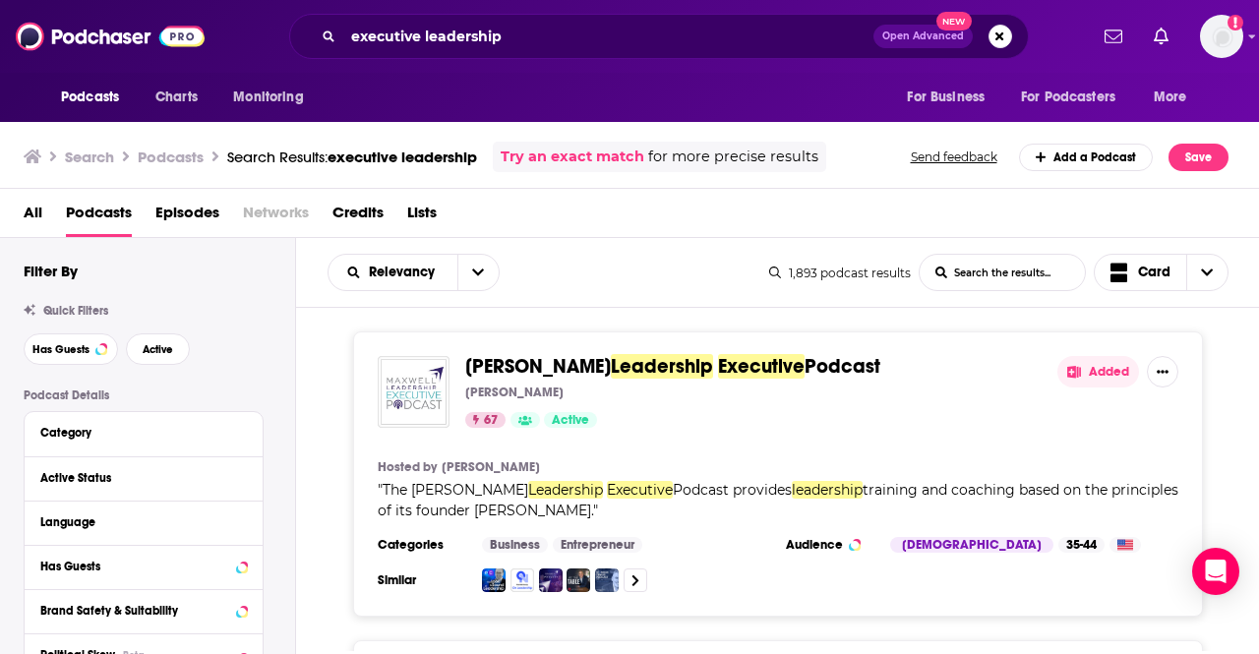
drag, startPoint x: 820, startPoint y: 216, endPoint x: 583, endPoint y: 273, distance: 243.7
drag, startPoint x: 583, startPoint y: 273, endPoint x: 187, endPoint y: 212, distance: 400.9
click at [187, 212] on span "Episodes" at bounding box center [187, 217] width 64 height 40
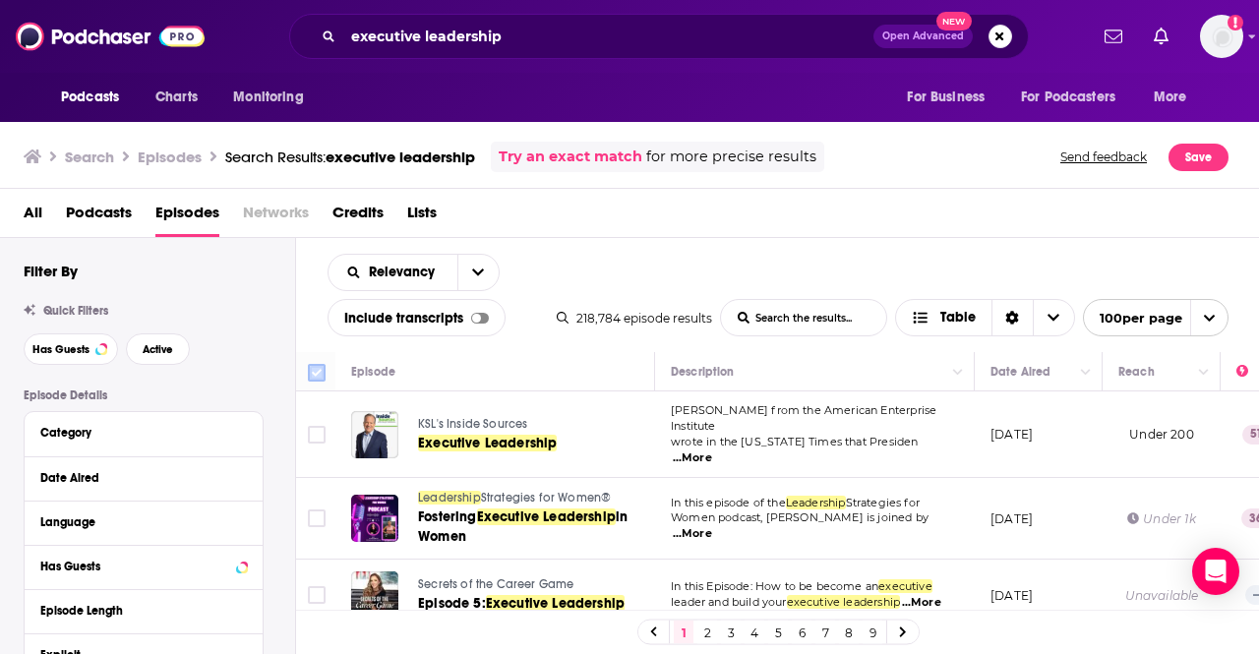
click at [319, 369] on input "Toggle select all" at bounding box center [317, 373] width 18 height 18
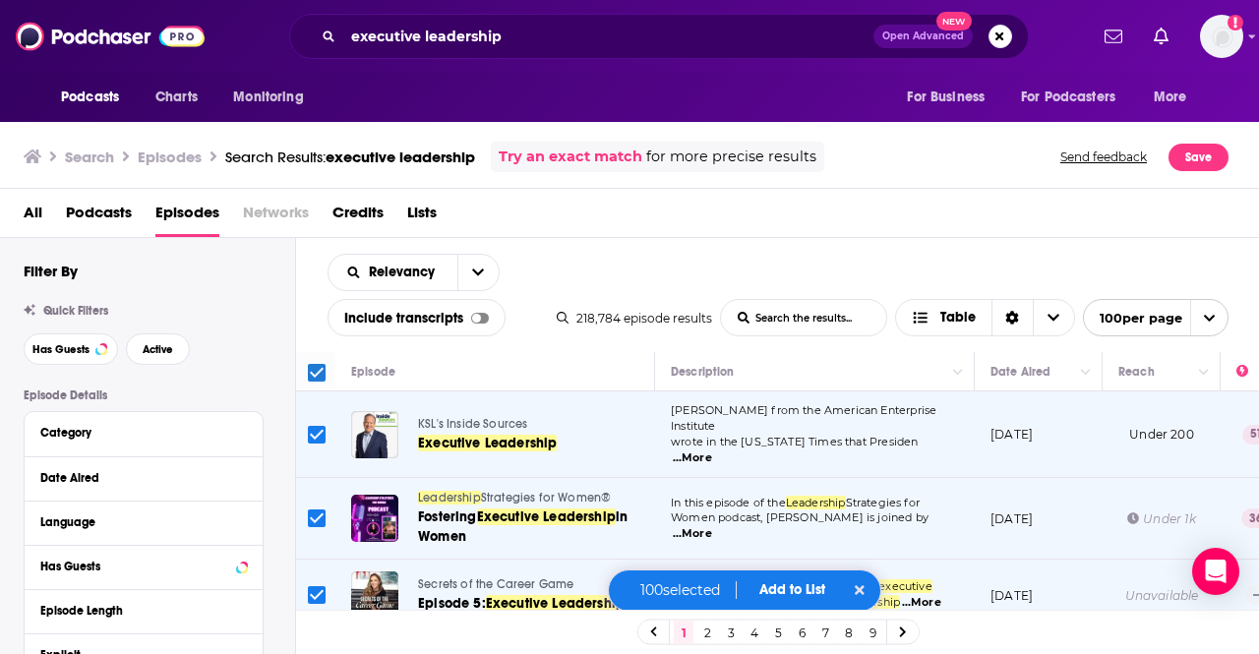
click at [321, 367] on input "Toggle select all" at bounding box center [317, 373] width 18 height 18
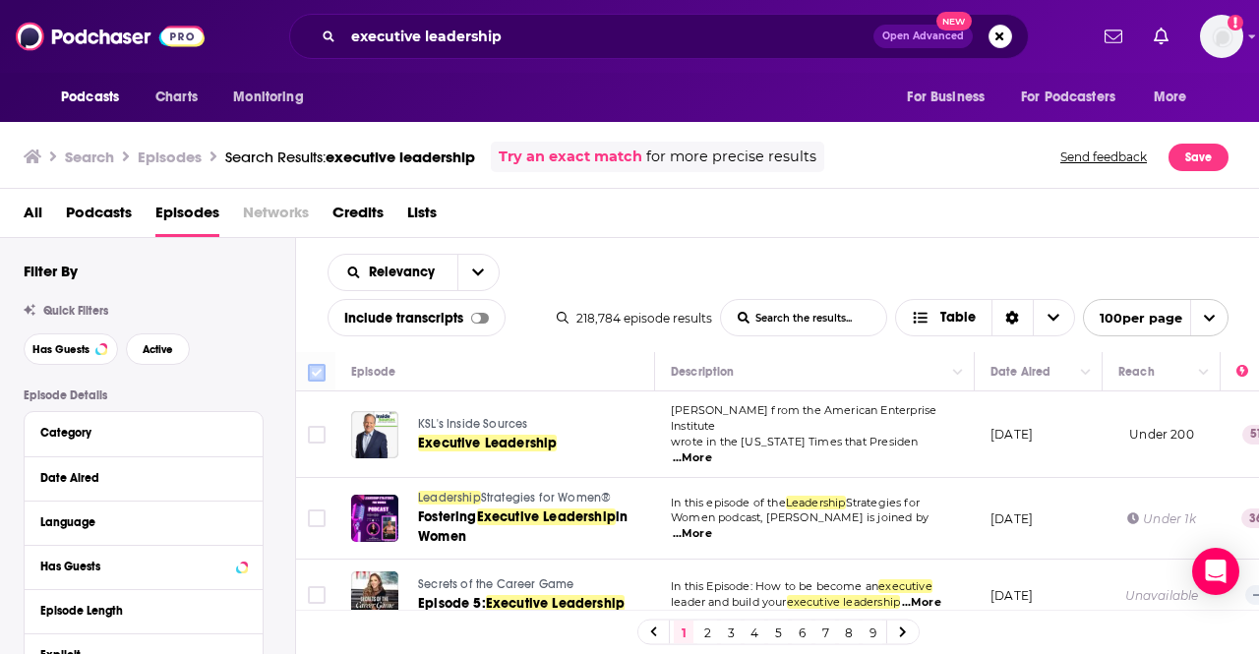
click at [321, 367] on input "Toggle select all" at bounding box center [317, 373] width 18 height 18
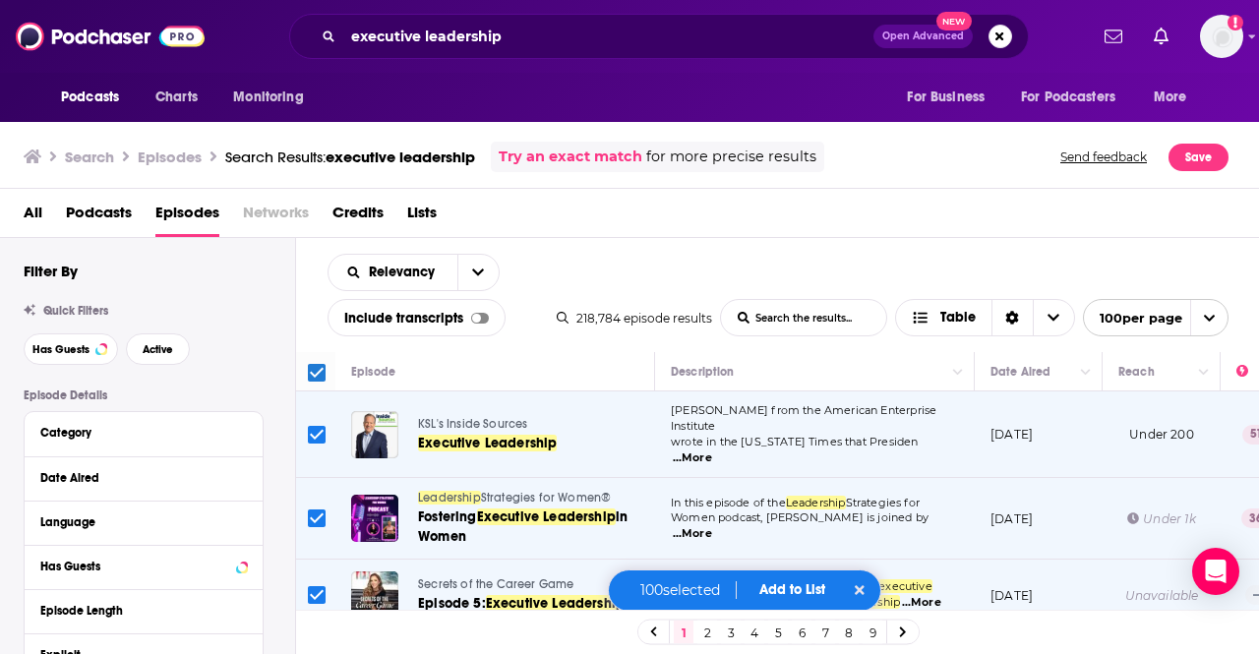
click at [822, 256] on div "Relevancy List Search Input Search the results... Include transcripts Table 218…" at bounding box center [778, 295] width 964 height 114
click at [476, 320] on div at bounding box center [476, 318] width 9 height 9
checkbox input "false"
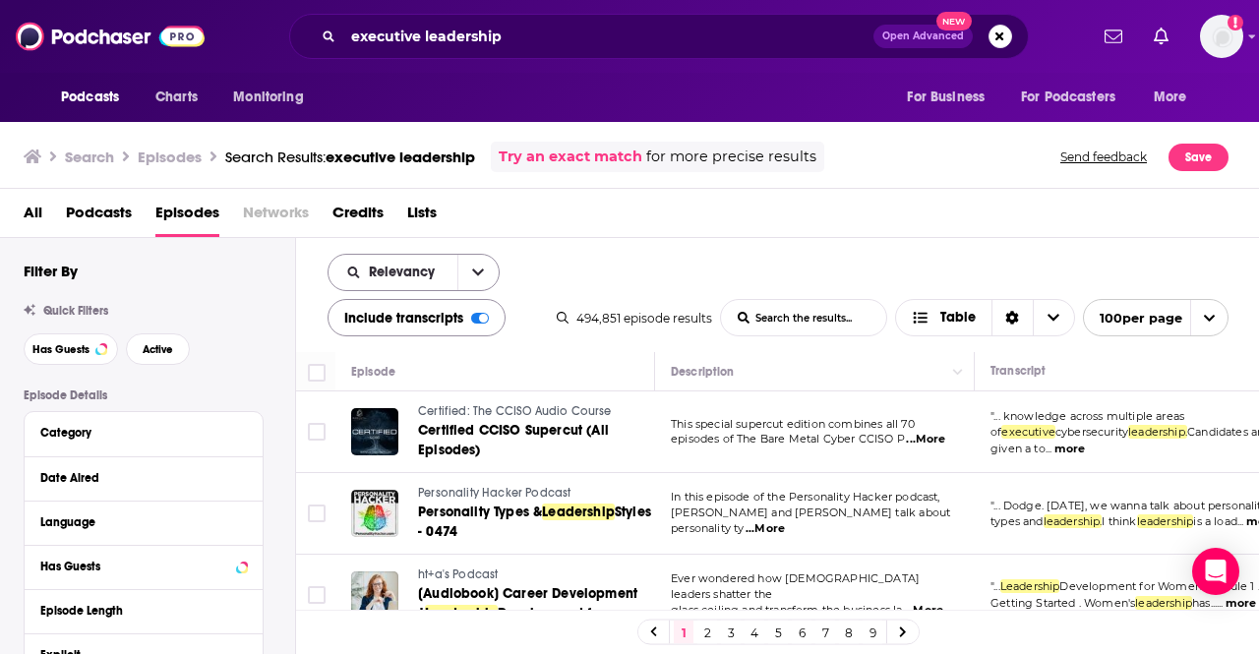
click at [476, 273] on icon "open menu" at bounding box center [478, 272] width 12 height 7
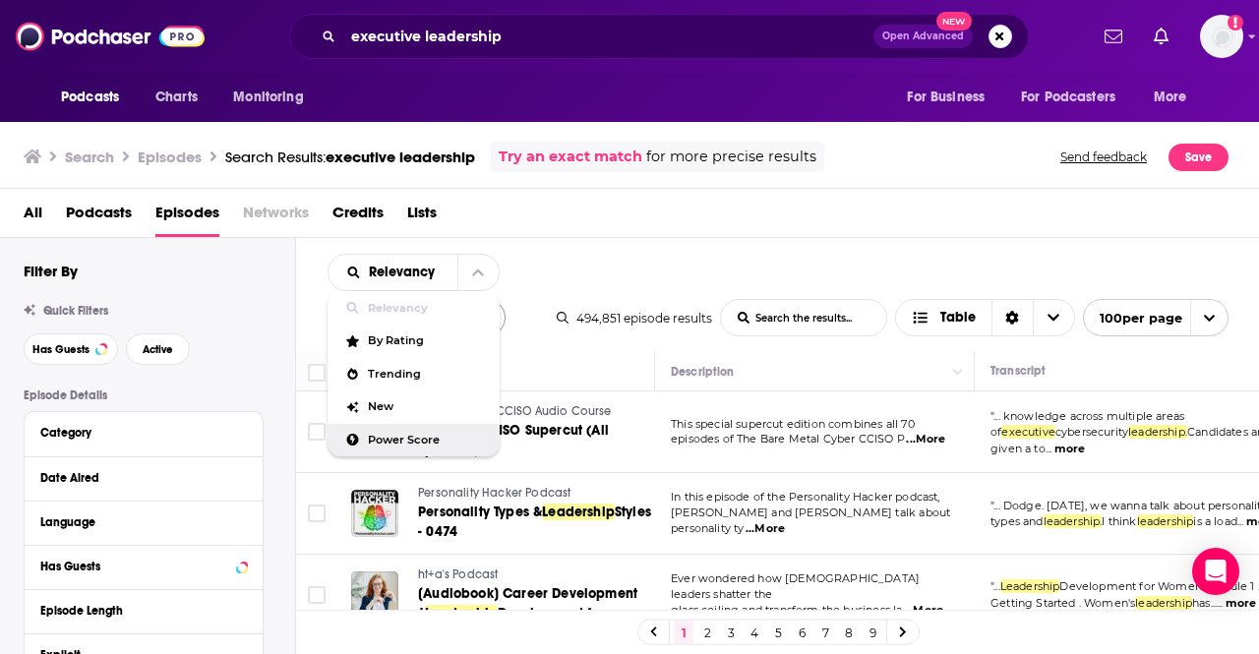
click at [423, 440] on span "Power Score" at bounding box center [426, 440] width 116 height 11
